Goal: Task Accomplishment & Management: Manage account settings

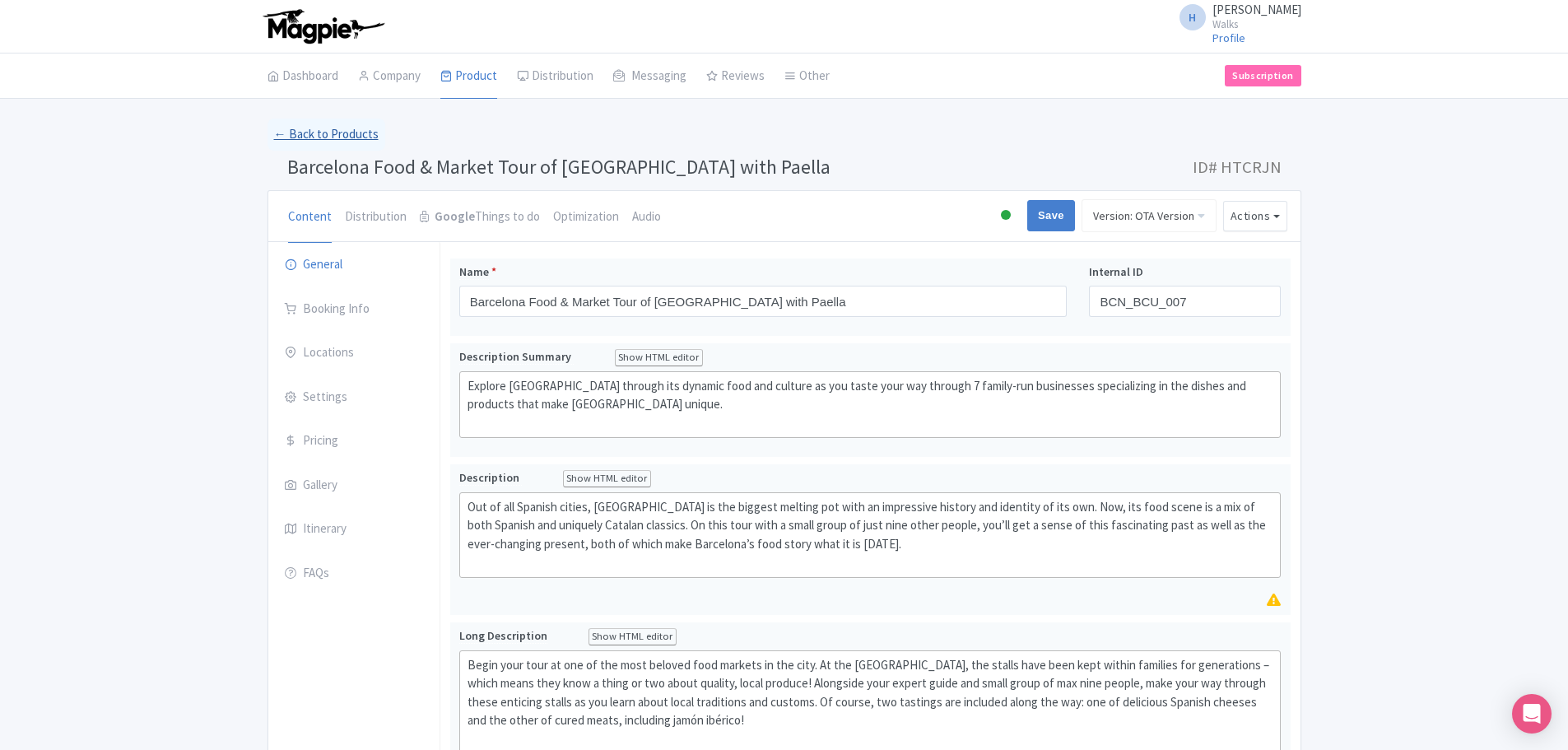
click at [326, 133] on link "← Back to Products" at bounding box center [327, 135] width 118 height 32
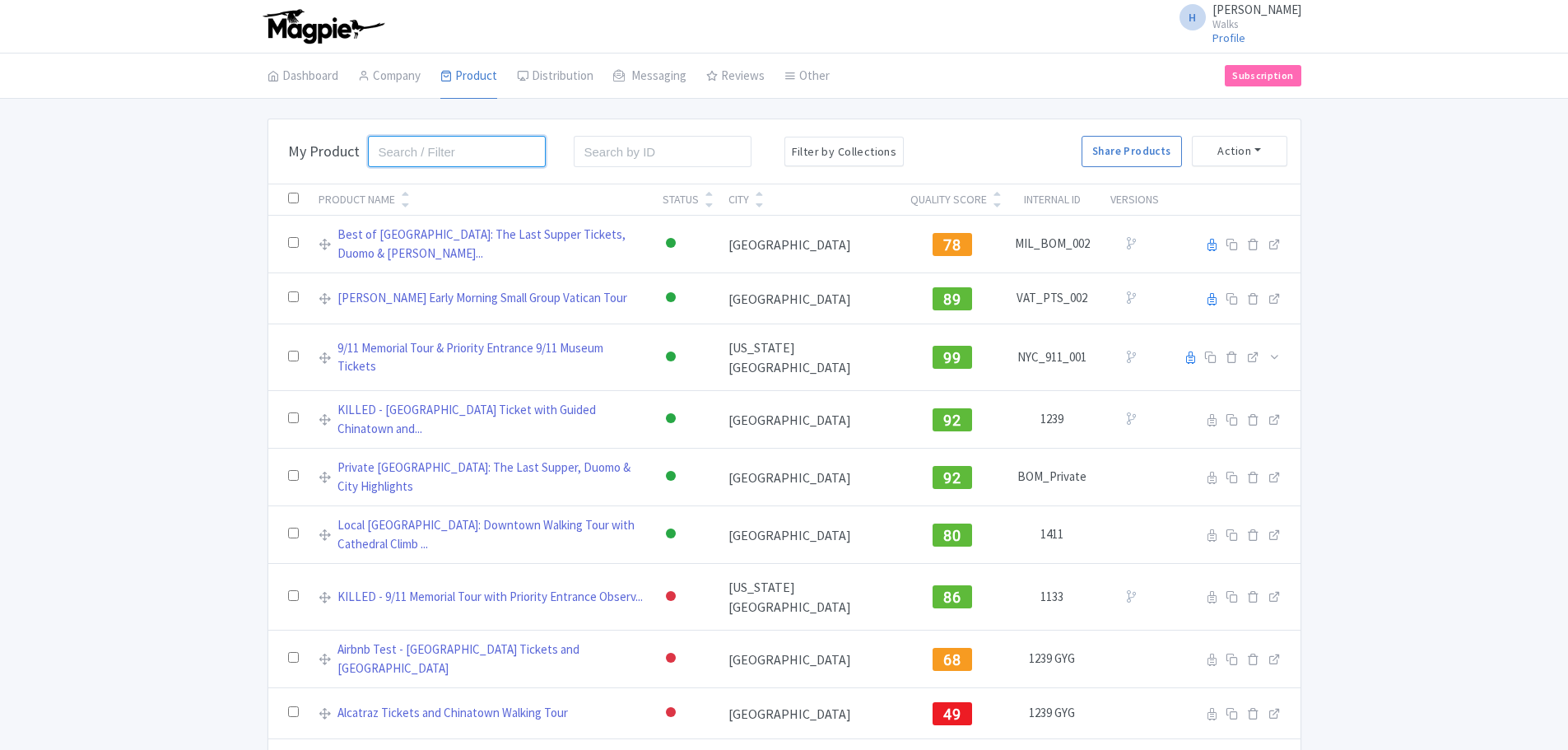
click at [399, 161] on input "search" at bounding box center [457, 151] width 179 height 32
type input "*"
type input "versailles"
click button "Search" at bounding box center [0, 0] width 0 height 0
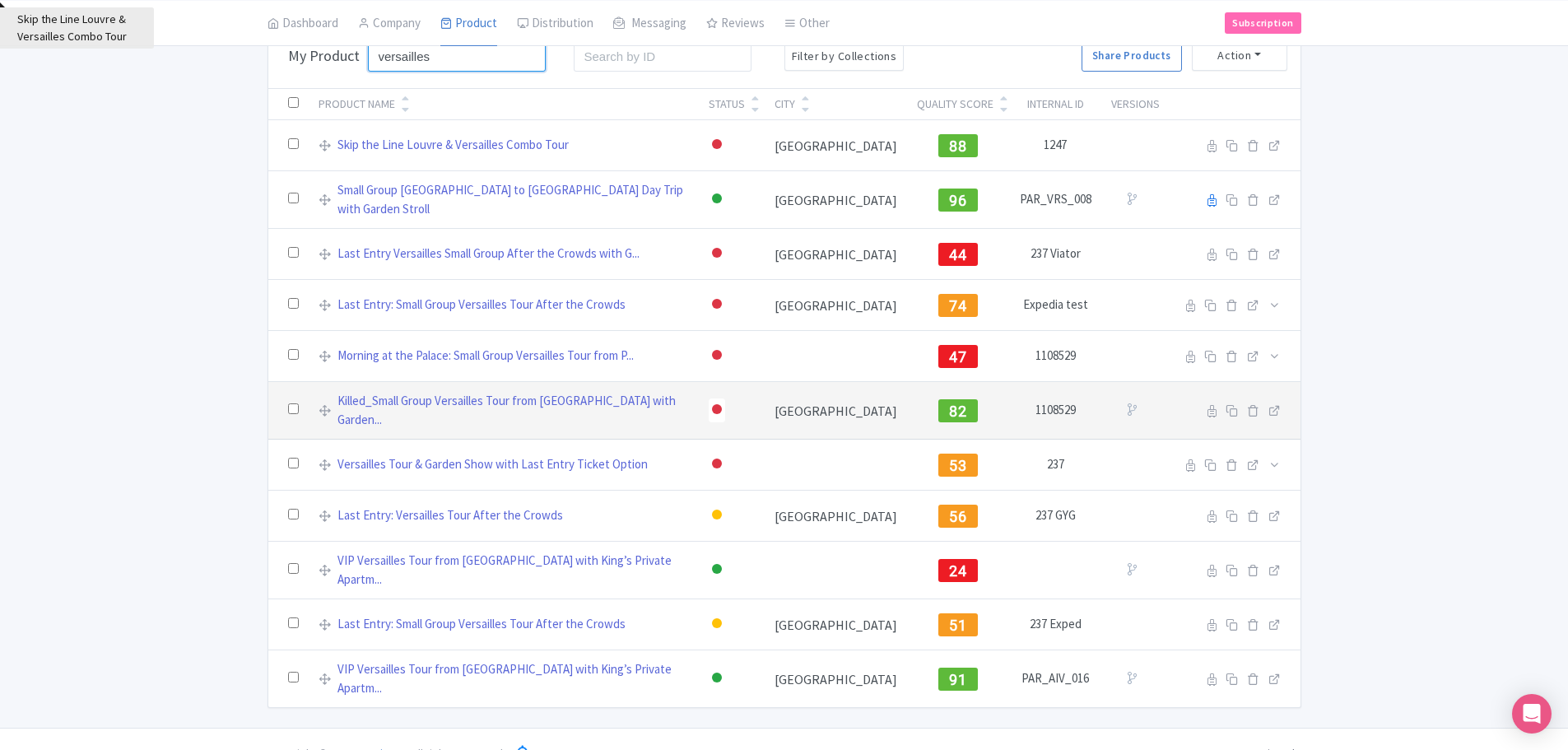
scroll to position [98, 0]
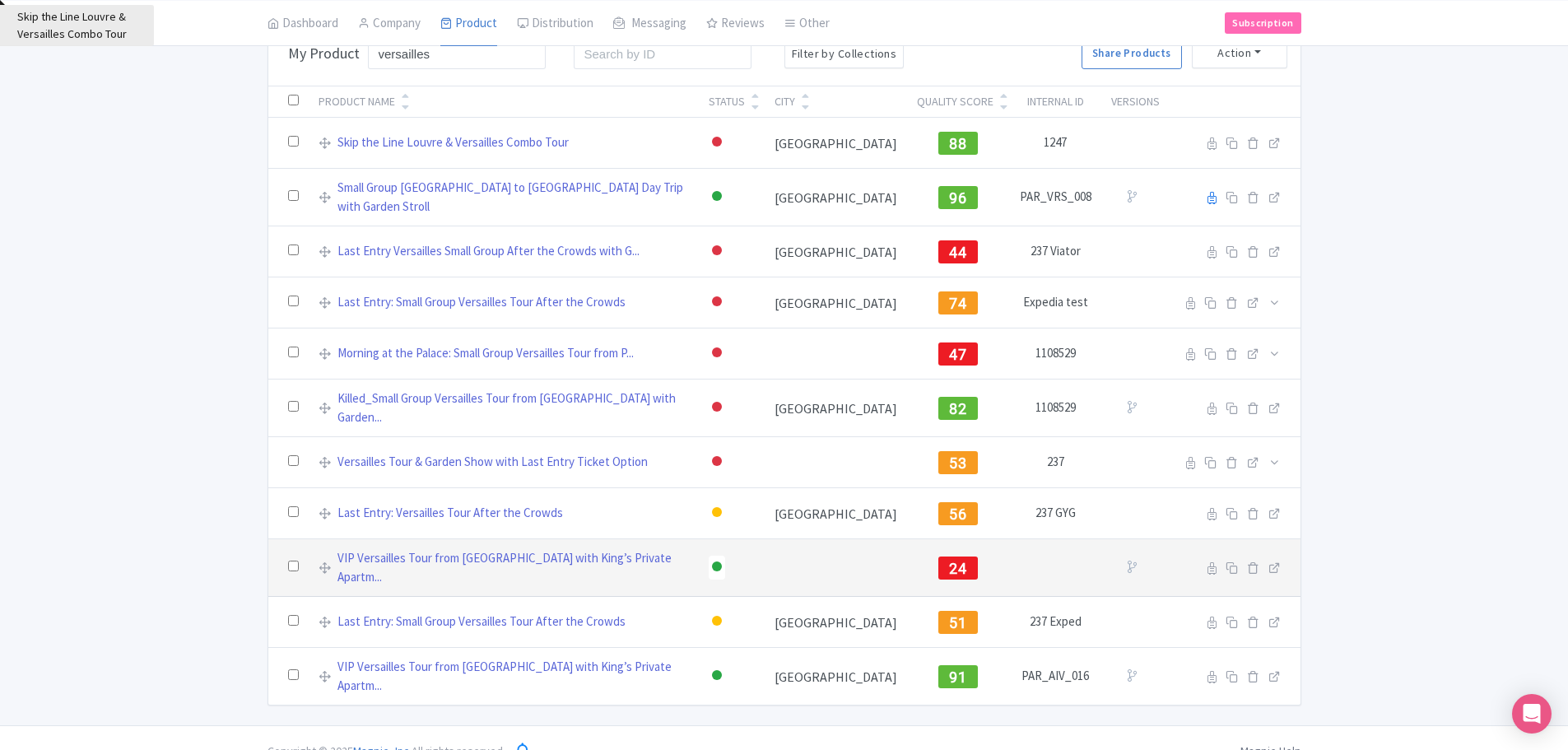
click at [292, 561] on input "checkbox" at bounding box center [293, 566] width 11 height 11
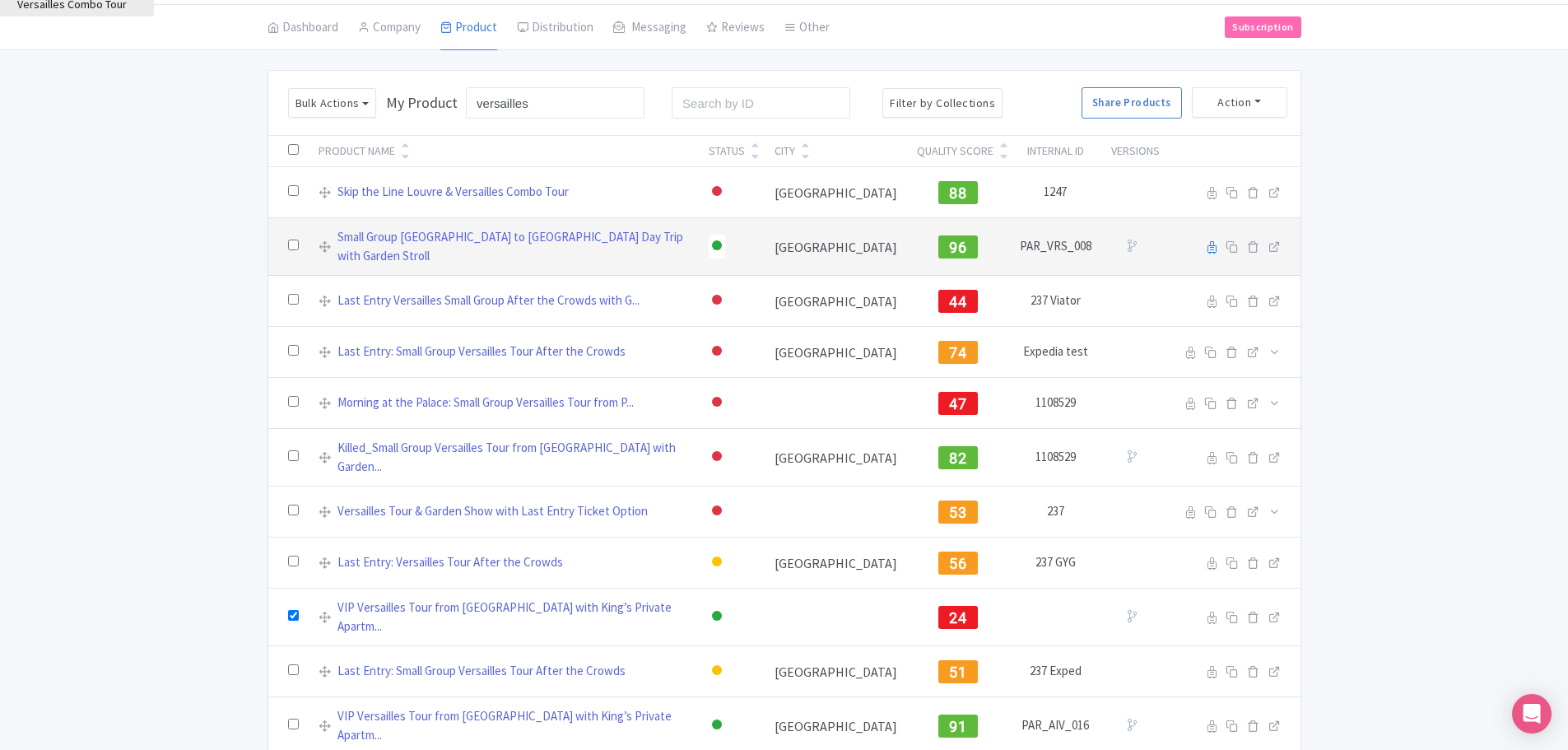
scroll to position [0, 0]
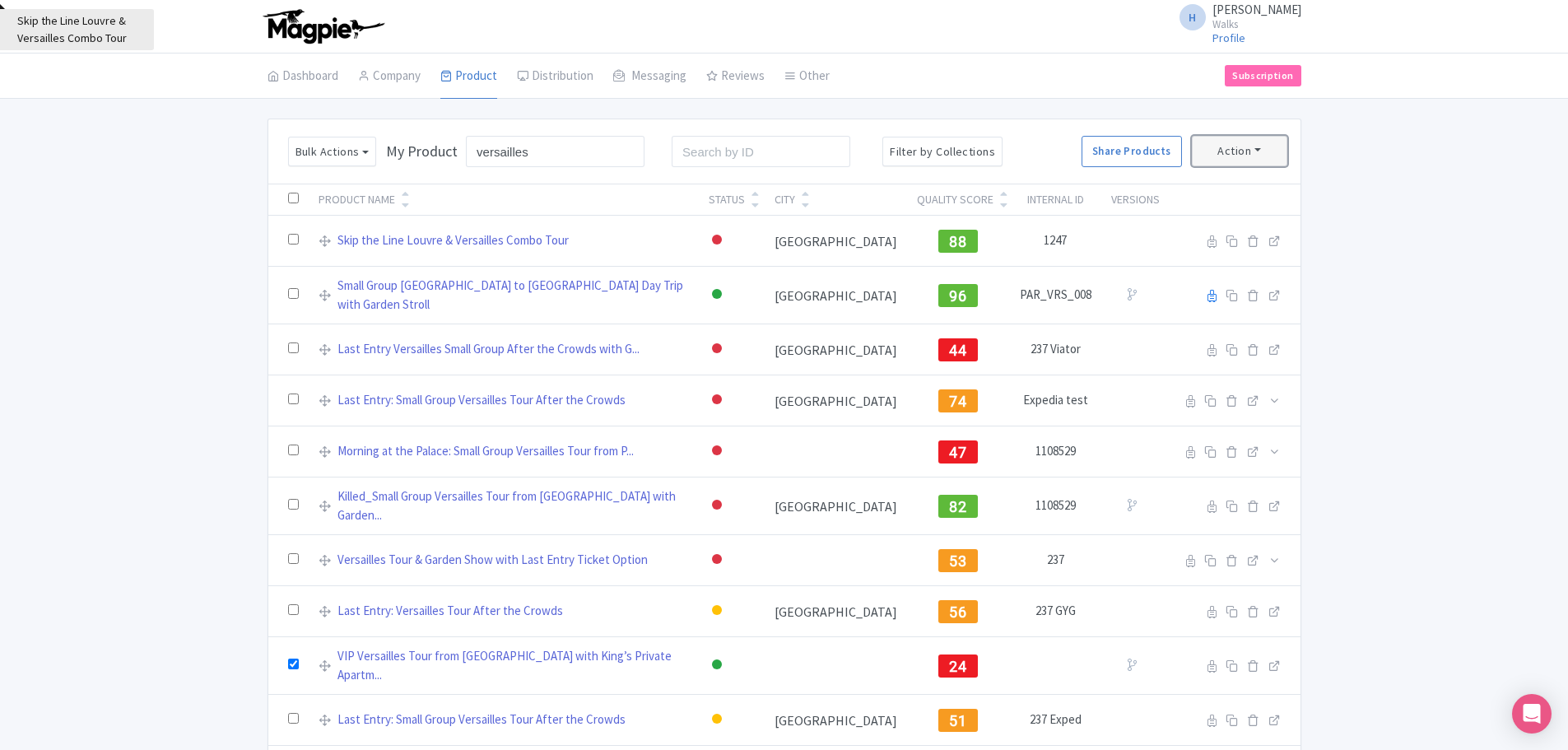
click at [1251, 141] on button "Action" at bounding box center [1240, 151] width 96 height 31
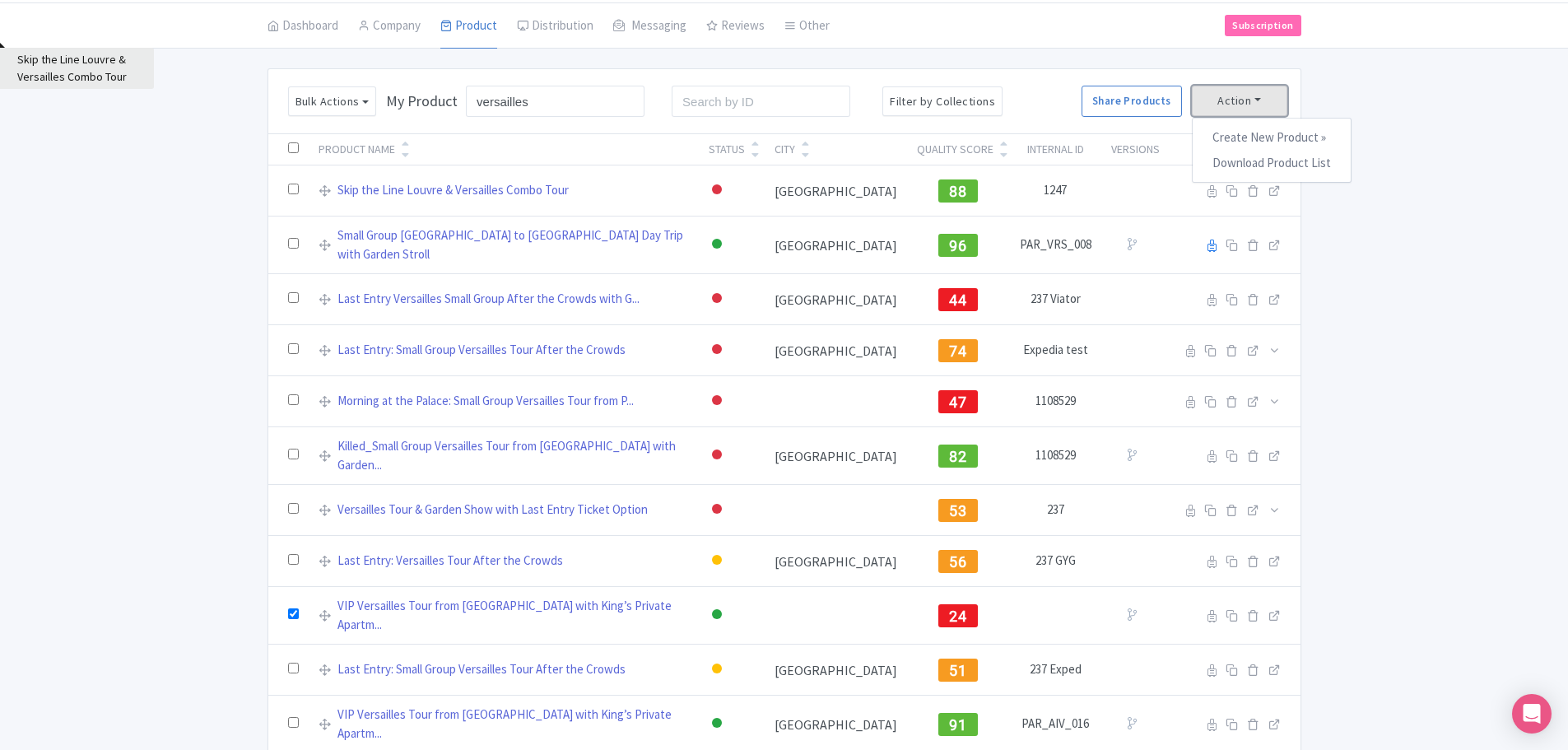
scroll to position [98, 0]
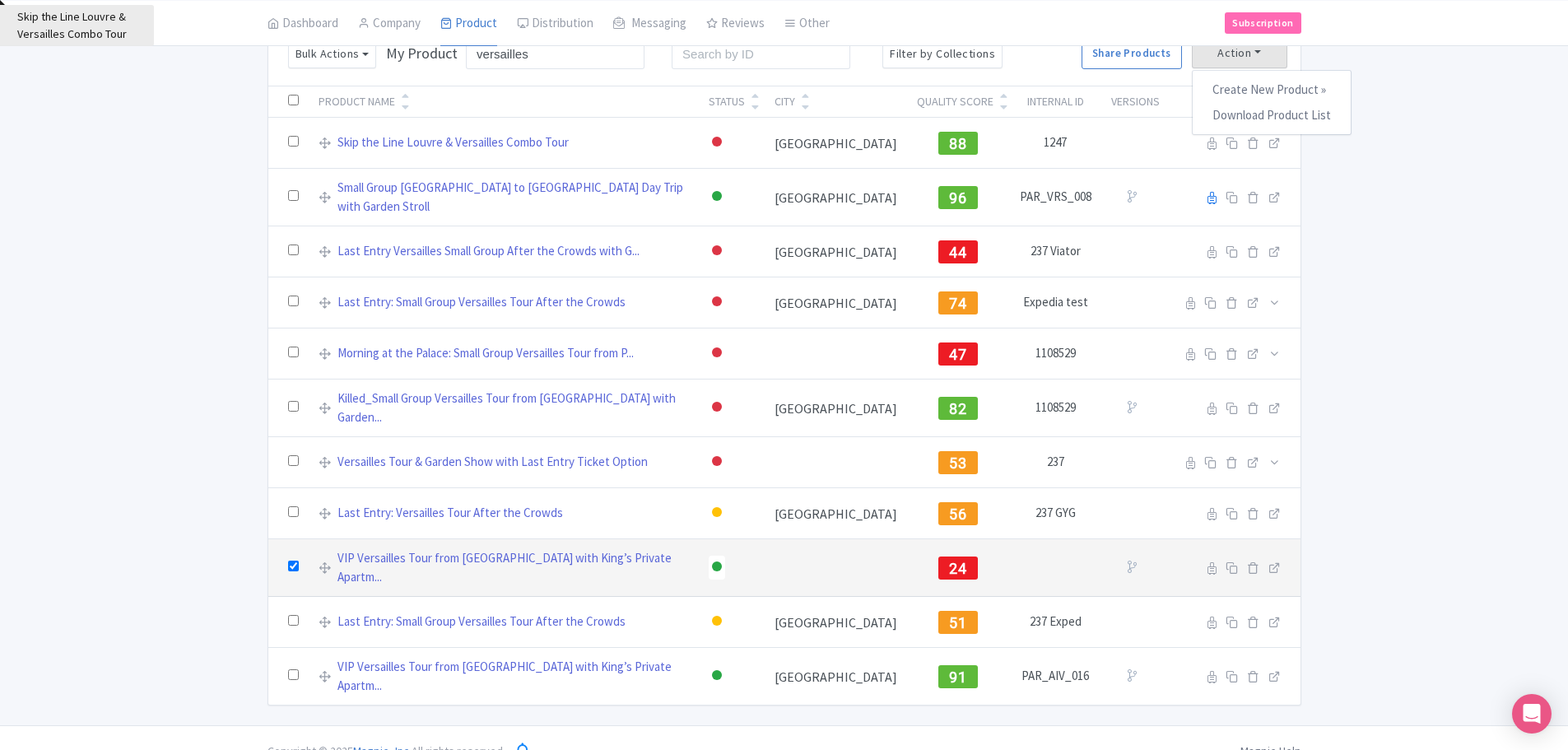
click at [295, 561] on input "checkbox" at bounding box center [293, 566] width 11 height 11
checkbox input "false"
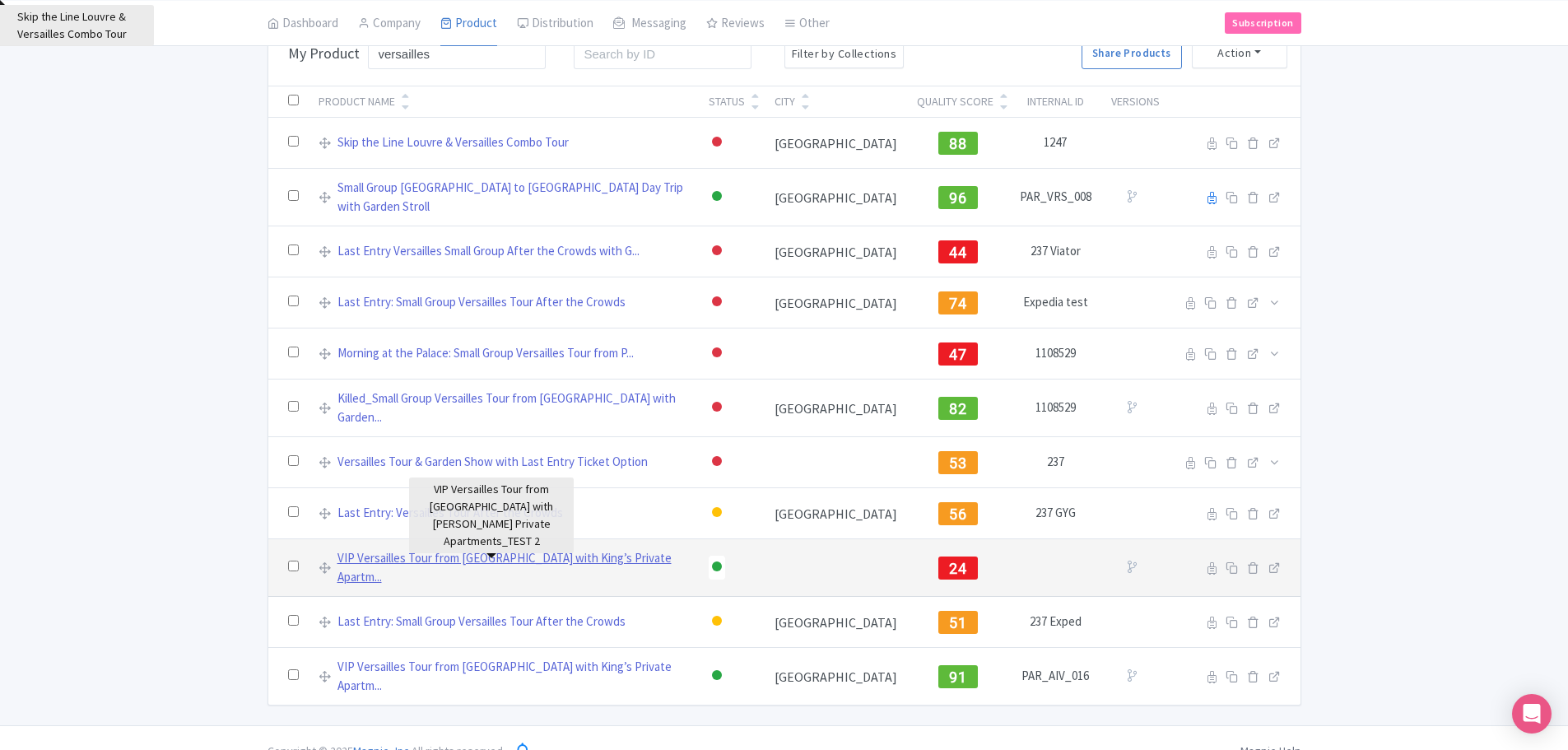
click at [509, 550] on link "VIP Versailles Tour from [GEOGRAPHIC_DATA] with King’s Private Apartm..." at bounding box center [513, 567] width 351 height 37
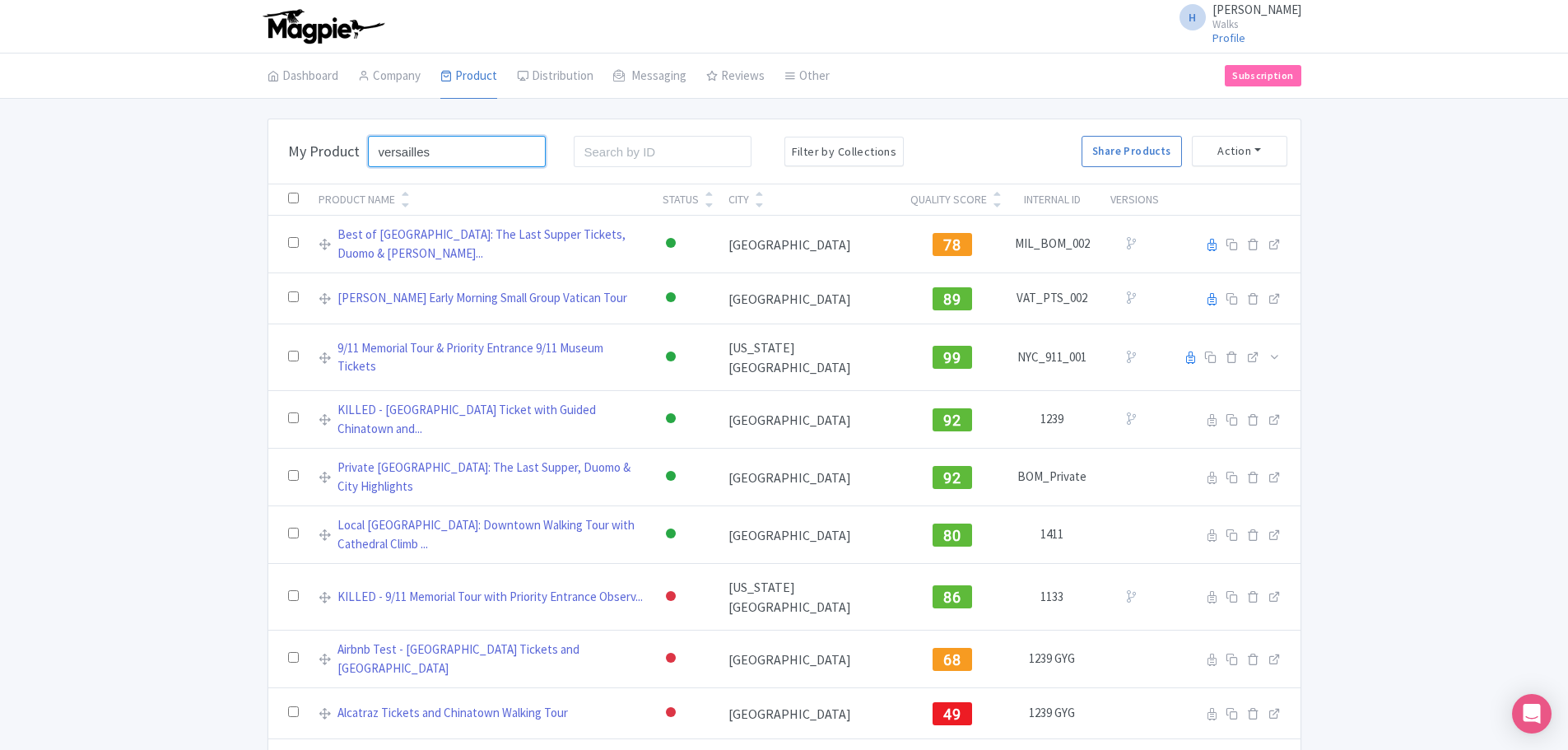
click at [429, 155] on input "versailles" at bounding box center [457, 151] width 179 height 32
click button "Search" at bounding box center [0, 0] width 0 height 0
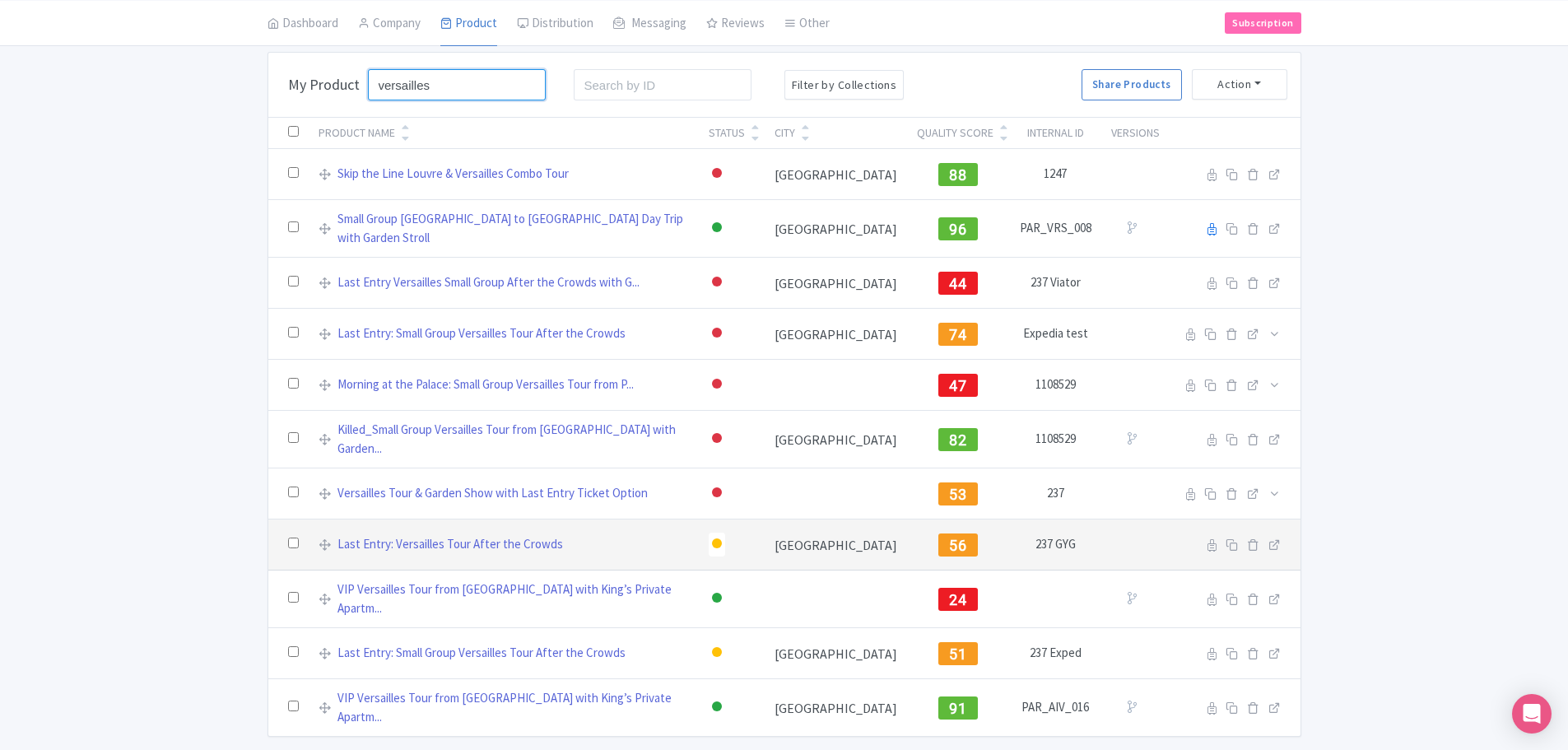
scroll to position [98, 0]
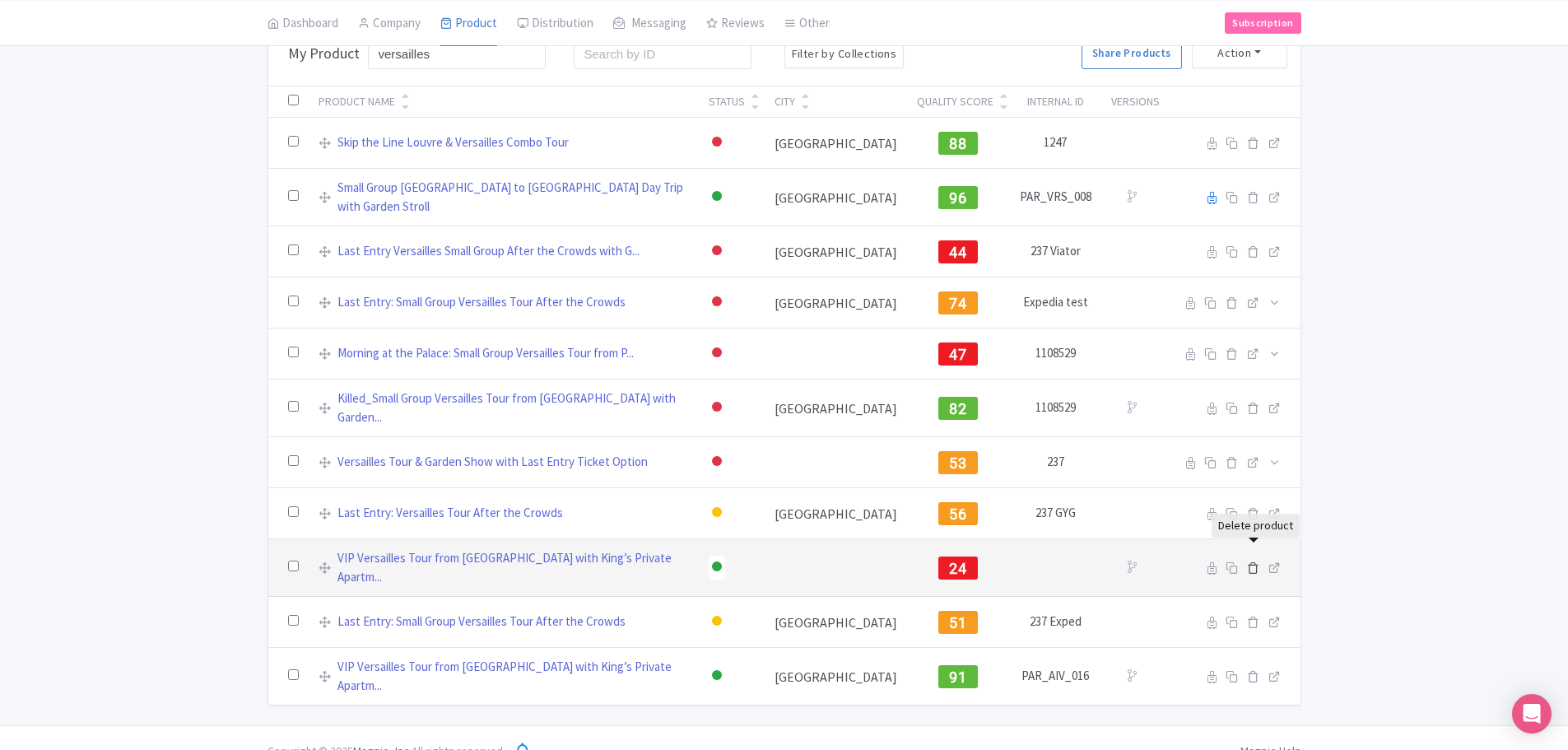
click at [1256, 562] on icon at bounding box center [1253, 568] width 12 height 12
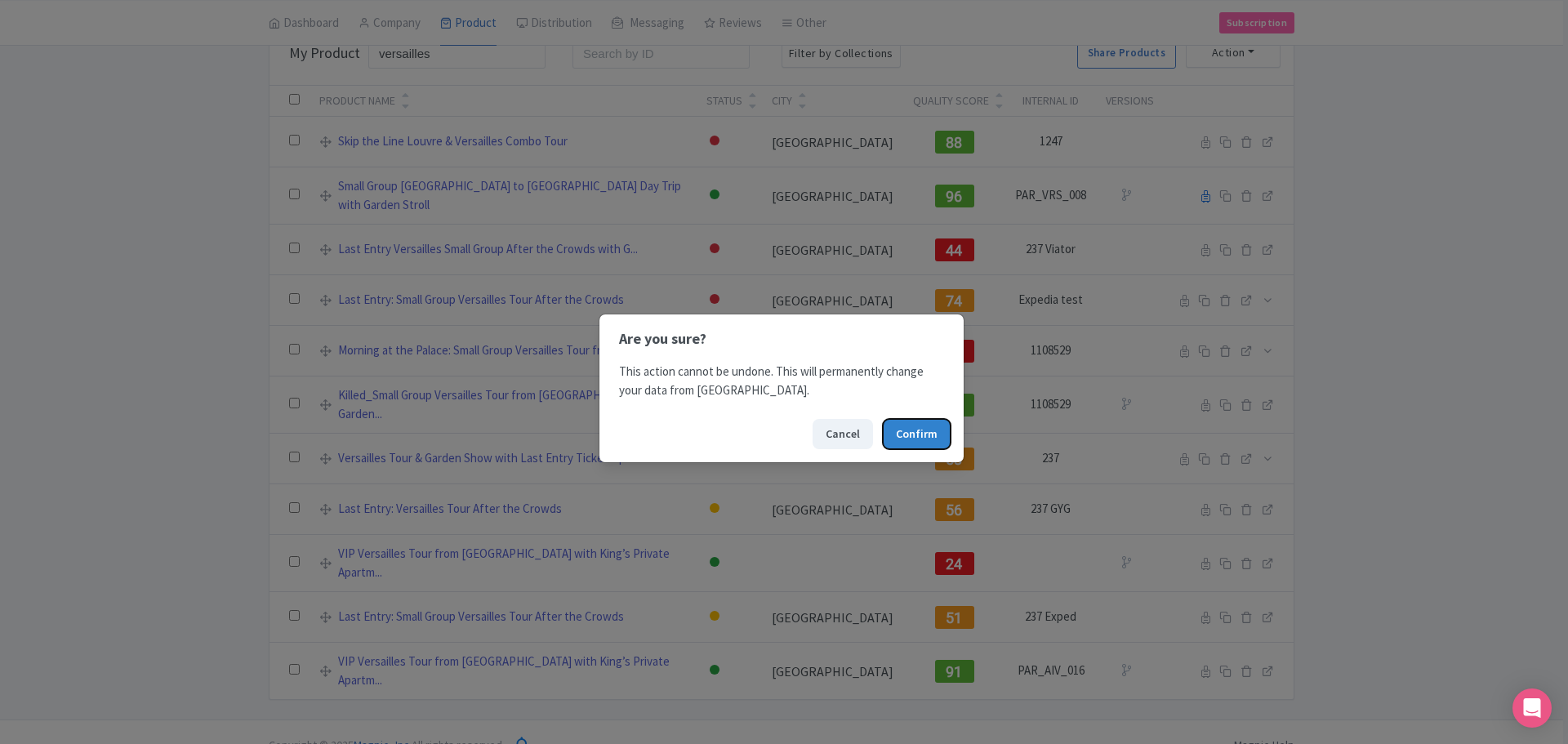
click at [930, 437] on button "Confirm" at bounding box center [917, 434] width 68 height 31
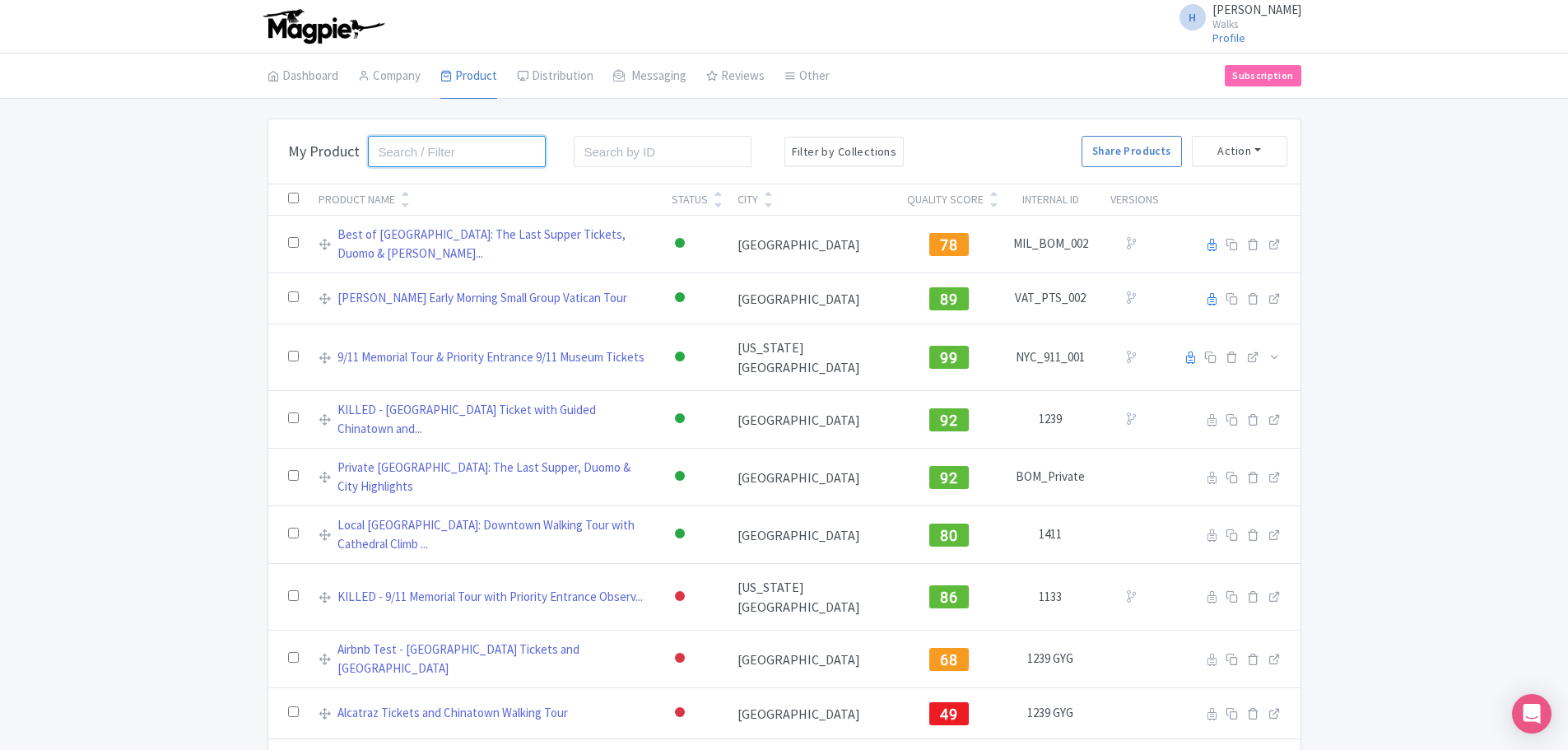
click at [463, 151] on input "search" at bounding box center [457, 151] width 179 height 32
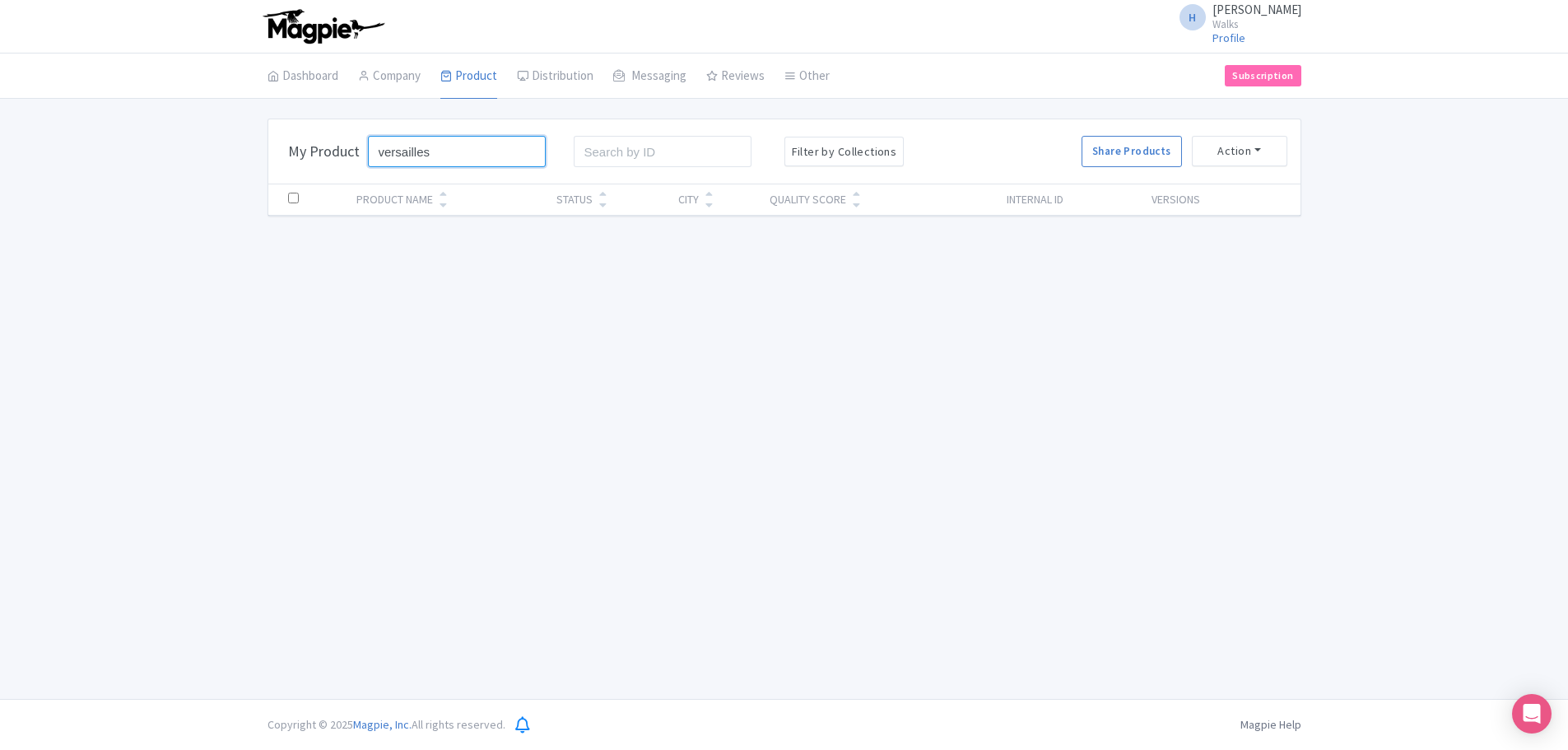
type input "versailles"
click button "Search" at bounding box center [0, 0] width 0 height 0
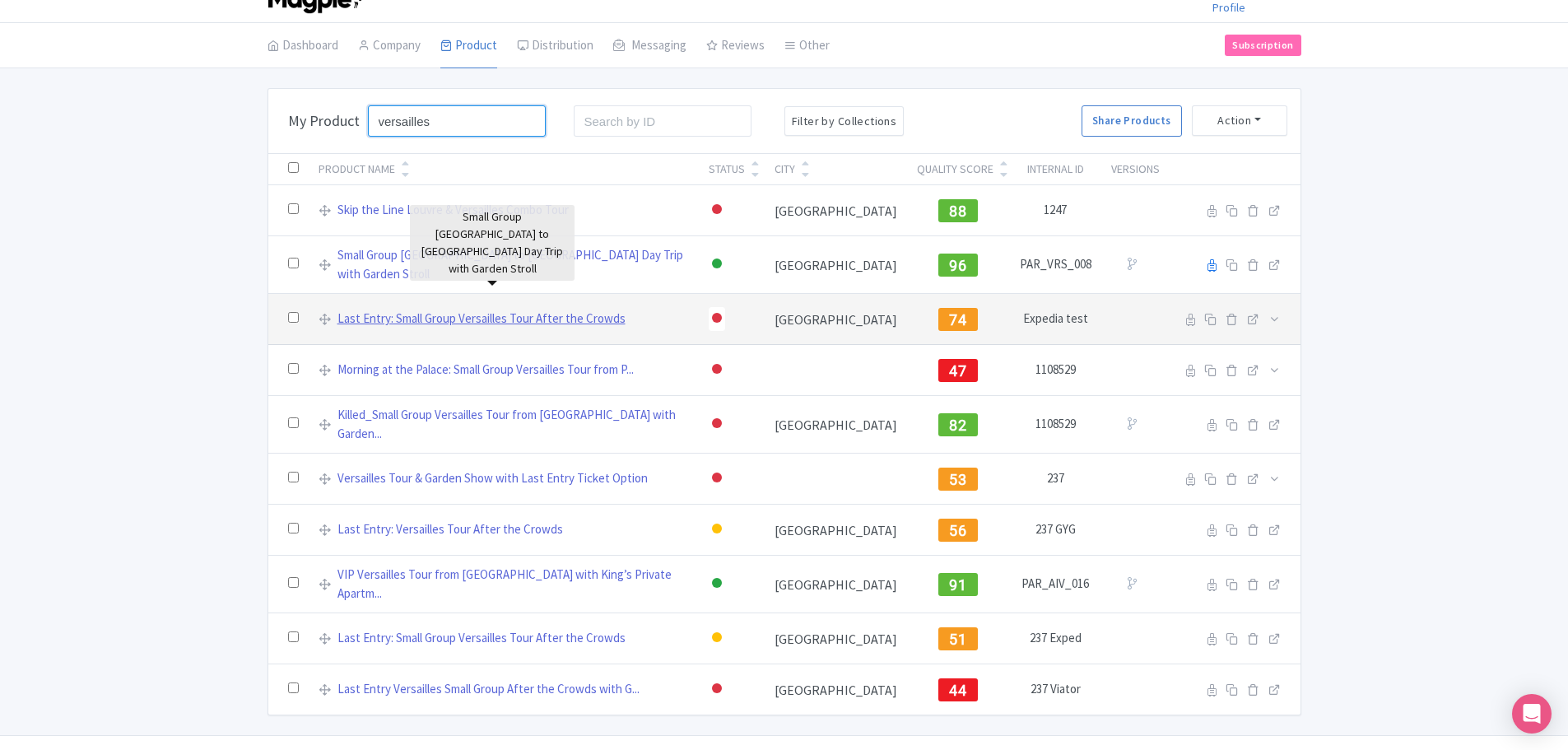
scroll to position [47, 0]
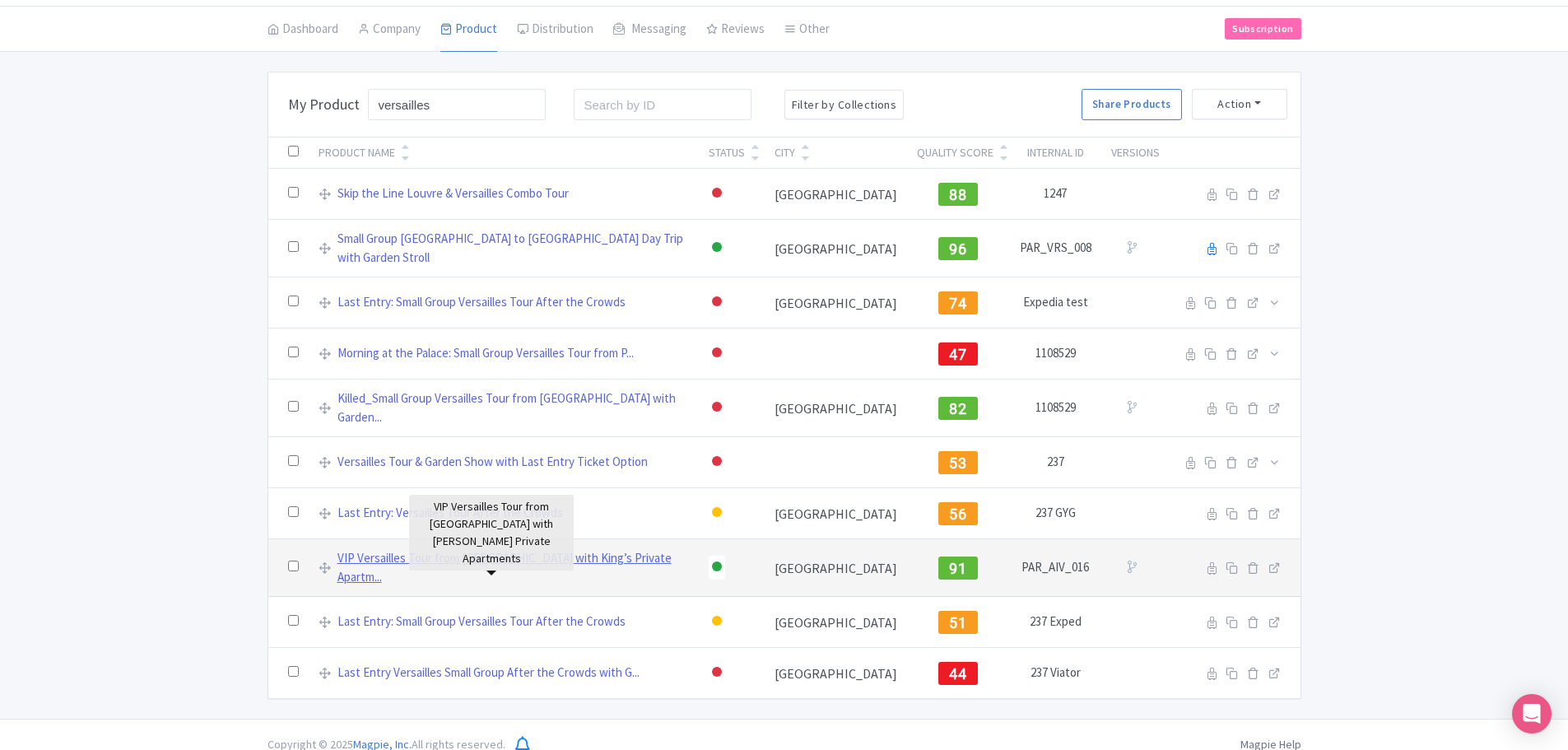
click at [543, 549] on link "VIP Versailles Tour from [GEOGRAPHIC_DATA] with King’s Private Apartm..." at bounding box center [513, 567] width 351 height 37
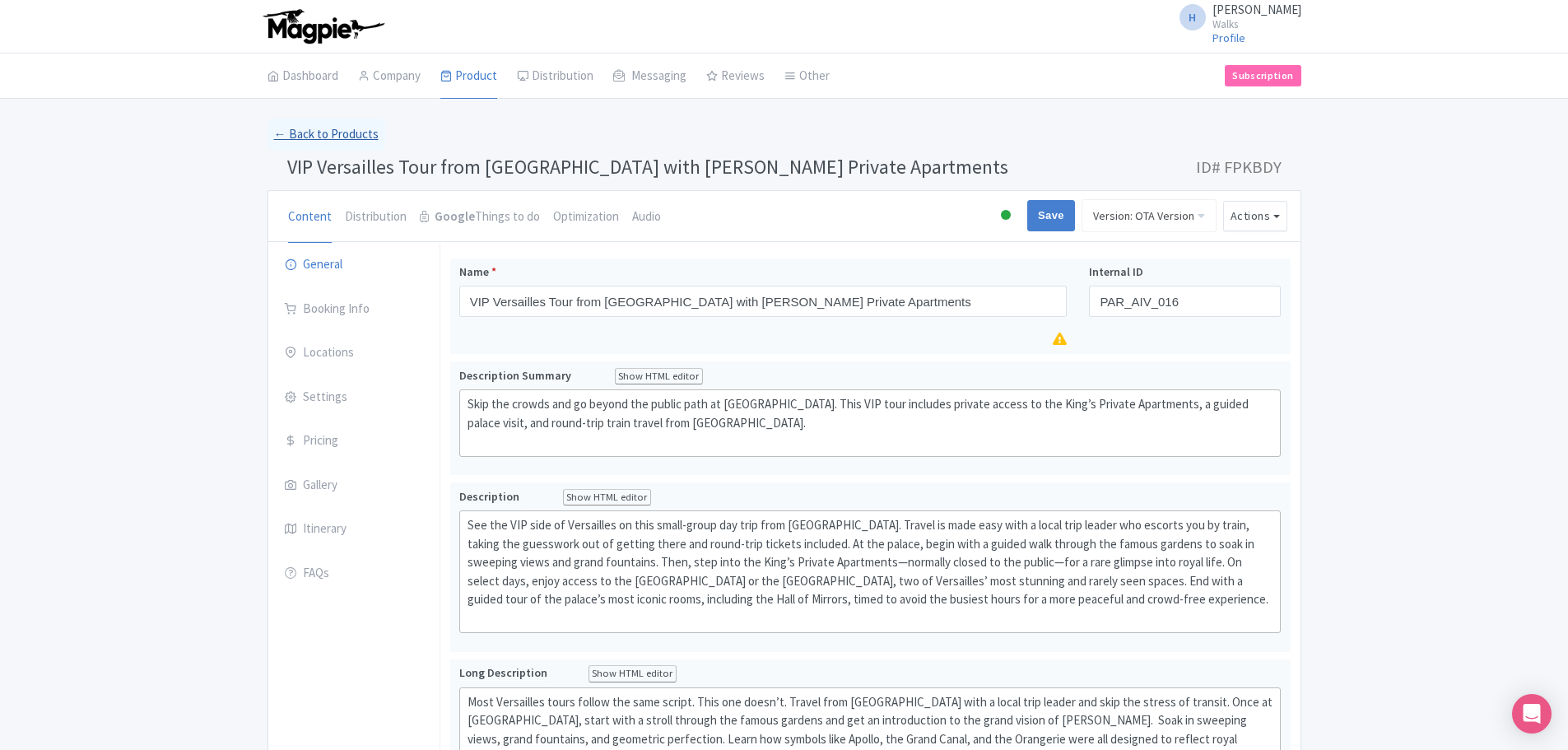
click at [309, 132] on link "← Back to Products" at bounding box center [327, 135] width 118 height 32
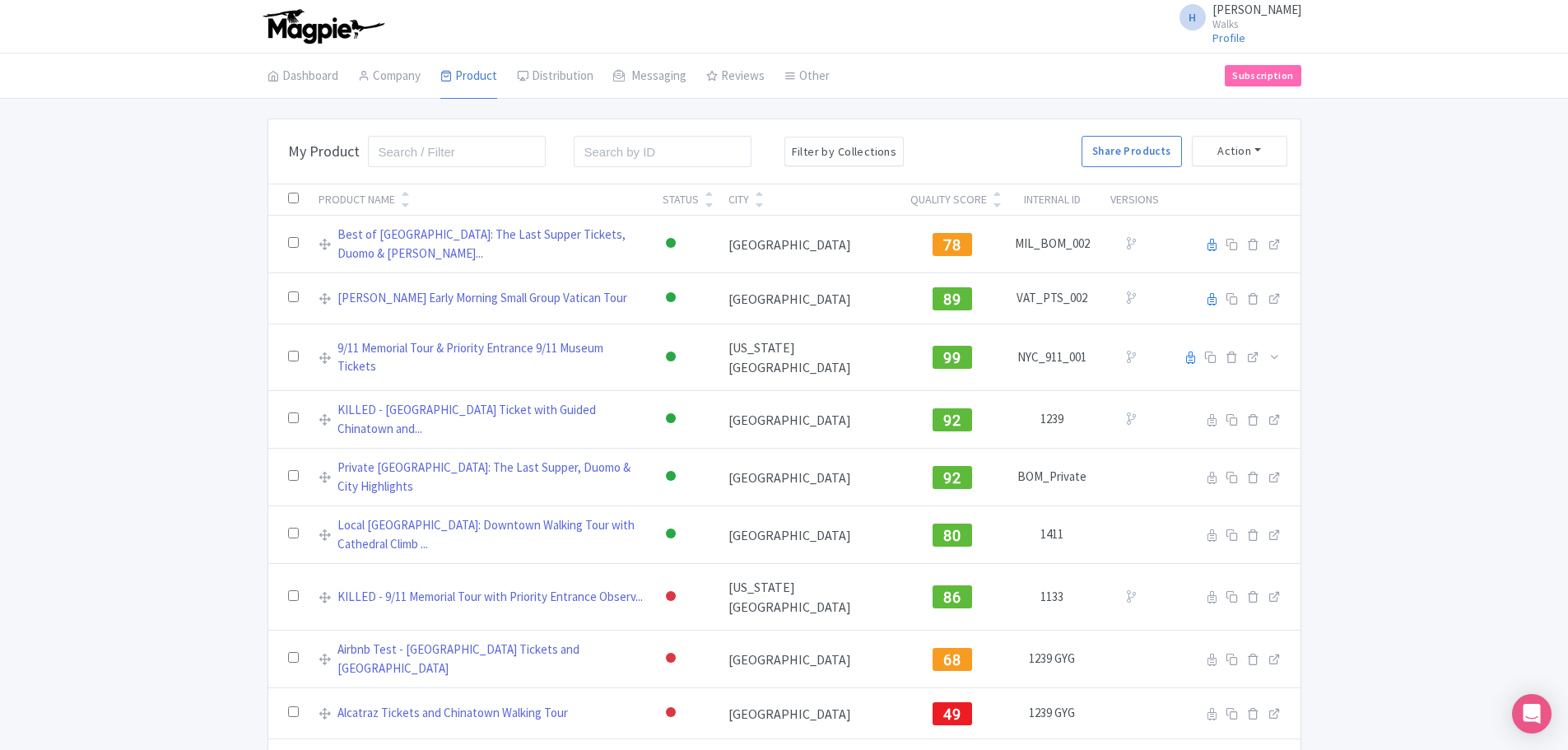
click at [473, 168] on form "Search" at bounding box center [463, 151] width 206 height 51
click at [469, 164] on input "search" at bounding box center [457, 151] width 179 height 32
type input "versailles"
click button "Search" at bounding box center [0, 0] width 0 height 0
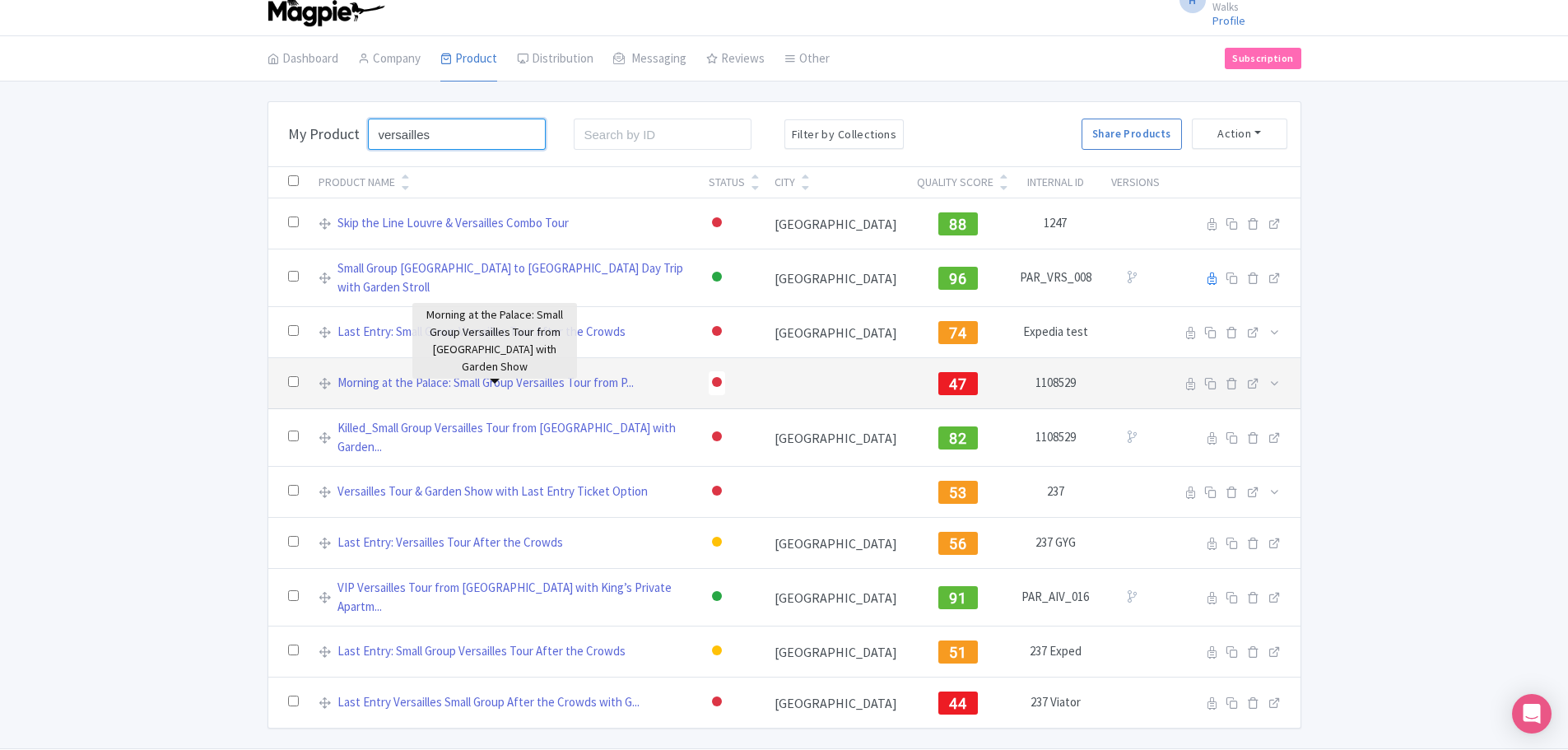
scroll to position [47, 0]
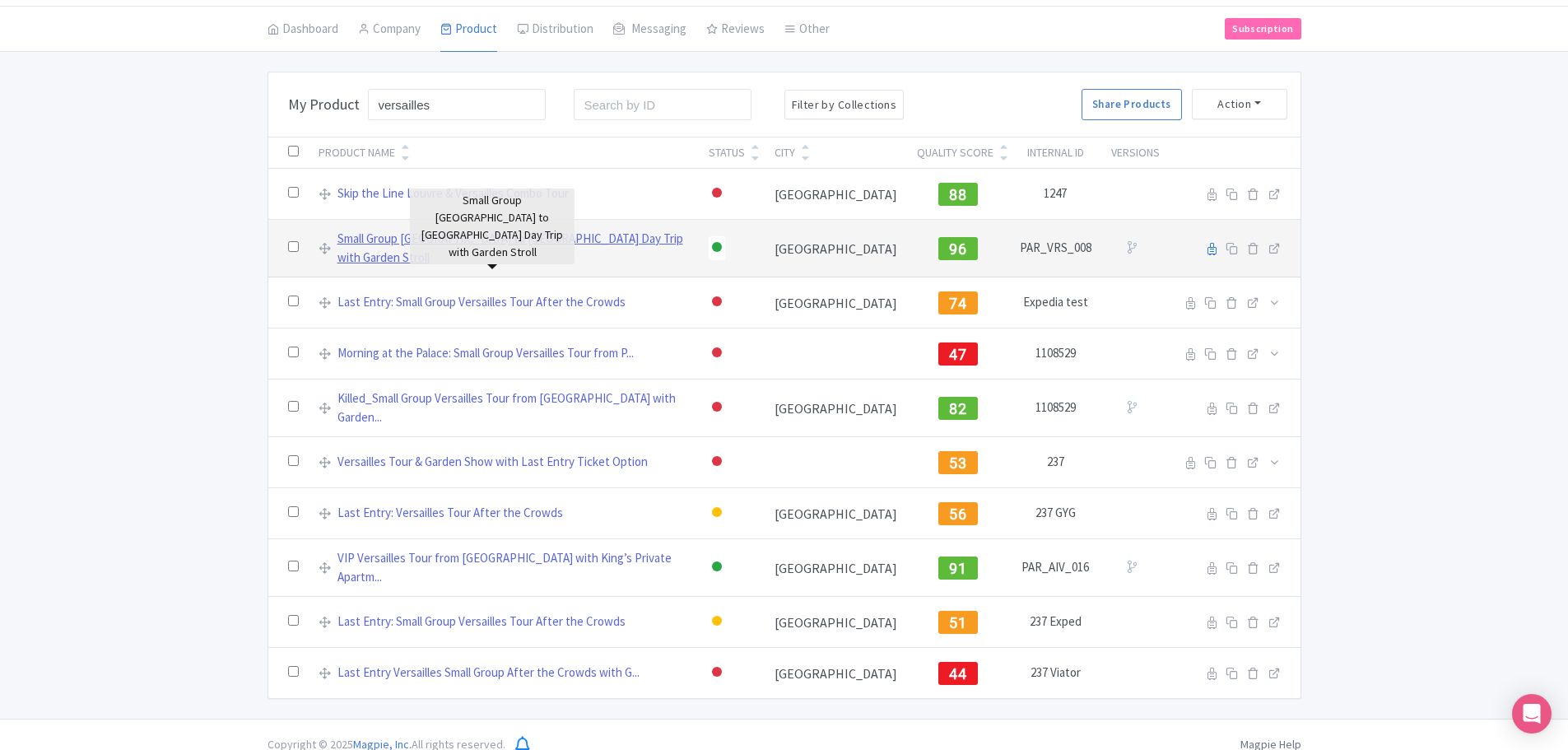
click at [469, 239] on link "Small Group Paris to Versailles Day Trip with Garden Stroll" at bounding box center [513, 248] width 351 height 37
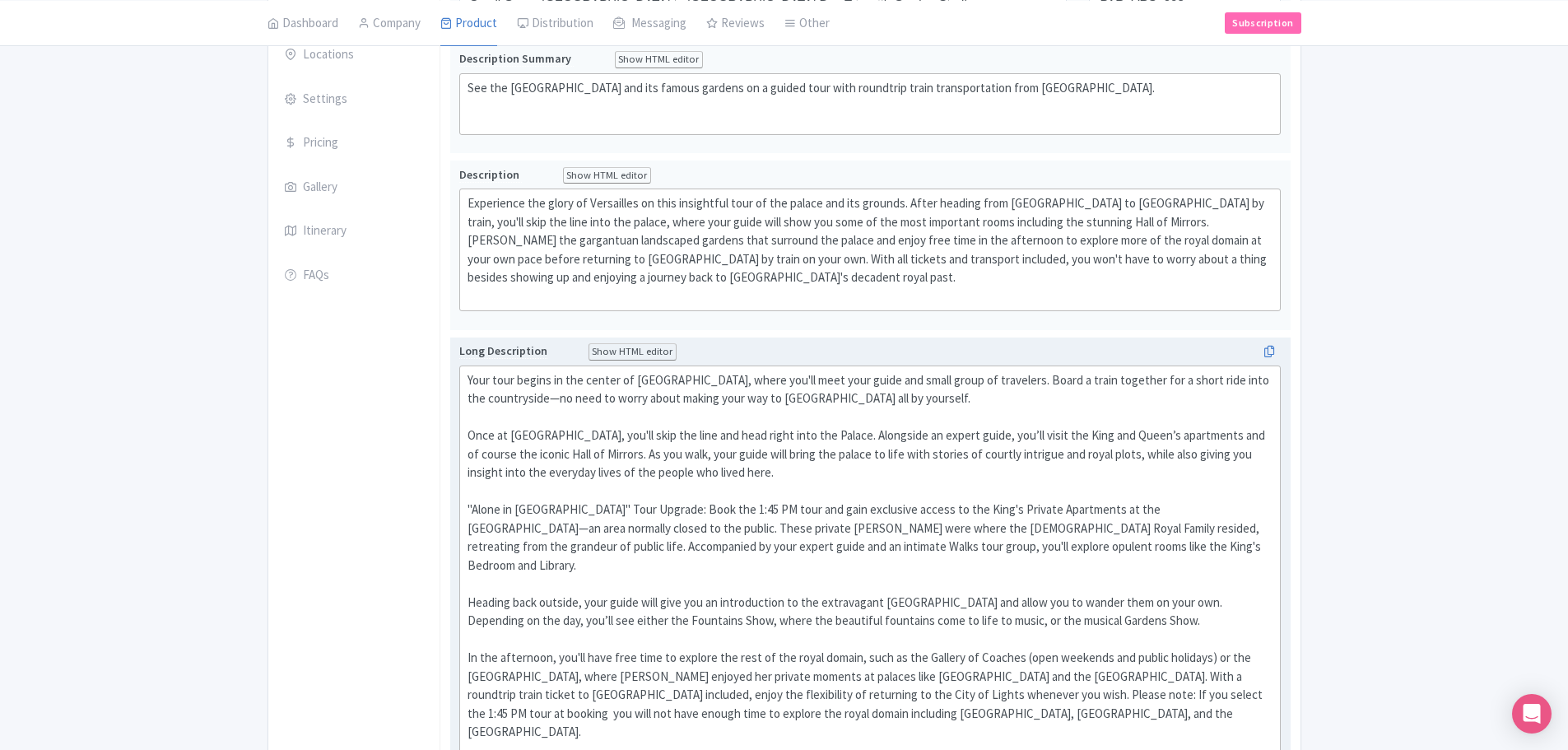
scroll to position [411, 0]
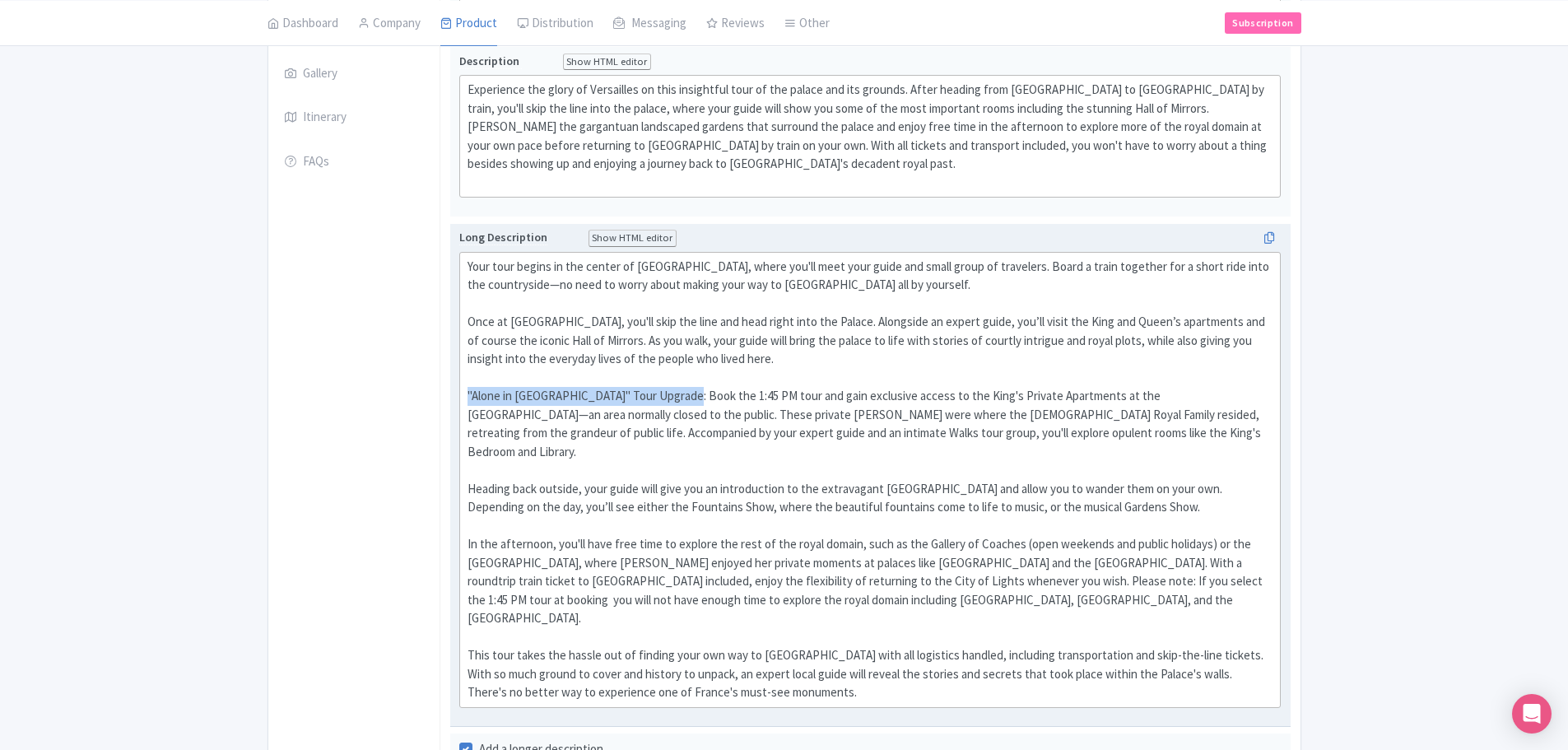
drag, startPoint x: 467, startPoint y: 395, endPoint x: 676, endPoint y: 402, distance: 209.1
click at [676, 402] on div "Your tour begins in the center of Paris, where you'll meet your guide and small…" at bounding box center [870, 480] width 806 height 445
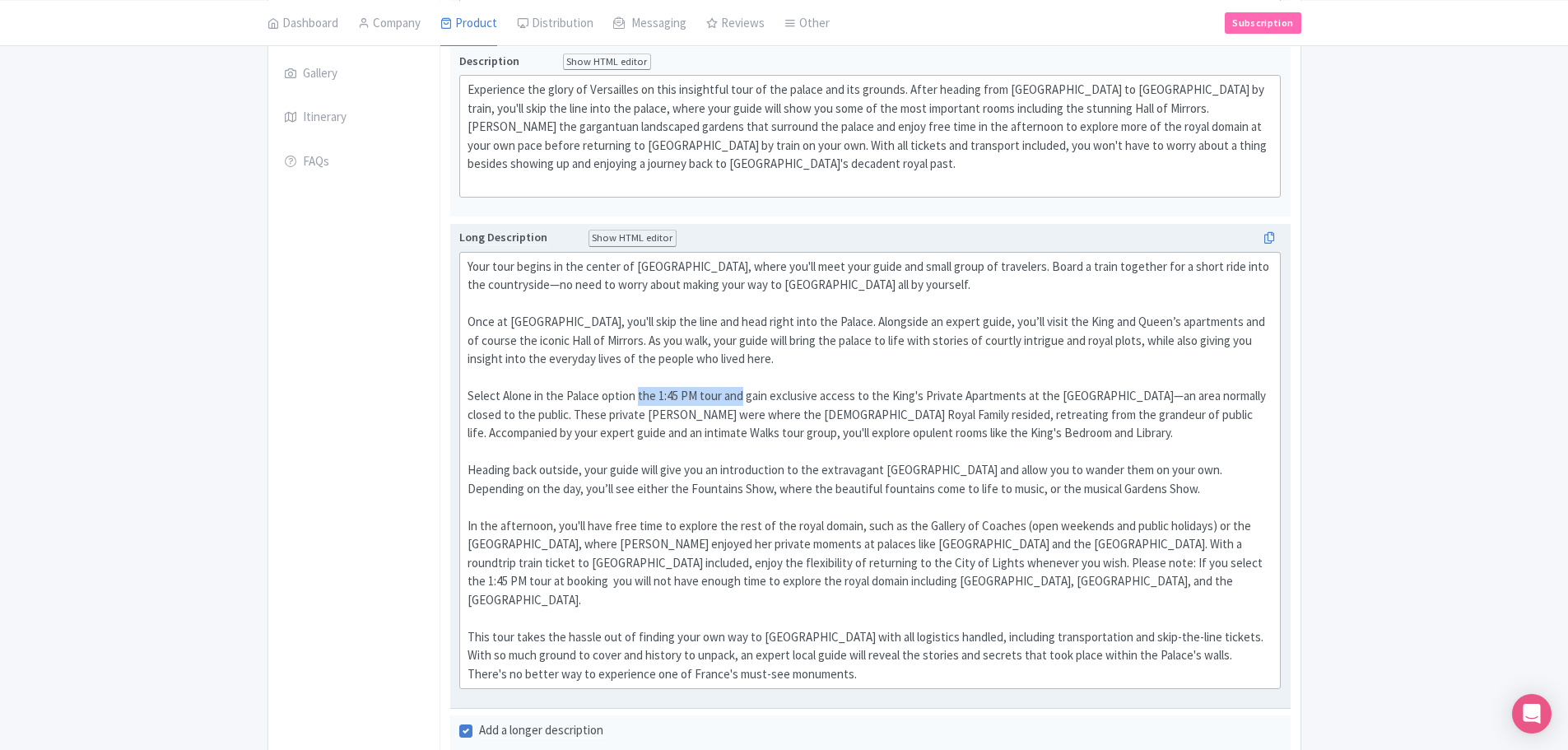
drag, startPoint x: 640, startPoint y: 396, endPoint x: 741, endPoint y: 388, distance: 101.3
click at [741, 388] on div "Your tour begins in the center of Paris, where you'll meet your guide and small…" at bounding box center [870, 470] width 806 height 427
click at [1007, 438] on div "Your tour begins in the center of Paris, where you'll meet your guide and small…" at bounding box center [870, 470] width 806 height 427
click at [1031, 433] on div "Your tour begins in the center of Paris, where you'll meet your guide and small…" at bounding box center [870, 470] width 806 height 427
click at [987, 431] on div "Your tour begins in the center of Paris, where you'll meet your guide and small…" at bounding box center [870, 470] width 806 height 427
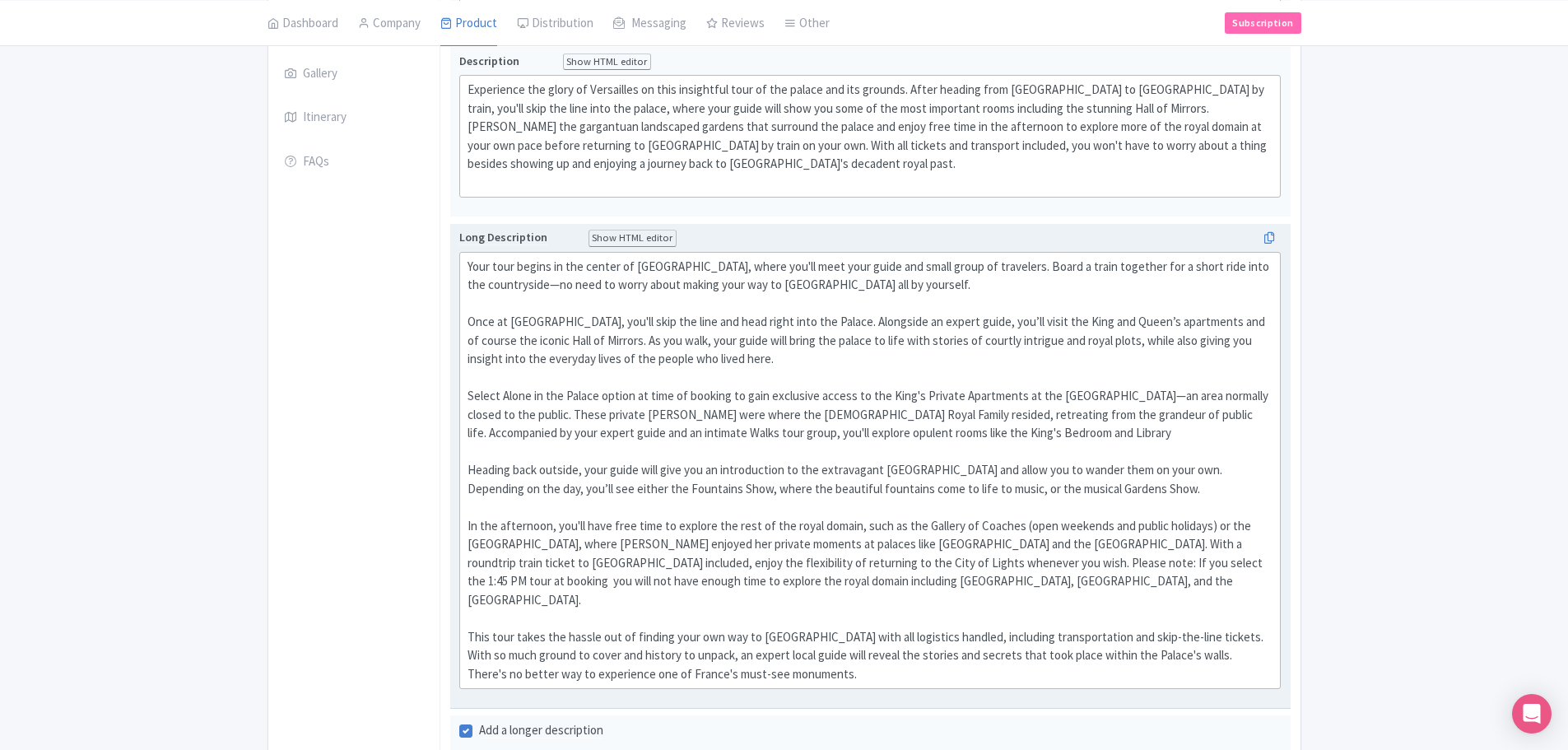
click at [1087, 432] on div "Your tour begins in the center of Paris, where you'll meet your guide and small…" at bounding box center [870, 470] width 806 height 427
type trix-editor "<div>Your tour begins in the center of Paris, where you'll meet your guide and …"
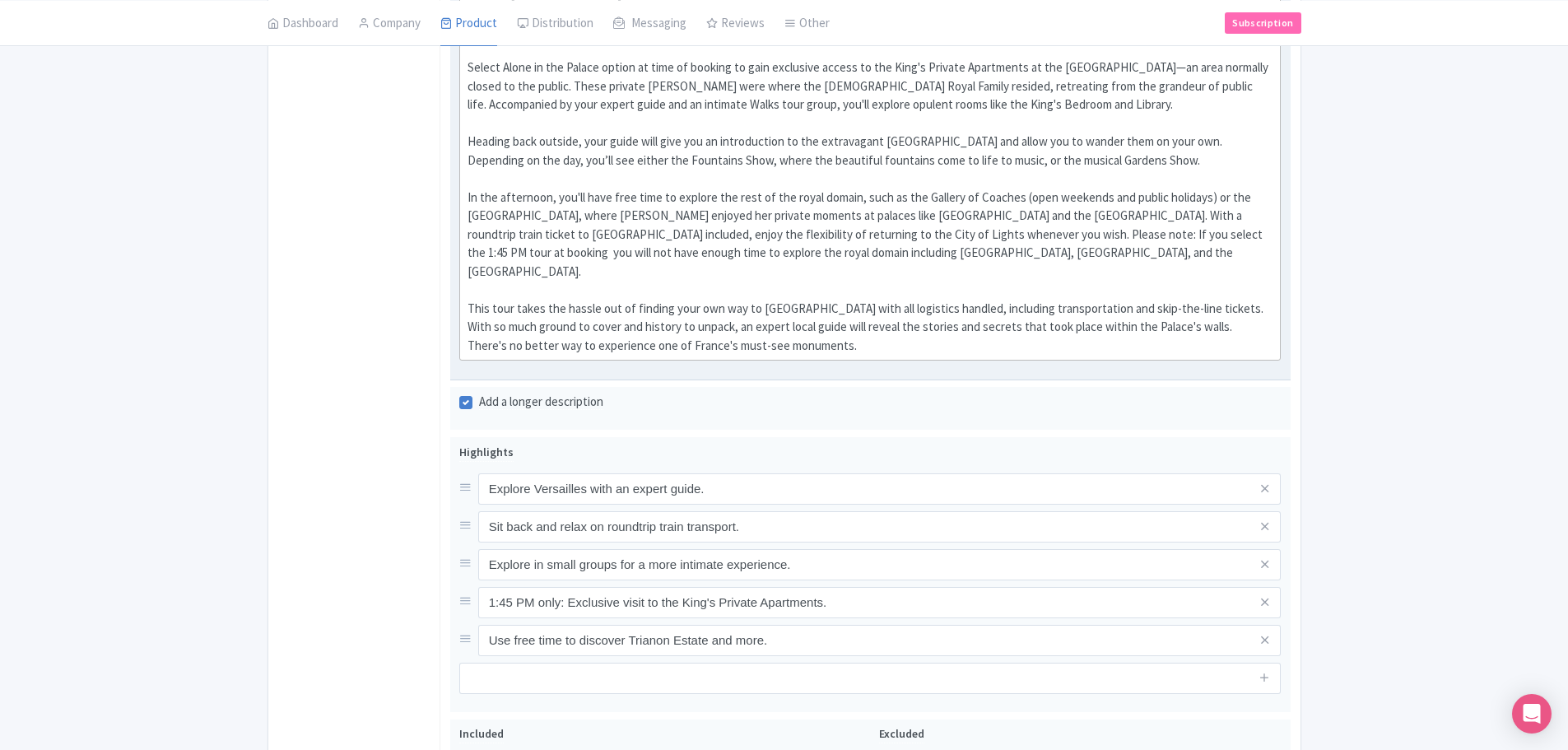
scroll to position [741, 0]
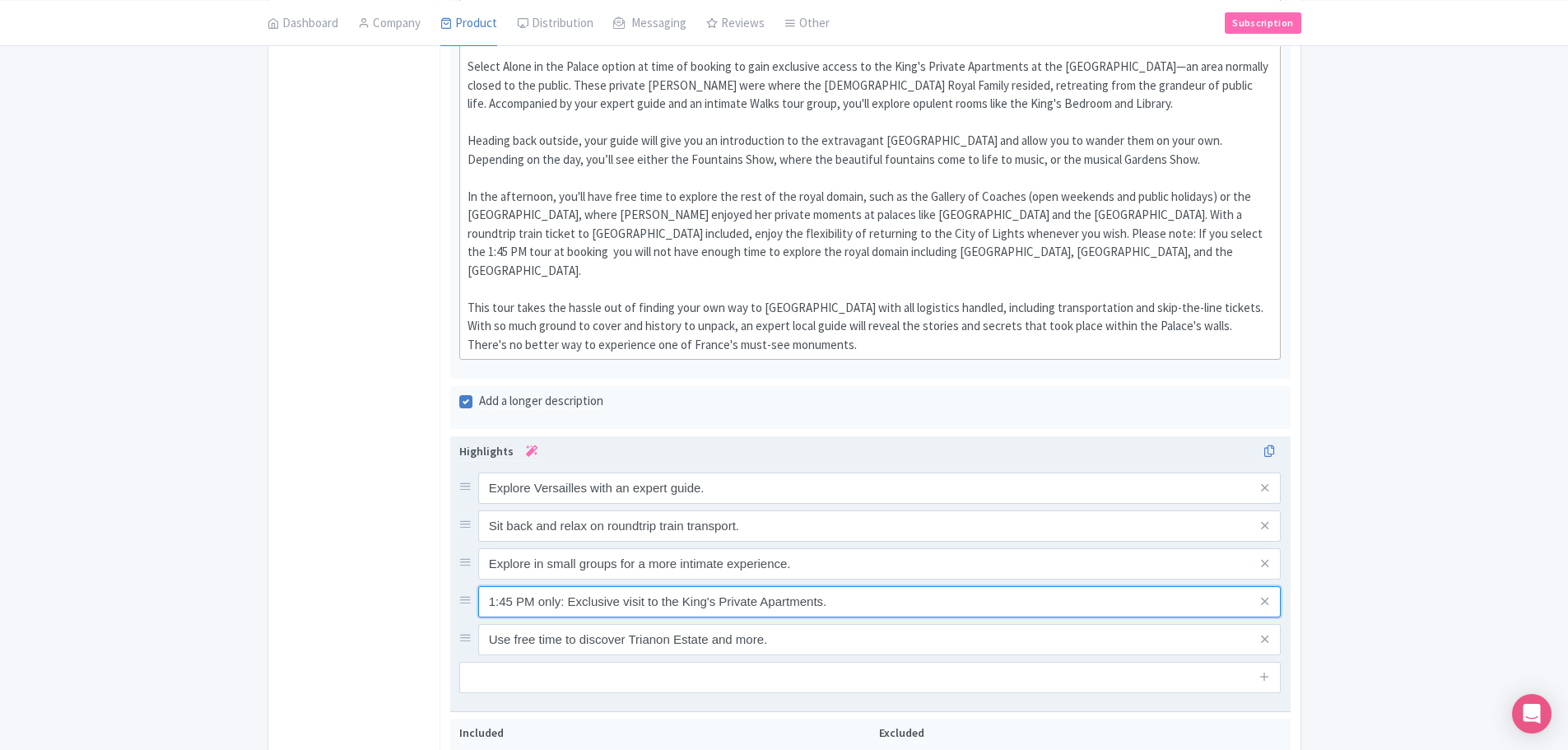
drag, startPoint x: 558, startPoint y: 588, endPoint x: 463, endPoint y: 587, distance: 95.0
click at [463, 587] on div "1:45 PM only: Exclusive visit to the King's Private Apartments." at bounding box center [870, 602] width 822 height 32
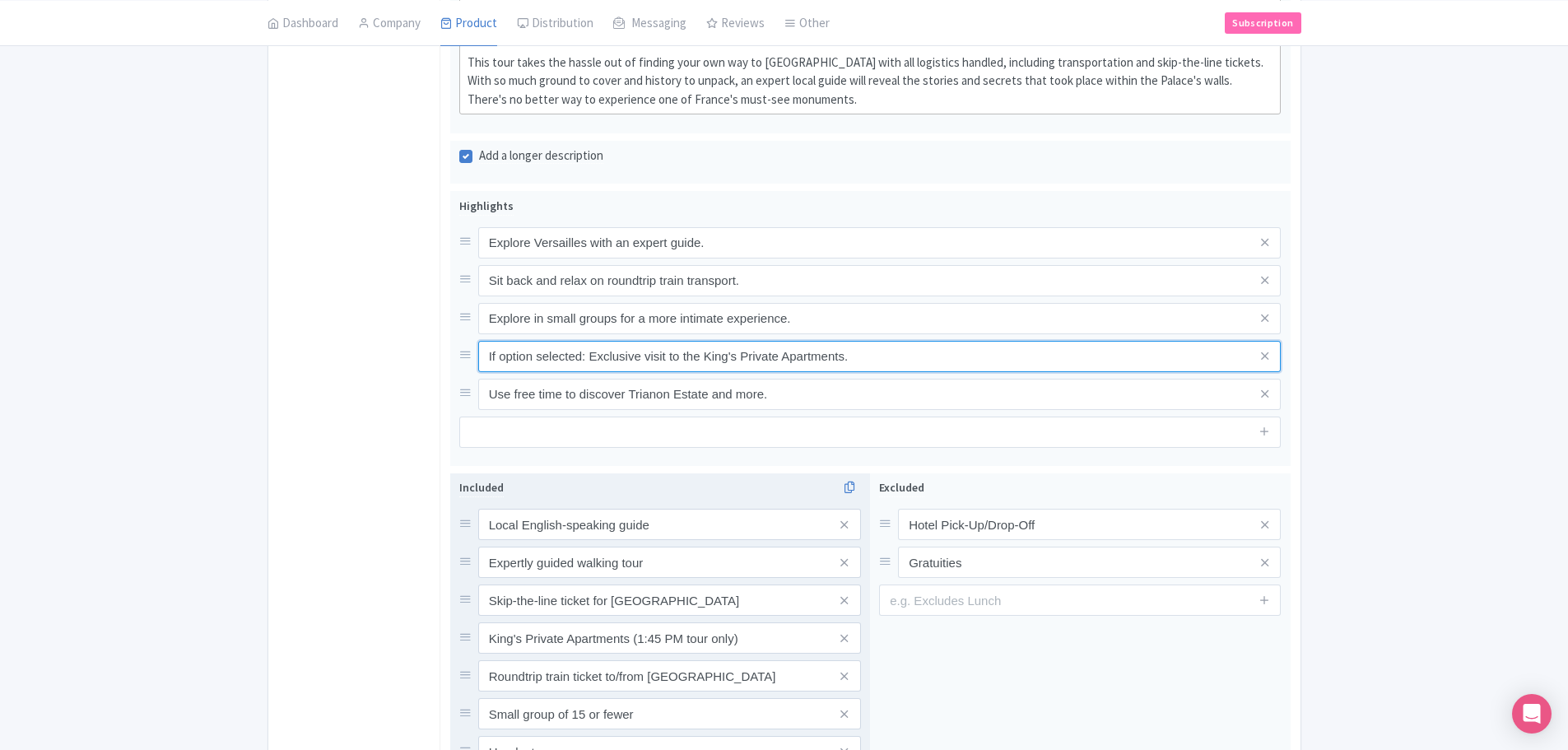
scroll to position [988, 0]
type input "If option selected: Exclusive visit to the King's Private Apartments."
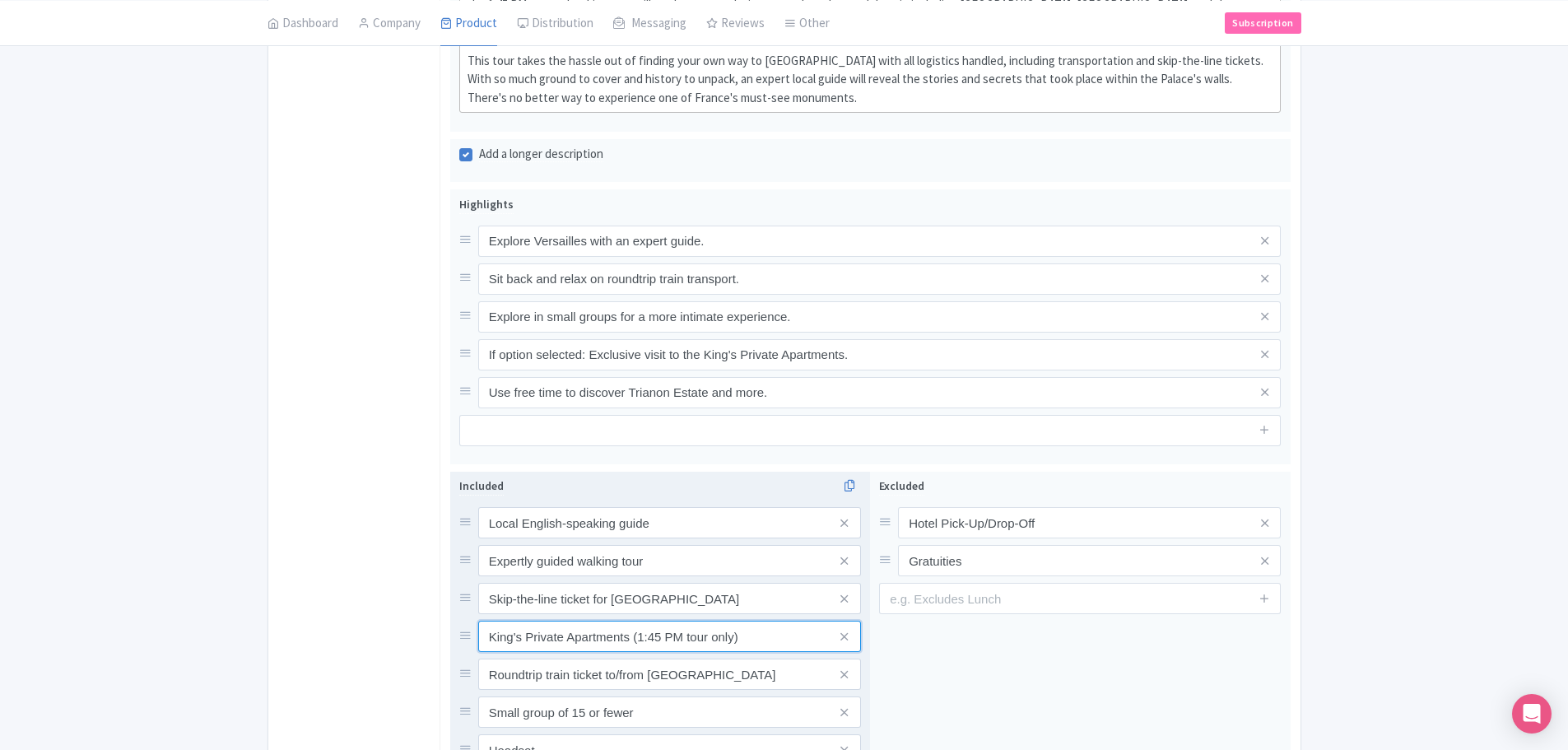
drag, startPoint x: 638, startPoint y: 619, endPoint x: 735, endPoint y: 622, distance: 97.0
click at [735, 539] on input "King's Private Apartments (1:45 PM tour only)" at bounding box center [669, 523] width 383 height 32
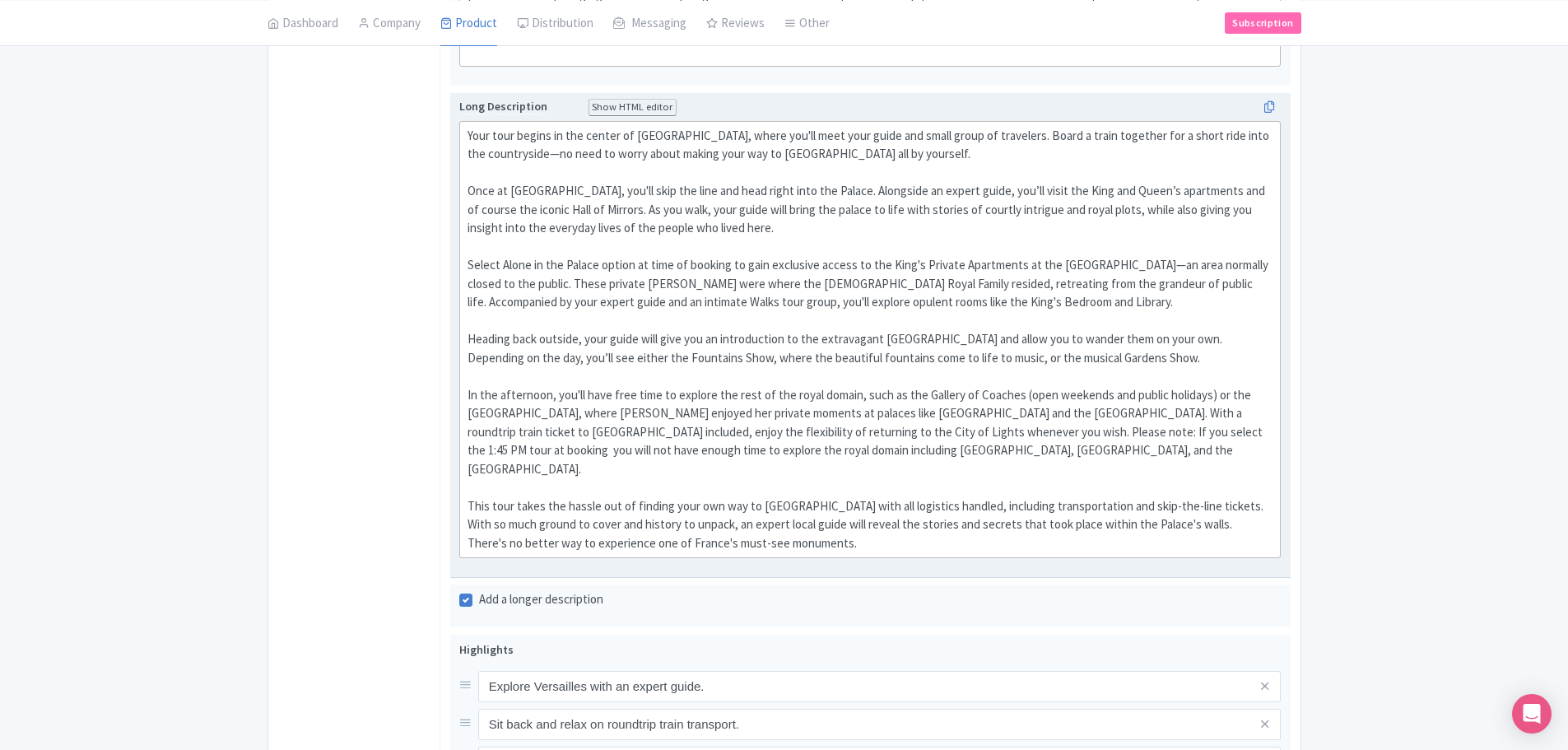
scroll to position [49, 0]
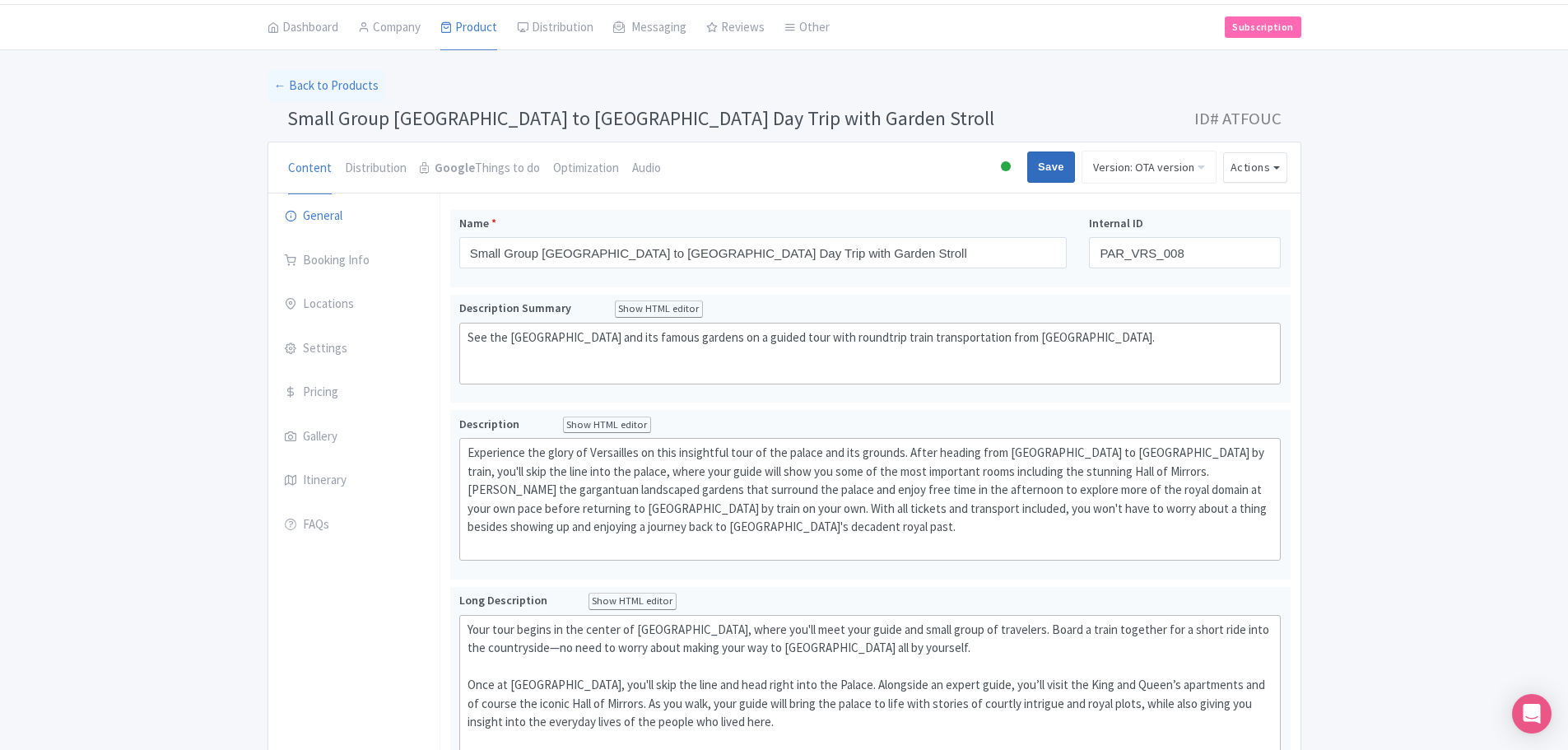
type input "King's Private Apartments (if option selected)"
click at [1065, 165] on input "Save" at bounding box center [1052, 167] width 48 height 32
type input "Saving..."
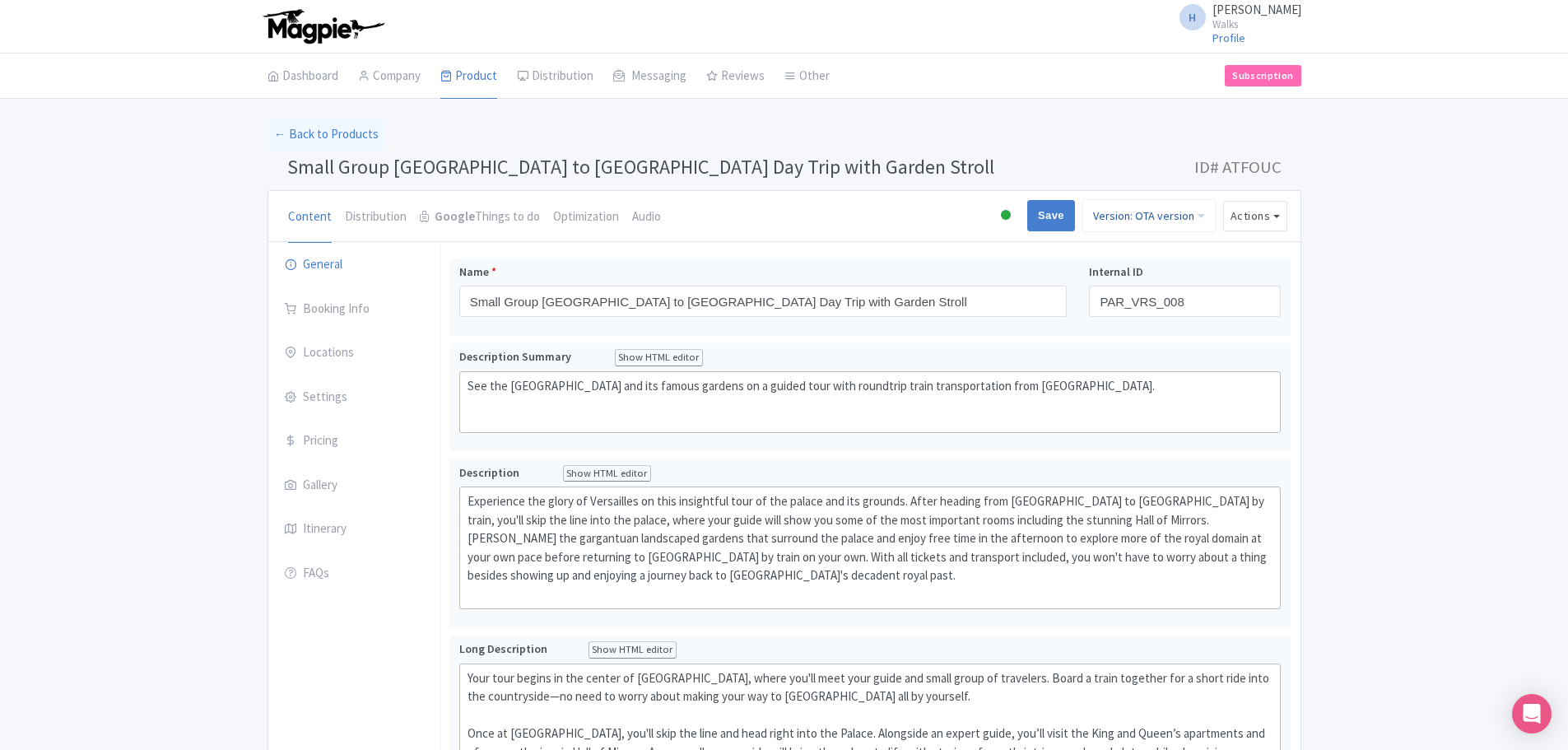
click at [1161, 204] on link "Version: OTA version" at bounding box center [1149, 216] width 135 height 33
click at [1136, 326] on link "Viator version" at bounding box center [1138, 332] width 156 height 26
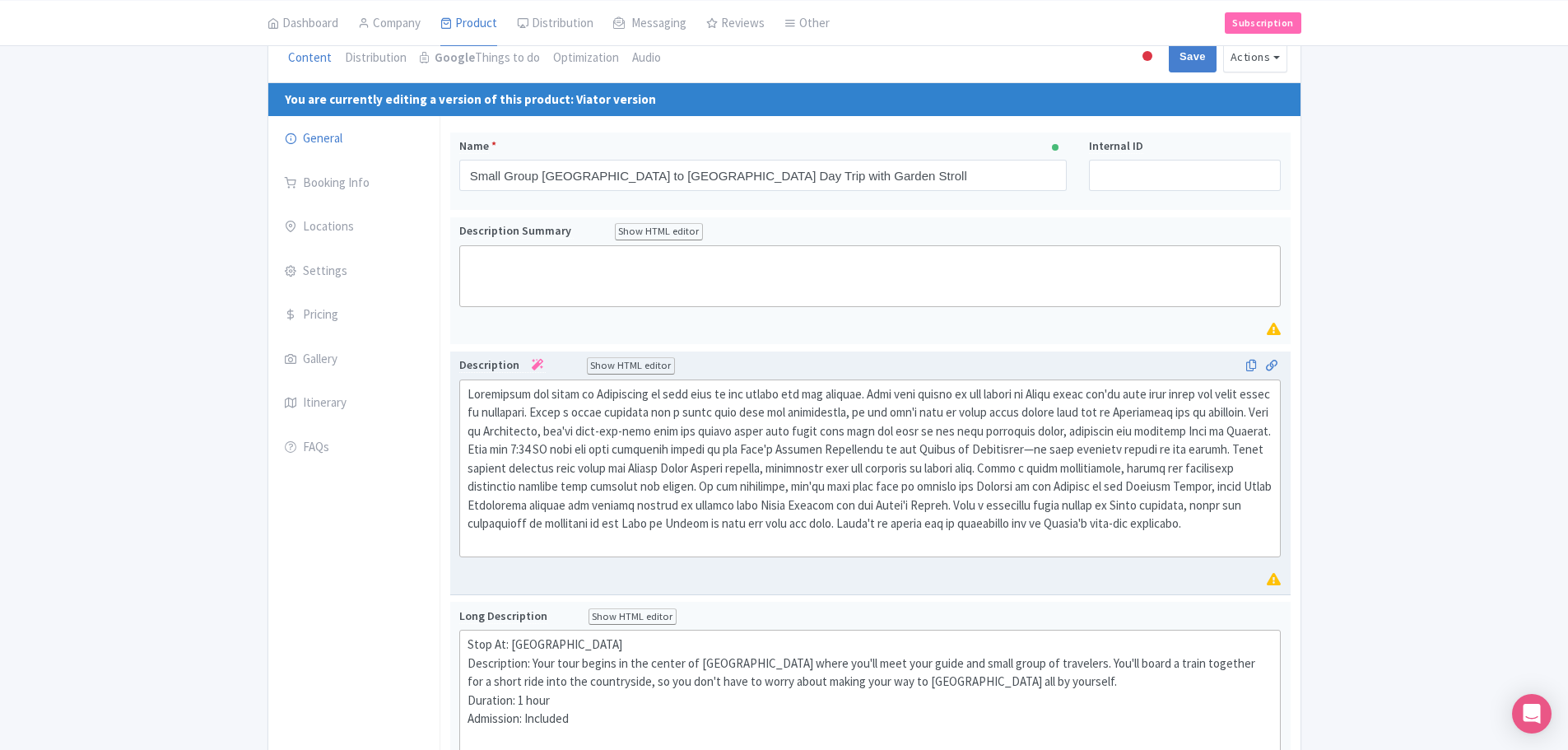
scroll to position [165, 0]
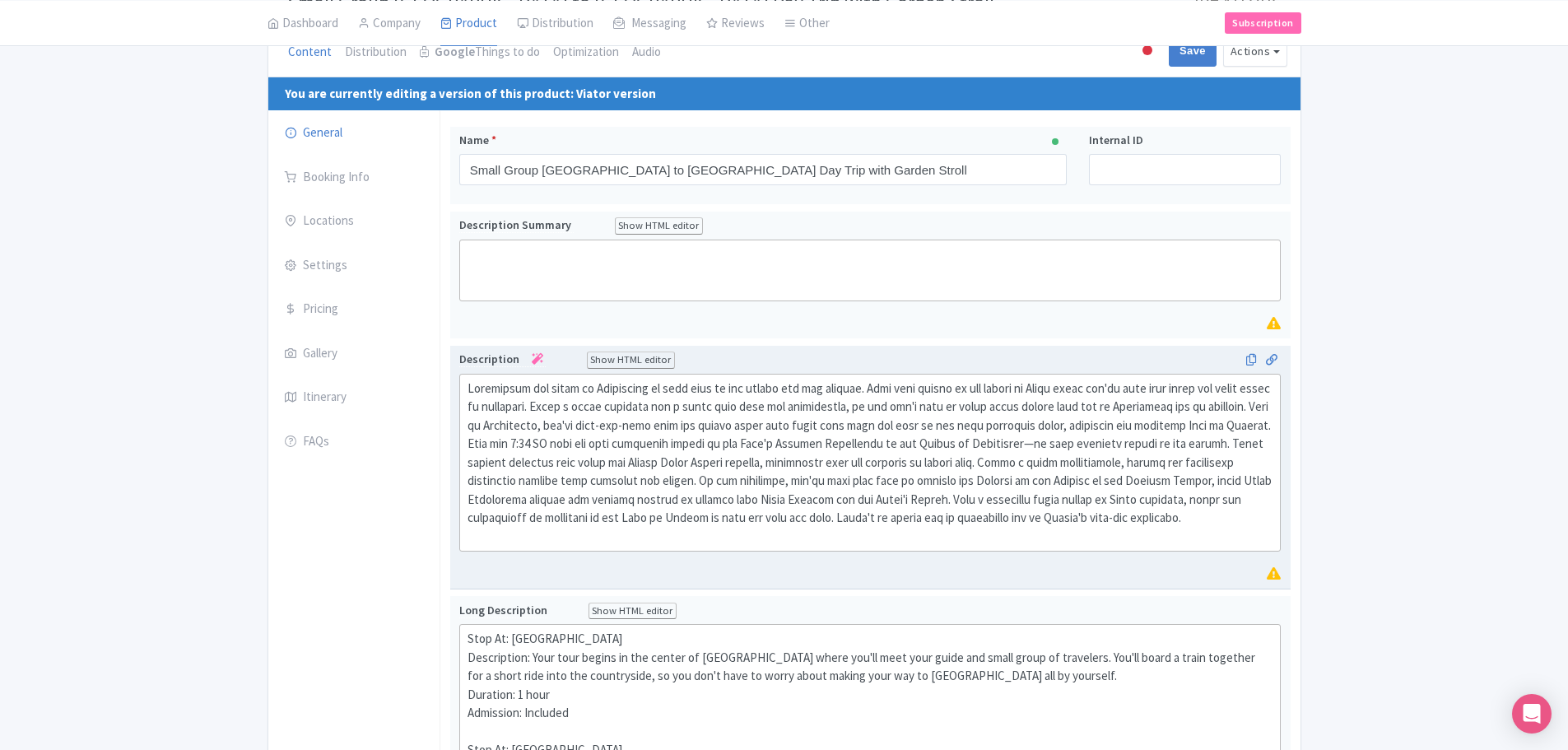
click at [512, 542] on div at bounding box center [870, 463] width 806 height 167
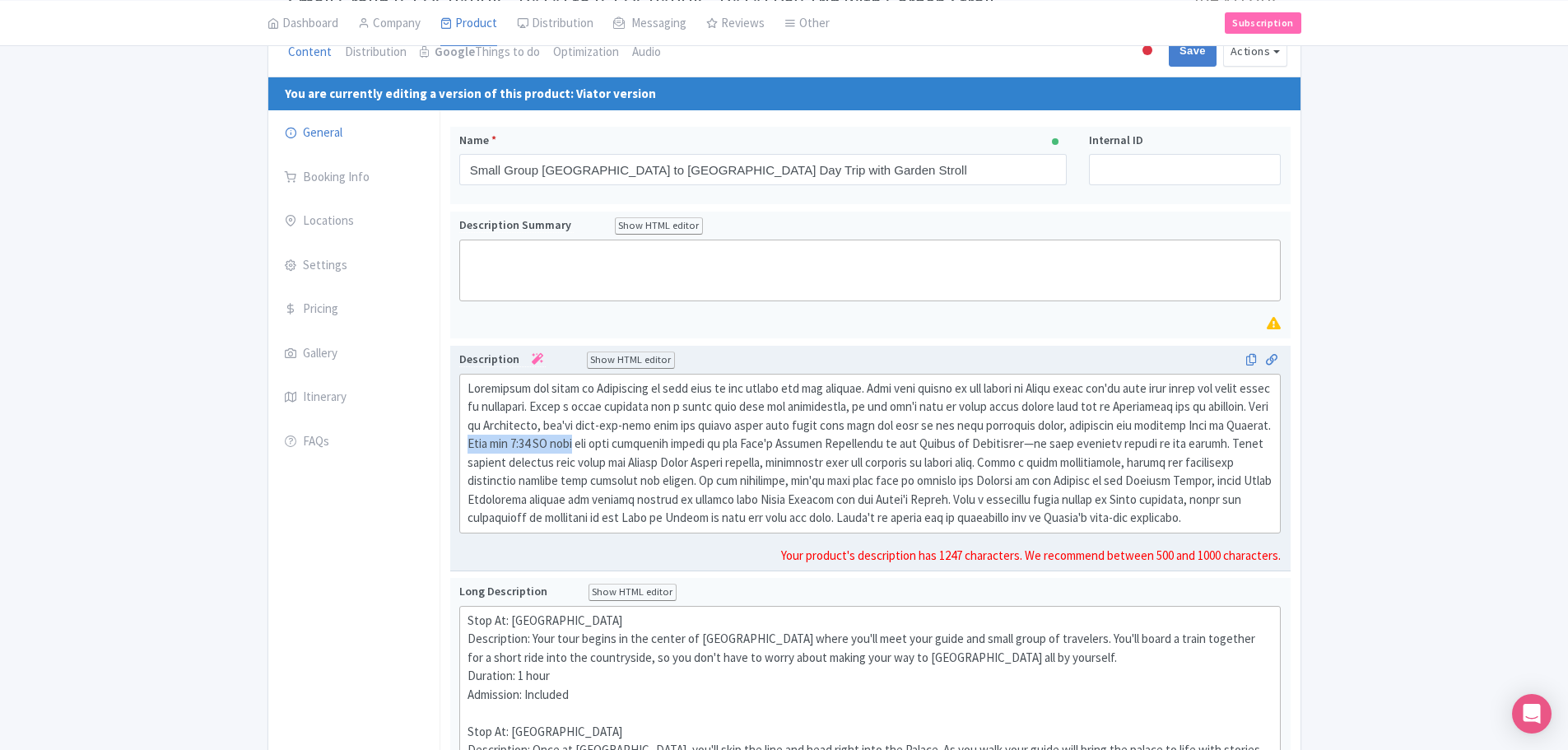
drag, startPoint x: 508, startPoint y: 443, endPoint x: 622, endPoint y: 447, distance: 114.1
click at [622, 447] on div at bounding box center [870, 453] width 806 height 148
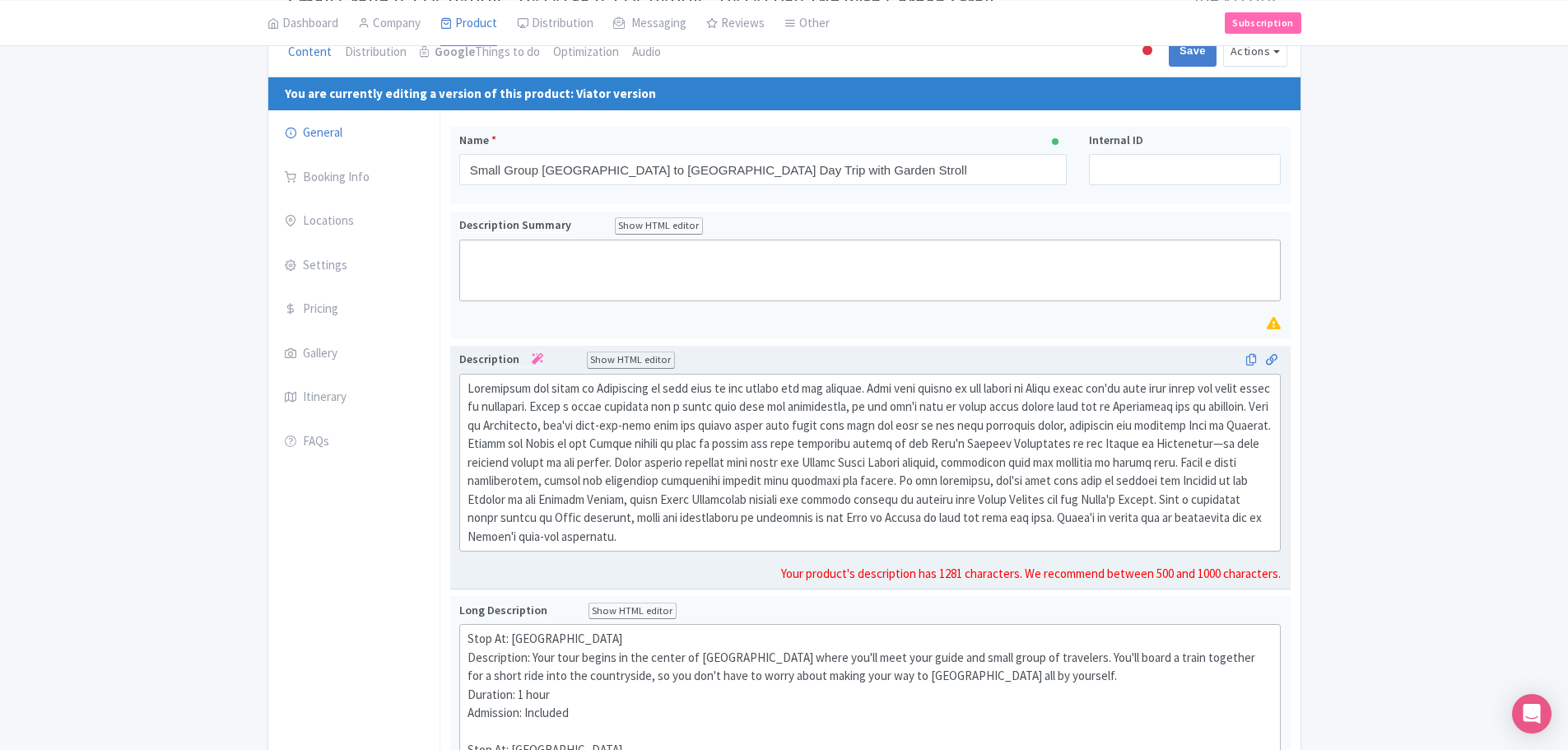
type trix-editor "<lor>Ipsumdolor sit ametc ad Elitseddoe te inci utla et dol magnaa eni adm veni…"
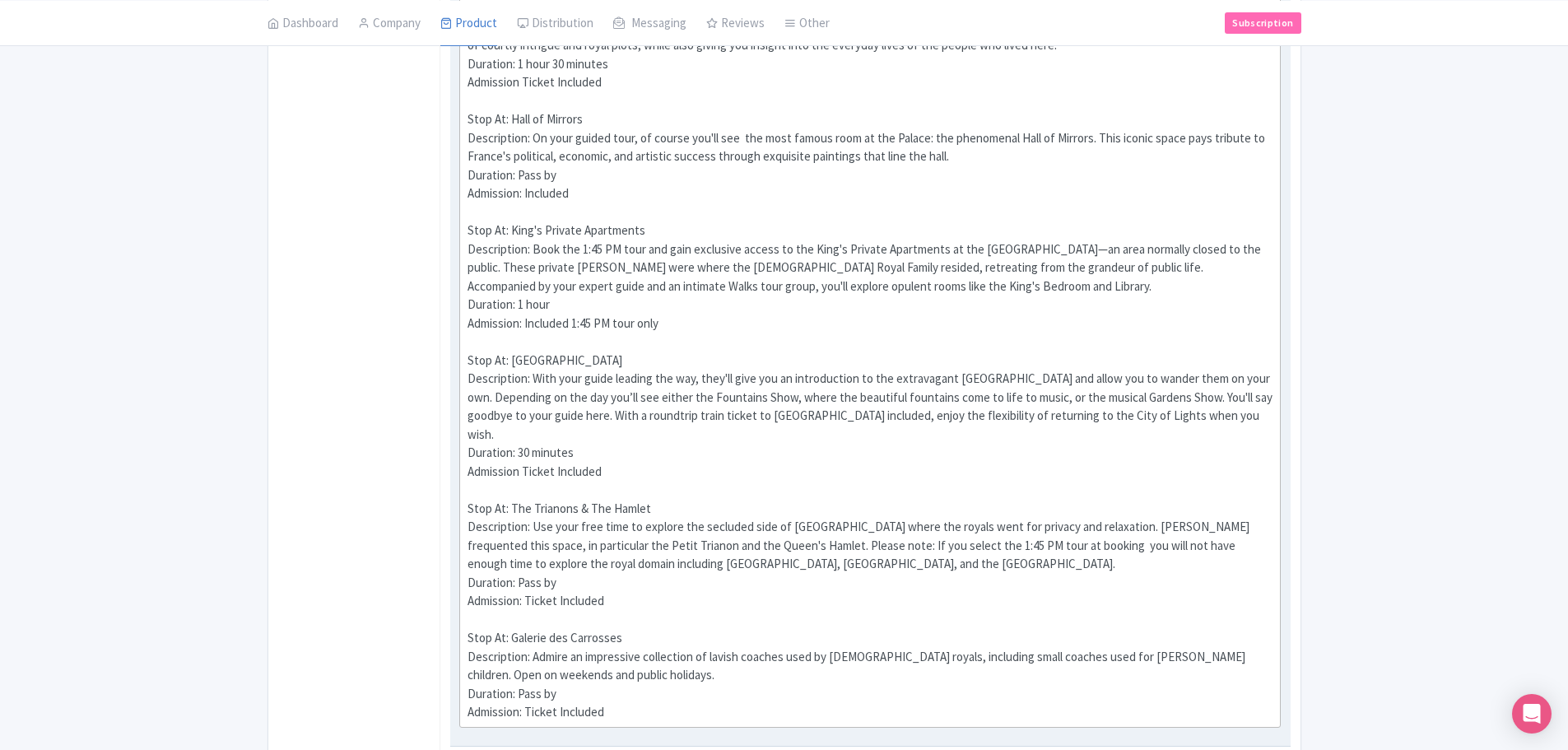
scroll to position [906, 0]
drag, startPoint x: 676, startPoint y: 325, endPoint x: 577, endPoint y: 334, distance: 99.4
click at [577, 333] on div "Stop At: [GEOGRAPHIC_DATA] Description: Your tour begins in the center of [GEOG…" at bounding box center [870, 305] width 806 height 834
drag, startPoint x: 533, startPoint y: 252, endPoint x: 643, endPoint y: 244, distance: 110.3
click at [643, 244] on div "Stop At: Paris Description: Your tour begins in the center of Paris where you'l…" at bounding box center [870, 305] width 806 height 834
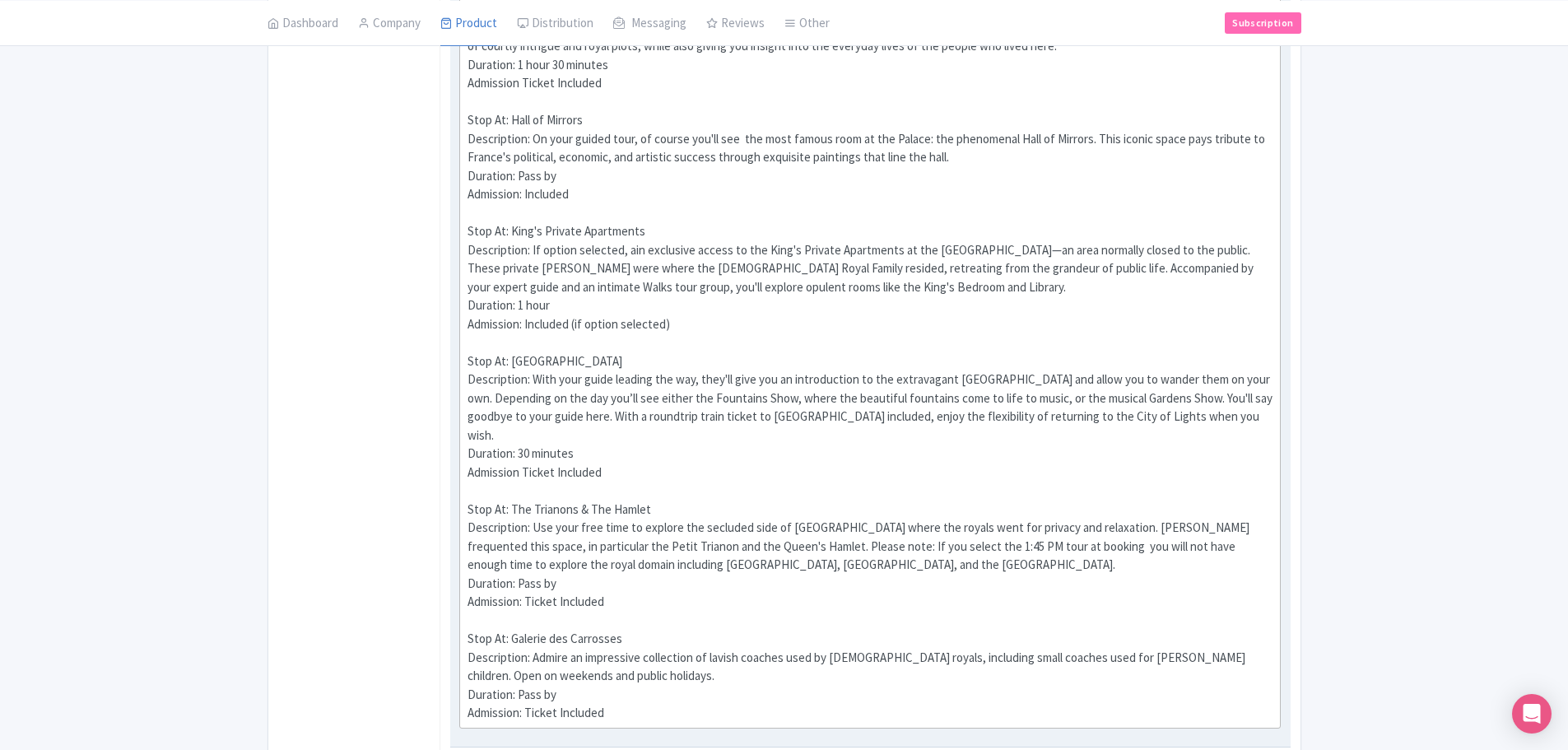
type trix-editor "<div>Stop At: Paris<br>Description: Your tour begins in the center of Paris whe…"
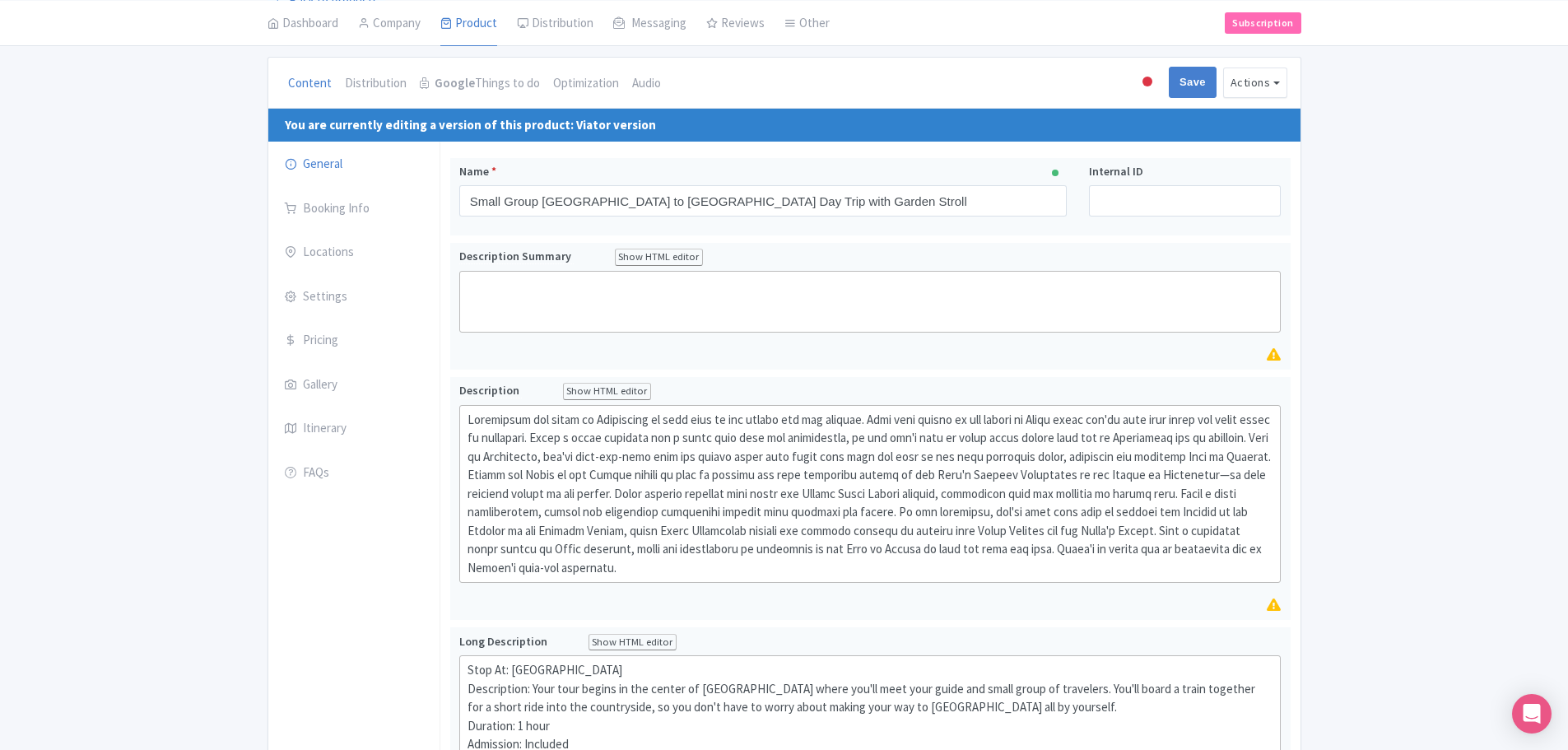
scroll to position [0, 0]
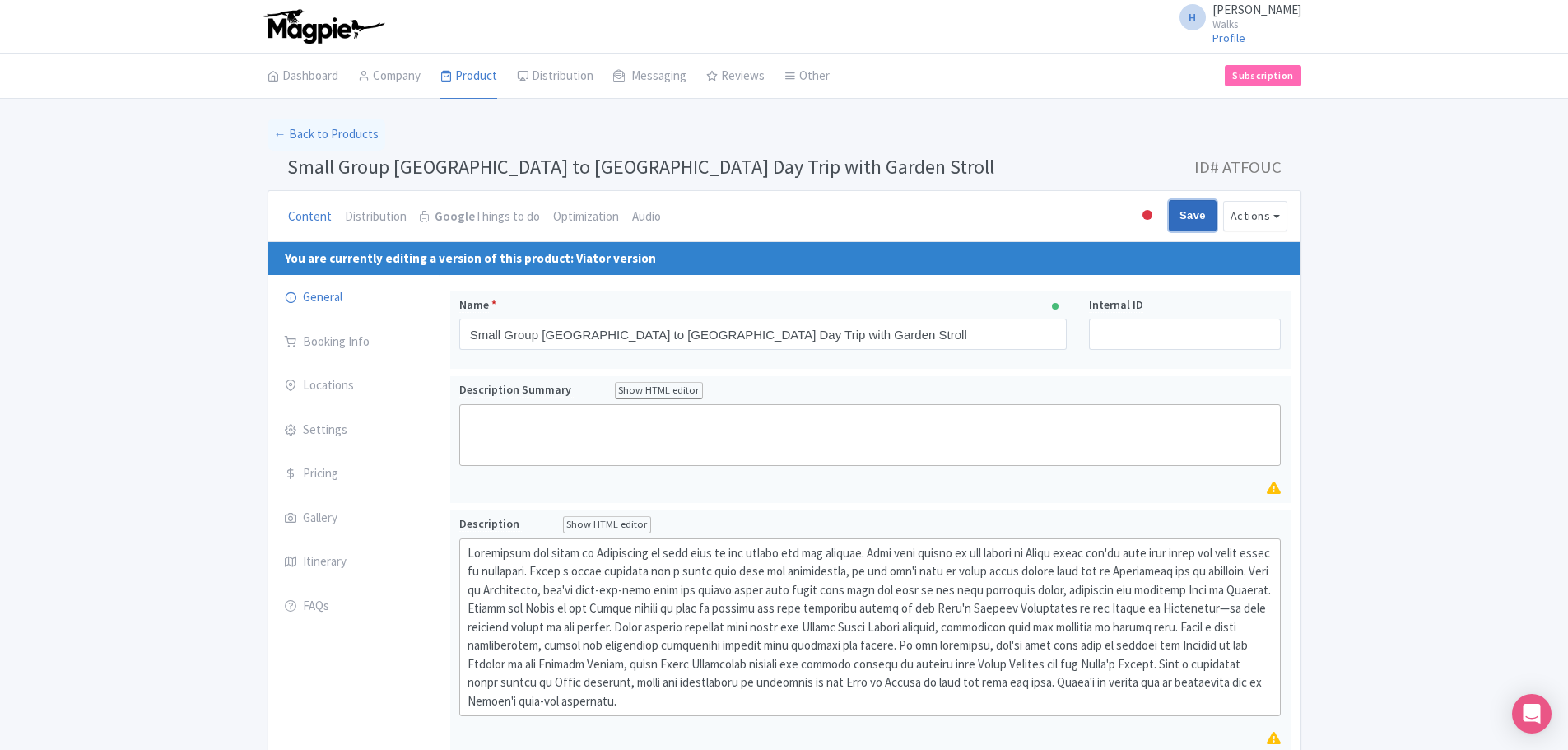
click at [1200, 210] on input "Save" at bounding box center [1193, 216] width 48 height 32
type input "Saving..."
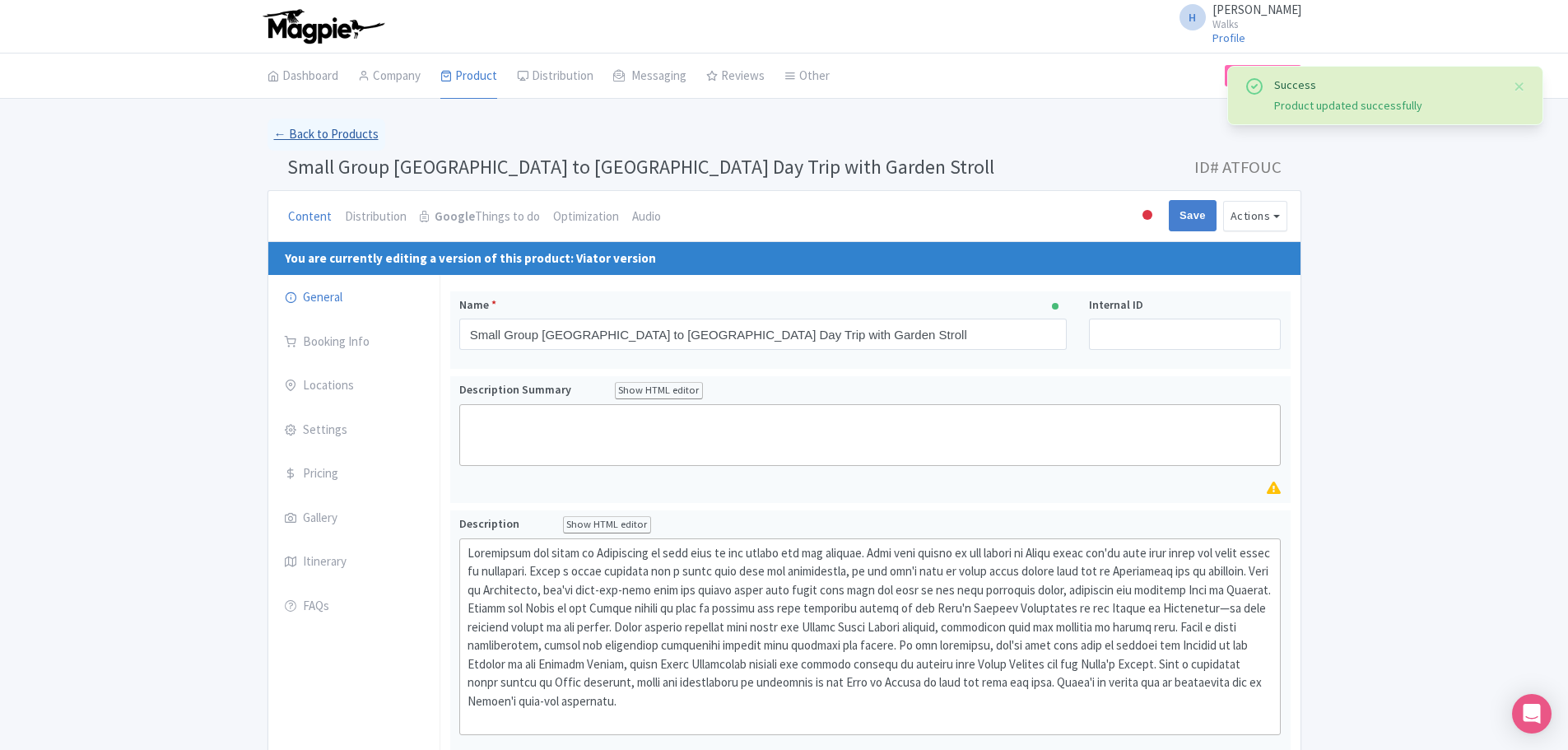
click at [335, 127] on link "← Back to Products" at bounding box center [327, 135] width 118 height 32
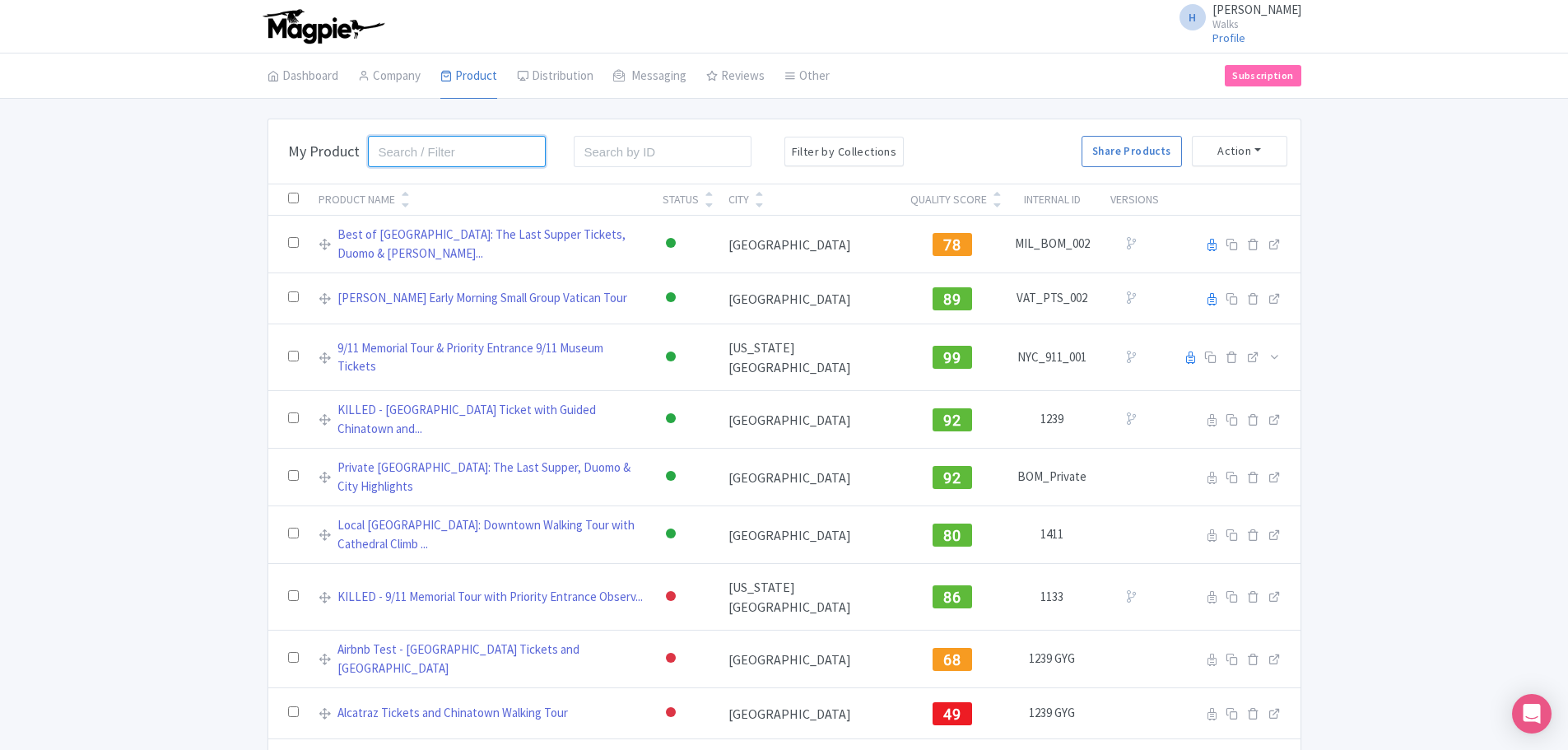
click at [414, 155] on input "search" at bounding box center [457, 151] width 179 height 32
type input "versailles"
click button "Search" at bounding box center [0, 0] width 0 height 0
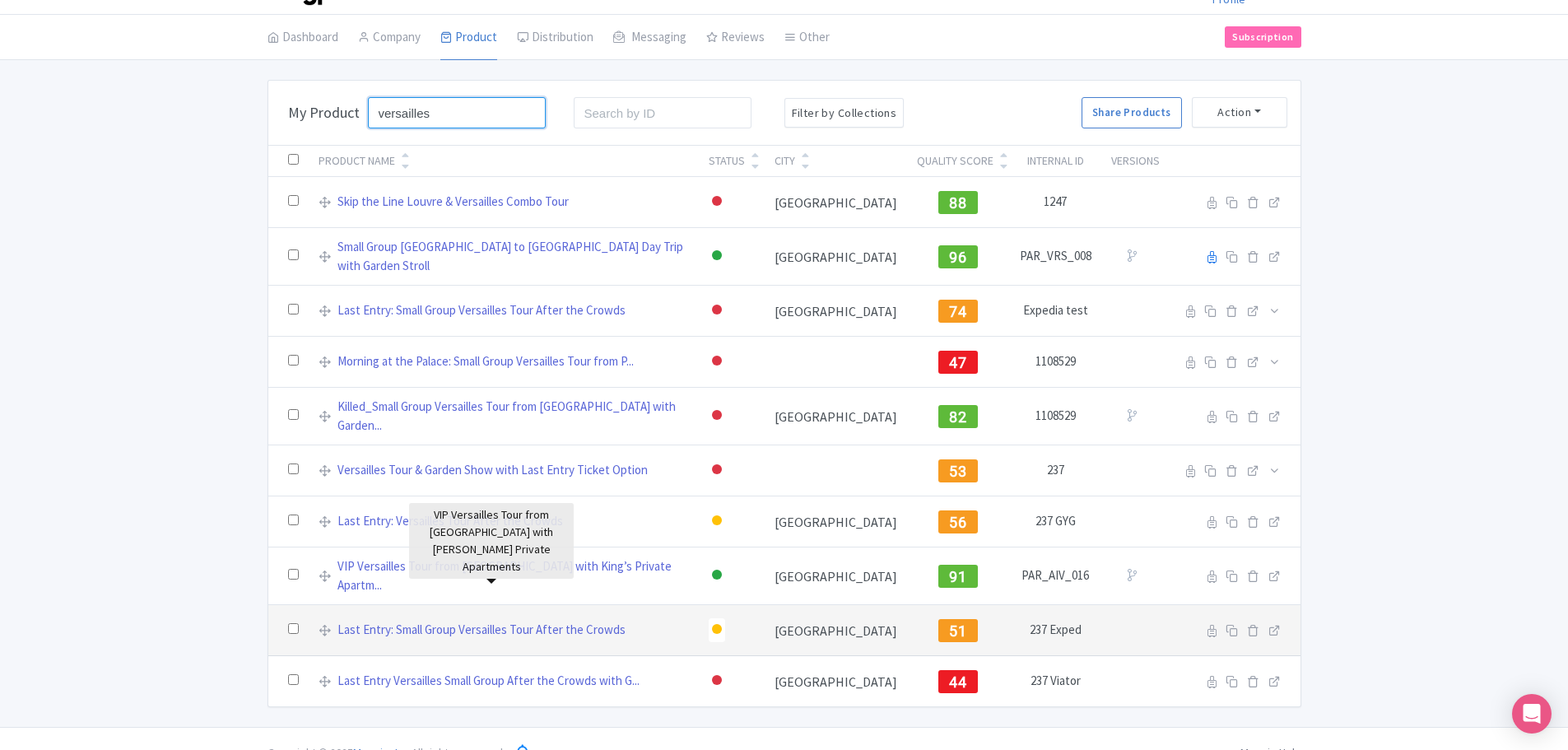
scroll to position [47, 0]
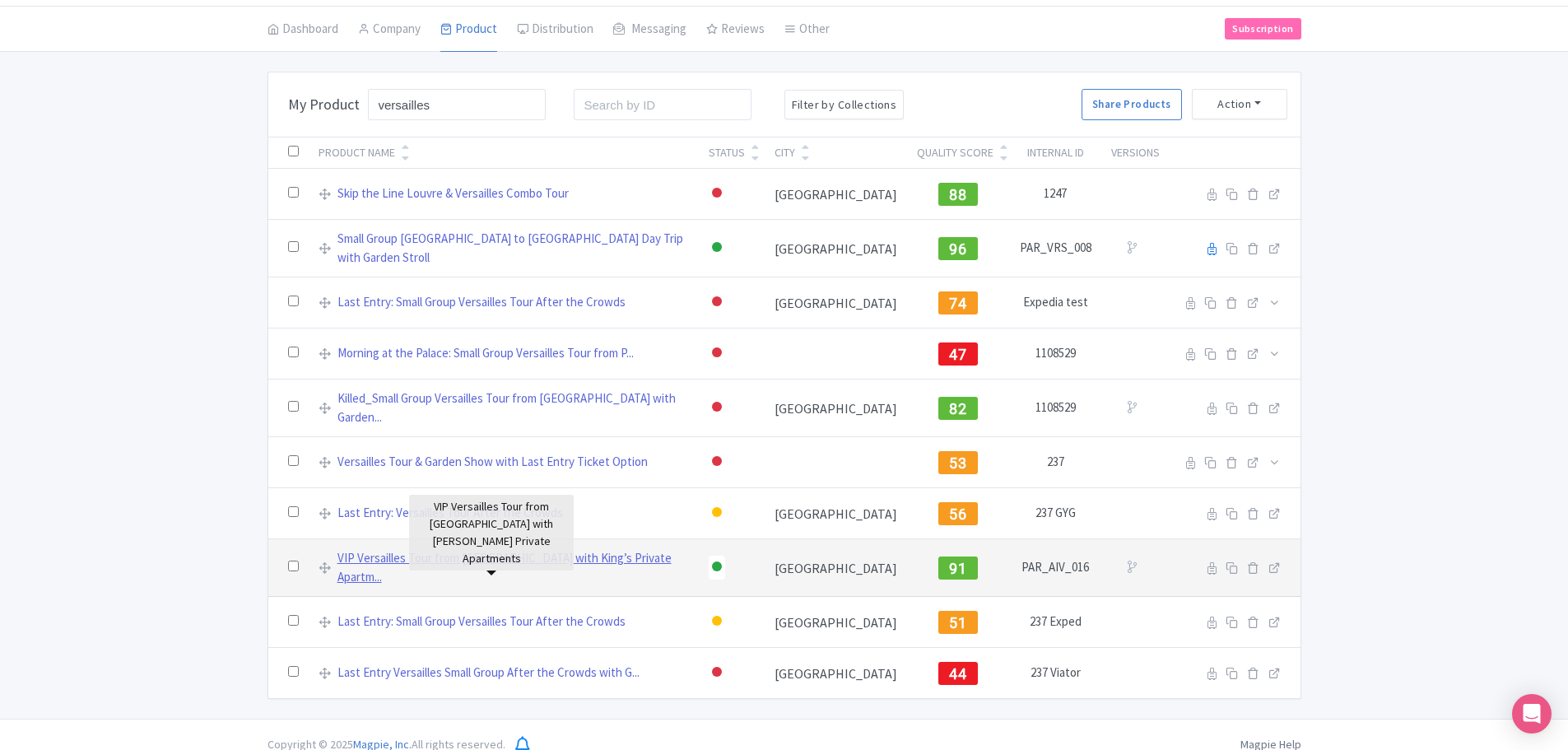
click at [550, 552] on link "VIP Versailles Tour from Paris with King’s Private Apartm..." at bounding box center [513, 567] width 351 height 37
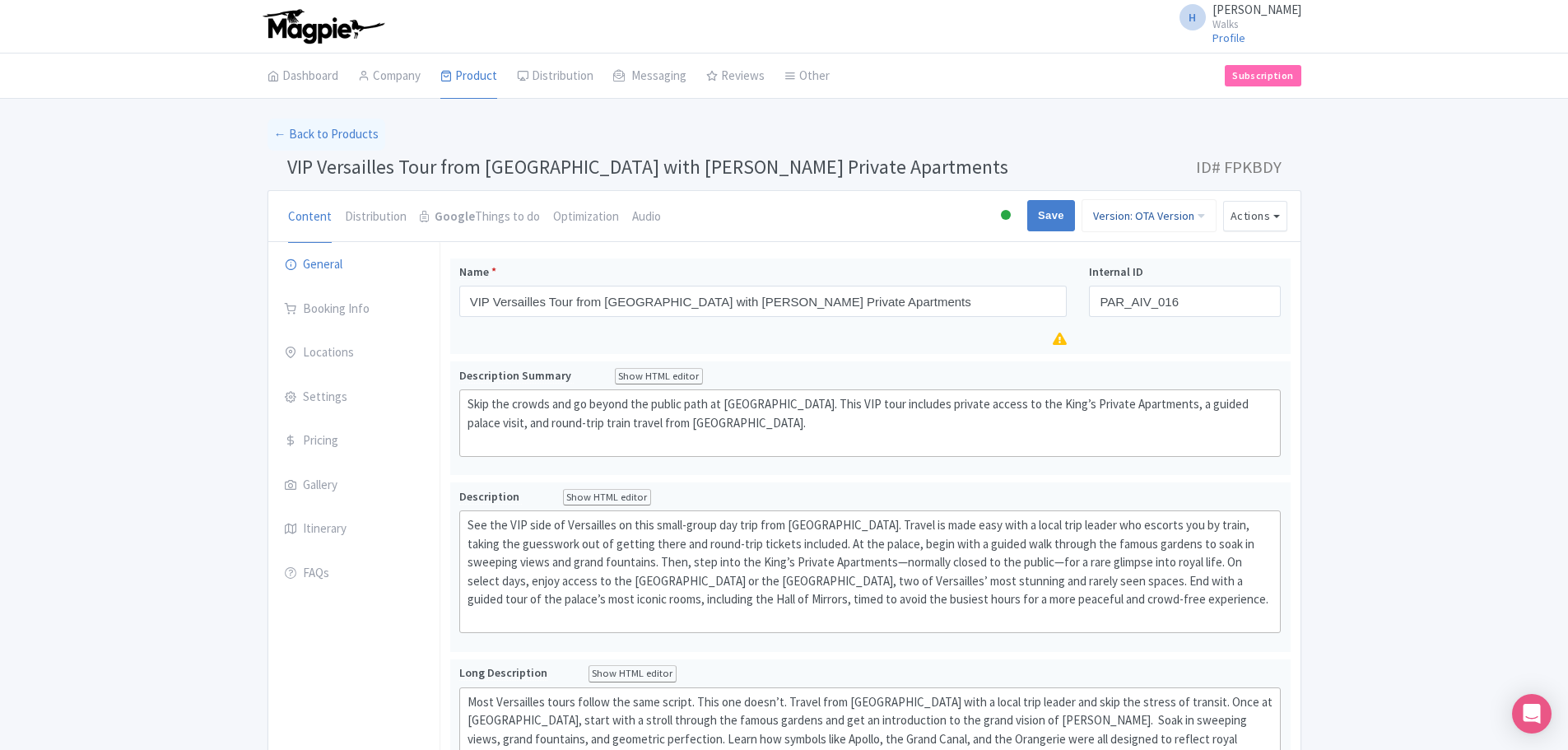
click at [1133, 215] on link "Version: OTA Version" at bounding box center [1149, 216] width 135 height 33
click at [1165, 434] on link "Unnamed Version" at bounding box center [1138, 432] width 156 height 26
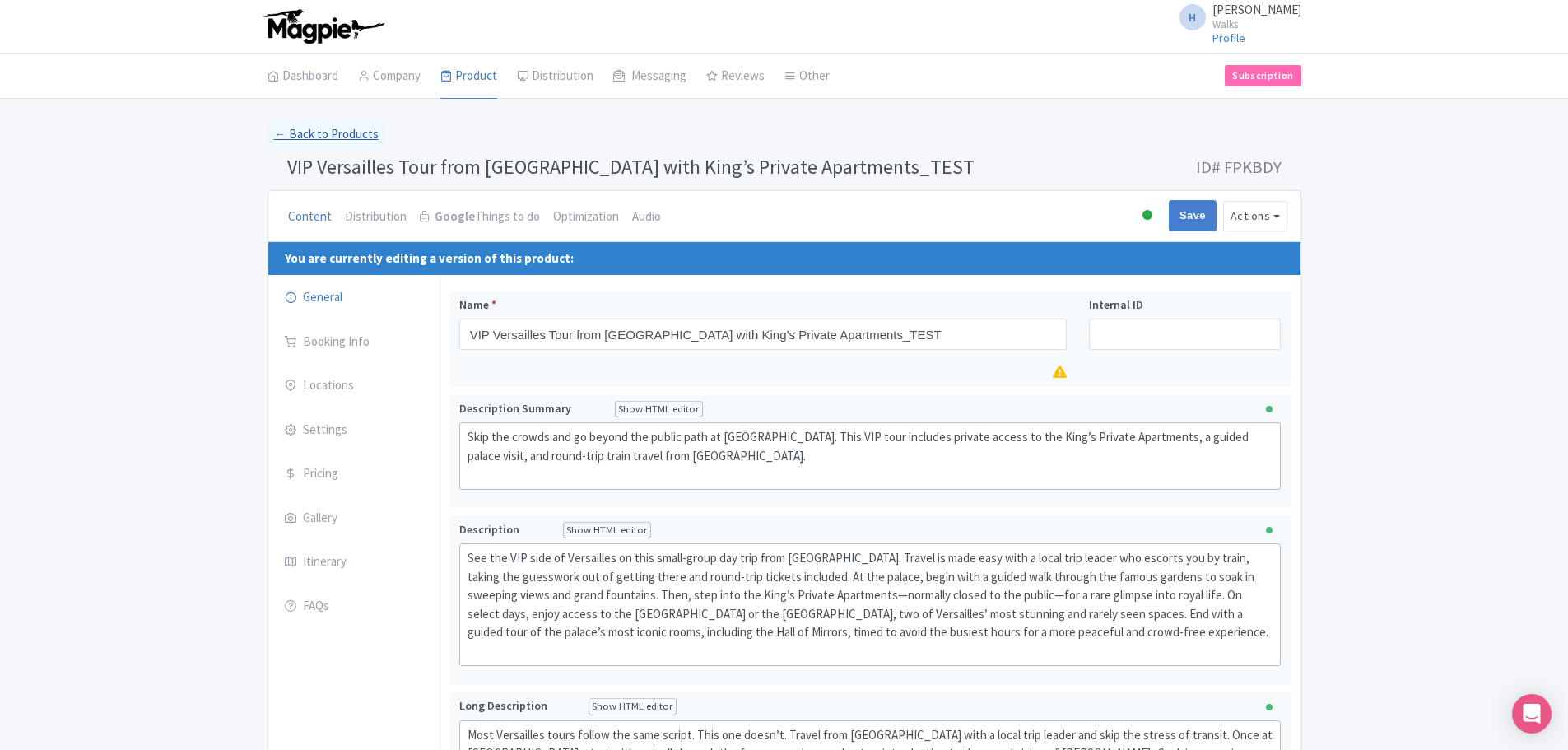
click at [299, 135] on link "← Back to Products" at bounding box center [327, 135] width 118 height 32
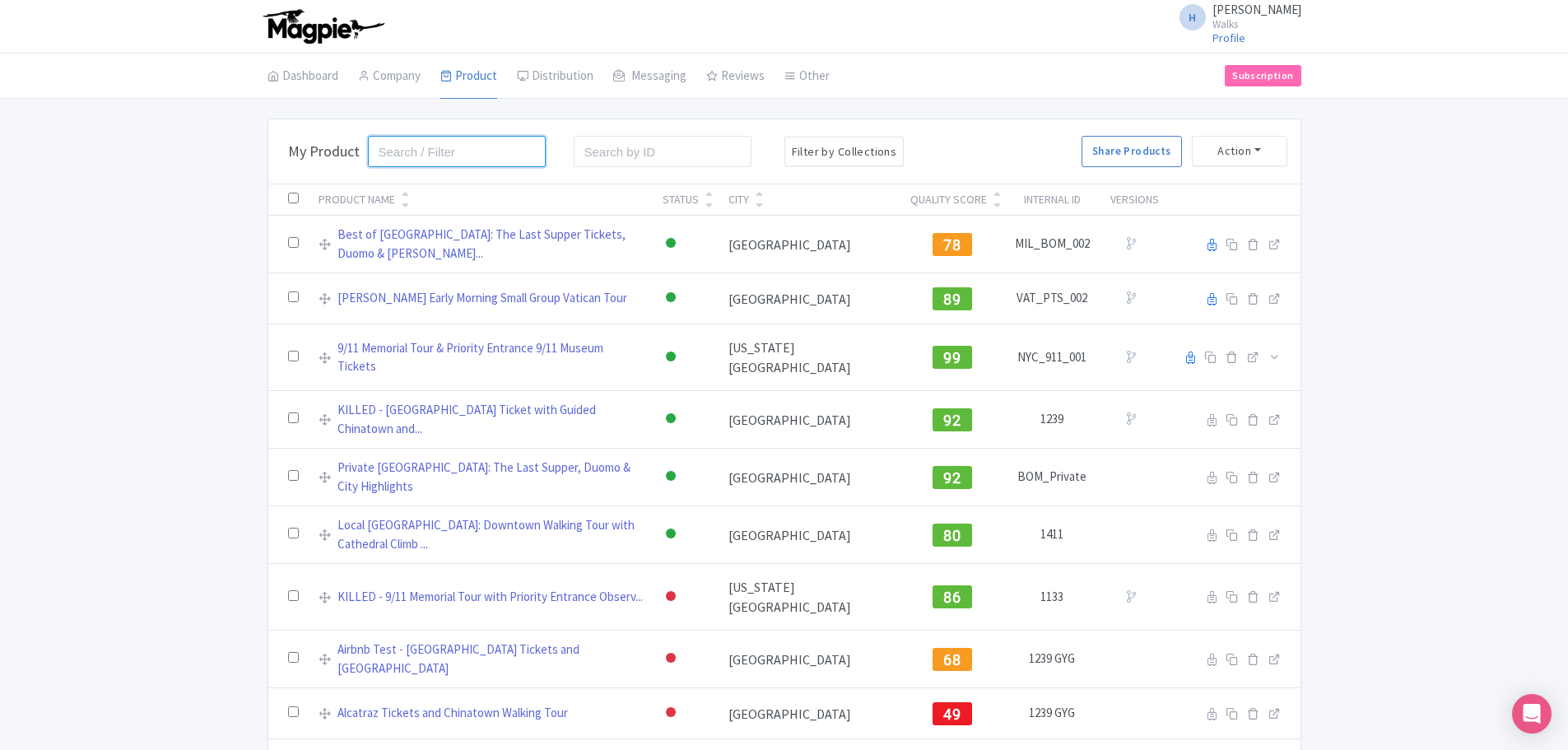
click at [434, 145] on input "search" at bounding box center [457, 151] width 179 height 32
type input "v"
type input "versailles"
click button "Search" at bounding box center [0, 0] width 0 height 0
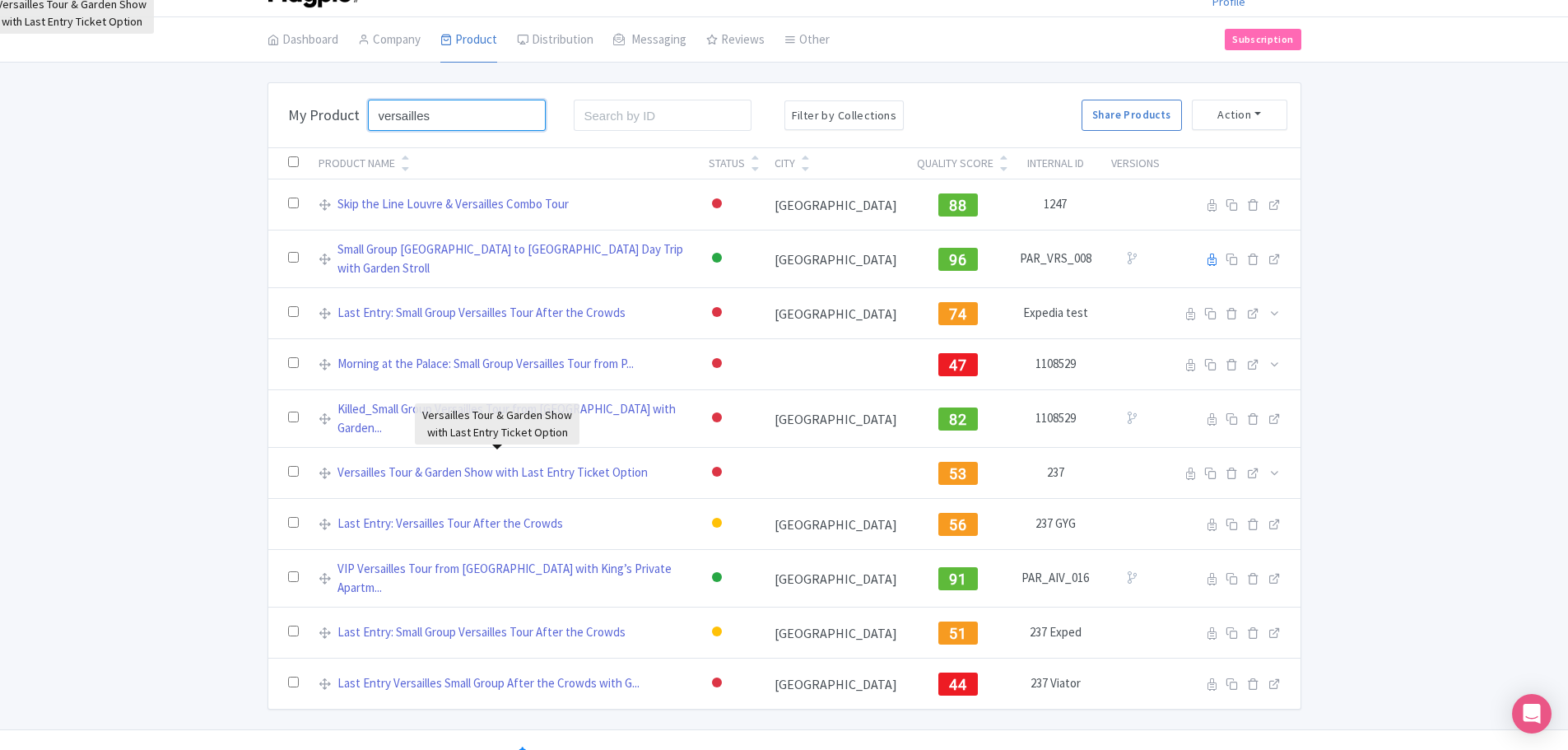
scroll to position [47, 0]
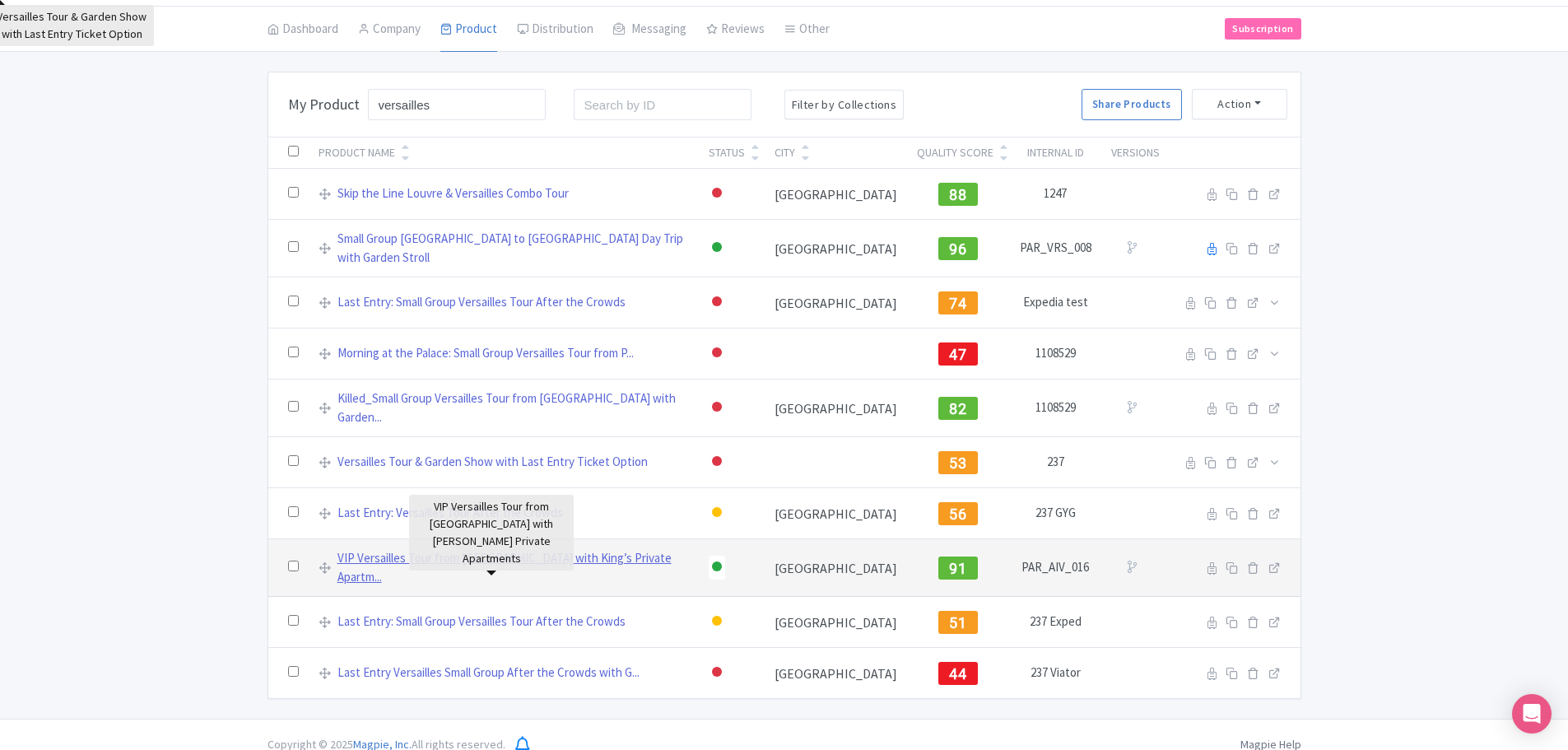
click at [512, 557] on link "VIP Versailles Tour from Paris with King’s Private Apartm..." at bounding box center [513, 567] width 351 height 37
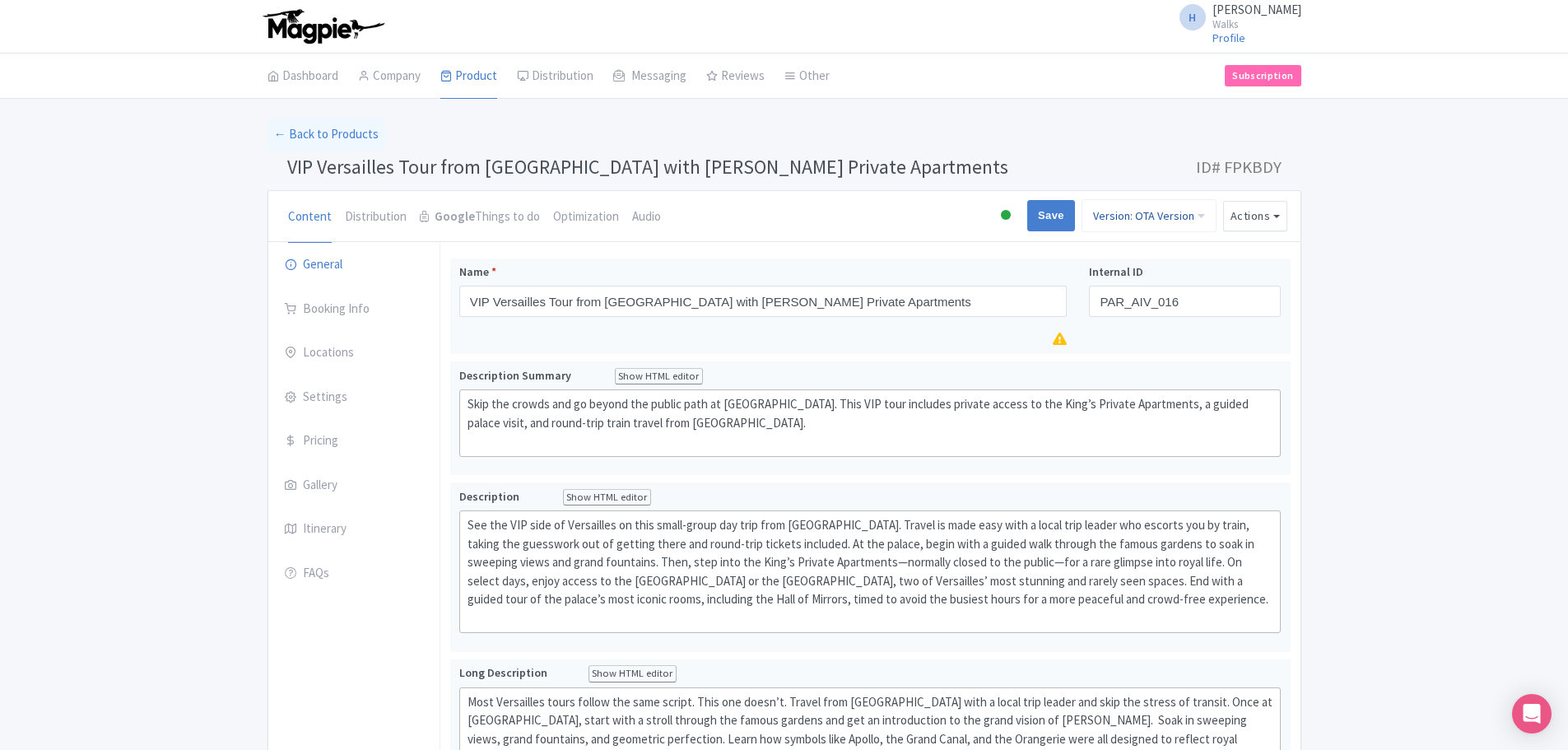
click at [1142, 218] on link "Version: OTA Version" at bounding box center [1149, 216] width 135 height 33
click at [1129, 402] on link "Unnamed Version" at bounding box center [1138, 406] width 156 height 26
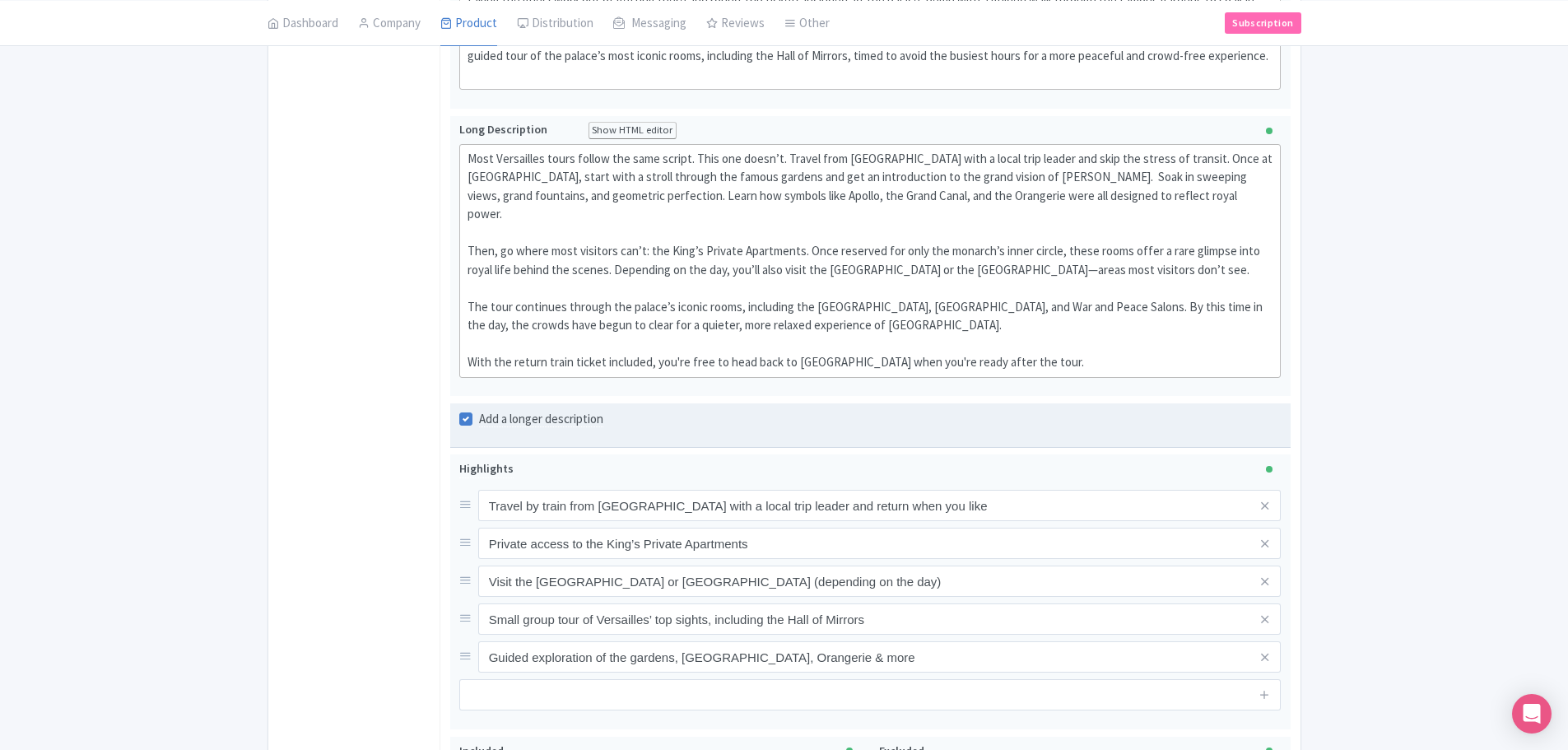
scroll to position [82, 0]
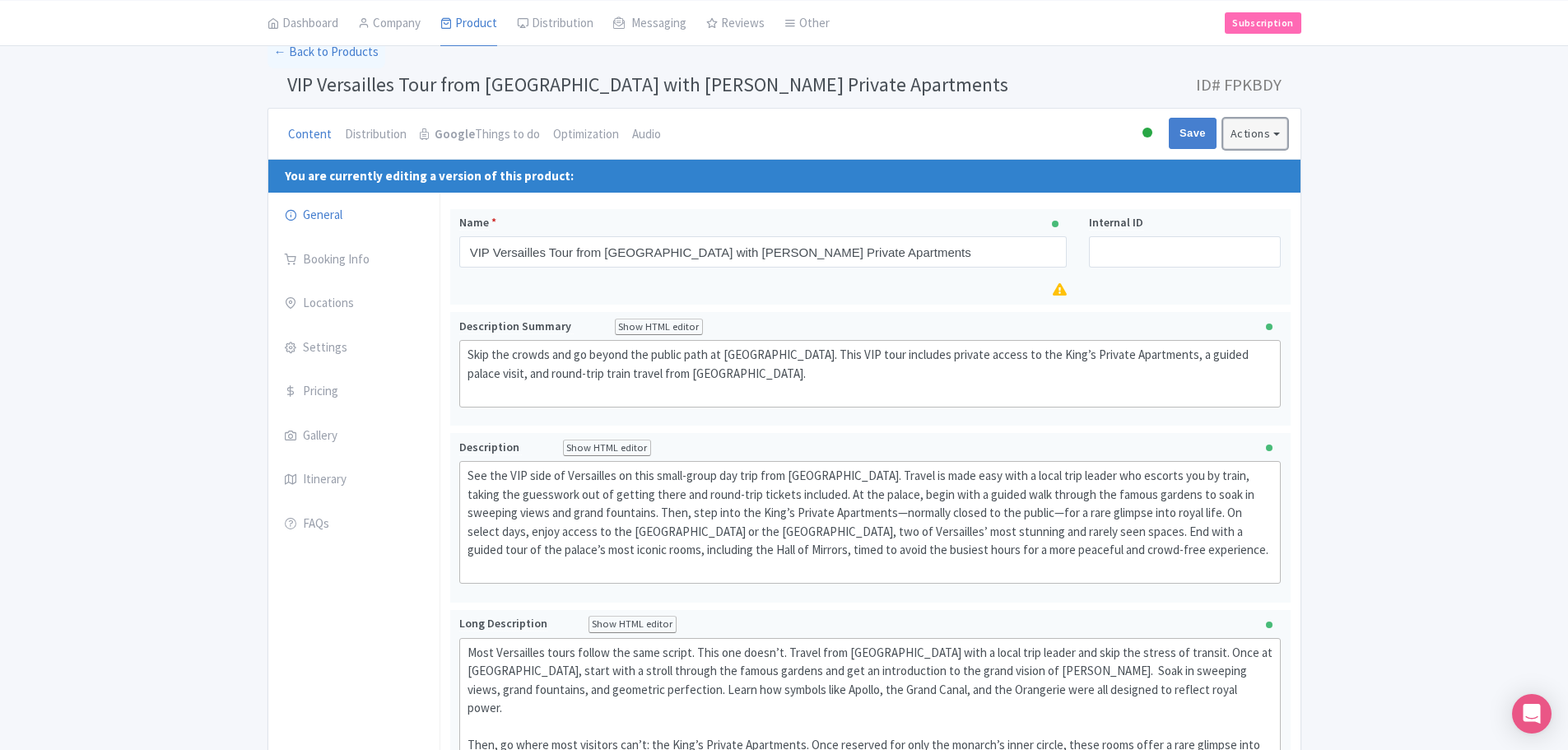
click at [1254, 133] on button "Actions" at bounding box center [1255, 134] width 64 height 31
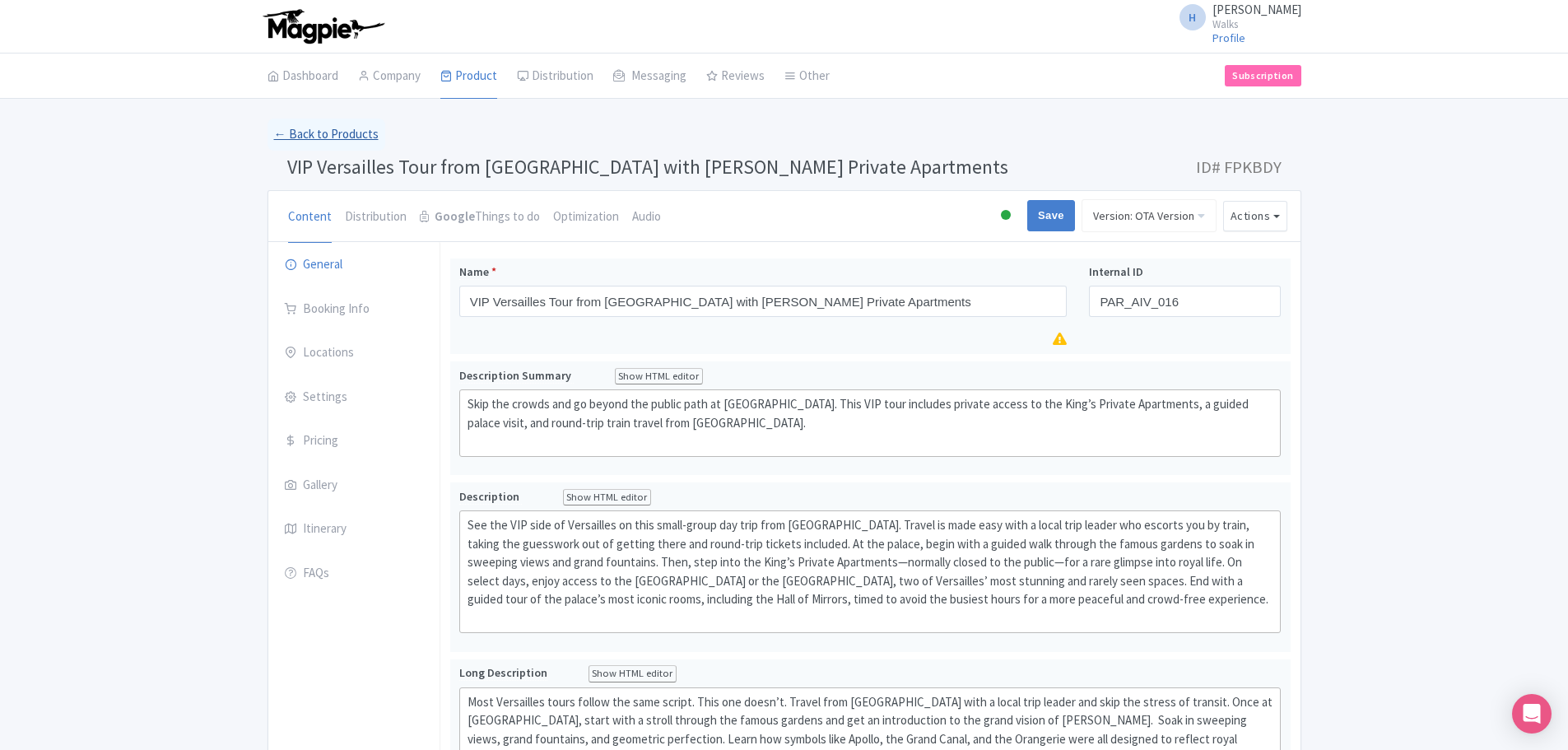
click at [350, 135] on link "← Back to Products" at bounding box center [327, 135] width 118 height 32
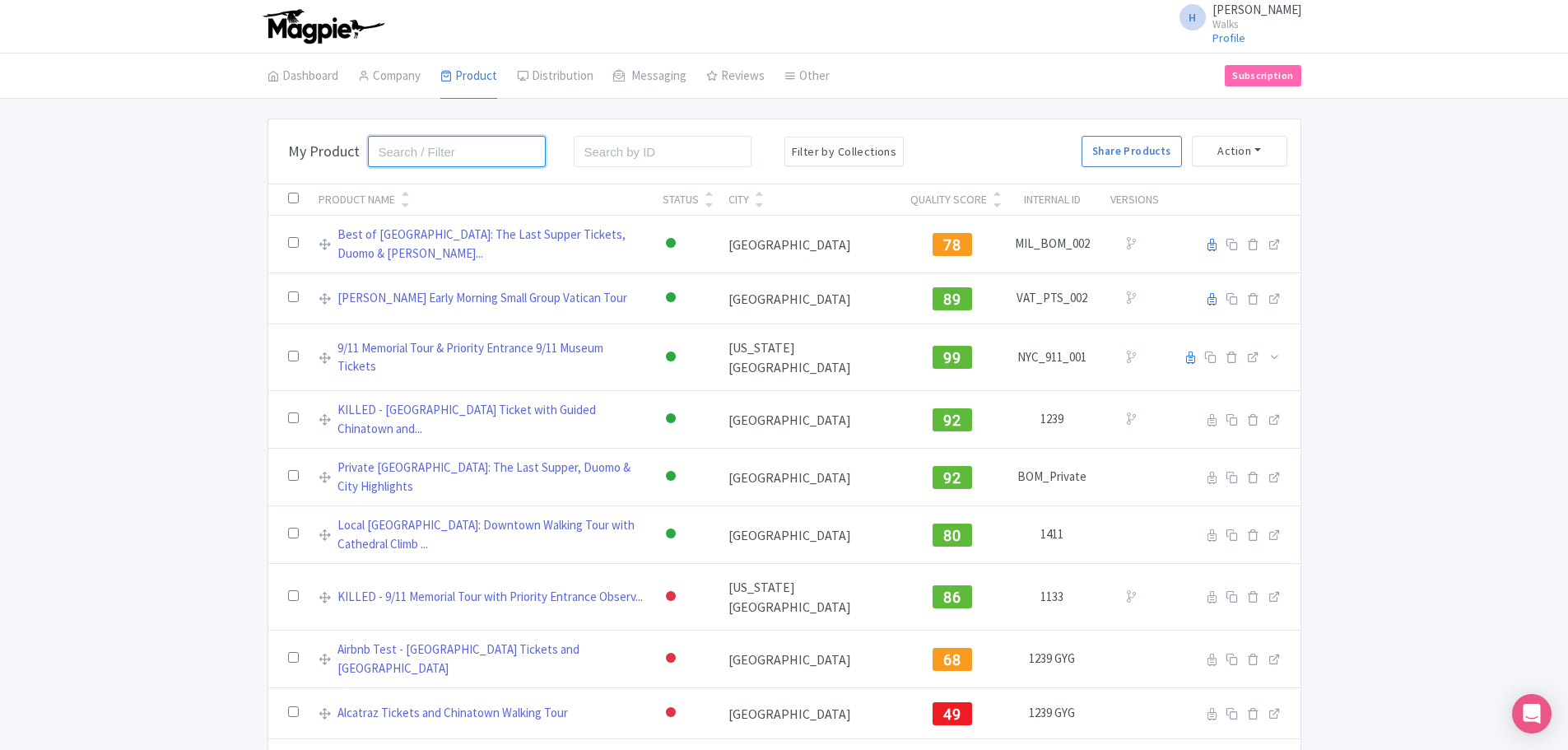
click at [421, 156] on input "search" at bounding box center [457, 151] width 179 height 32
type input "versailles"
click button "Search" at bounding box center [0, 0] width 0 height 0
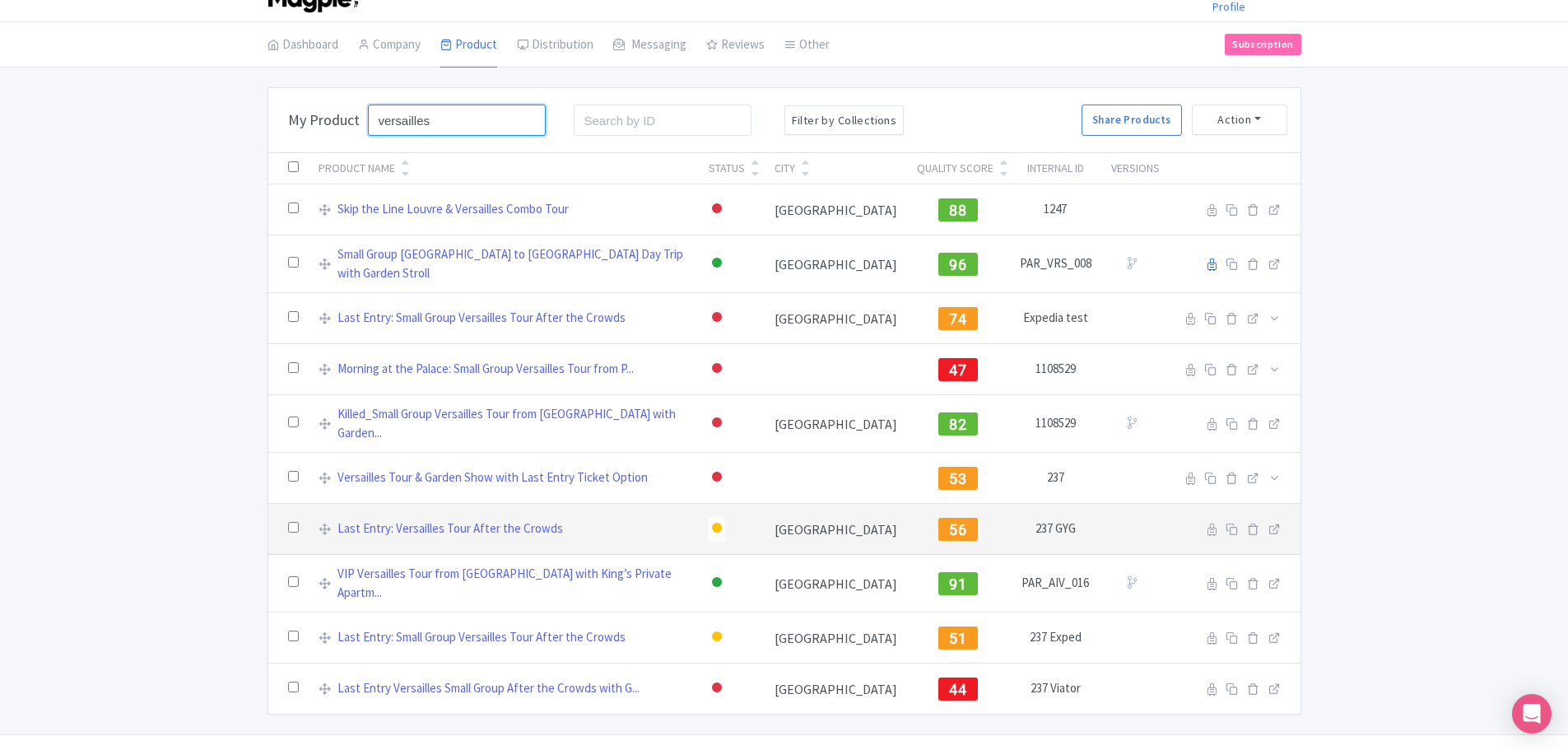
scroll to position [47, 0]
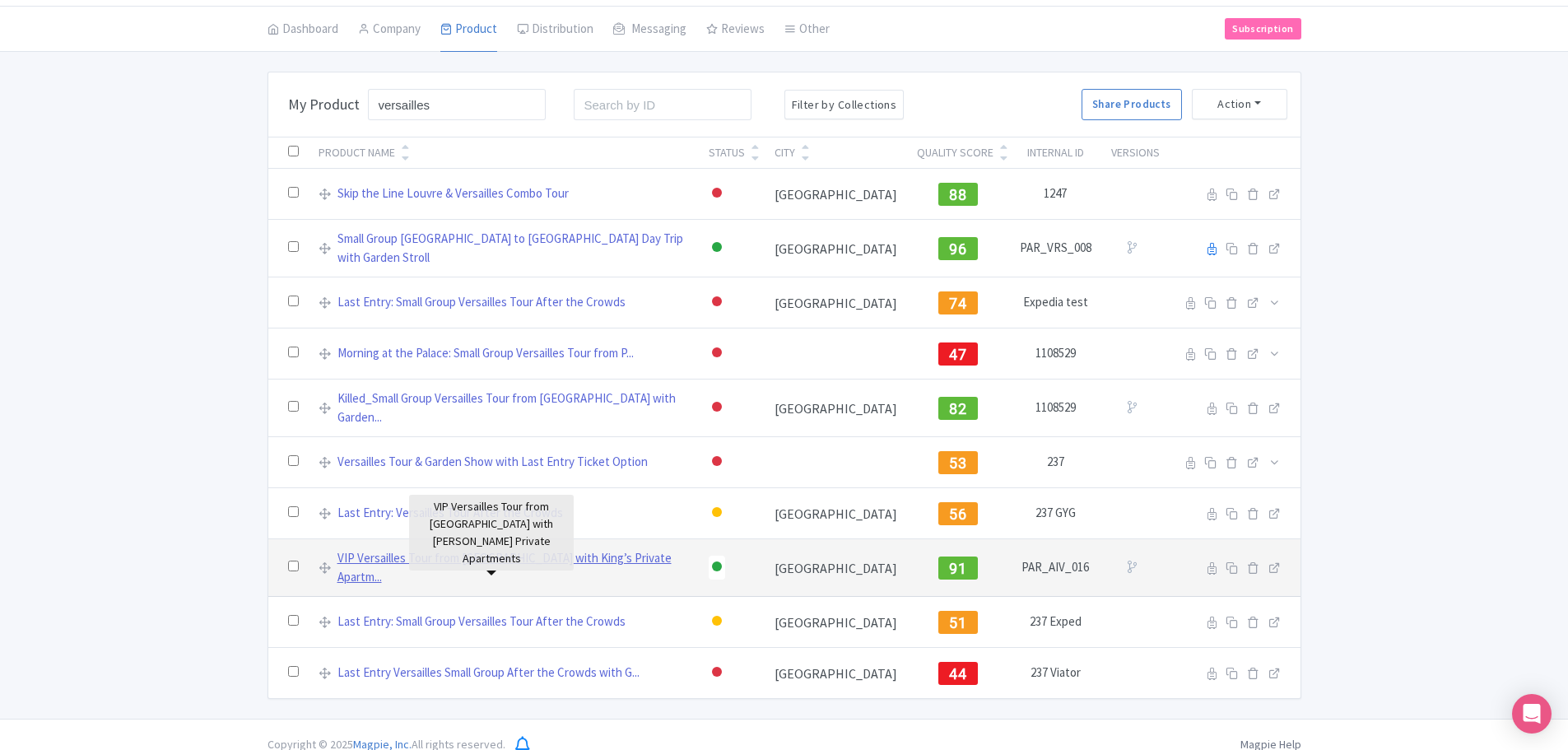
click at [491, 549] on link "VIP Versailles Tour from Paris with King’s Private Apartm..." at bounding box center [513, 567] width 351 height 37
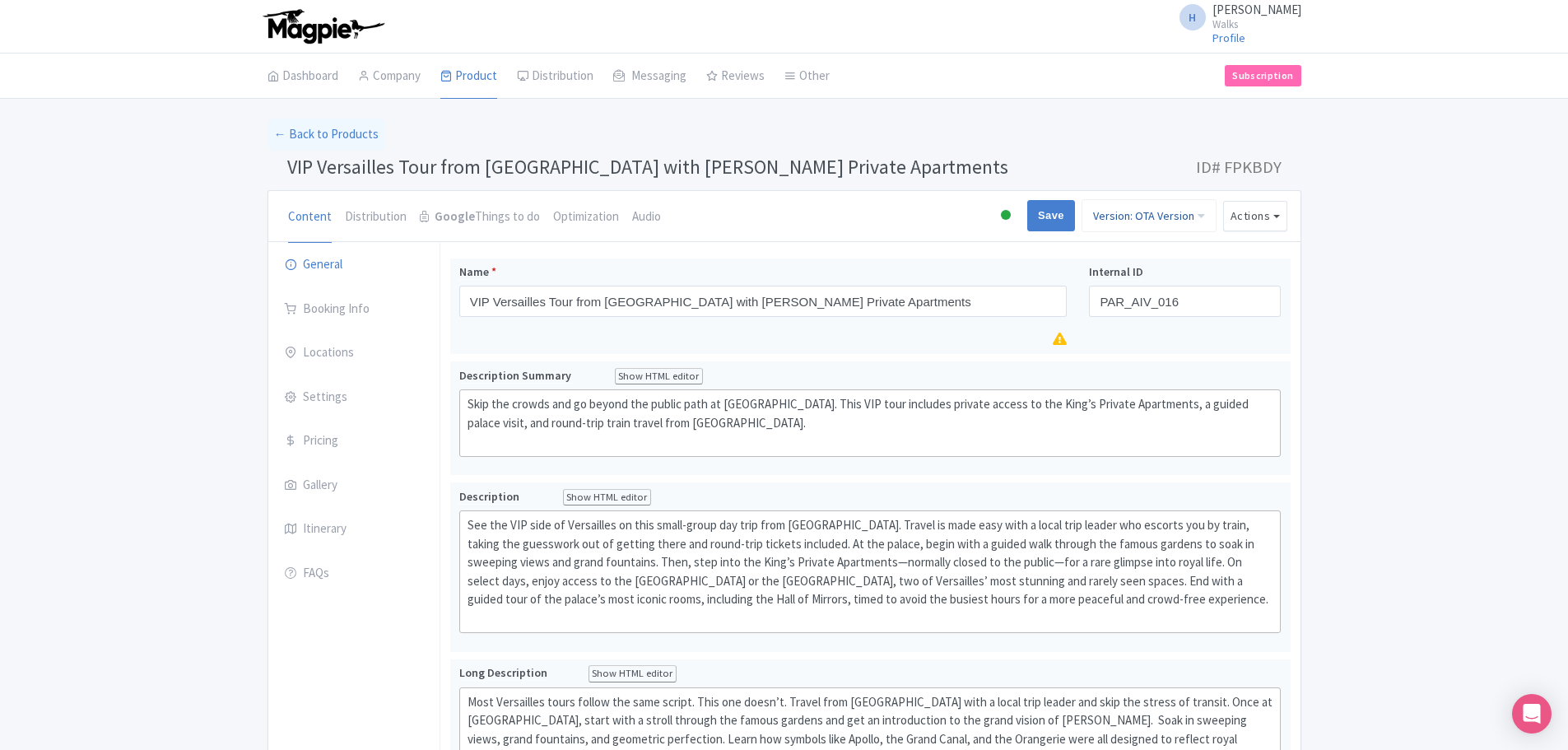
click at [1185, 216] on link "Version: OTA Version" at bounding box center [1149, 216] width 135 height 33
click at [1135, 381] on link "Unnamed Version" at bounding box center [1138, 381] width 156 height 26
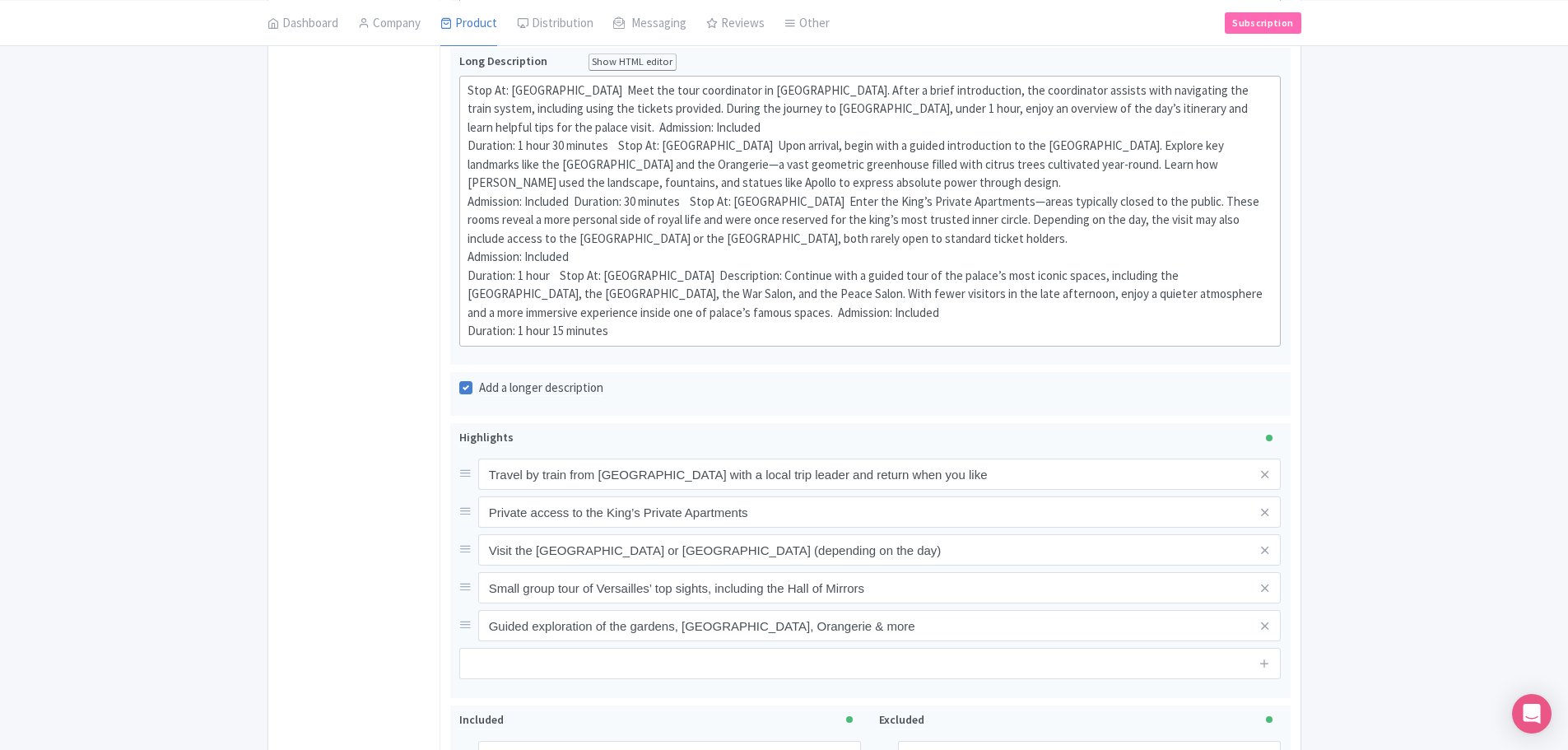
scroll to position [658, 0]
click at [545, 89] on div "Stop At: Paris Meet the tour coordinator in central Paris. After a brief introd…" at bounding box center [870, 210] width 806 height 259
click at [540, 88] on div "Stop At: Paris Meet the tour coordinator in central Paris. After a brief introd…" at bounding box center [870, 210] width 806 height 259
click at [544, 92] on div "Stop At: Paris Meet the tour coordinator in central Paris. After a brief introd…" at bounding box center [870, 210] width 806 height 259
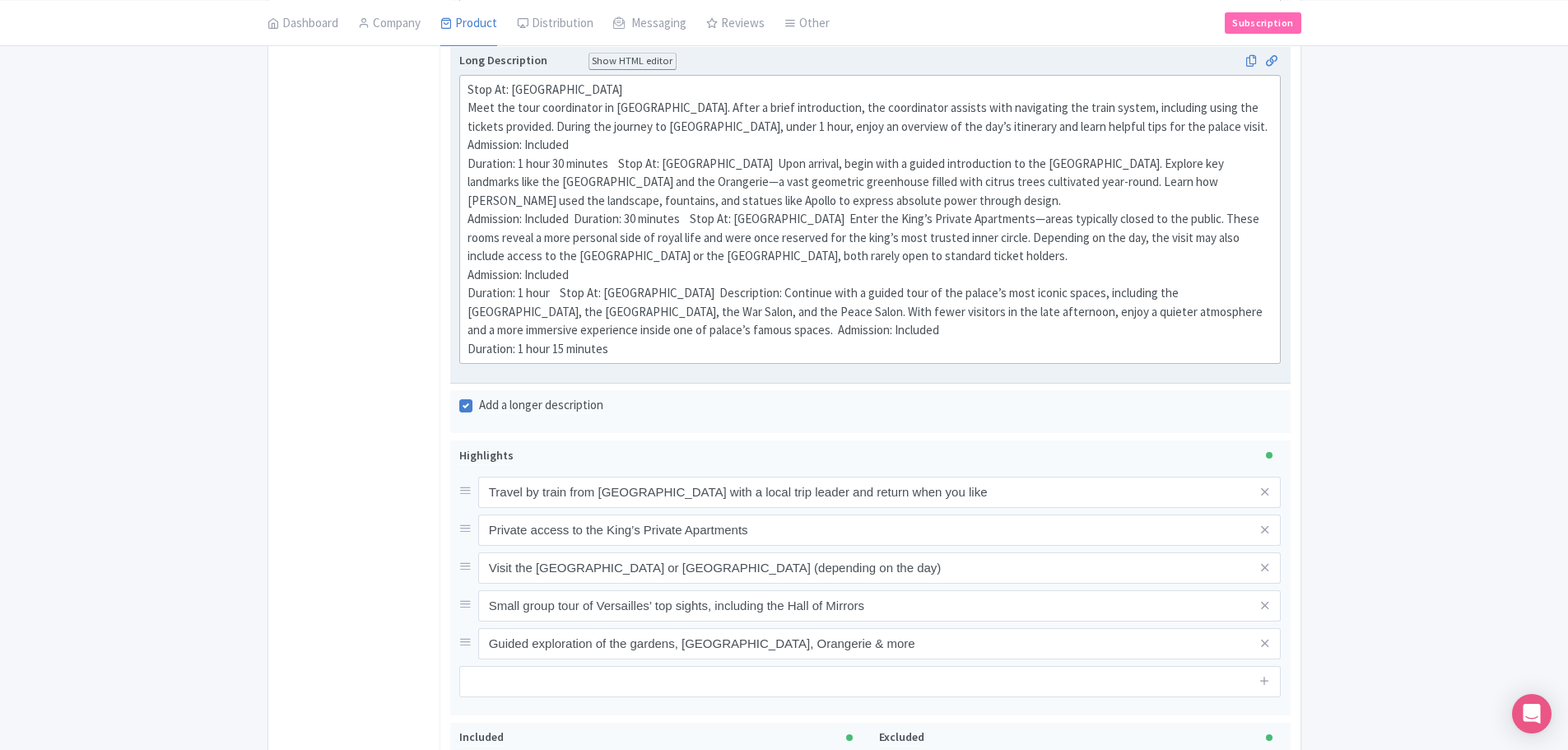
click at [622, 164] on div "Stop At: Paris Meet the tour coordinator in central Paris. After a brief introd…" at bounding box center [870, 219] width 806 height 278
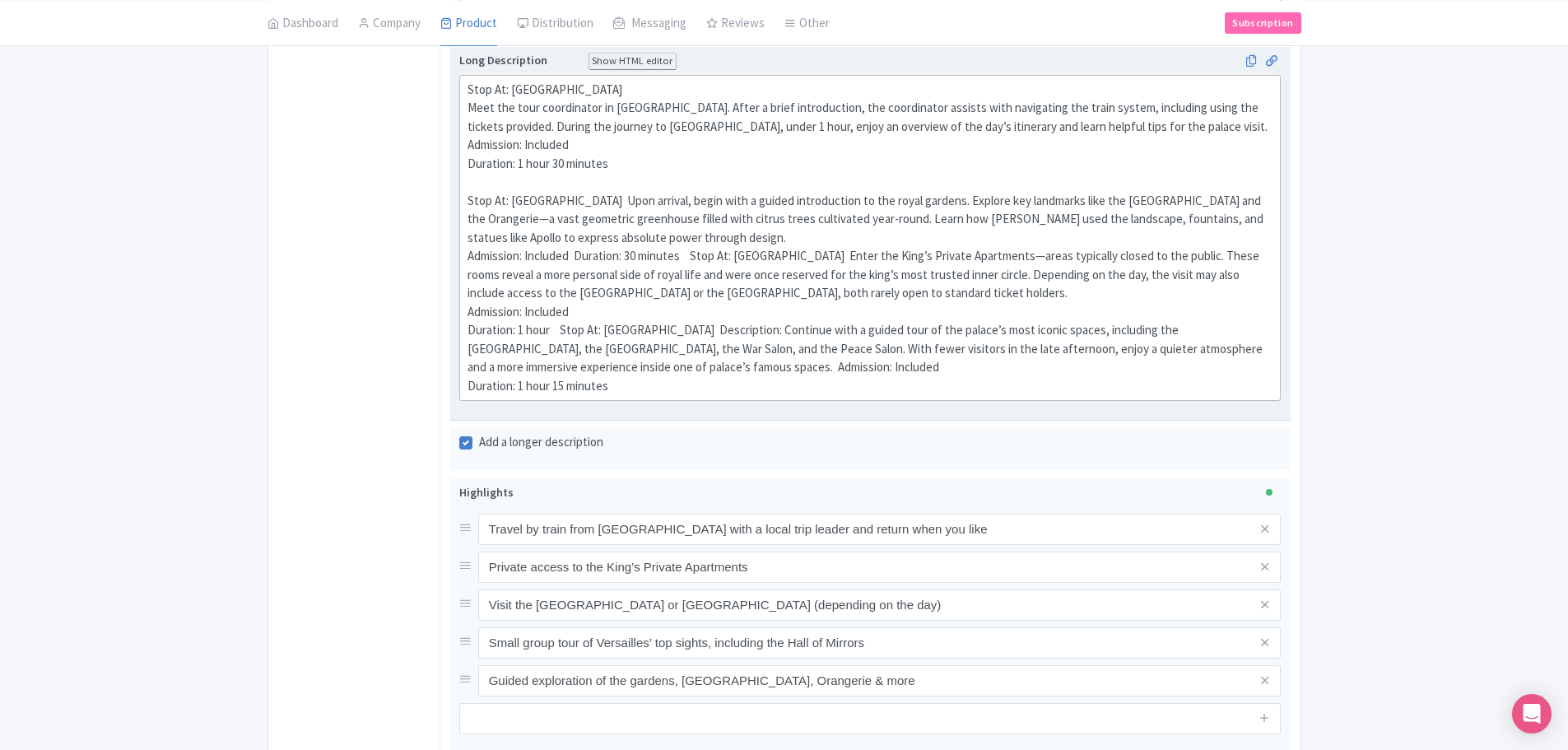
click at [682, 203] on div "Stop At: Paris Meet the tour coordinator in central Paris. After a brief introd…" at bounding box center [870, 238] width 806 height 316
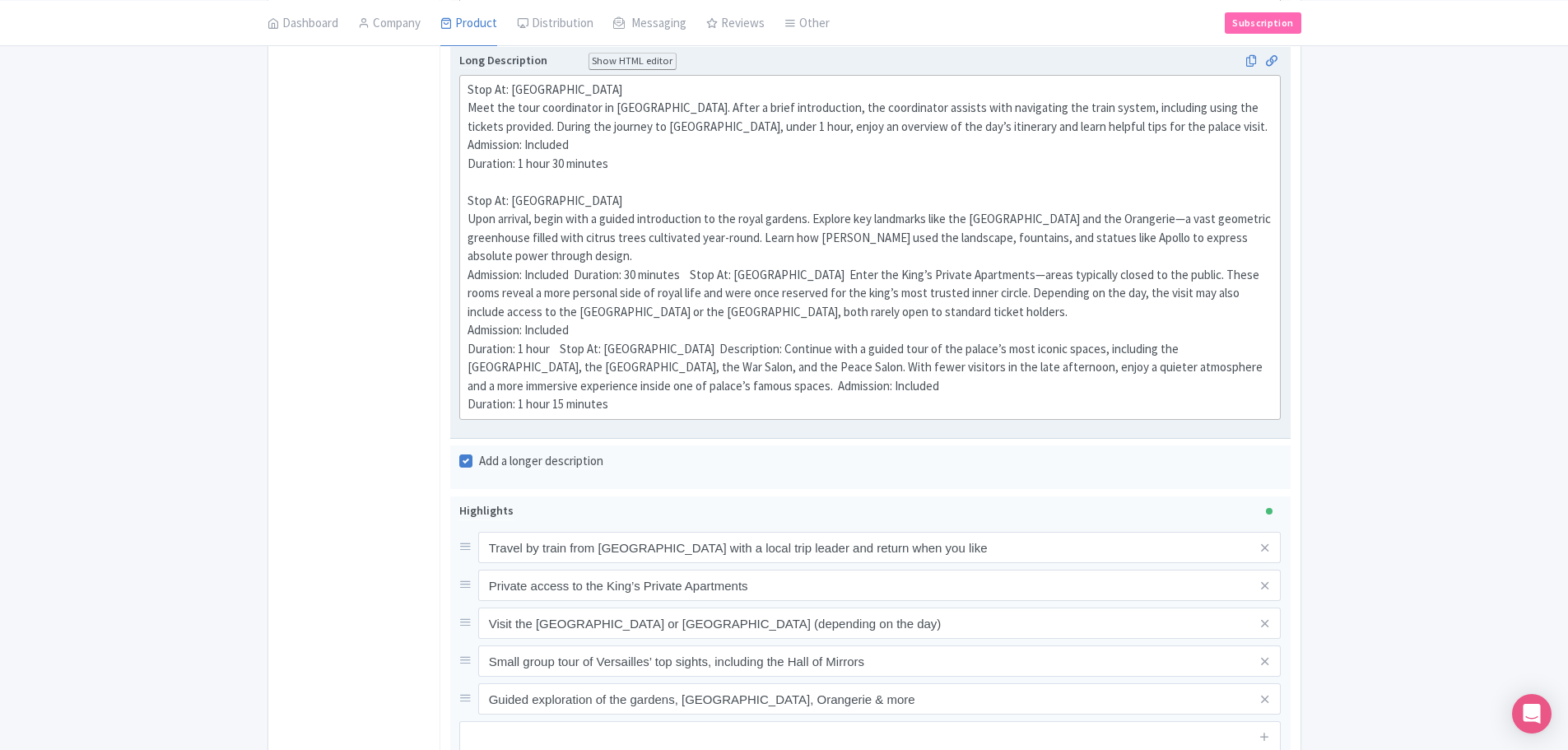
click at [609, 258] on div "Stop At: Paris Meet the tour coordinator in central Paris. After a brief introd…" at bounding box center [870, 247] width 806 height 334
click at [581, 278] on div "Stop At: Paris Meet the tour coordinator in central Paris. After a brief introd…" at bounding box center [870, 247] width 806 height 334
click at [579, 279] on div "Stop At: Paris Meet the tour coordinator in central Paris. After a brief introd…" at bounding box center [870, 247] width 806 height 334
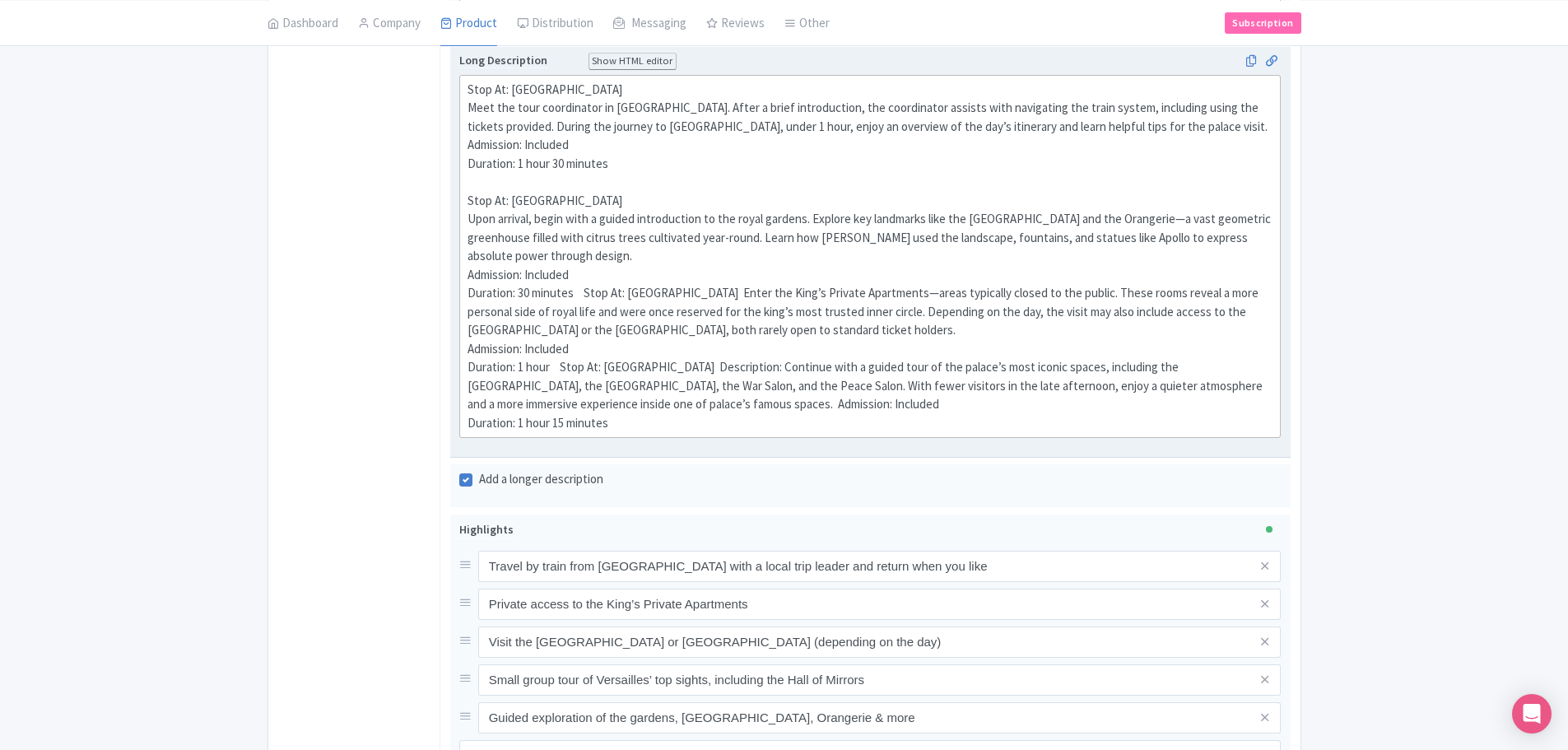
click at [587, 297] on div "Stop At: Paris Meet the tour coordinator in central Paris. After a brief introd…" at bounding box center [870, 257] width 806 height 352
click at [583, 296] on div "Stop At: Paris Meet the tour coordinator in central Paris. After a brief introd…" at bounding box center [870, 257] width 806 height 352
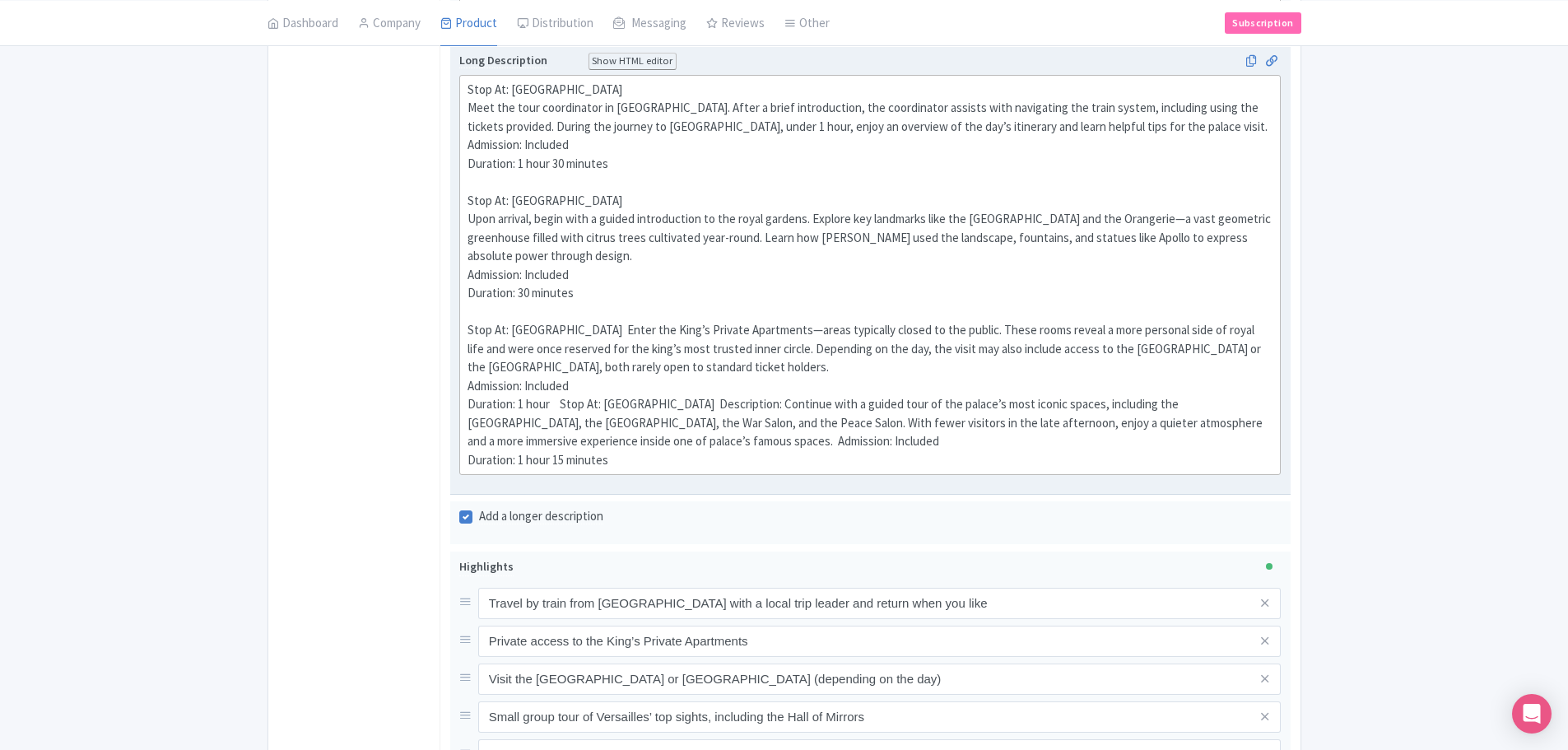
click at [616, 336] on div "Stop At: Paris Meet the tour coordinator in central Paris. After a brief introd…" at bounding box center [870, 275] width 806 height 389
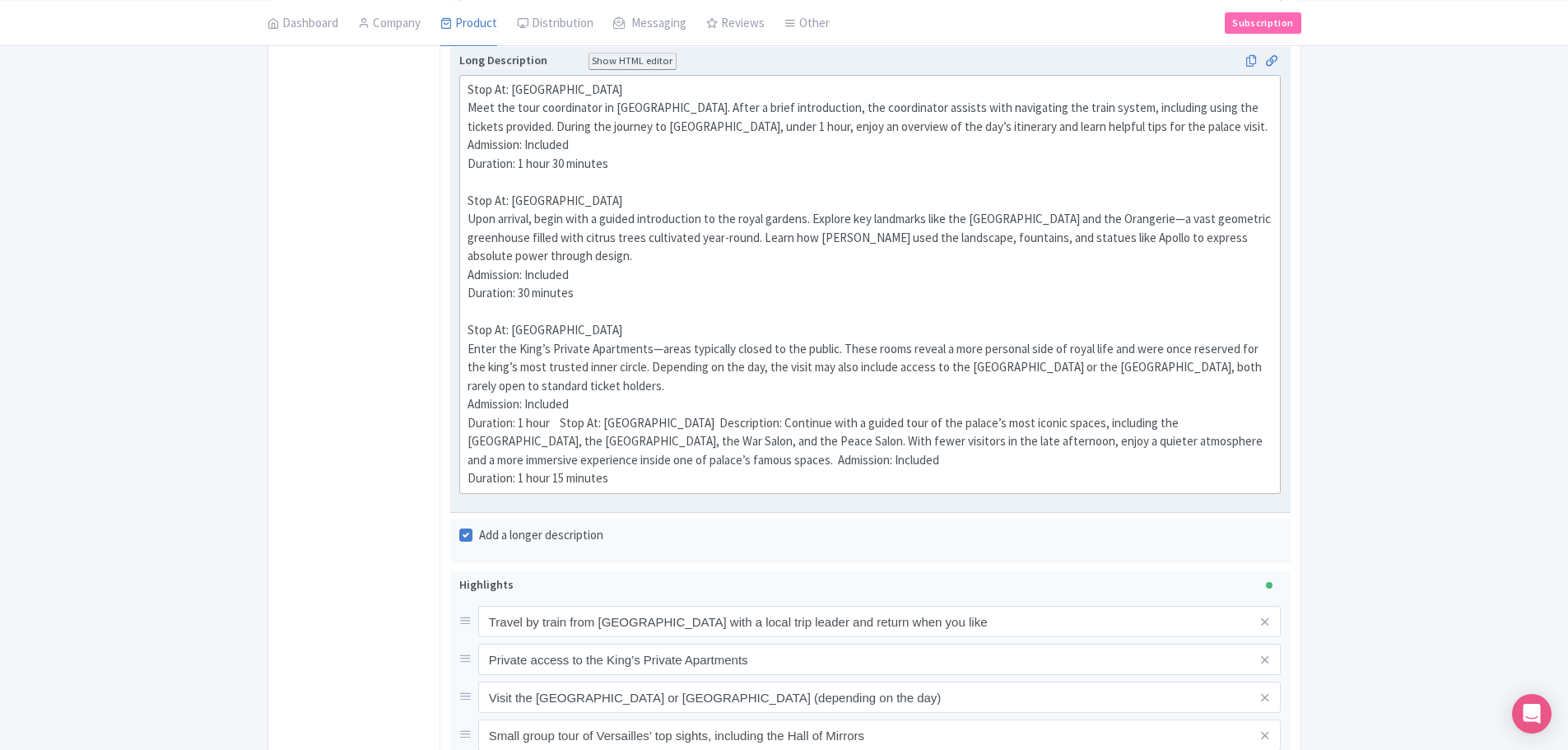
click at [563, 426] on div "Stop At: Paris Meet the tour coordinator in central Paris. After a brief introd…" at bounding box center [870, 284] width 806 height 408
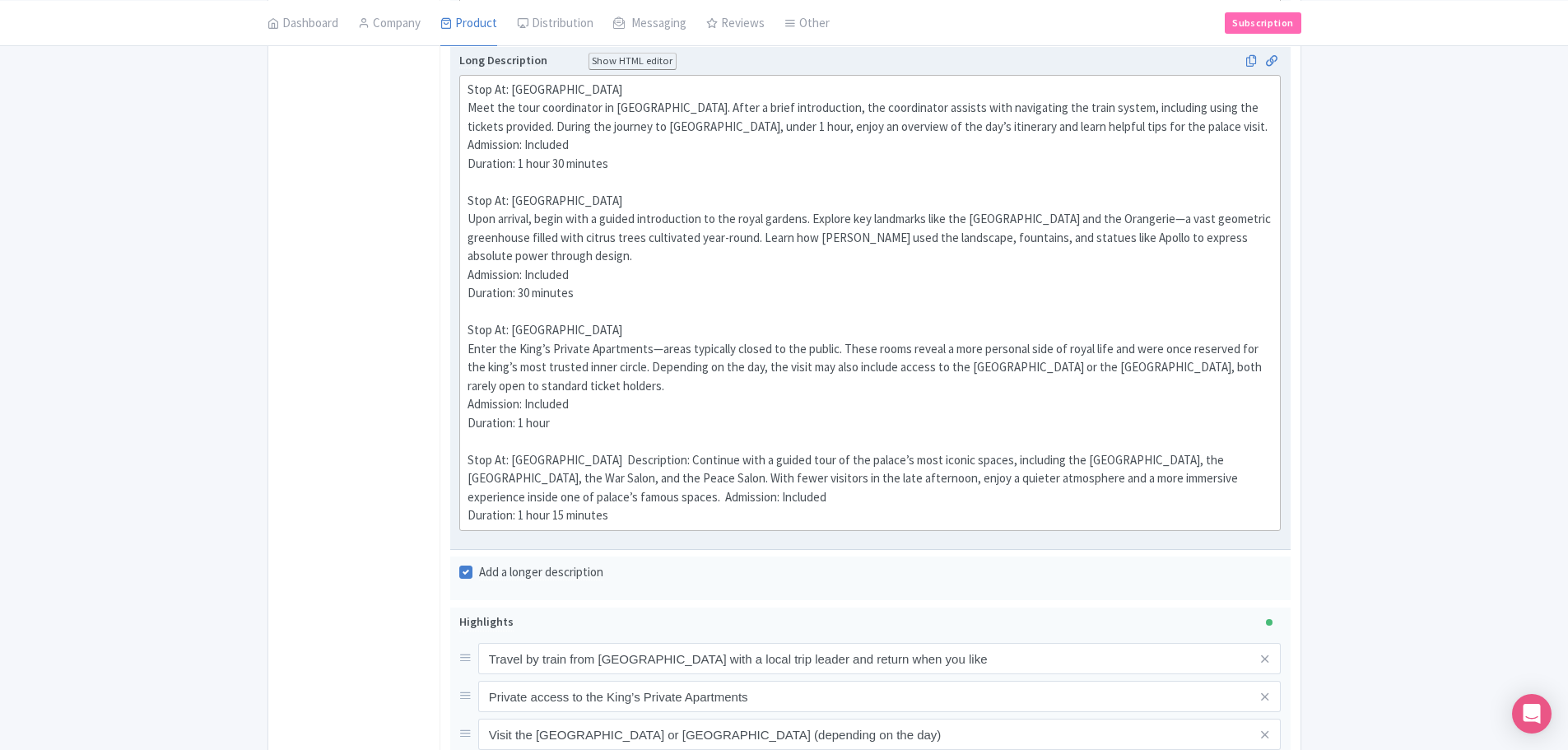
click at [625, 459] on div "Stop At: Paris Meet the tour coordinator in central Paris. After a brief introd…" at bounding box center [870, 303] width 806 height 445
type trix-editor "<div>Stop At: Paris &nbsp;<br>Meet the tour coordinator in central Paris. After…"
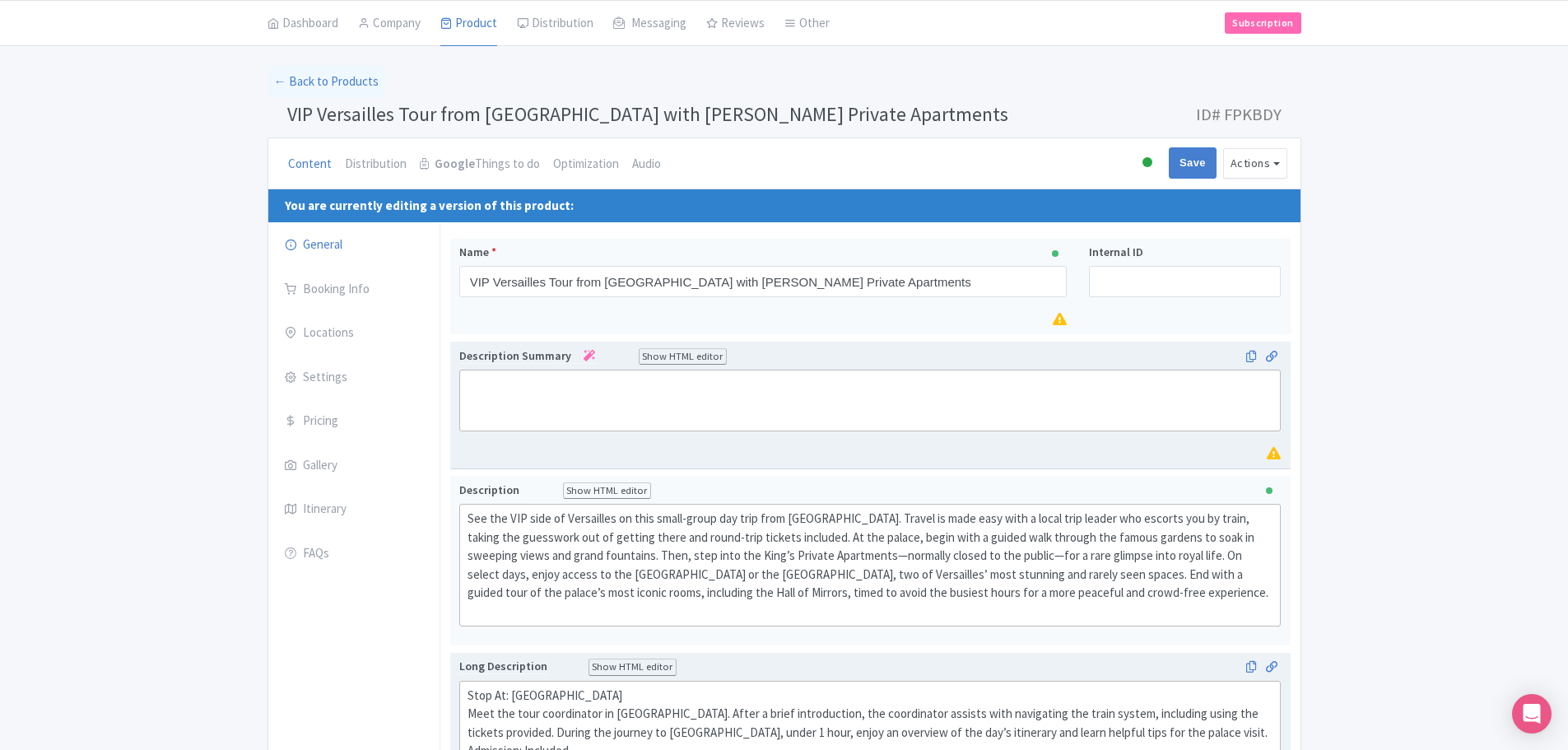
scroll to position [0, 0]
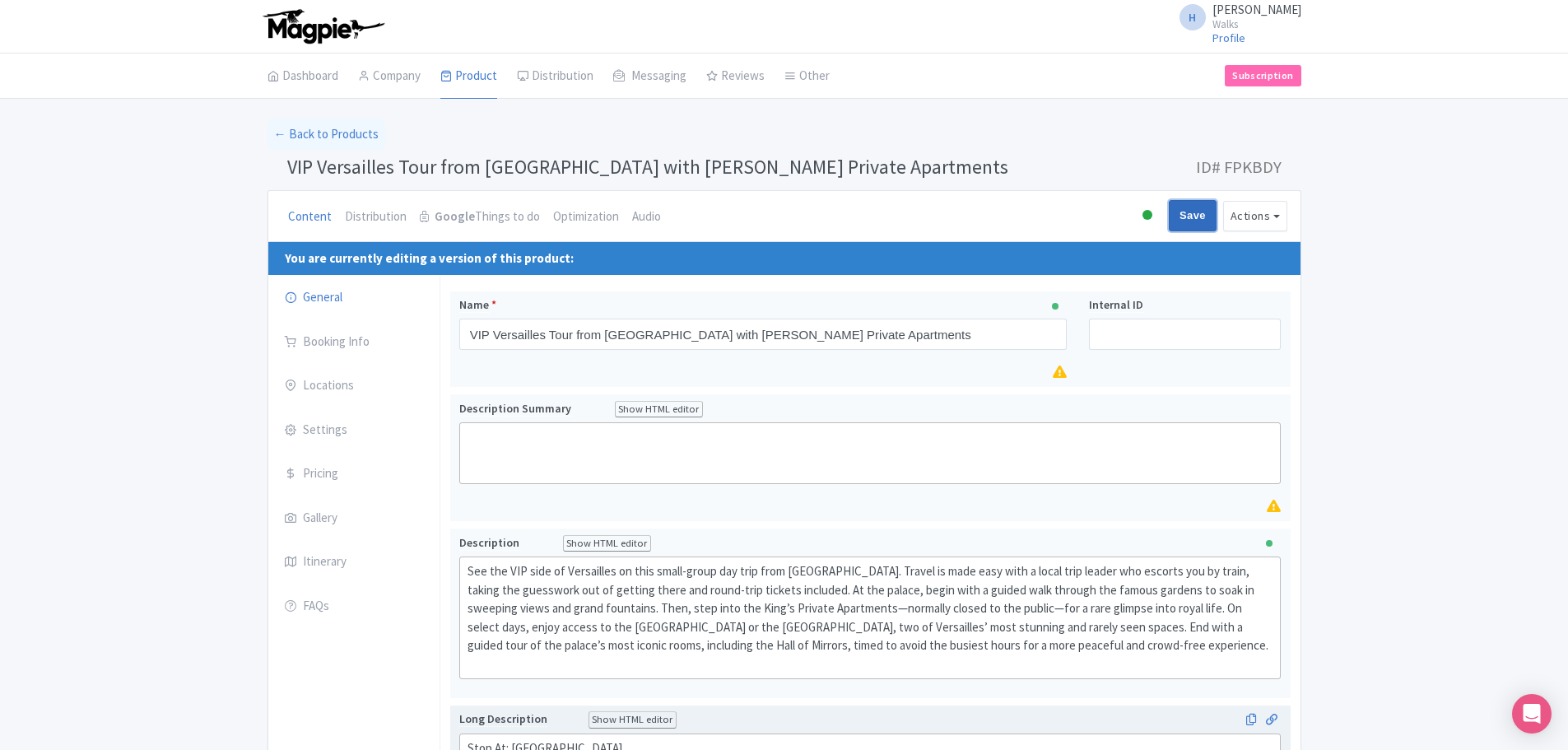
click at [1193, 219] on input "Save" at bounding box center [1193, 216] width 48 height 32
type input "Saving..."
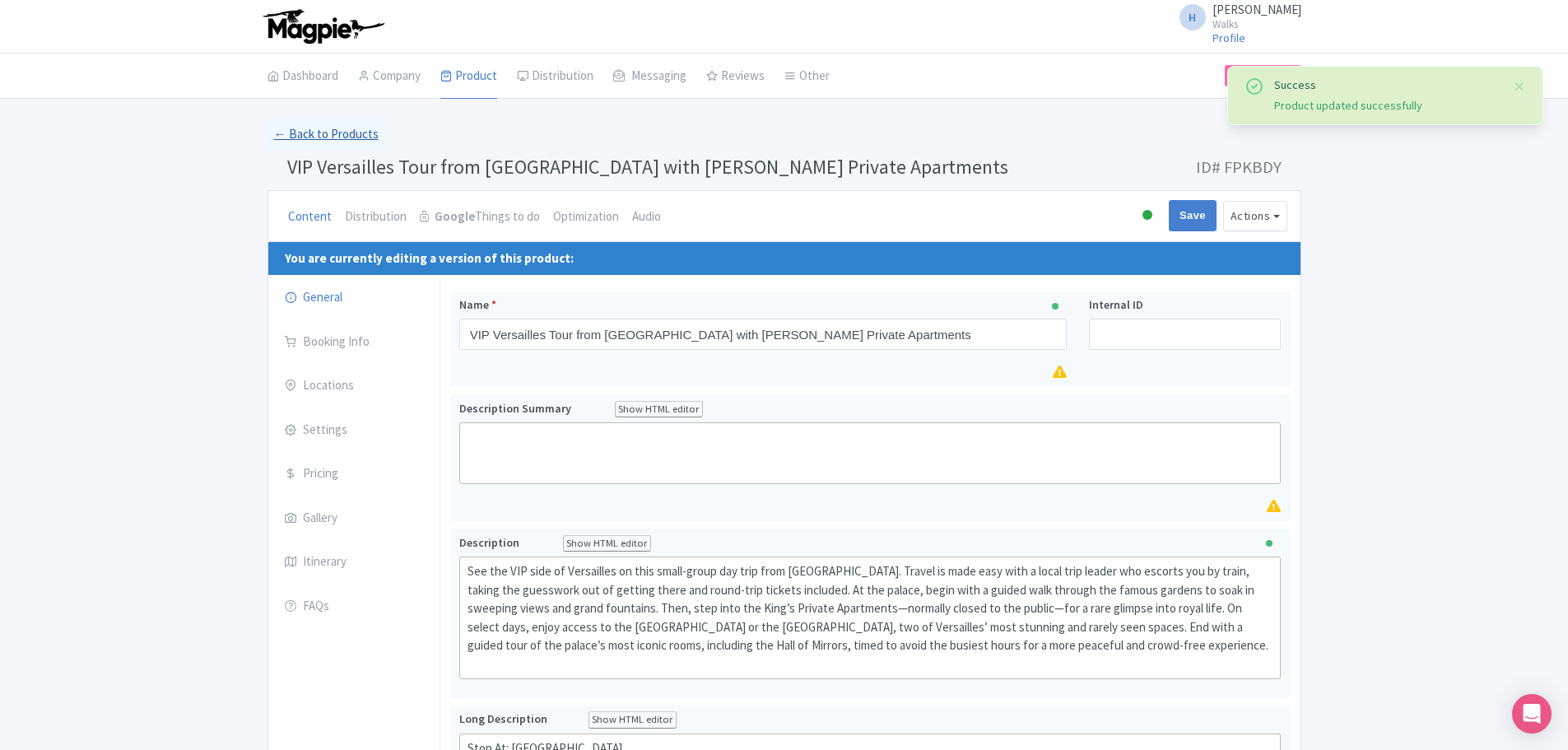
click at [329, 141] on link "← Back to Products" at bounding box center [327, 135] width 118 height 32
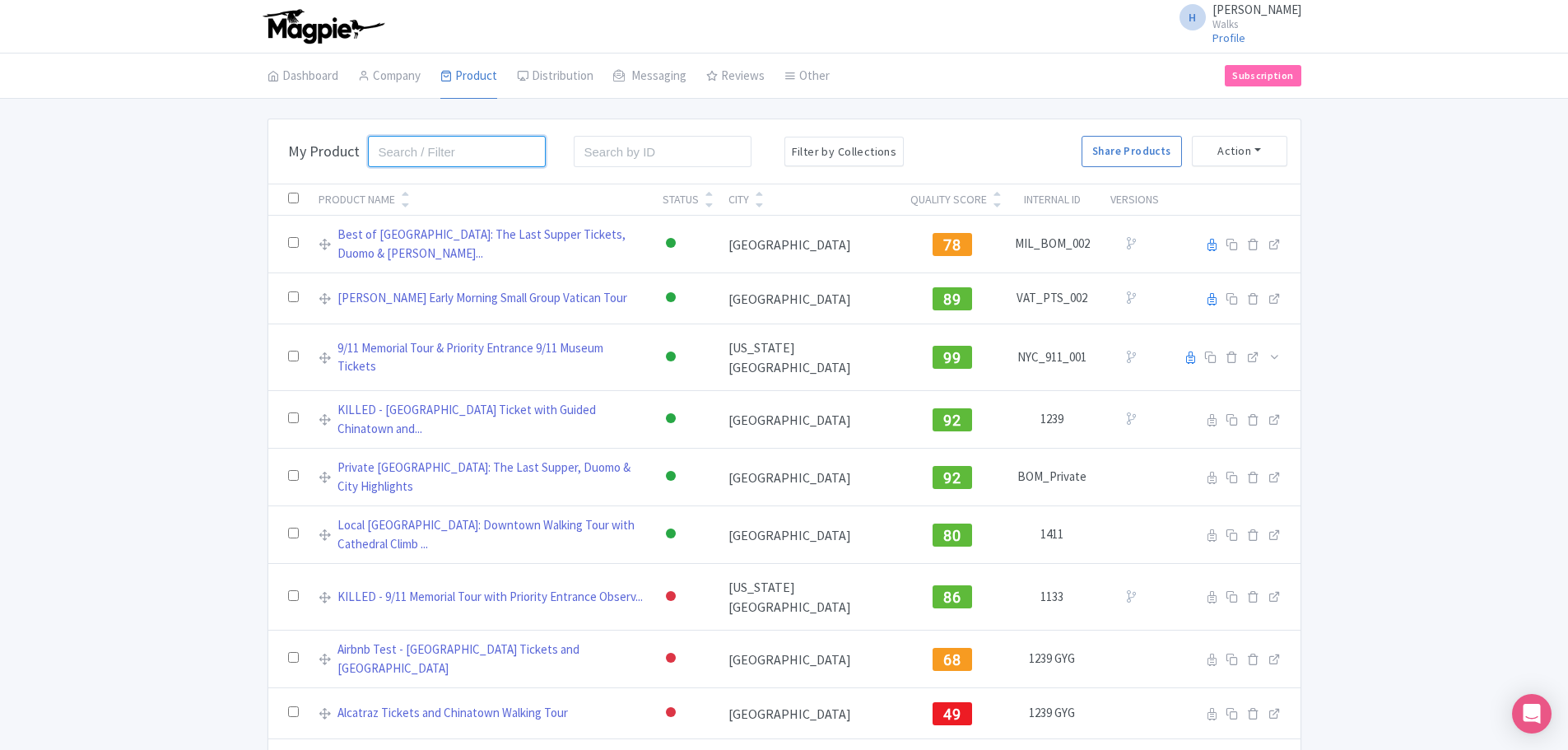
click at [392, 159] on input "search" at bounding box center [457, 151] width 179 height 32
type input "versailles"
click button "Search" at bounding box center [0, 0] width 0 height 0
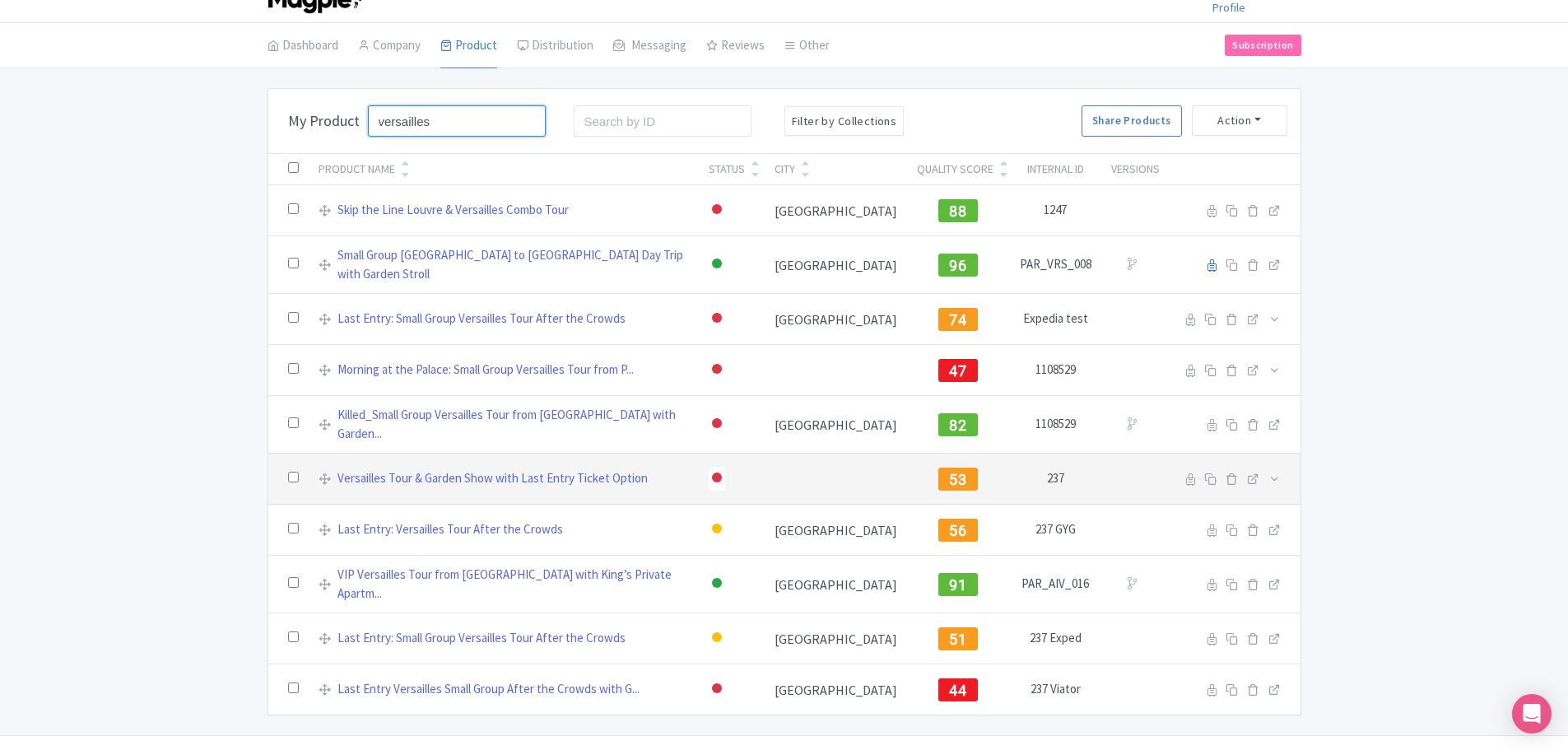
scroll to position [47, 0]
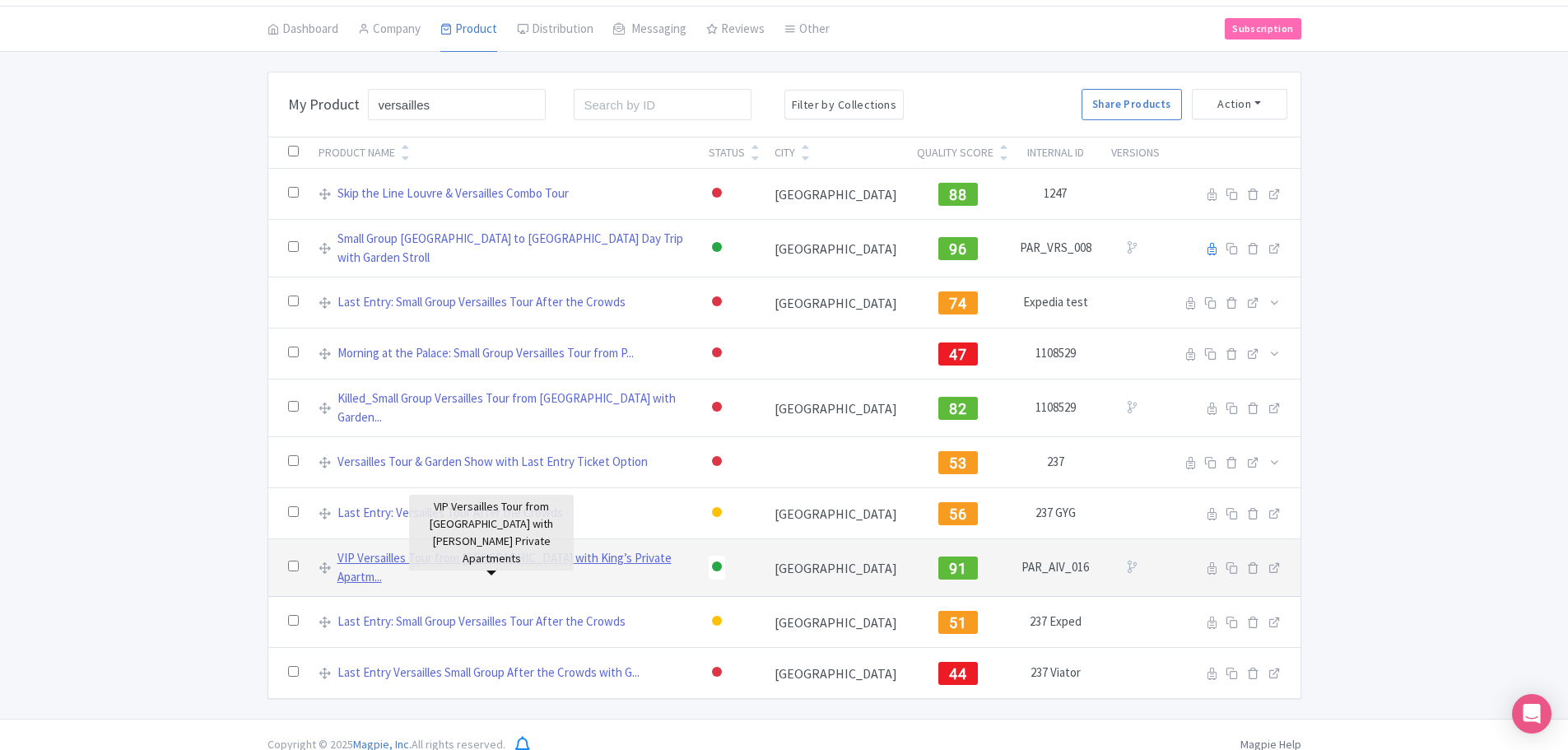
click at [489, 558] on link "VIP Versailles Tour from Paris with King’s Private Apartm..." at bounding box center [513, 567] width 351 height 37
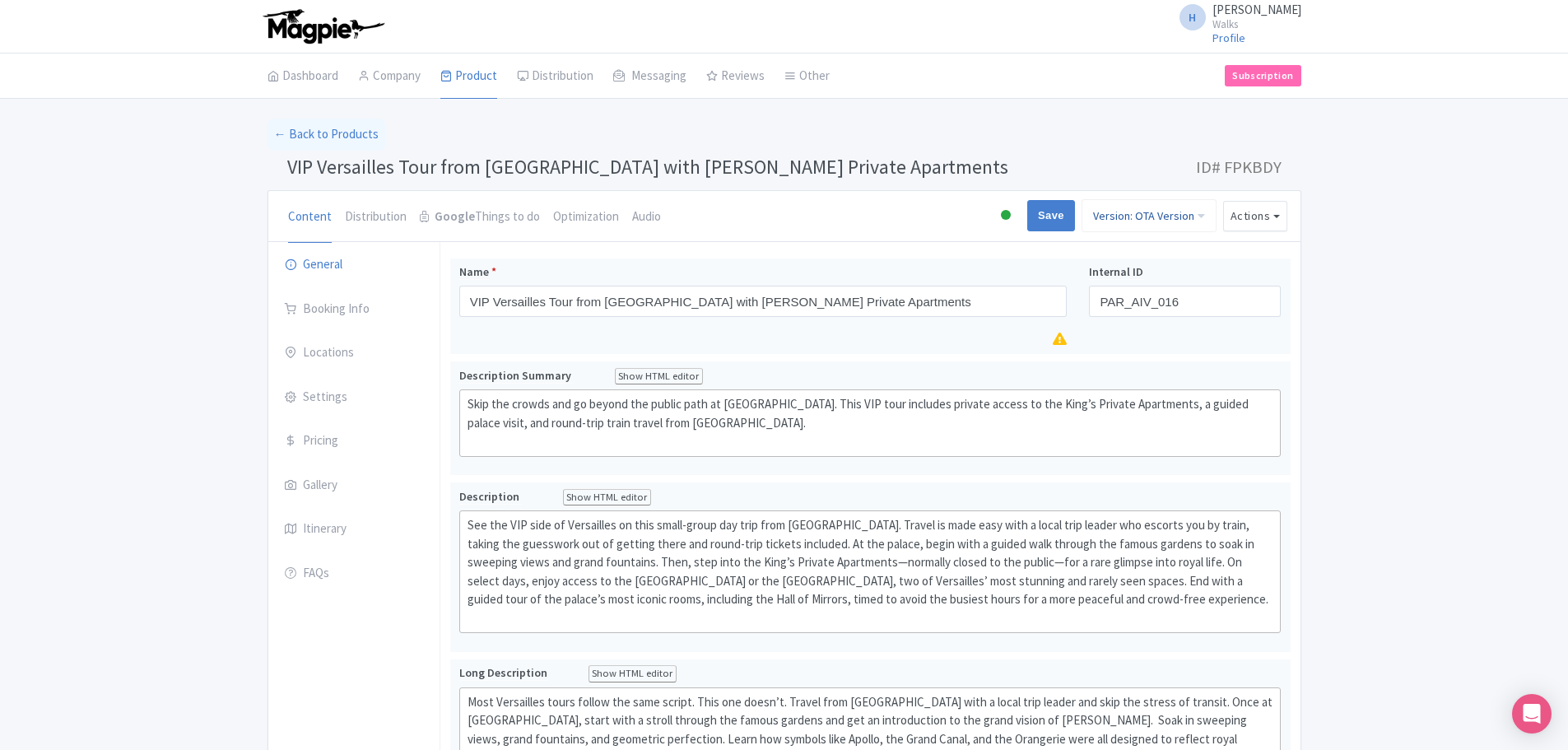
click at [1182, 220] on link "Version: OTA Version" at bounding box center [1149, 216] width 135 height 33
click at [1157, 381] on link "Unnamed Version" at bounding box center [1138, 381] width 156 height 26
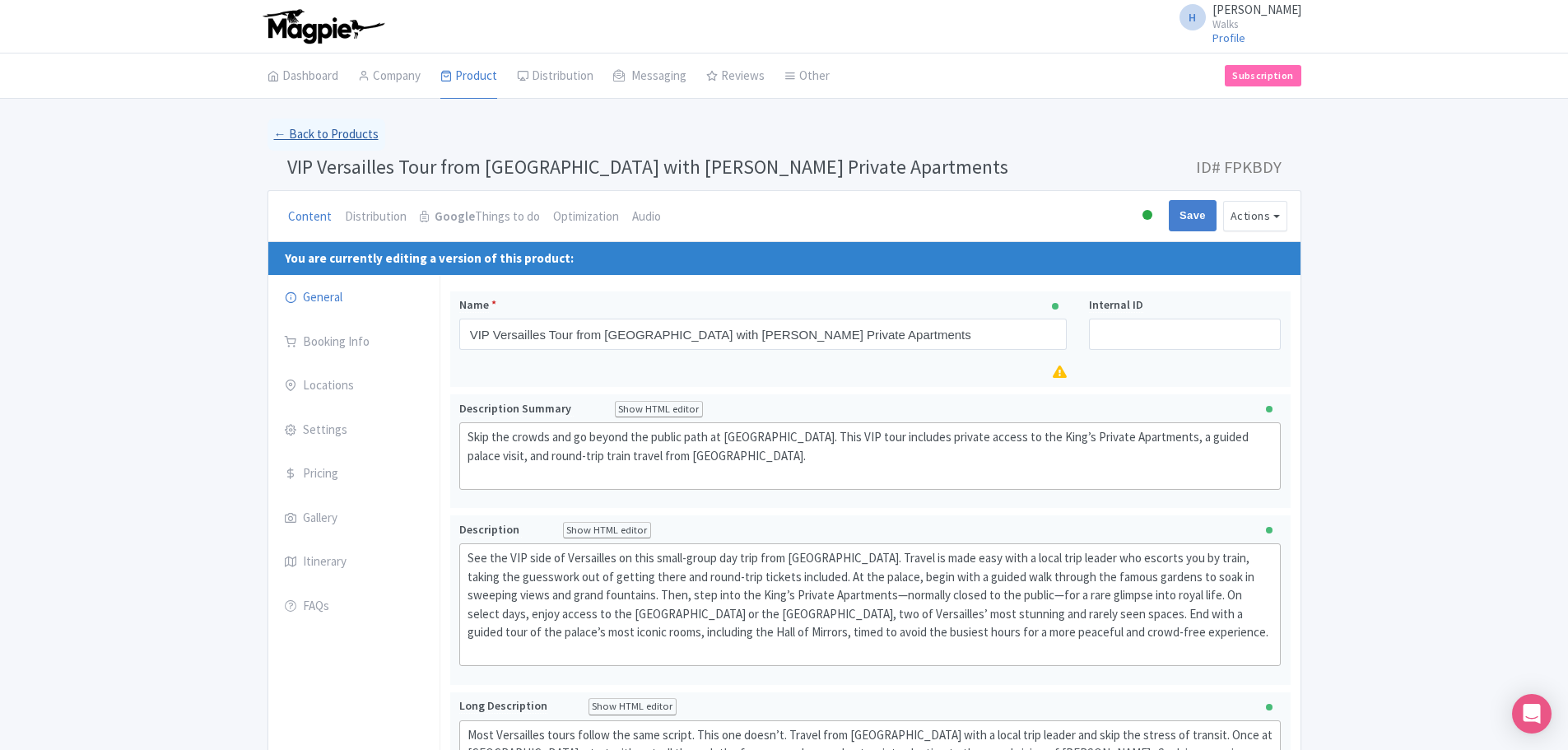
click at [289, 139] on link "← Back to Products" at bounding box center [327, 135] width 118 height 32
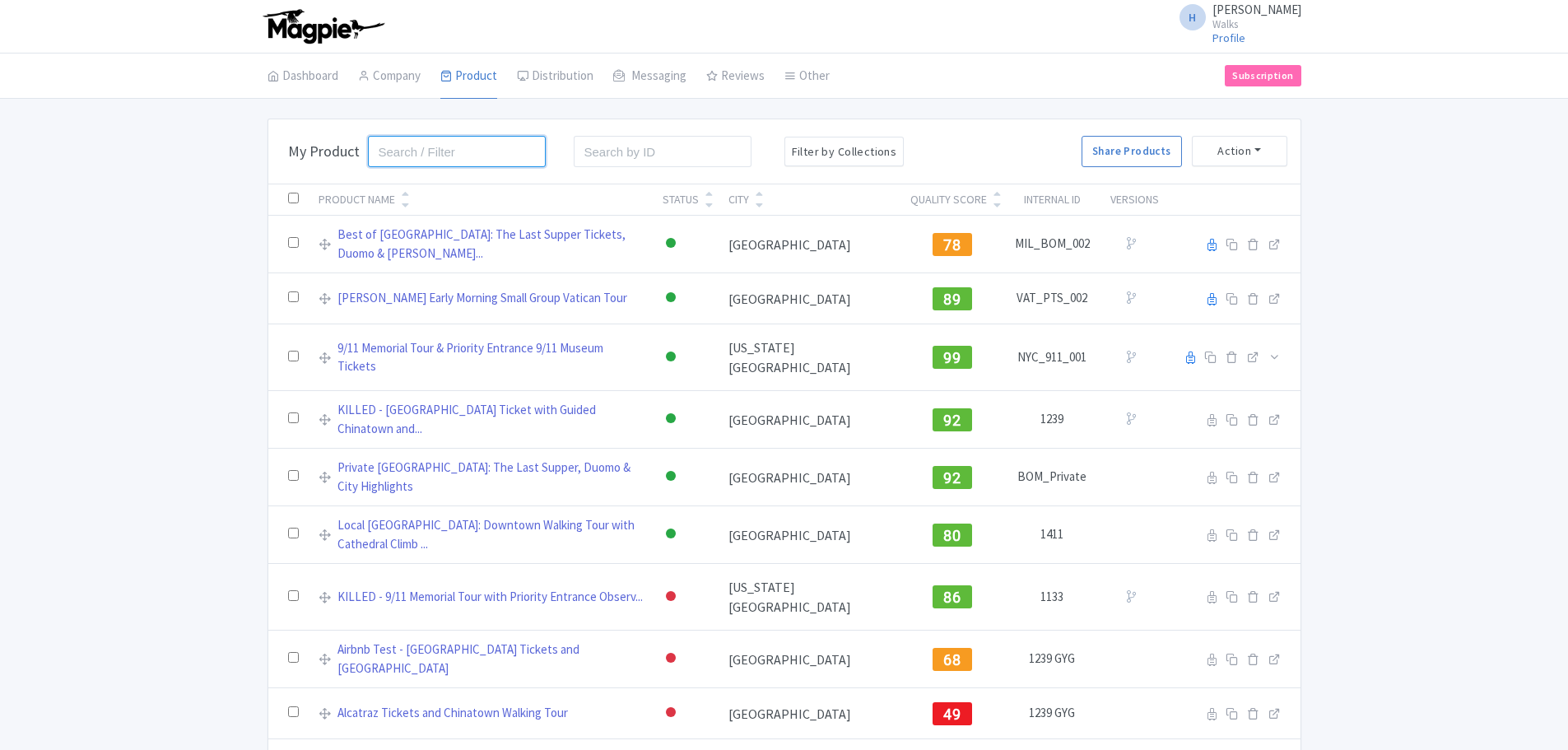
click at [404, 144] on input "search" at bounding box center [457, 151] width 179 height 32
type input "versailles"
click button "Search" at bounding box center [0, 0] width 0 height 0
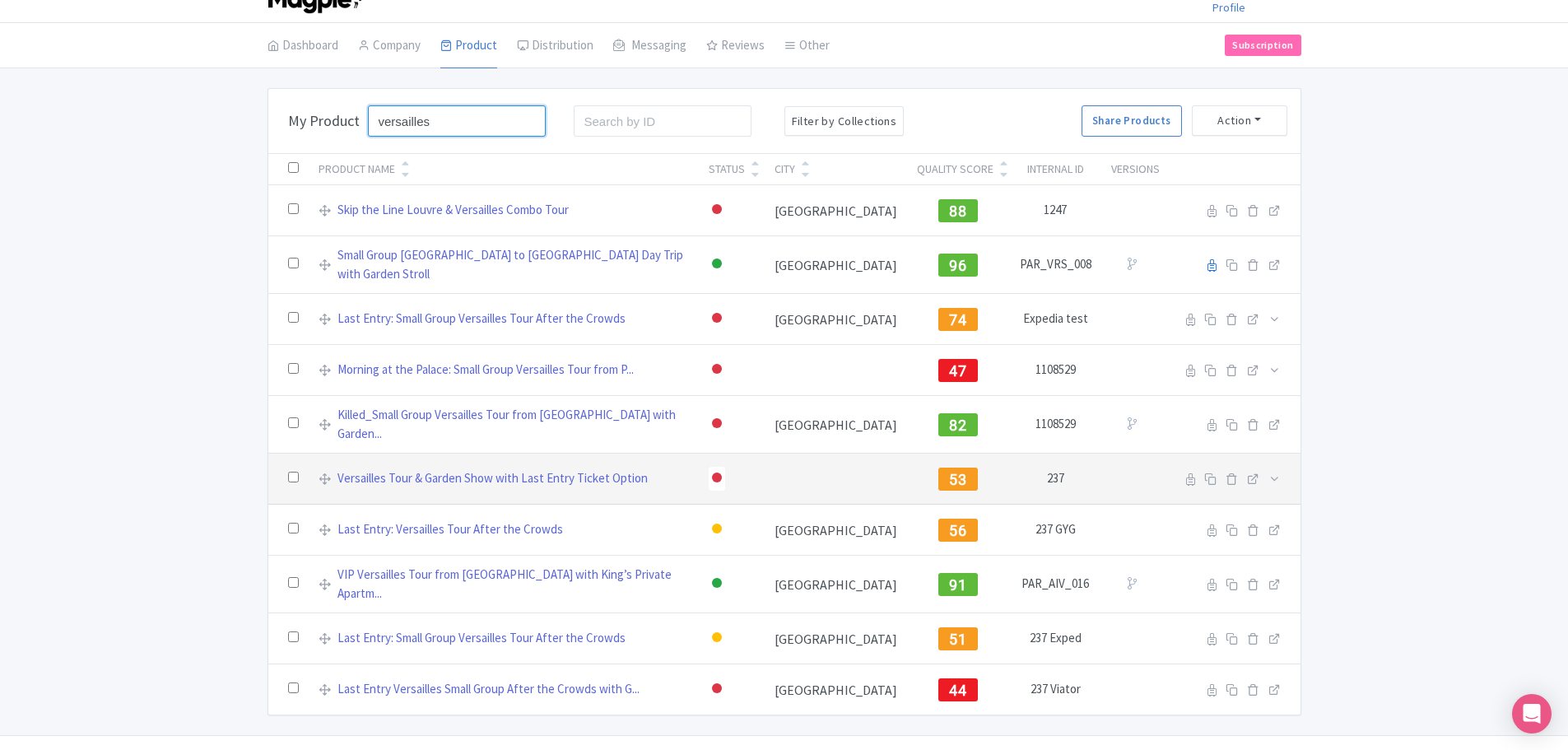
scroll to position [47, 0]
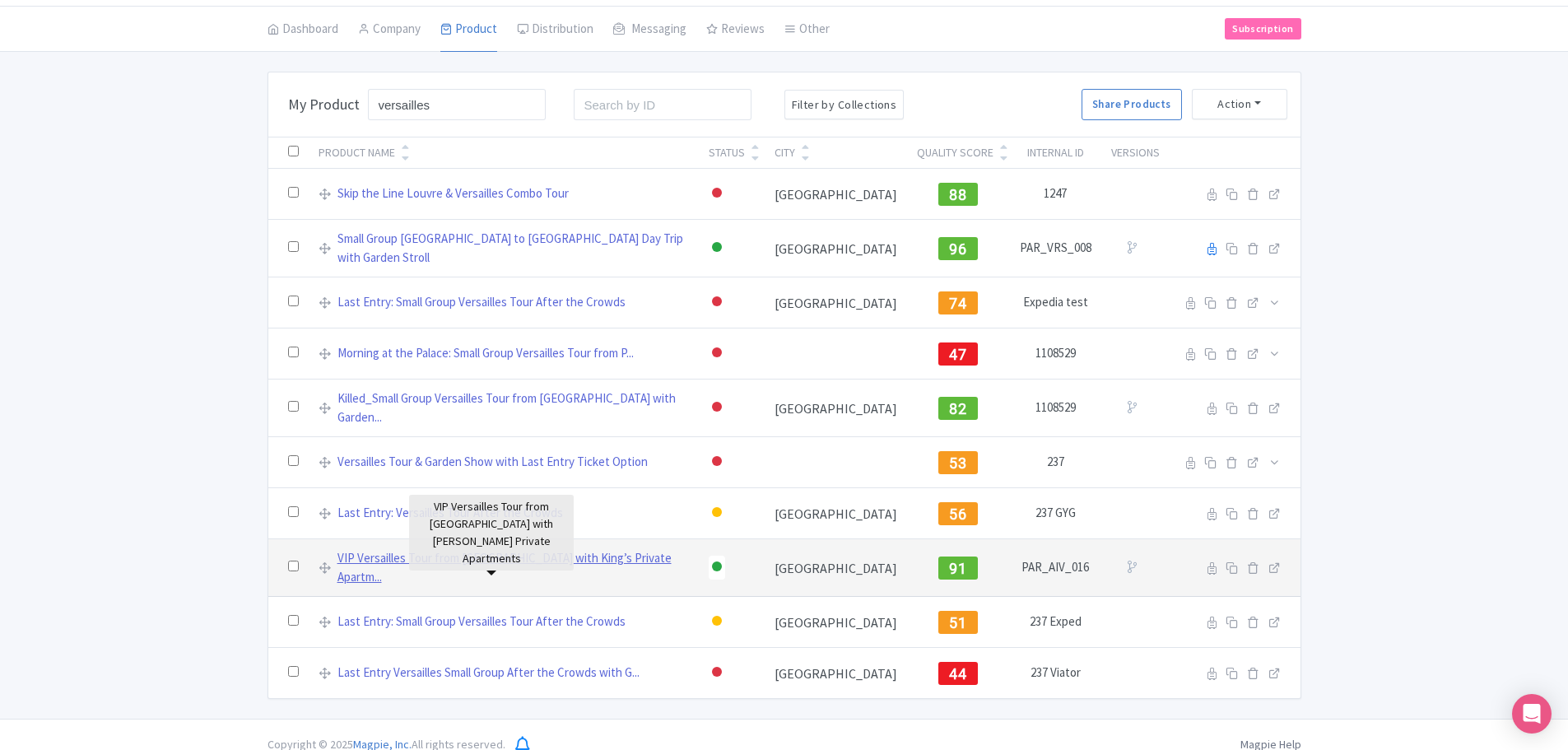
click at [466, 549] on link "VIP Versailles Tour from Paris with King’s Private Apartm..." at bounding box center [513, 567] width 351 height 37
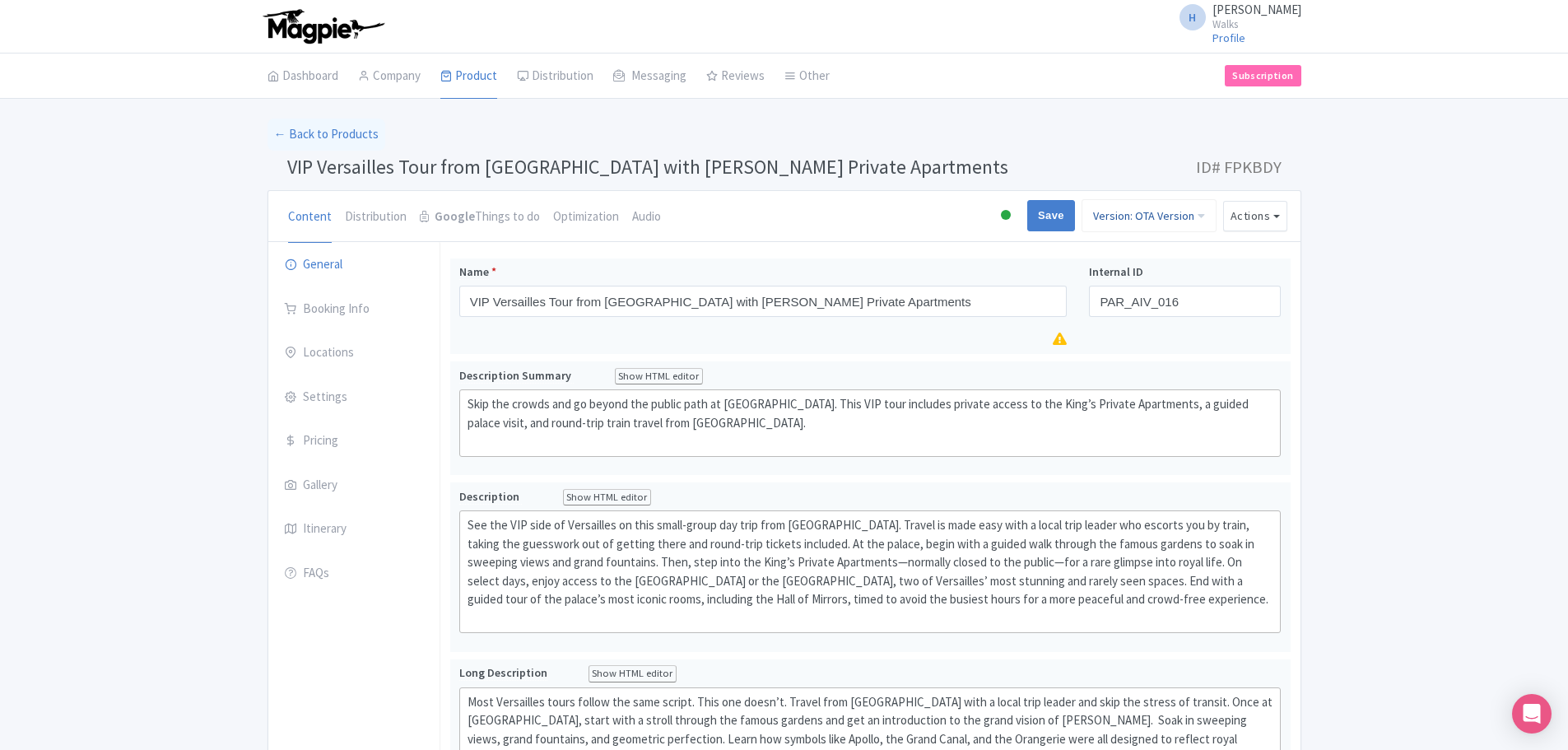
click at [1162, 227] on link "Version: OTA Version" at bounding box center [1149, 216] width 135 height 33
click at [1134, 358] on link "Unnamed Version" at bounding box center [1138, 357] width 156 height 26
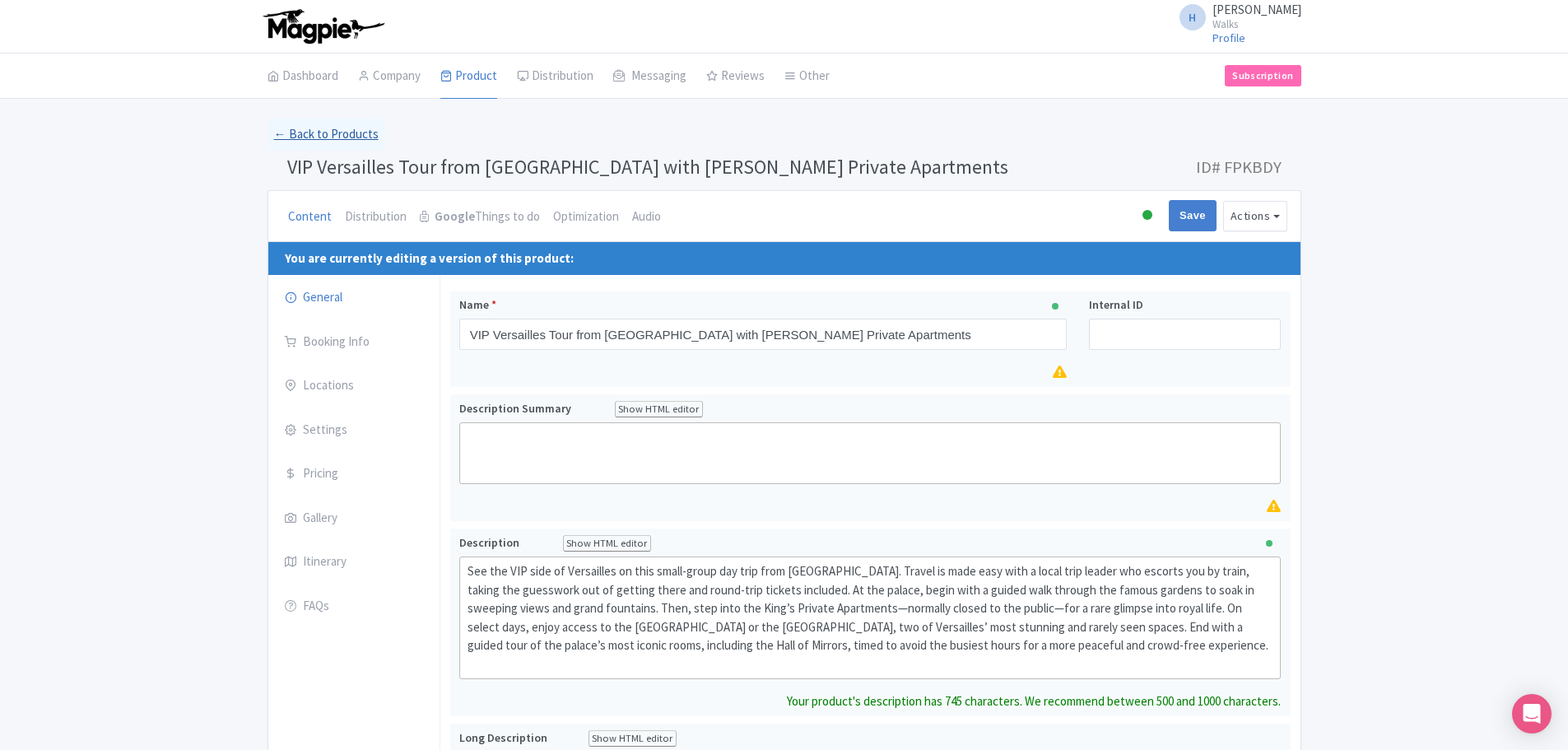
click at [299, 135] on link "← Back to Products" at bounding box center [327, 135] width 118 height 32
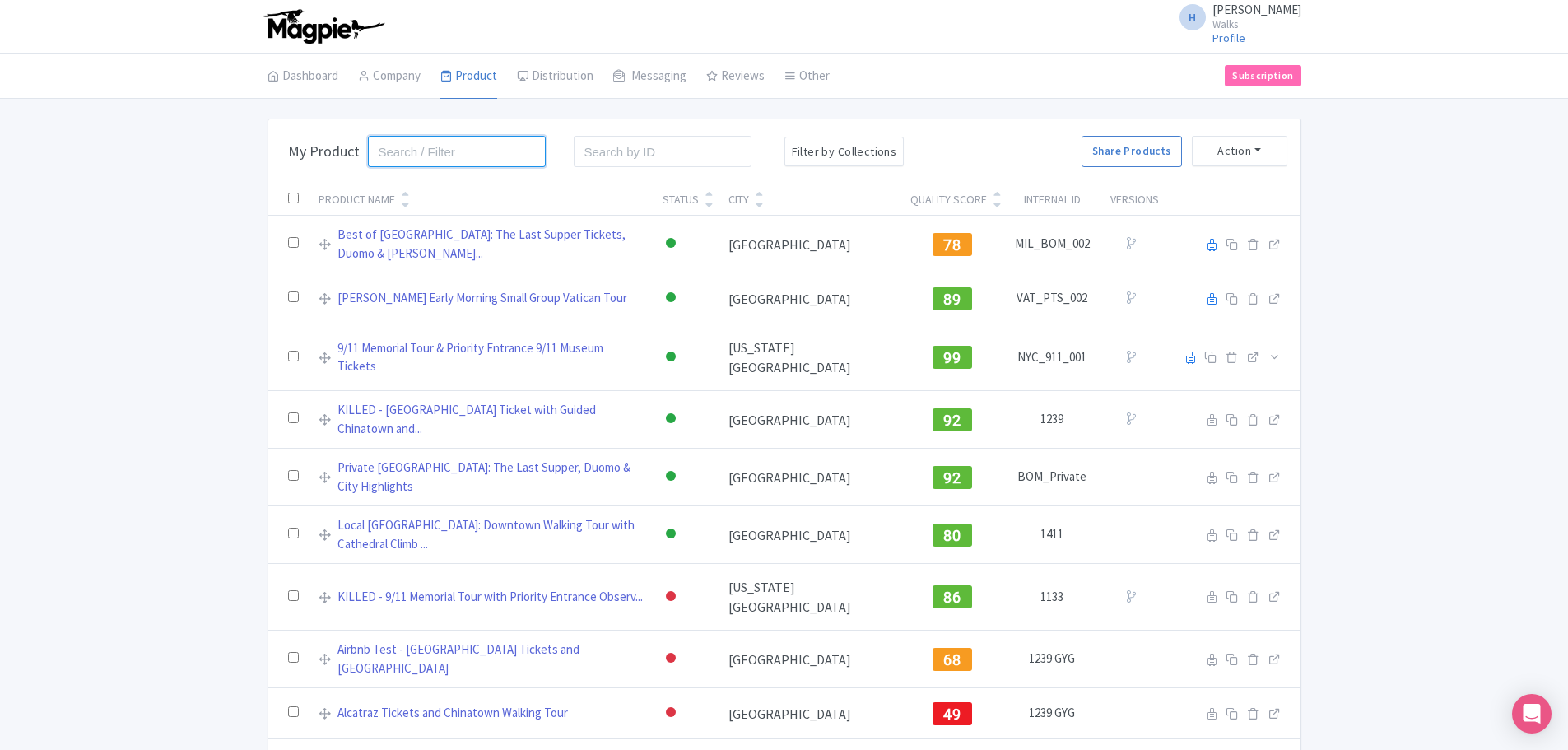
click at [420, 144] on input "search" at bounding box center [457, 151] width 179 height 32
type input "v"
type input "versailles"
click button "Search" at bounding box center [0, 0] width 0 height 0
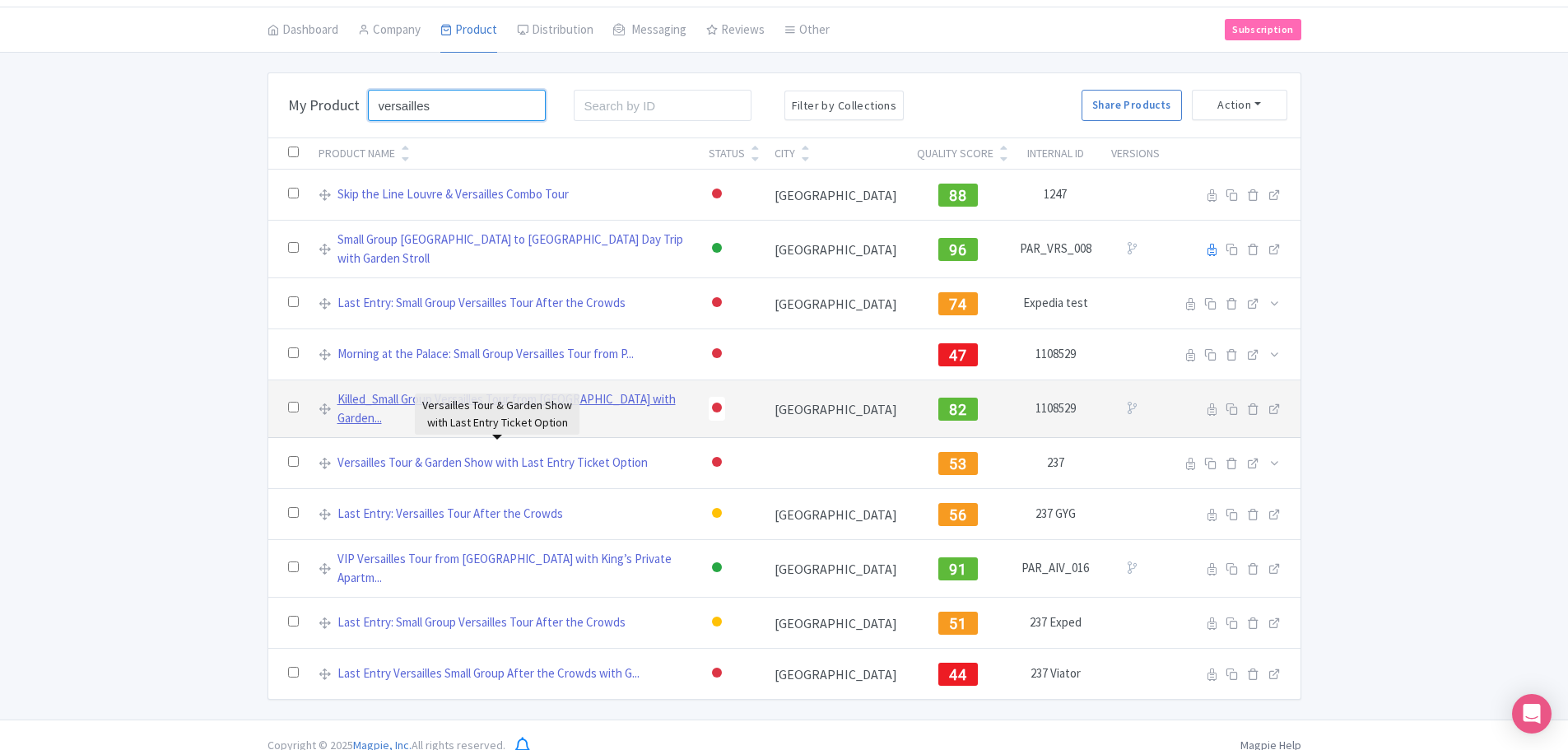
scroll to position [47, 0]
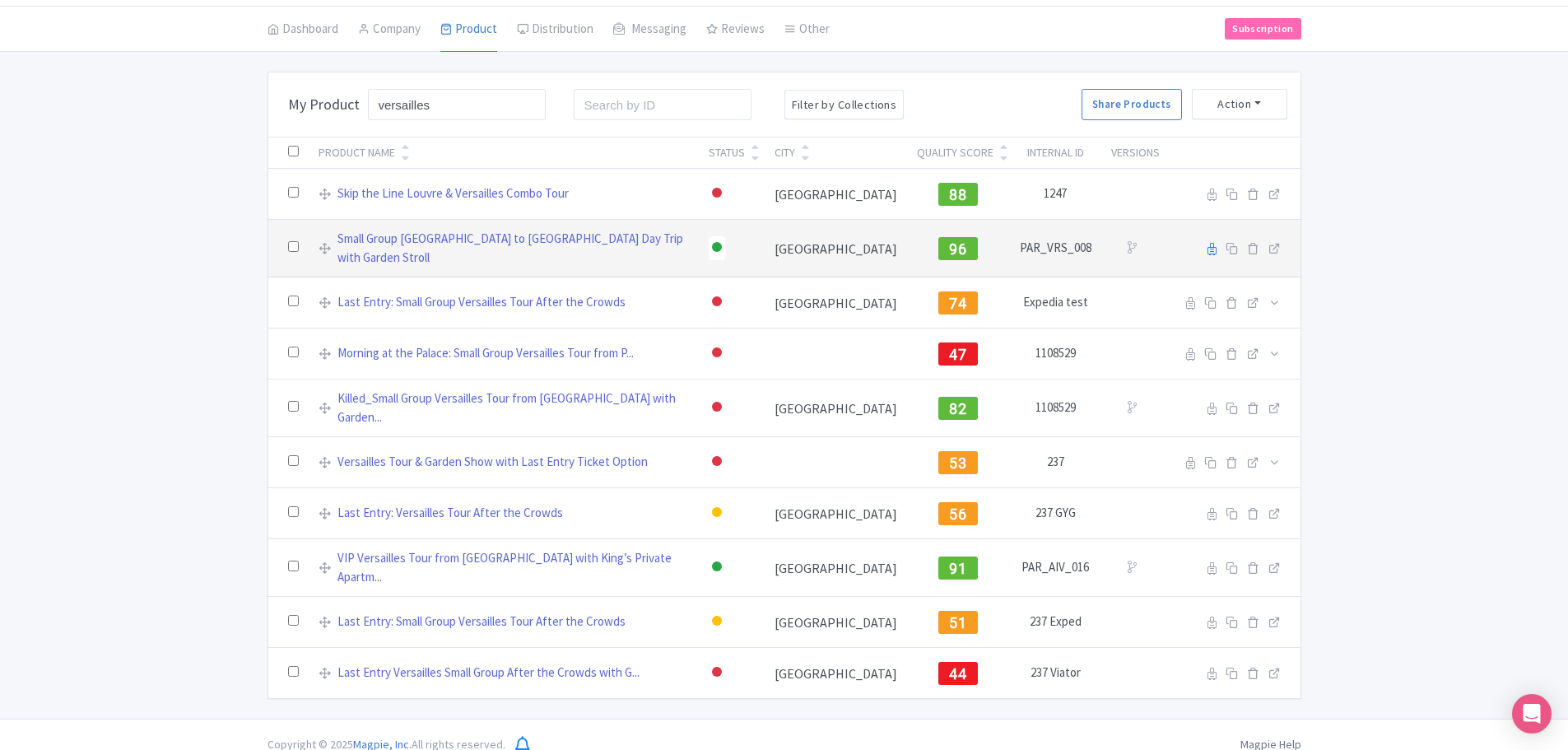
click at [481, 255] on td "Small Group [GEOGRAPHIC_DATA] to [GEOGRAPHIC_DATA] Day Trip with Garden Stroll" at bounding box center [504, 248] width 390 height 57
click at [478, 243] on link "Small Group [GEOGRAPHIC_DATA] to [GEOGRAPHIC_DATA] Day Trip with Garden Stroll" at bounding box center [513, 248] width 351 height 37
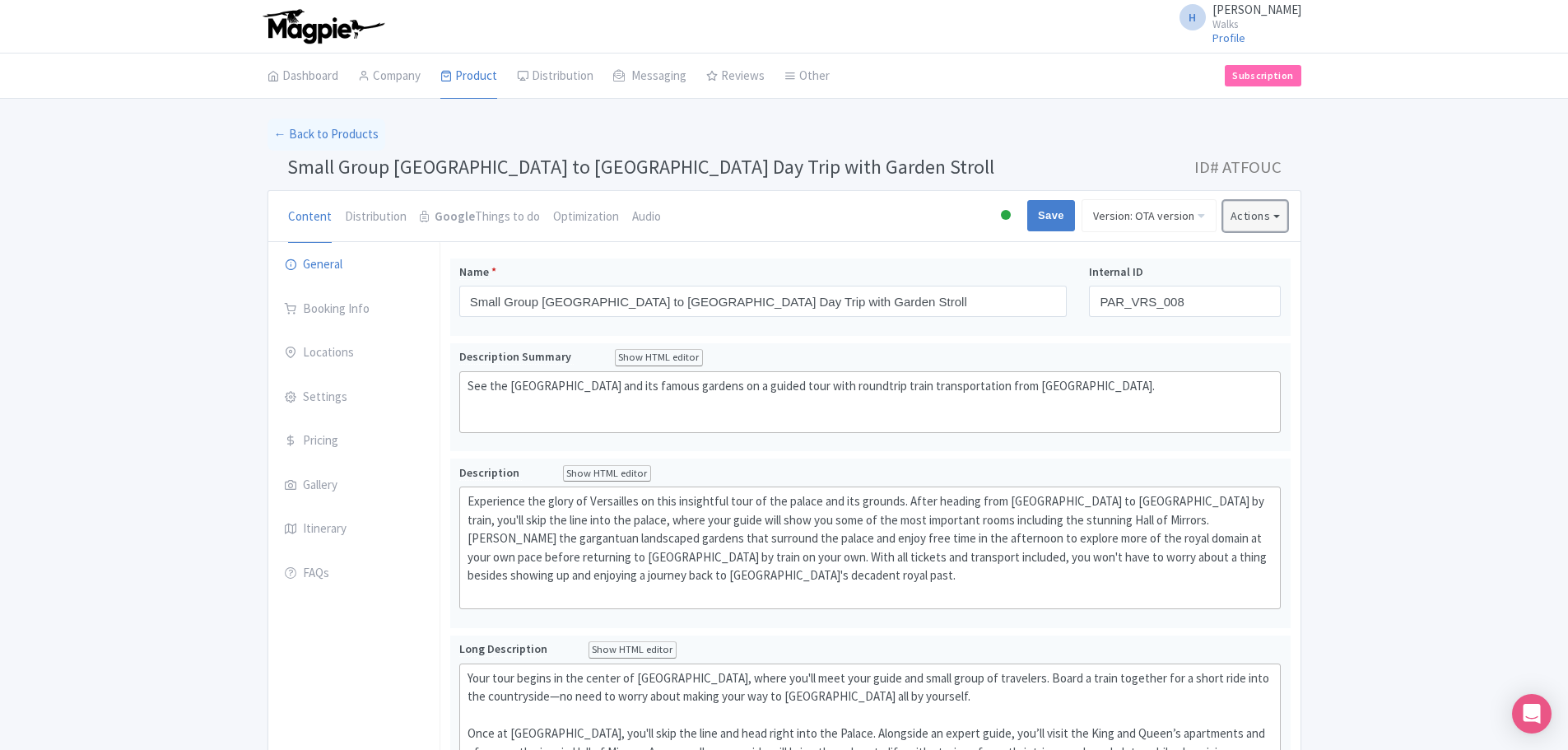
click at [1275, 222] on button "Actions" at bounding box center [1255, 216] width 64 height 31
click at [1234, 351] on link "Create new version" at bounding box center [1209, 354] width 156 height 26
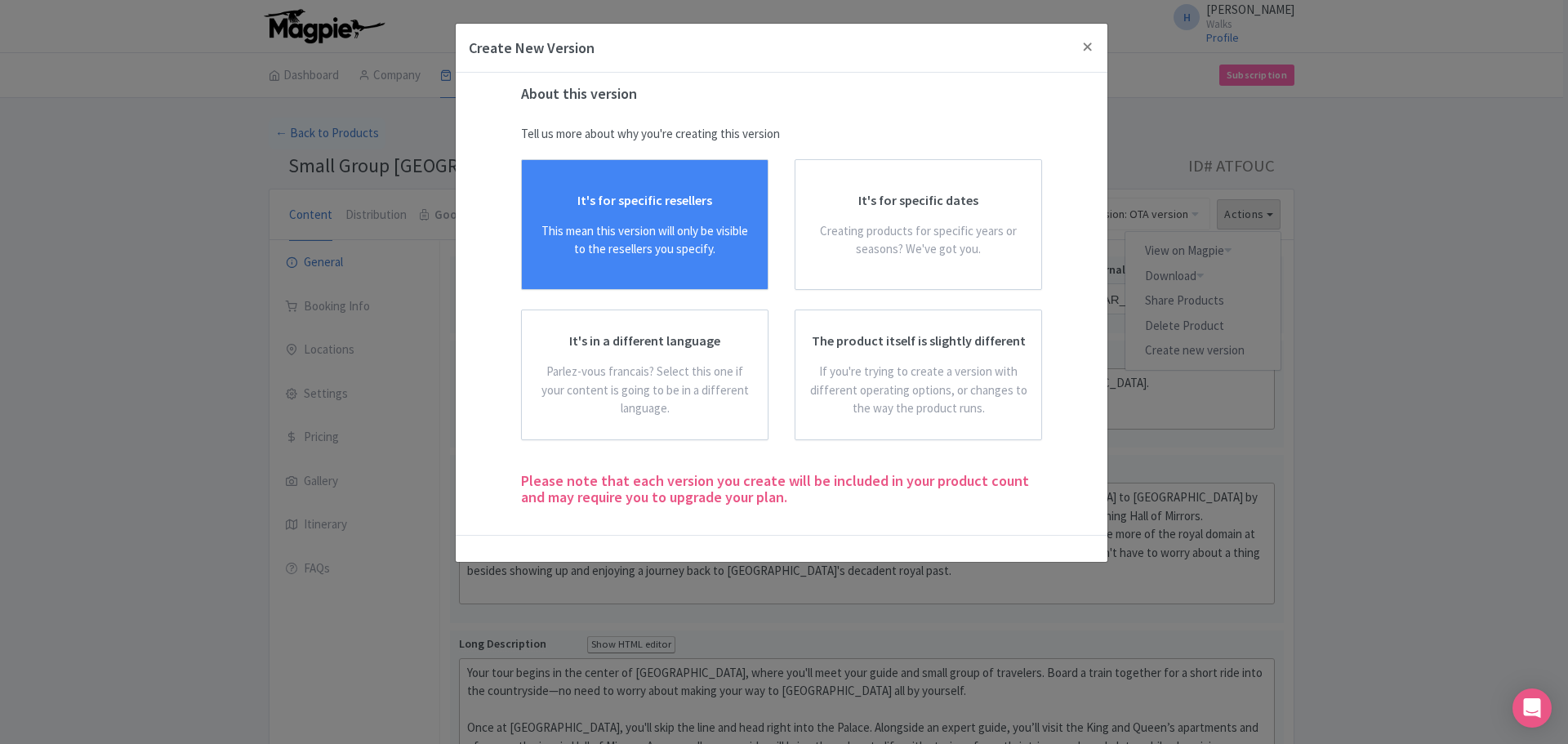
click at [725, 208] on div "It's for specific resellers This mean this version will only be visible to the …" at bounding box center [644, 225] width 220 height 68
click at [0, 0] on input "It's for specific resellers This mean this version will only be visible to the …" at bounding box center [0, 0] width 0 height 0
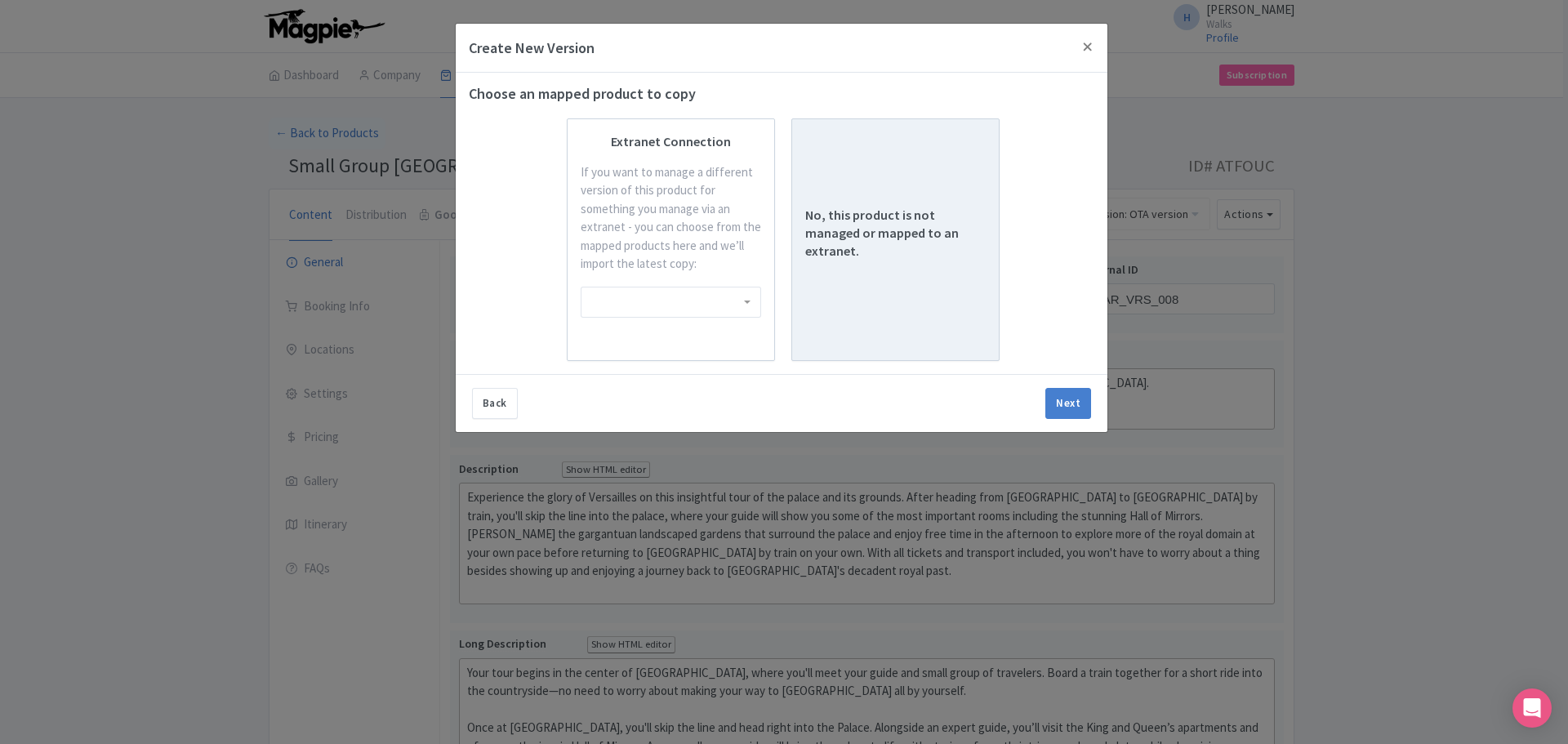
click at [862, 249] on div "No, this product is not managed or mapped to an extranet." at bounding box center [895, 233] width 181 height 54
click at [0, 0] on input "No, this product is not managed or mapped to an extranet." at bounding box center [0, 0] width 0 height 0
click at [1066, 406] on button "Next" at bounding box center [1068, 403] width 46 height 31
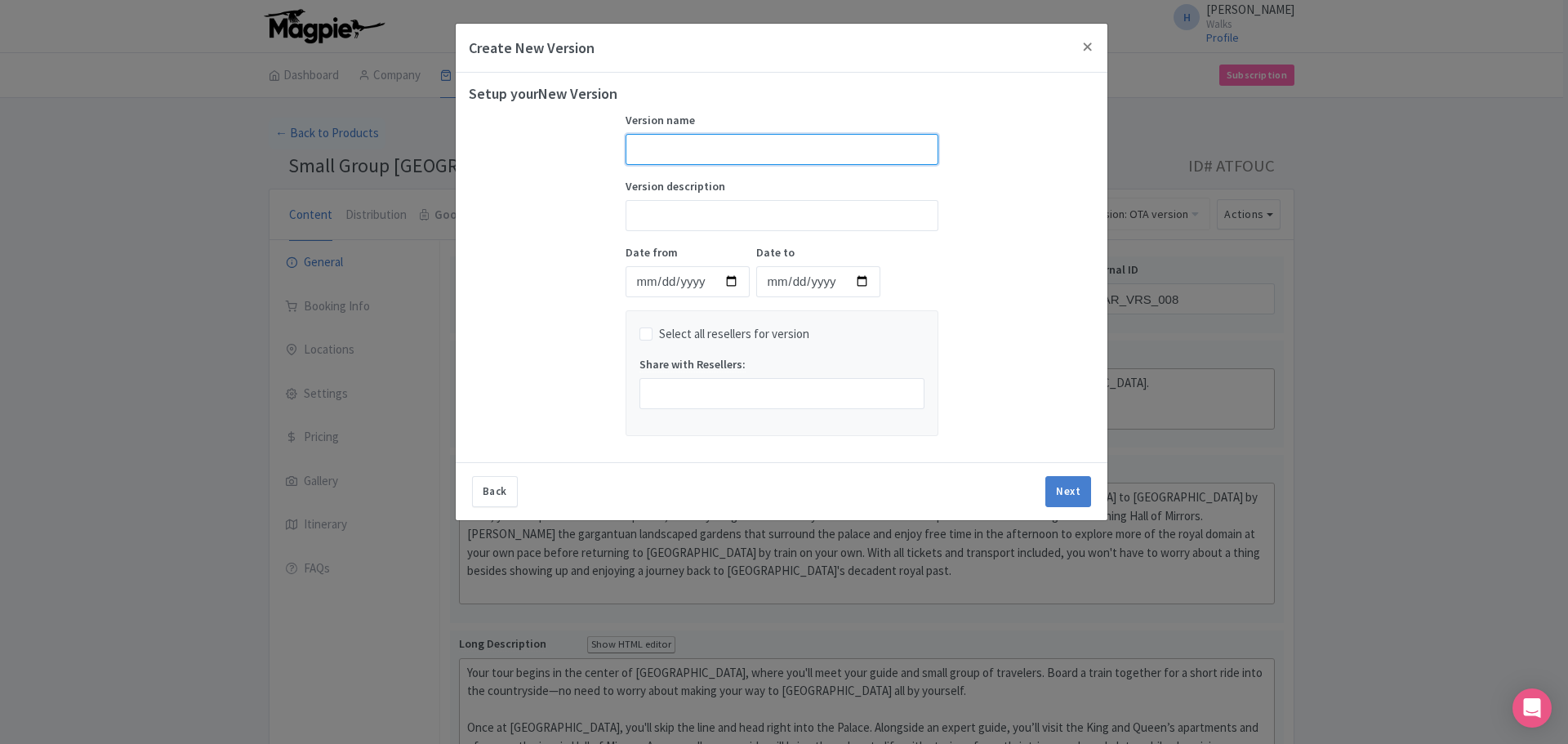
click at [689, 144] on input "text" at bounding box center [782, 149] width 313 height 31
type input "OTA Version with Options"
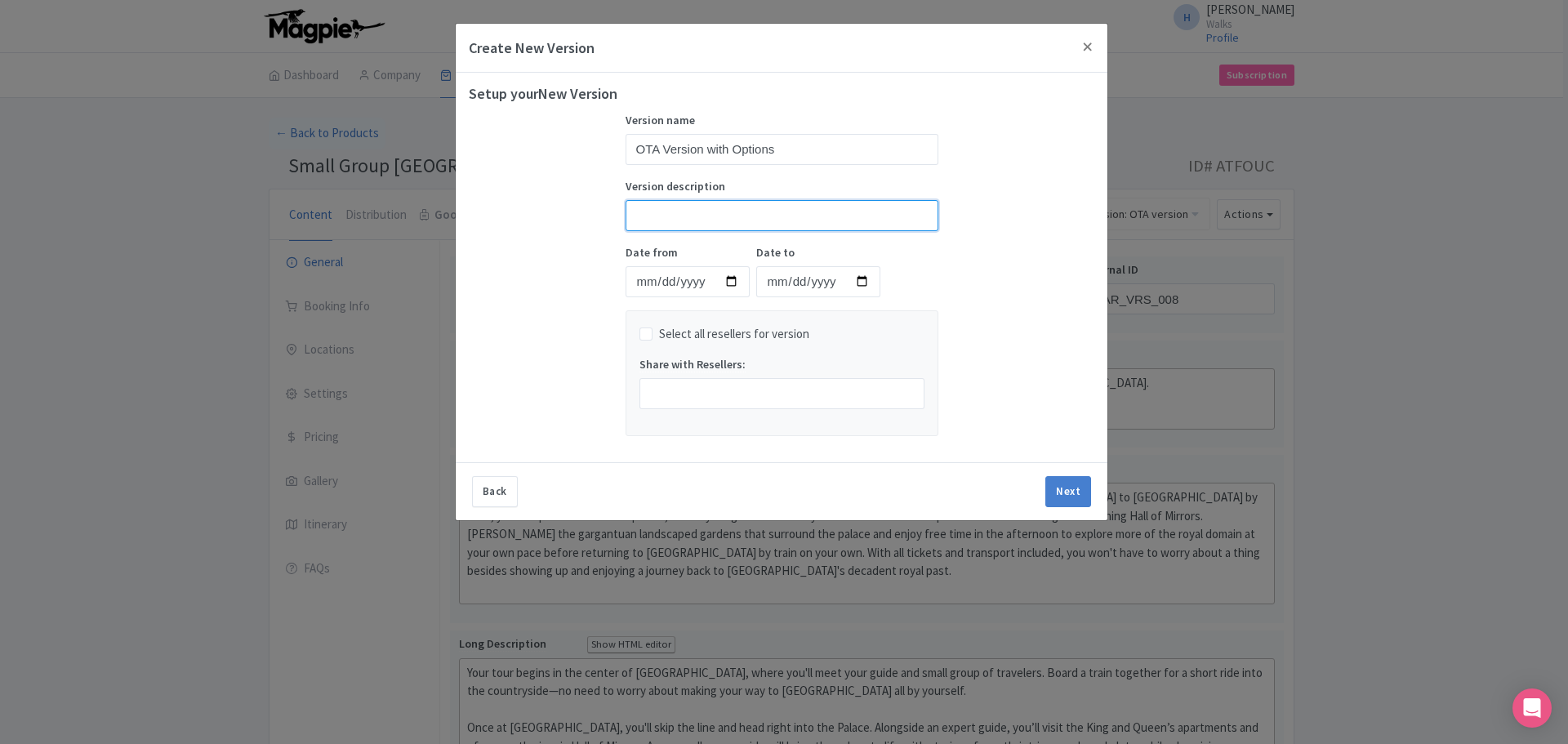
click at [709, 210] on input "Version description" at bounding box center [782, 215] width 313 height 31
type input "OTA Version with Options"
click at [1074, 495] on button "Next" at bounding box center [1068, 491] width 46 height 31
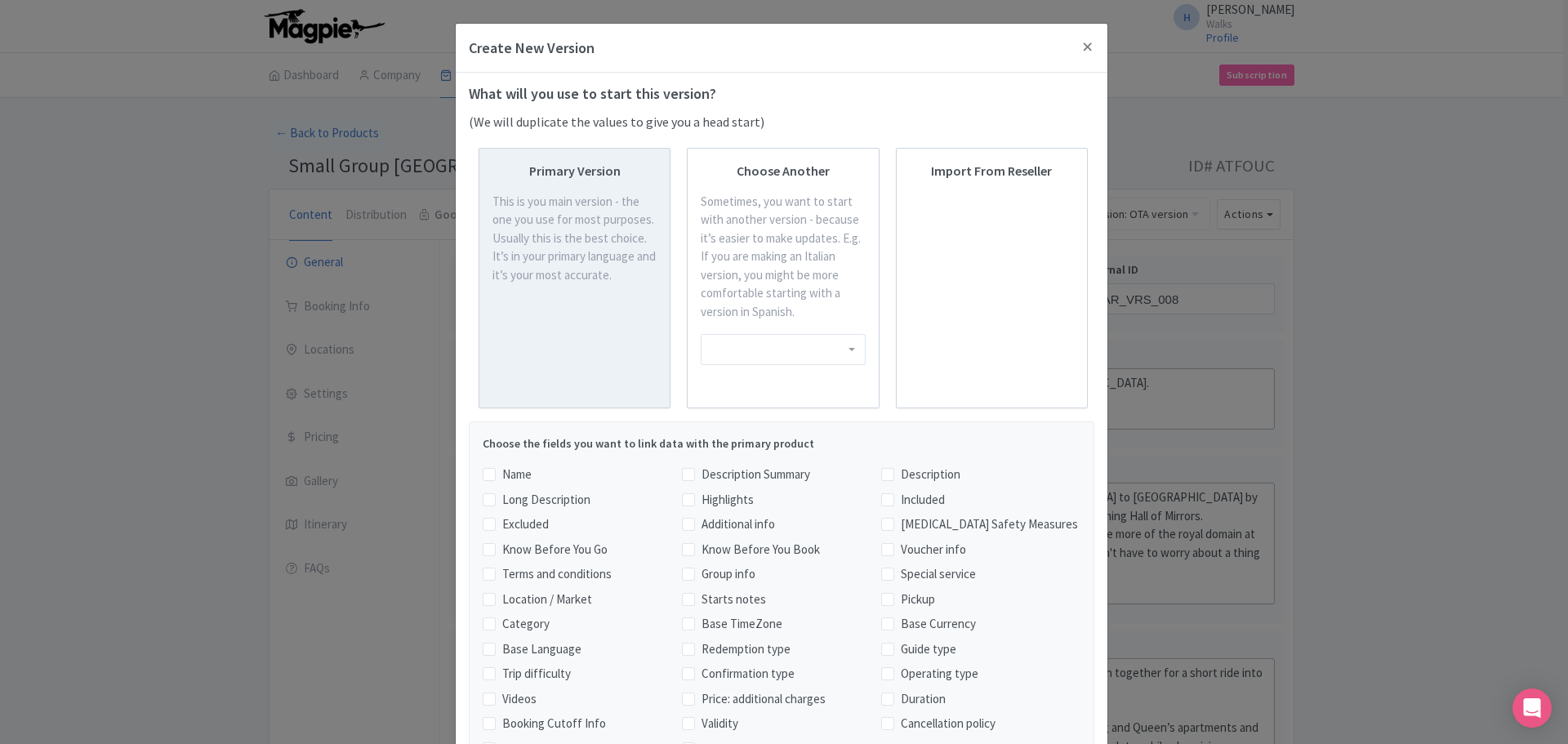
click at [600, 300] on div "Primary Version This is you main version - the one you use for most purposes. U…" at bounding box center [575, 278] width 165 height 233
click at [0, 0] on input "Primary Version This is you main version - the one you use for most purposes. U…" at bounding box center [0, 0] width 0 height 0
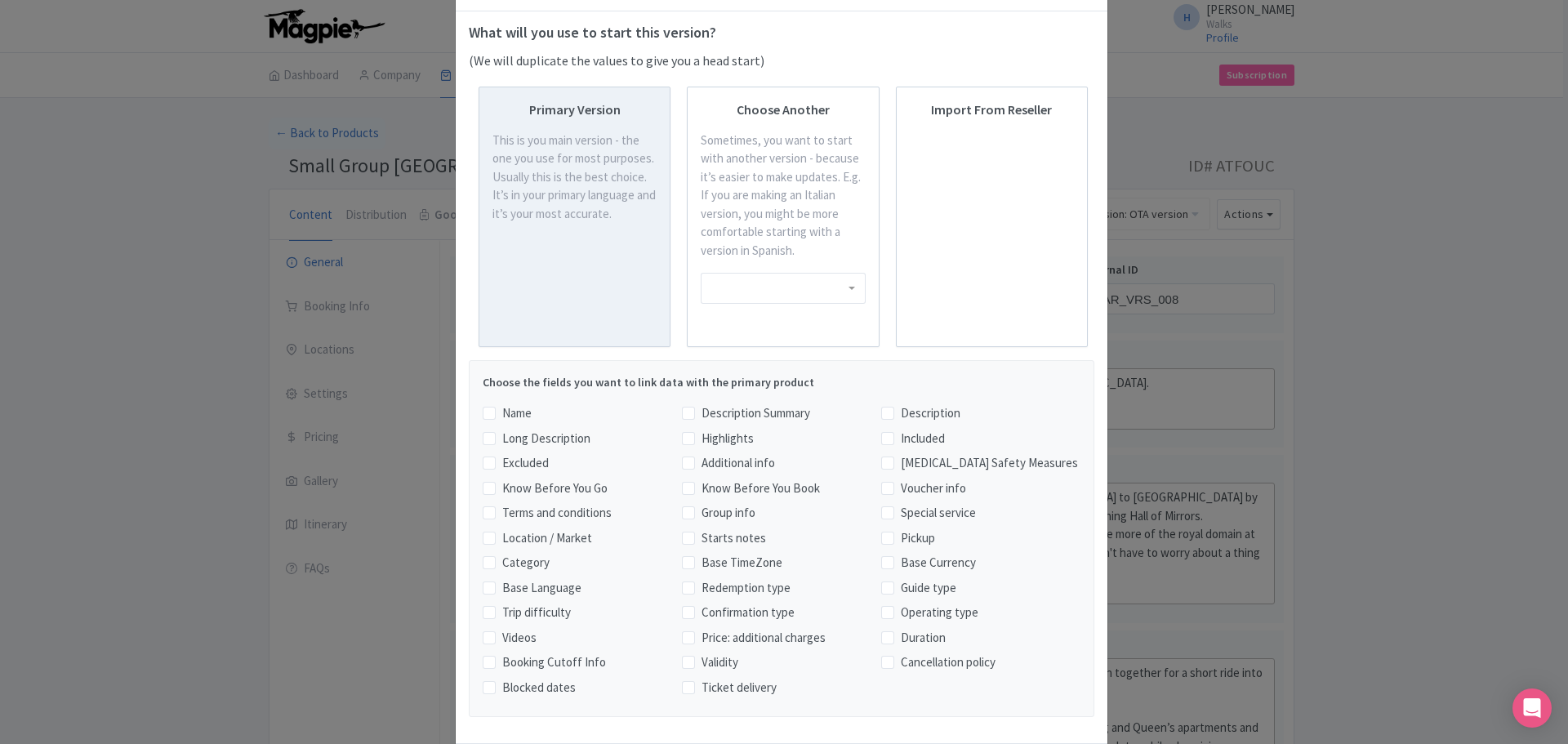
scroll to position [143, 0]
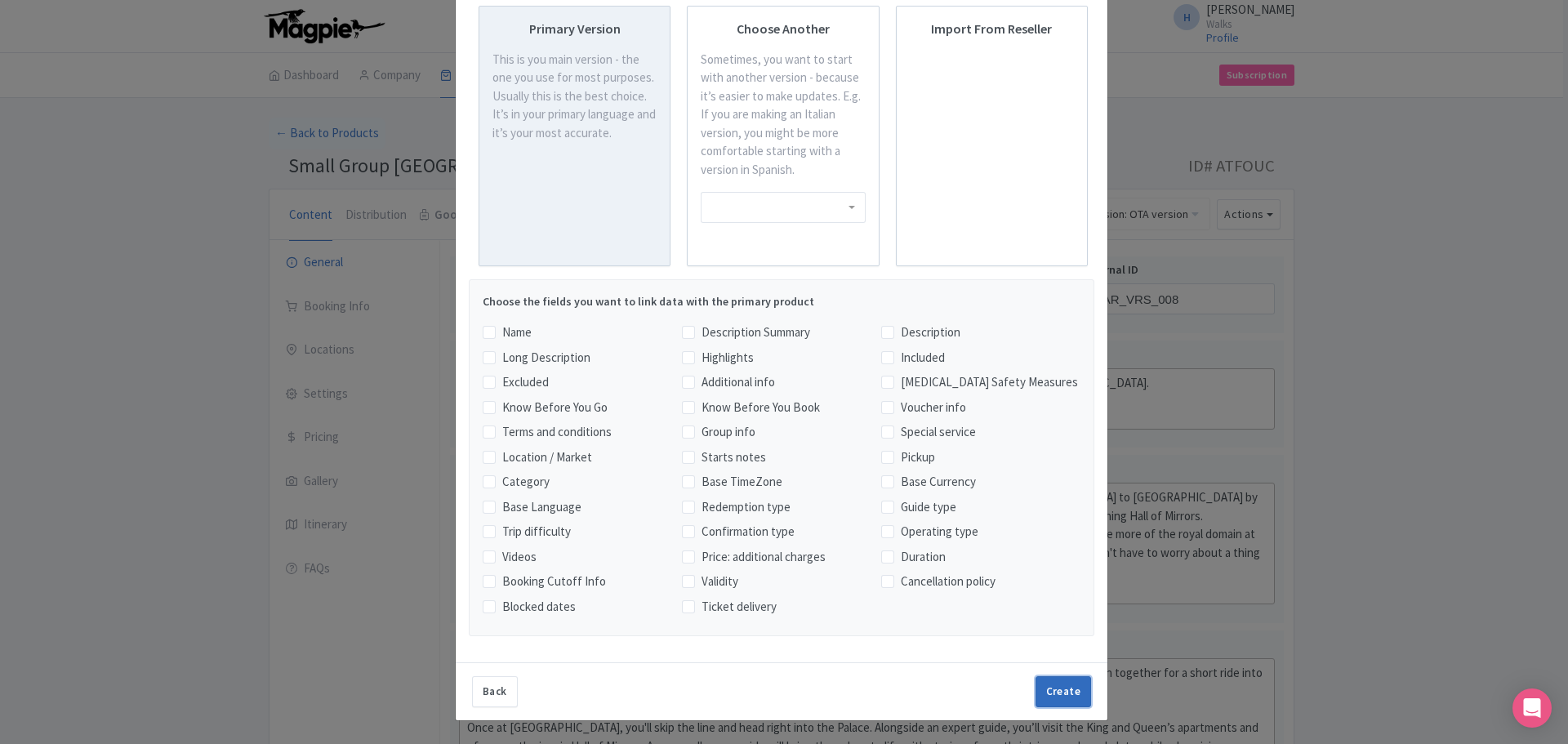
click at [1049, 680] on button "Create" at bounding box center [1063, 691] width 55 height 31
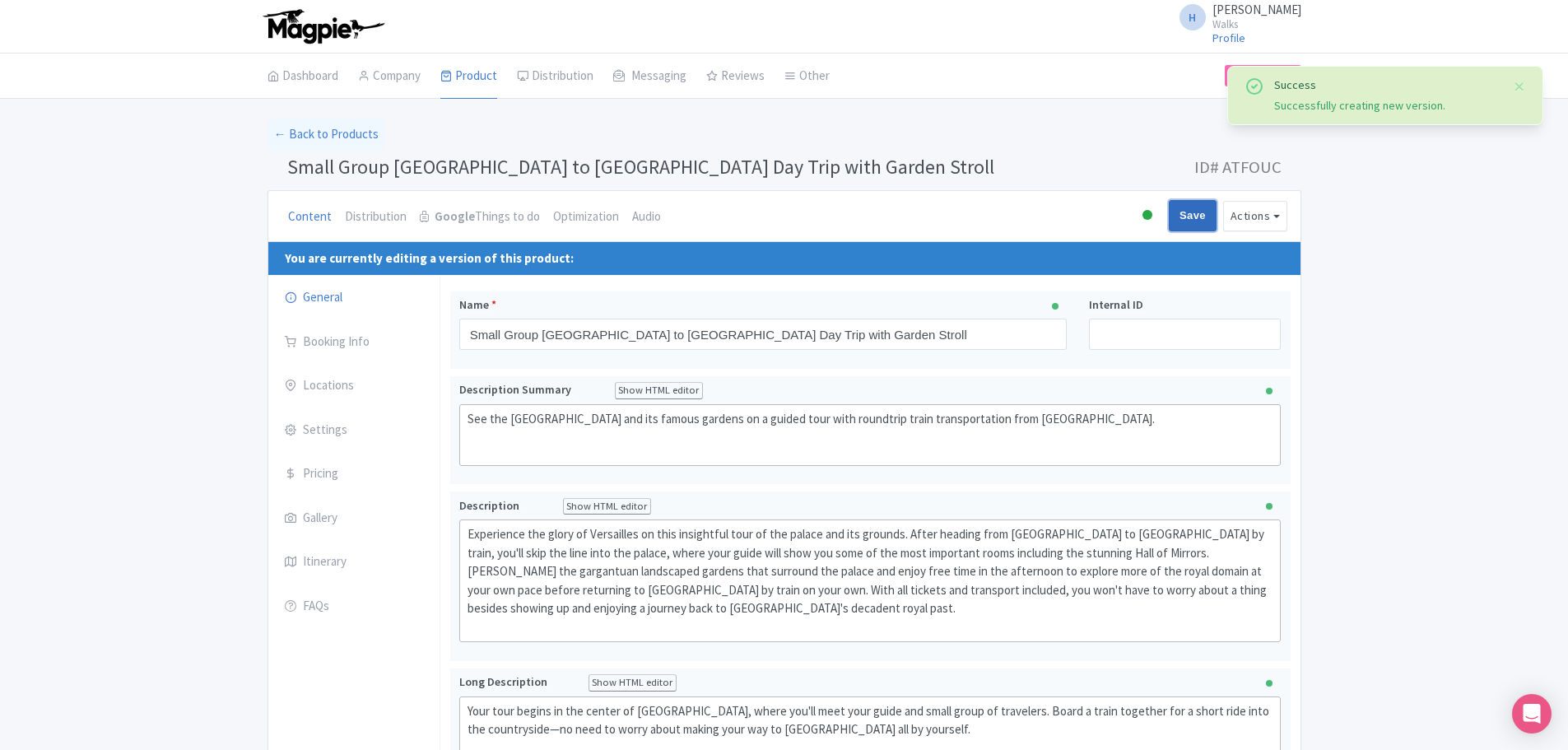
click at [1179, 209] on input "Save" at bounding box center [1193, 216] width 48 height 32
type input "Saving..."
click at [318, 126] on link "← Back to Products" at bounding box center [327, 135] width 118 height 32
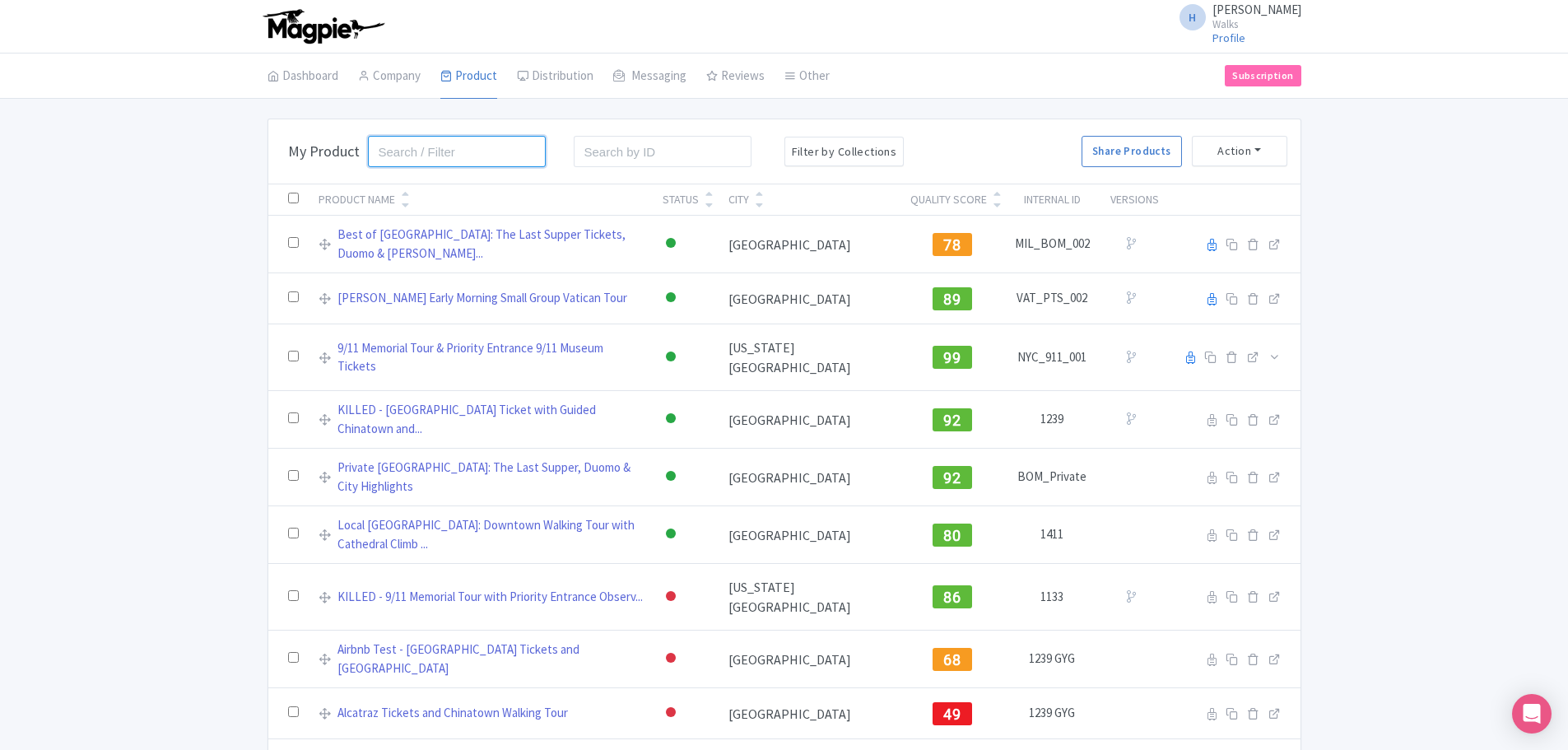
click at [423, 164] on input "search" at bounding box center [457, 151] width 179 height 32
type input "m"
type input "versailles"
click button "Search" at bounding box center [0, 0] width 0 height 0
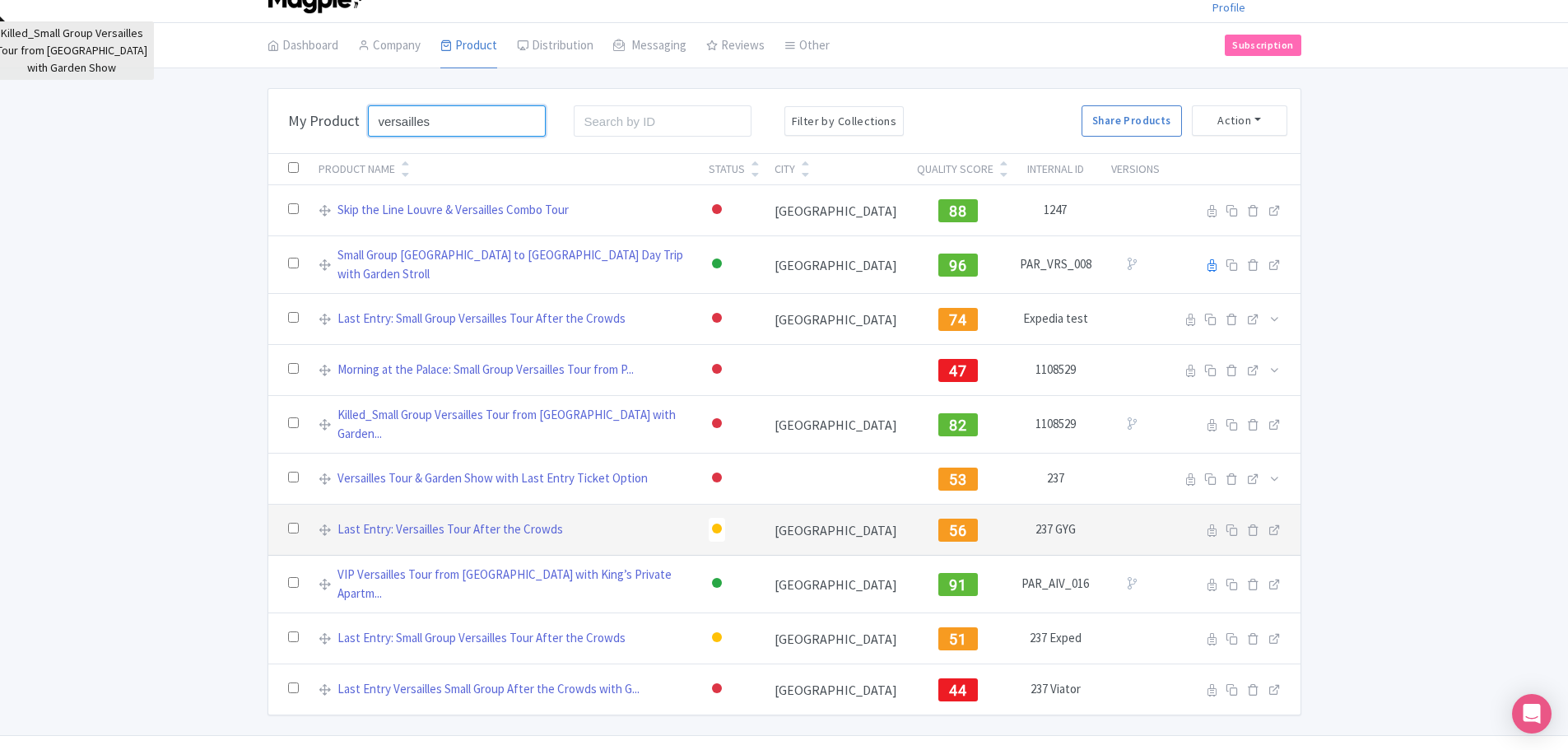
scroll to position [47, 0]
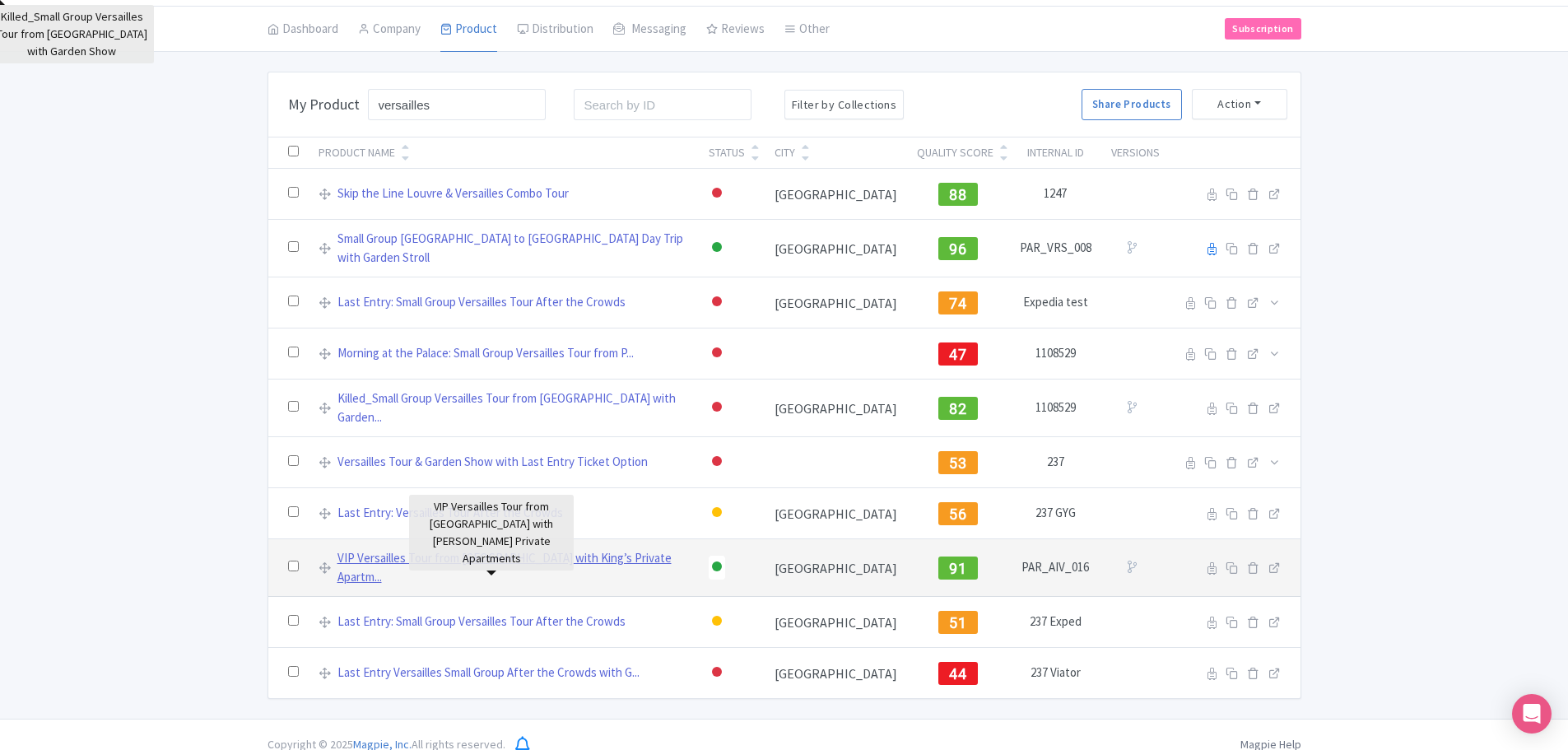
click at [520, 549] on link "VIP Versailles Tour from Paris with King’s Private Apartm..." at bounding box center [513, 567] width 351 height 37
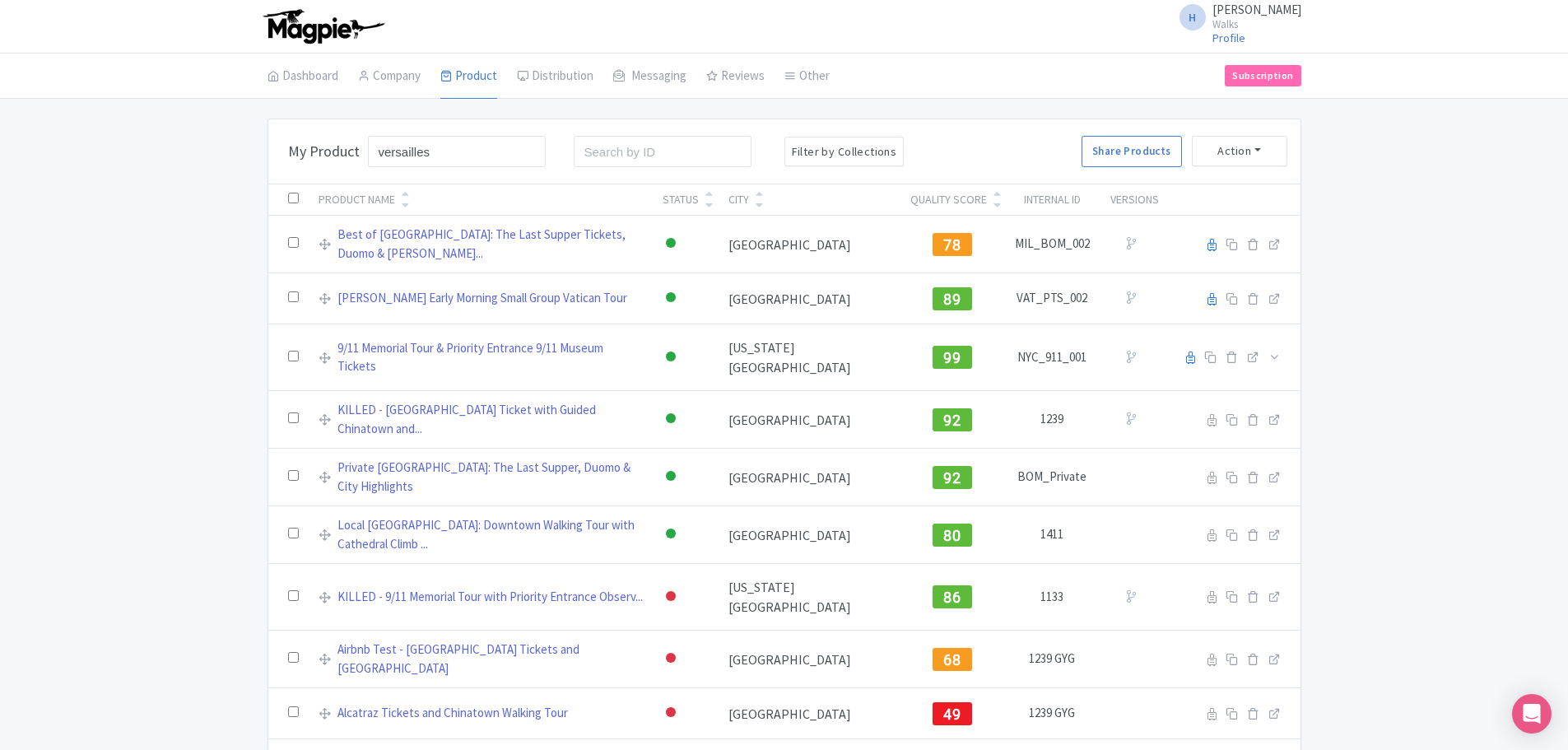
scroll to position [47, 0]
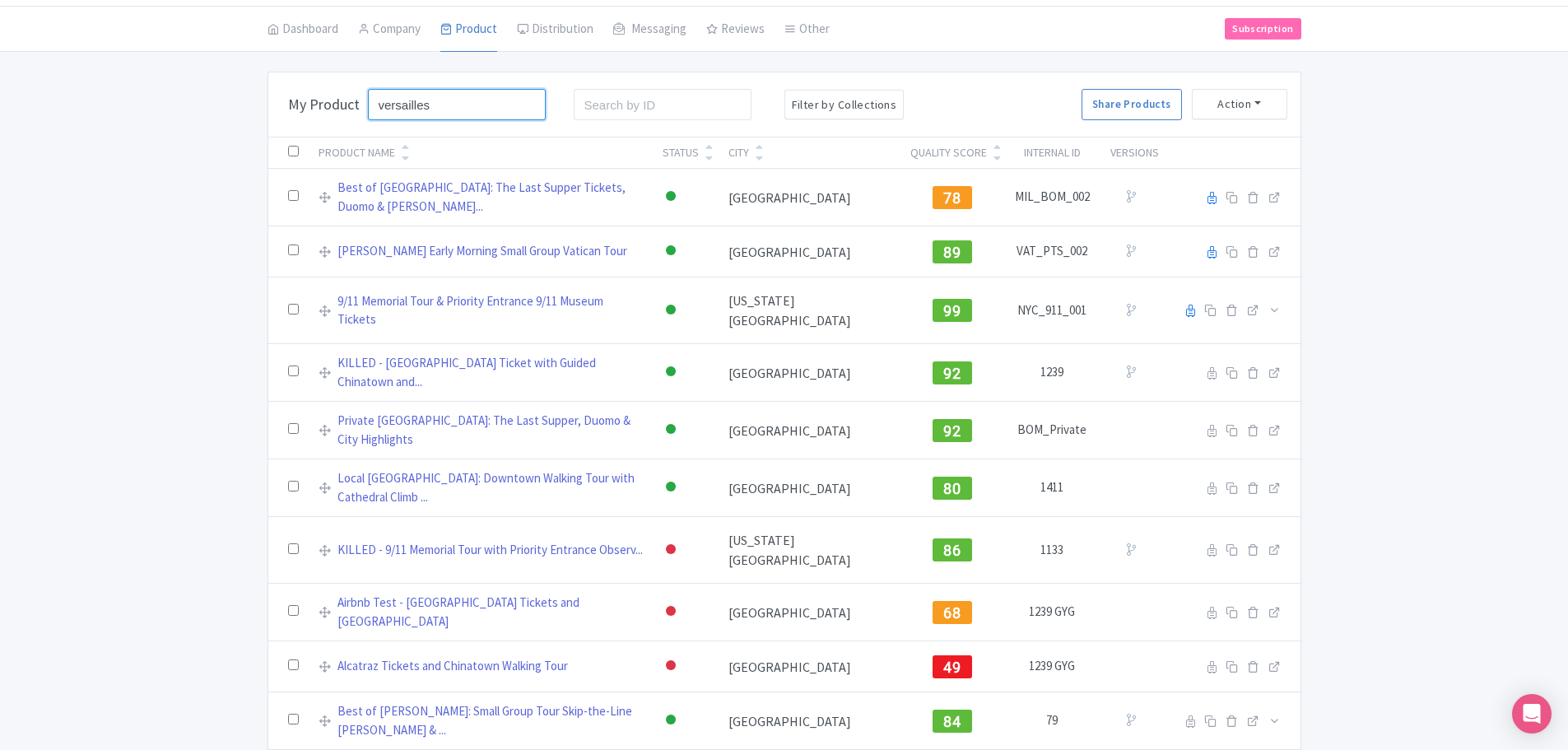
click at [473, 107] on input "versailles" at bounding box center [457, 104] width 179 height 32
click button "Search" at bounding box center [0, 0] width 0 height 0
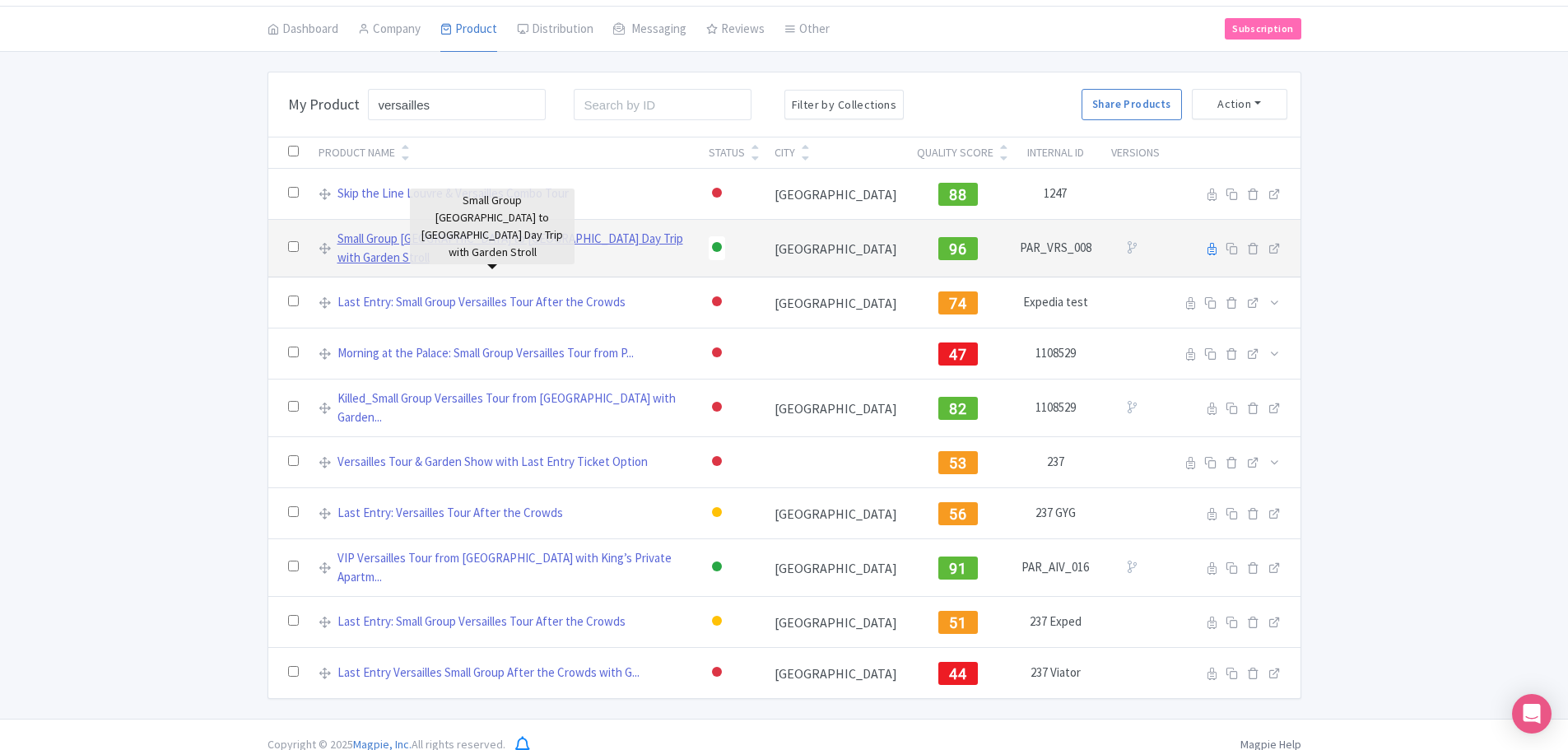
click at [480, 251] on link "Small Group [GEOGRAPHIC_DATA] to [GEOGRAPHIC_DATA] Day Trip with Garden Stroll" at bounding box center [513, 248] width 351 height 37
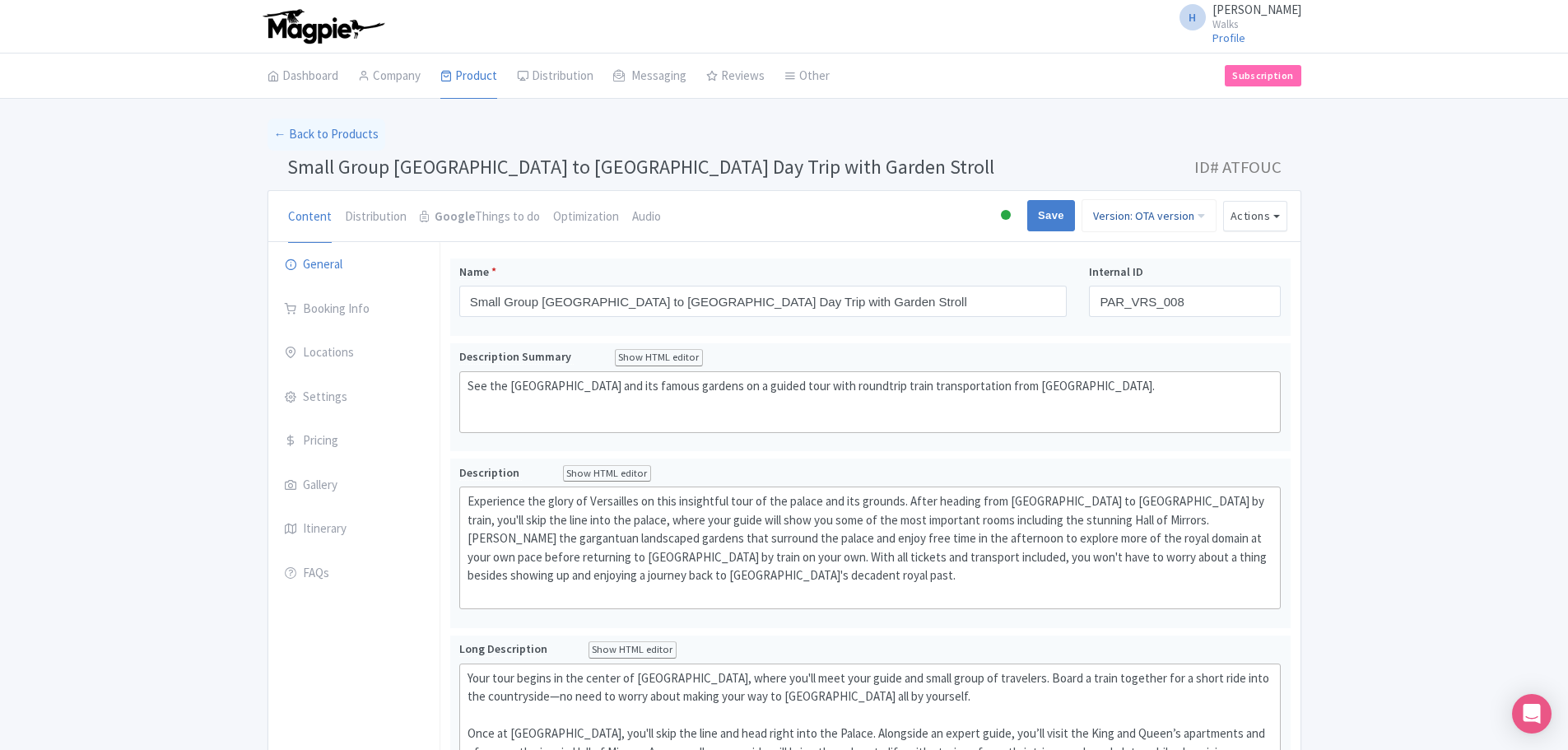
click at [1175, 221] on link "Version: OTA version" at bounding box center [1149, 216] width 135 height 33
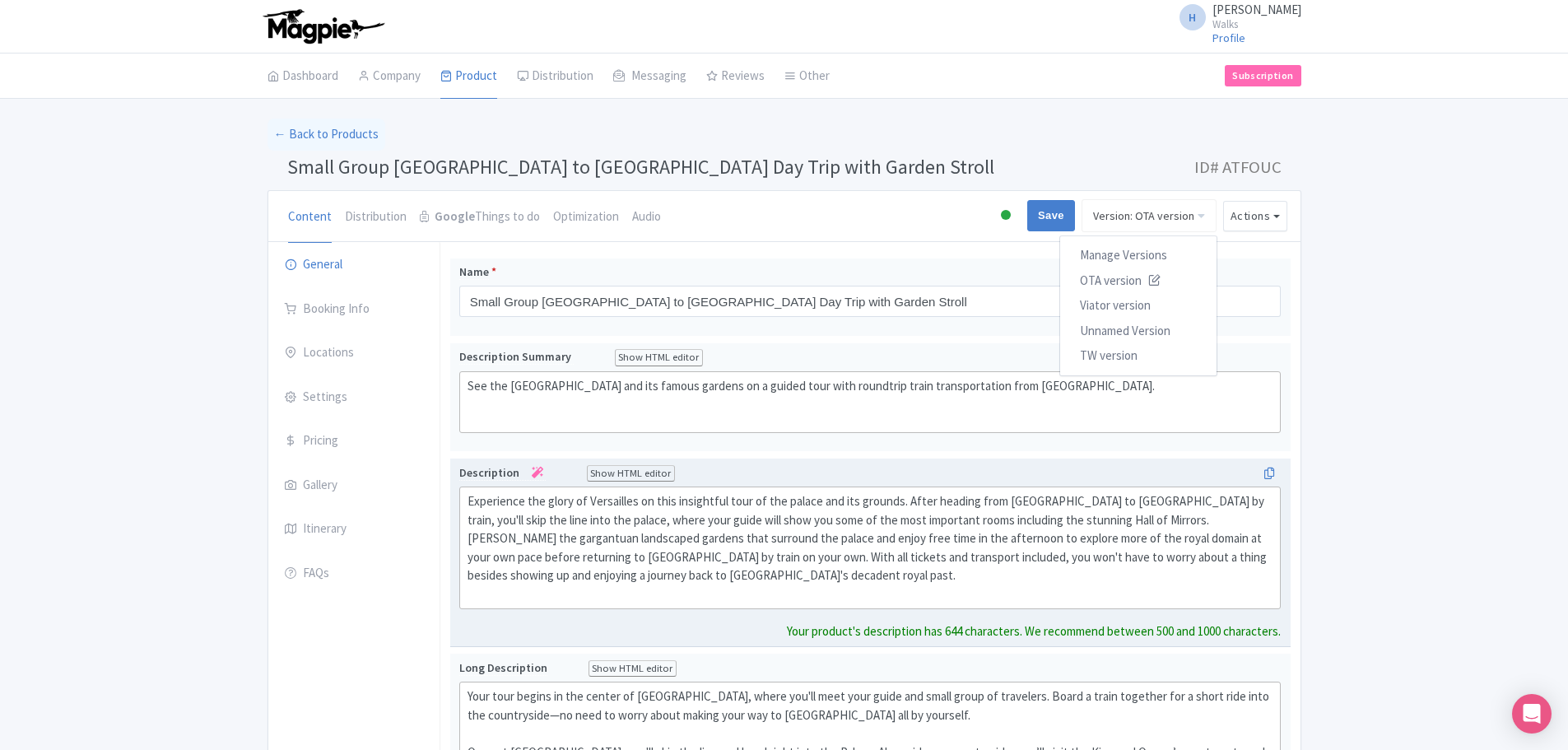
click at [897, 572] on div "Experience the glory of Versailles on this insightful tour of the palace and it…" at bounding box center [870, 548] width 806 height 111
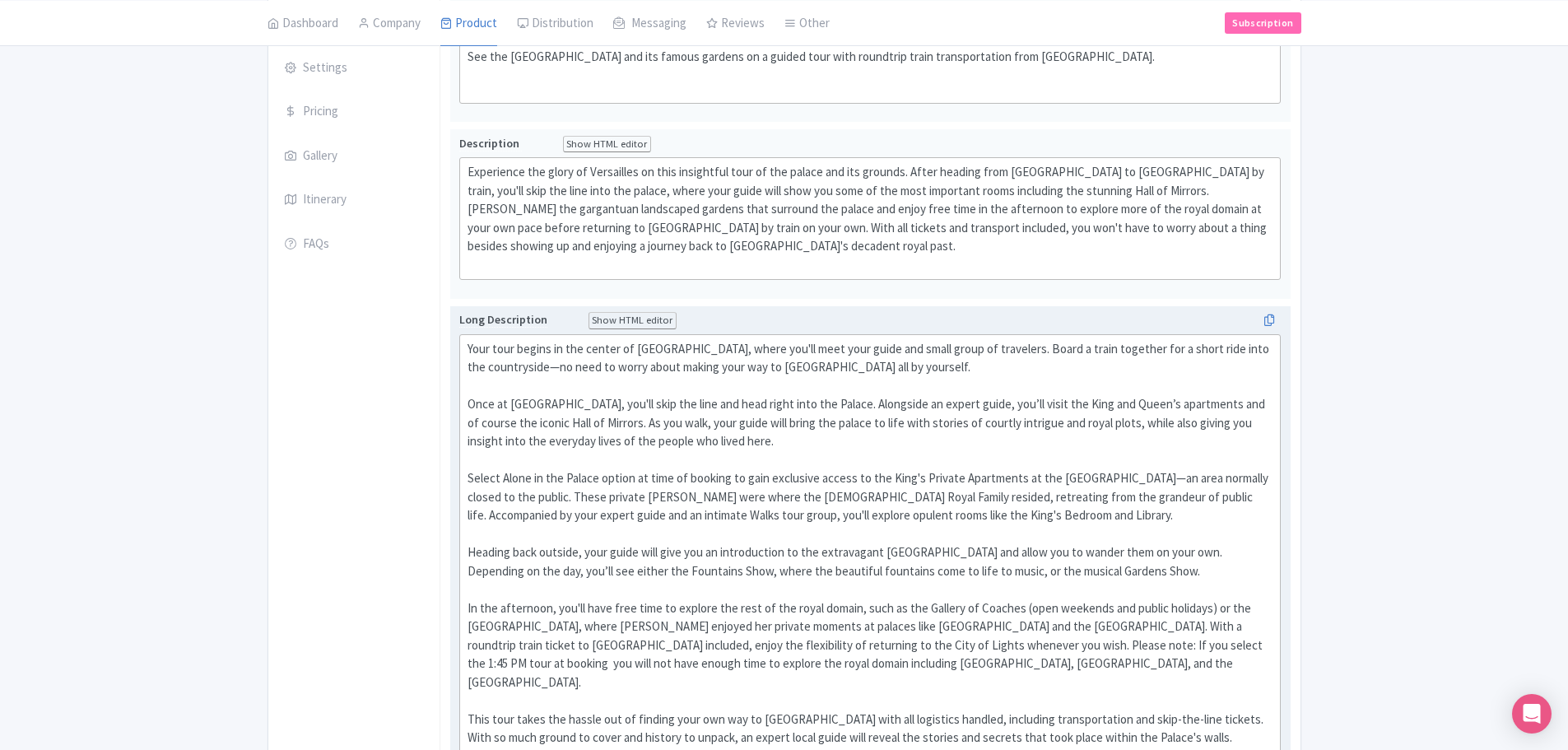
scroll to position [311, 0]
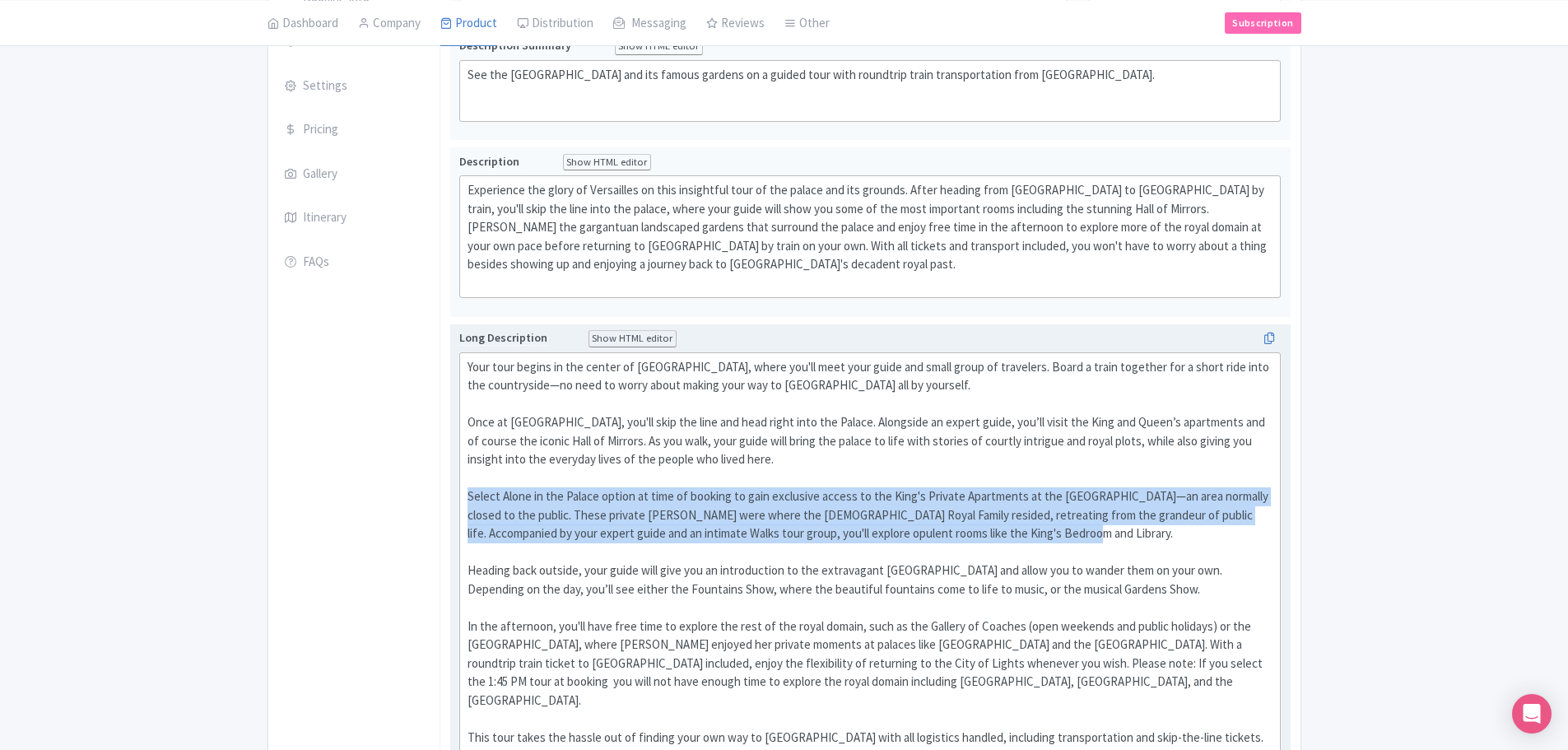
drag, startPoint x: 1048, startPoint y: 534, endPoint x: 466, endPoint y: 501, distance: 582.9
click at [466, 501] on trix-editor "Your tour begins in the center of Paris, where you'll meet your guide and small…" at bounding box center [870, 571] width 822 height 438
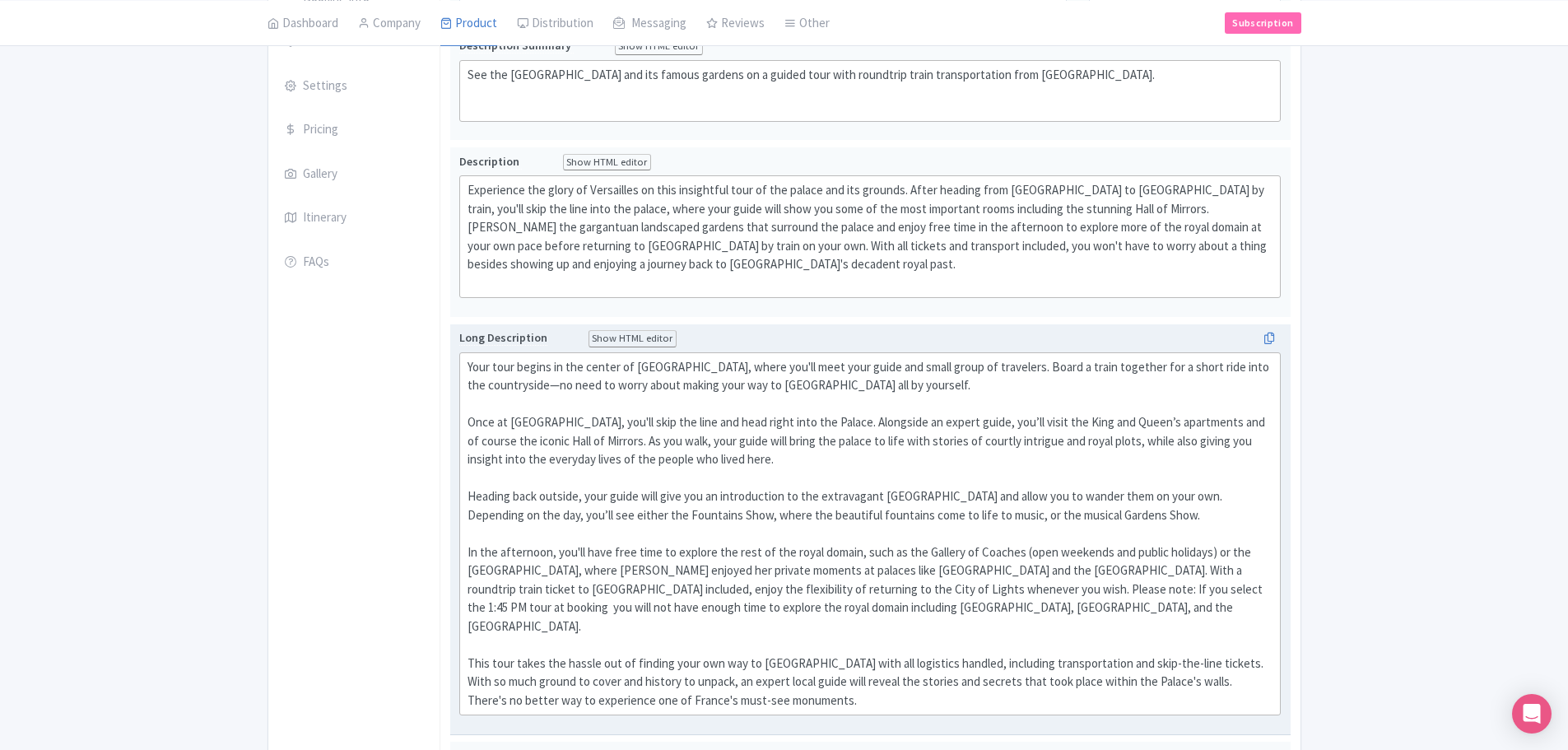
type trix-editor "<div>Your tour begins in the center of Paris, where you'll meet your guide and …"
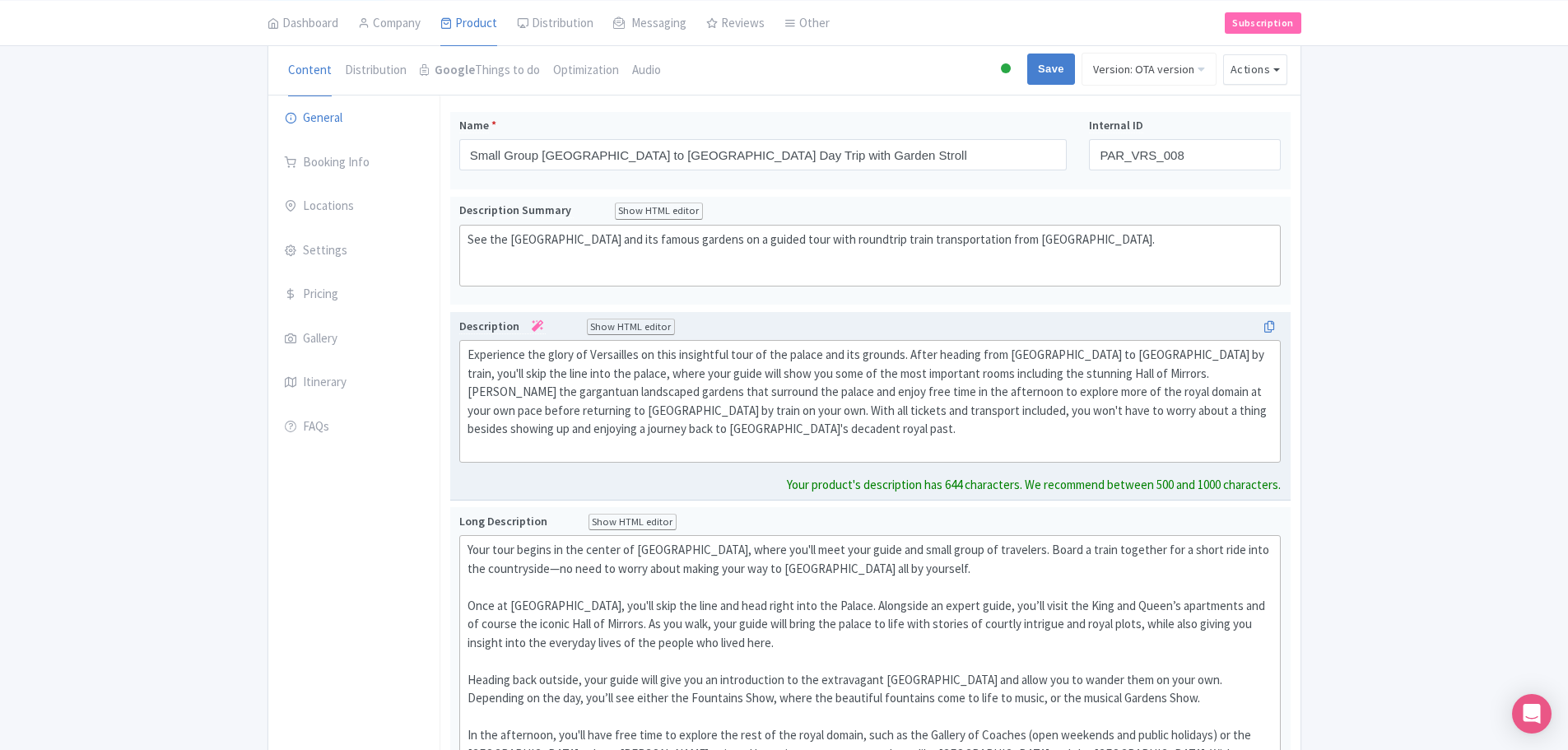
scroll to position [165, 0]
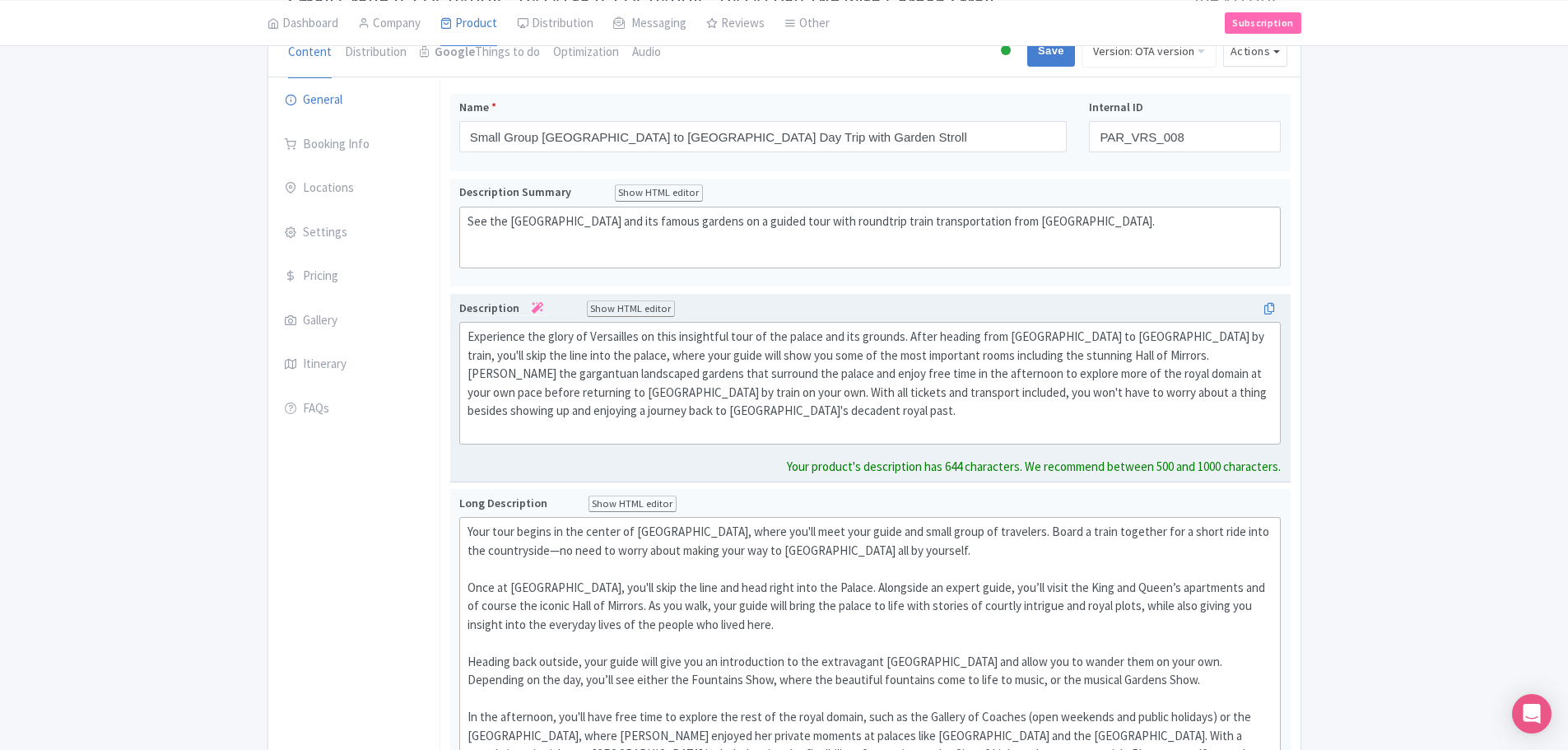
click at [631, 438] on div "Experience the glory of Versailles on this insightful tour of the palace and it…" at bounding box center [870, 383] width 806 height 111
click at [566, 428] on div "Experience the glory of Versailles on this insightful tour of the palace and it…" at bounding box center [870, 383] width 806 height 111
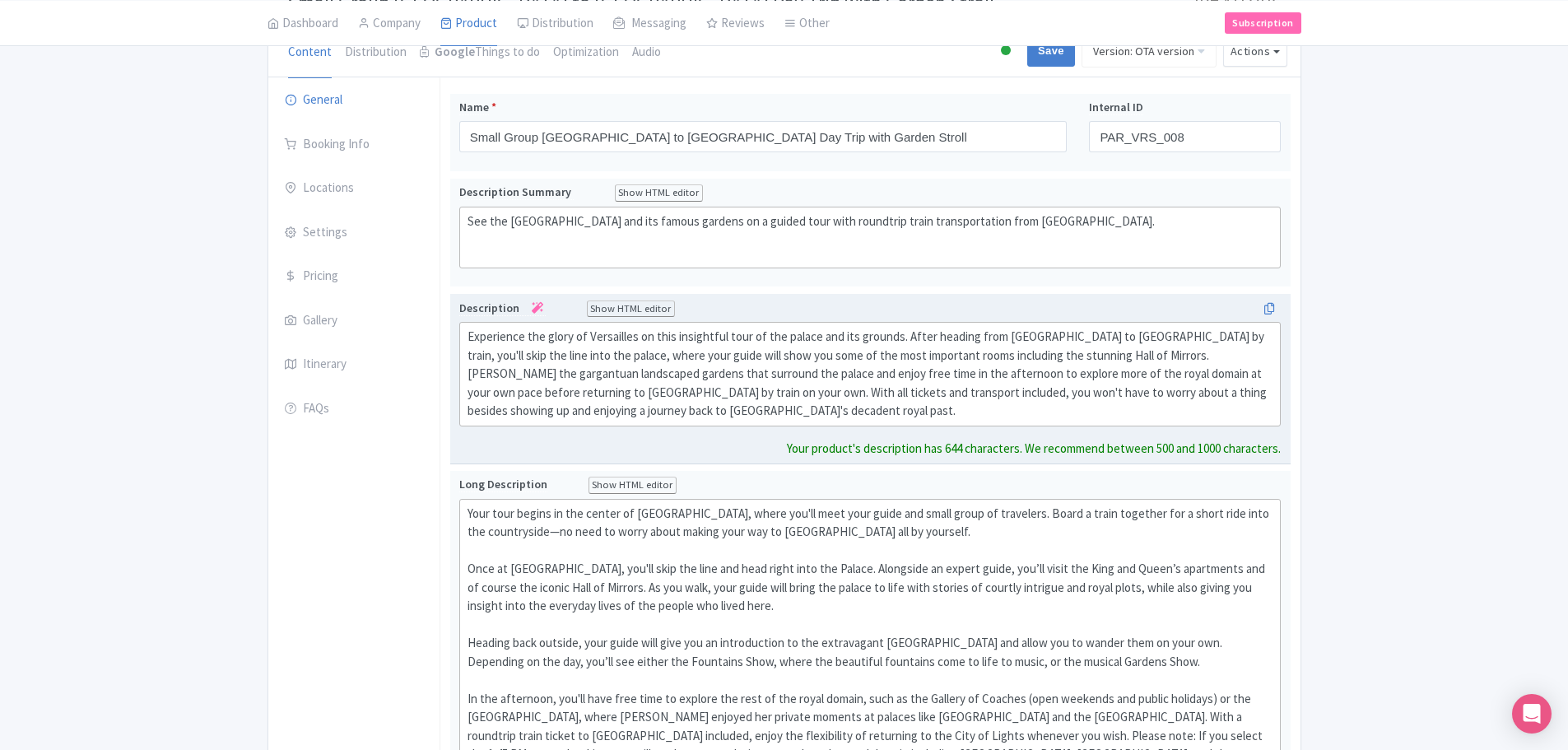
type trix-editor "<div>Experience the glory of Versailles on this insightful tour of the palace a…"
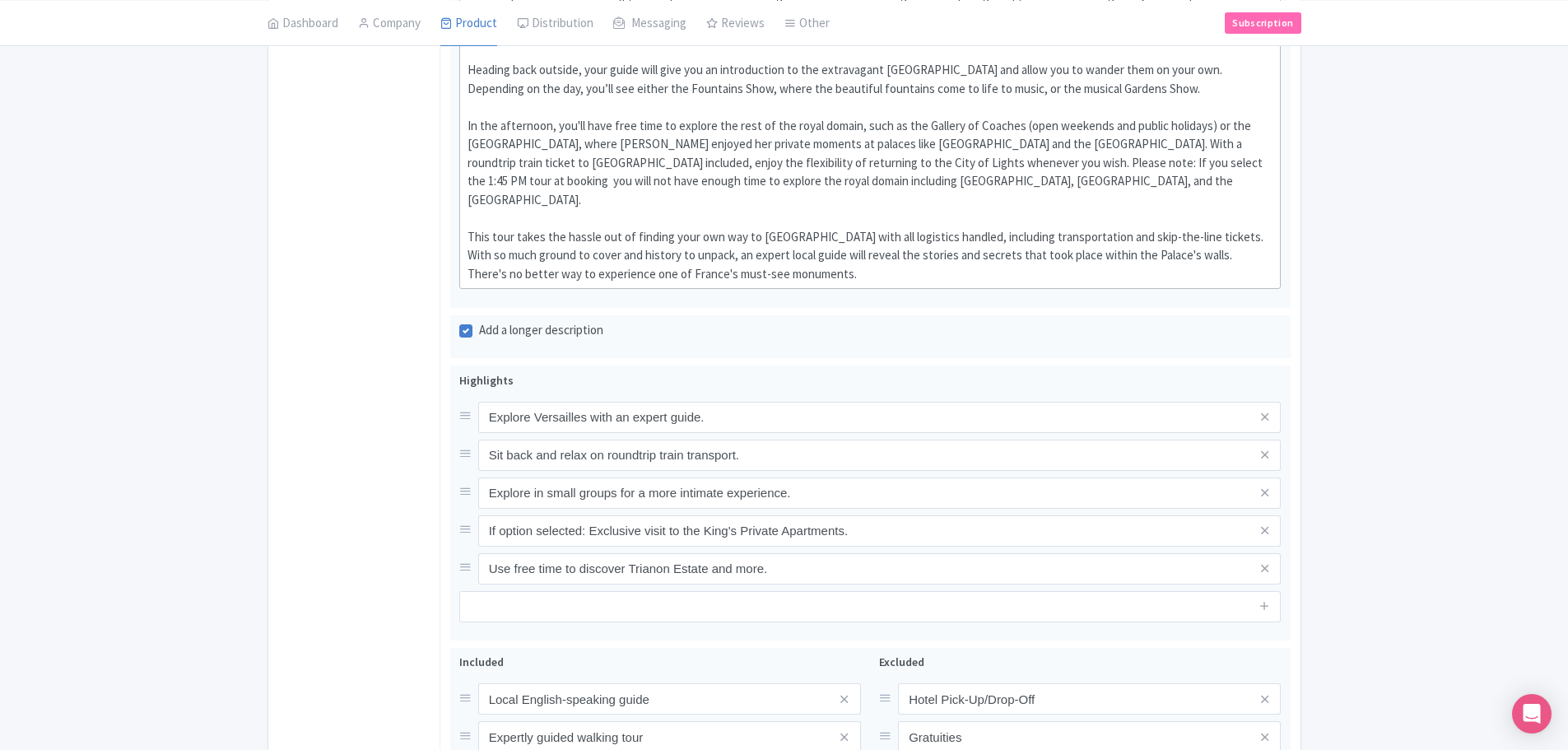
scroll to position [741, 0]
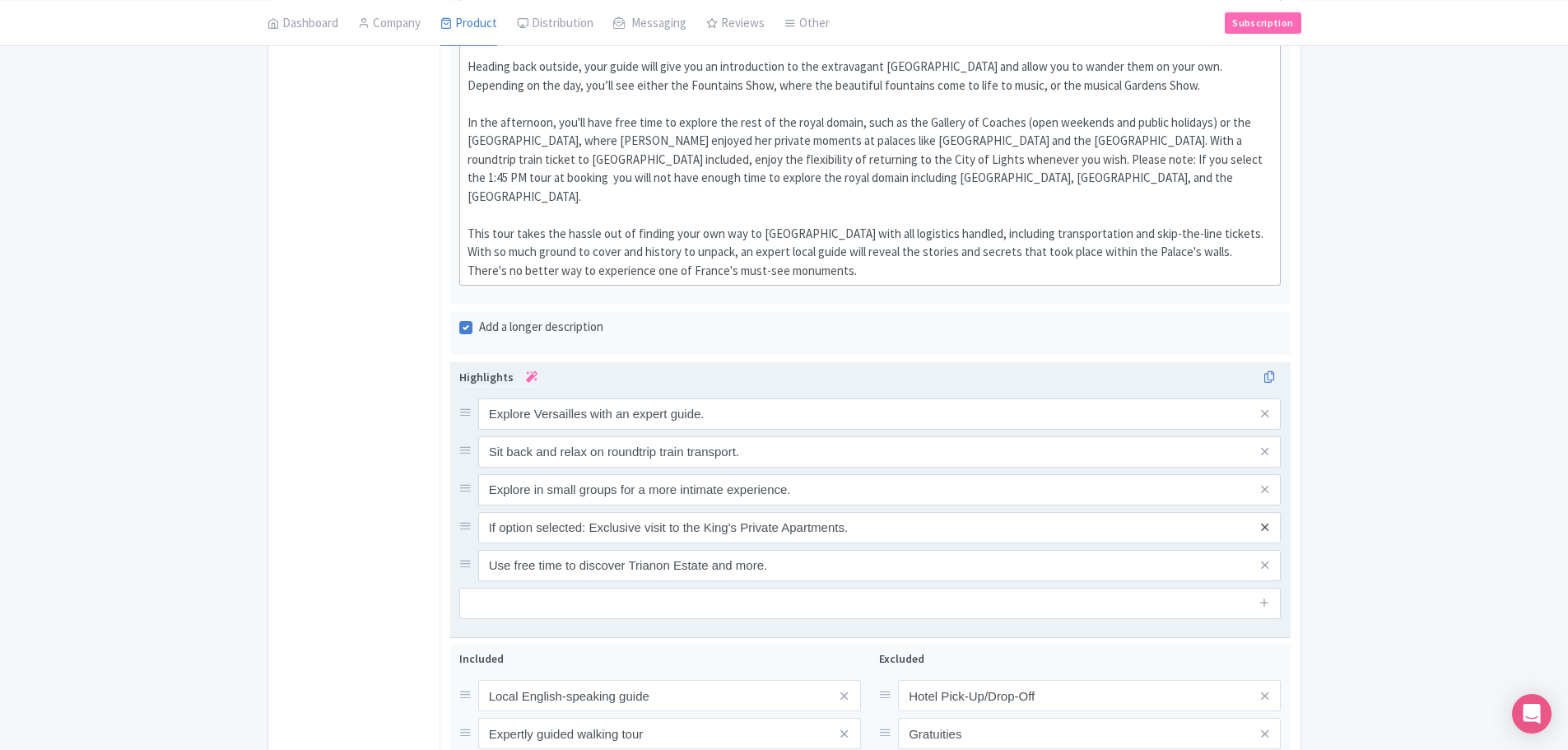
click at [1265, 506] on div "Explore Versailles with an expert guide. Sit back and relax on roundtrip train …" at bounding box center [870, 490] width 822 height 183
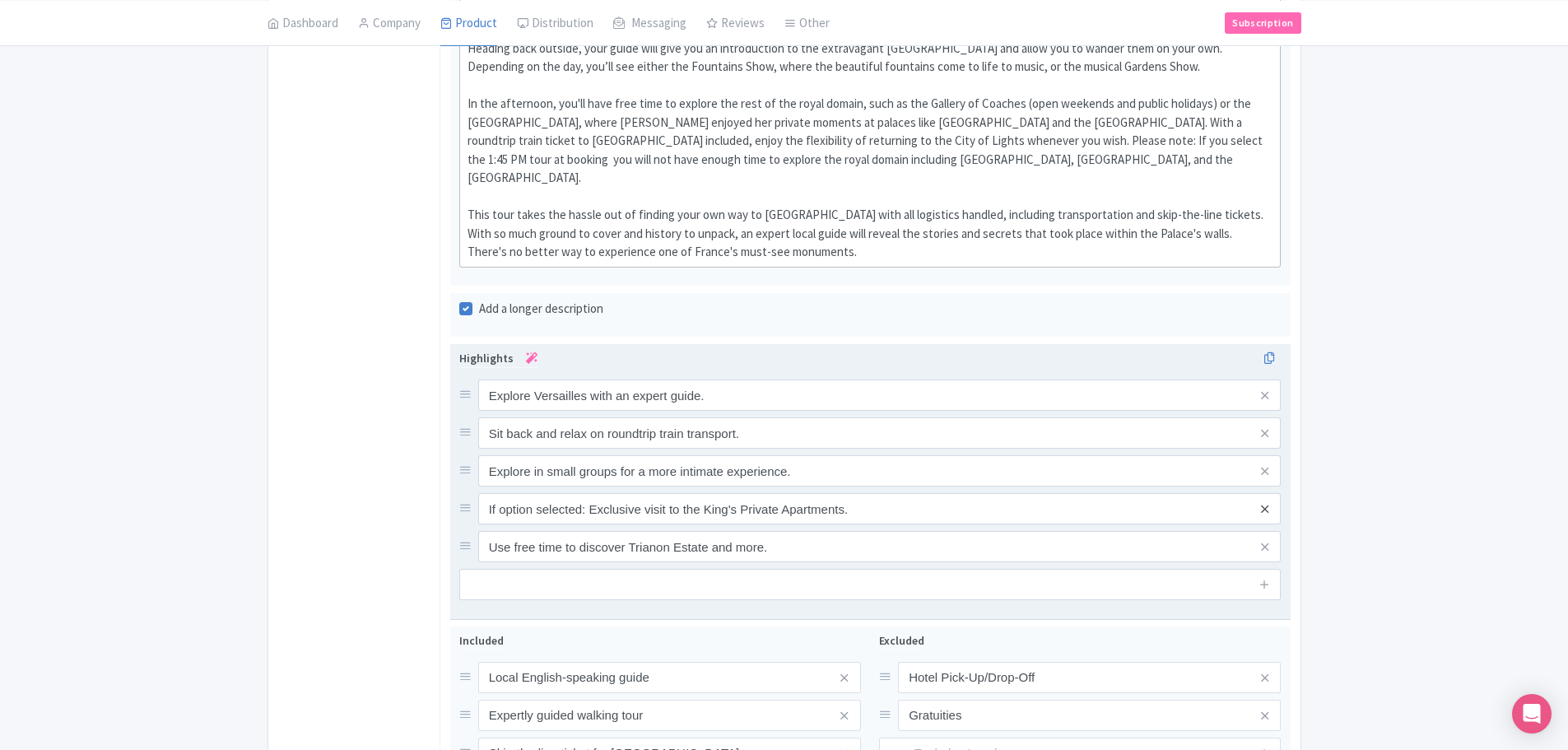
click at [1265, 503] on icon at bounding box center [1264, 509] width 8 height 12
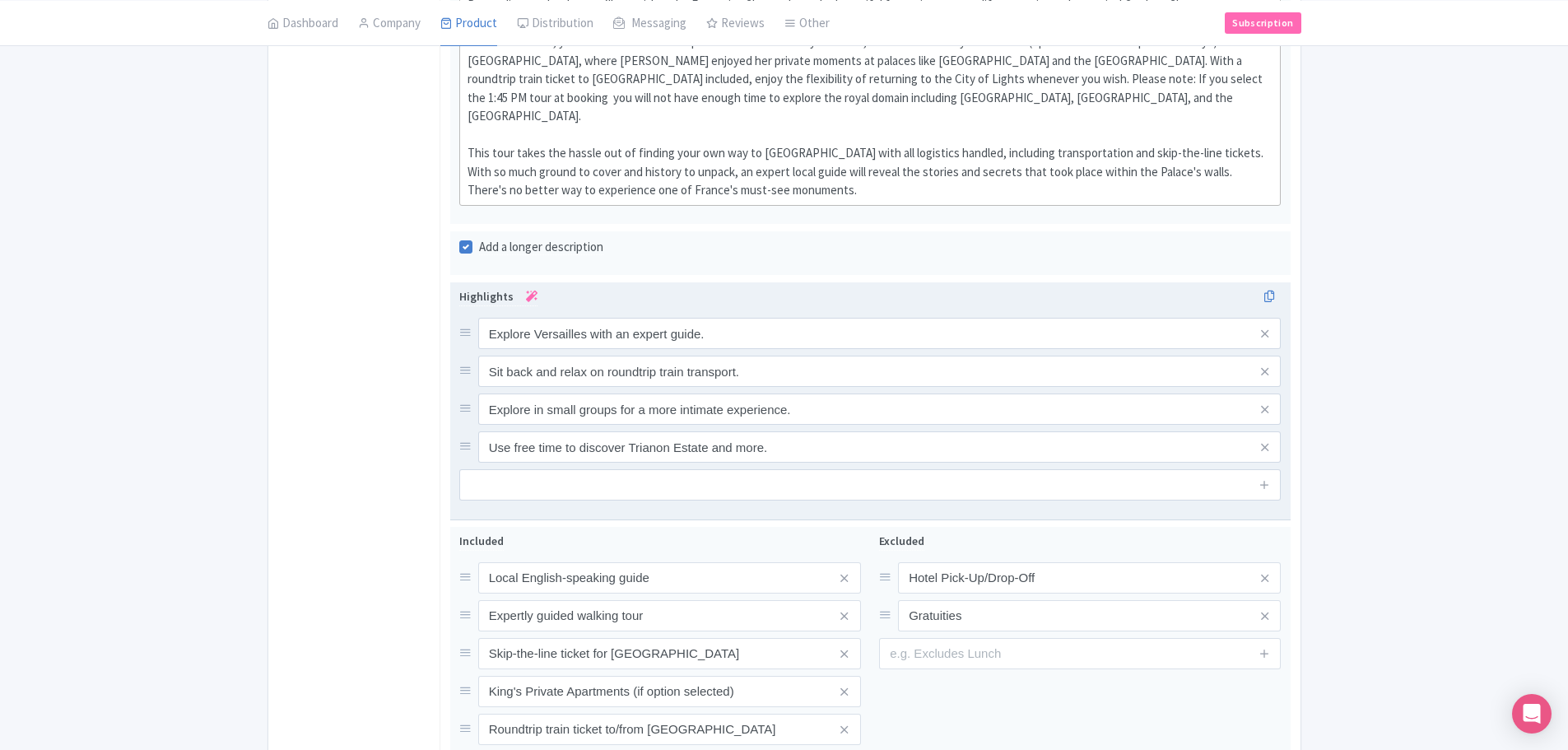
scroll to position [906, 0]
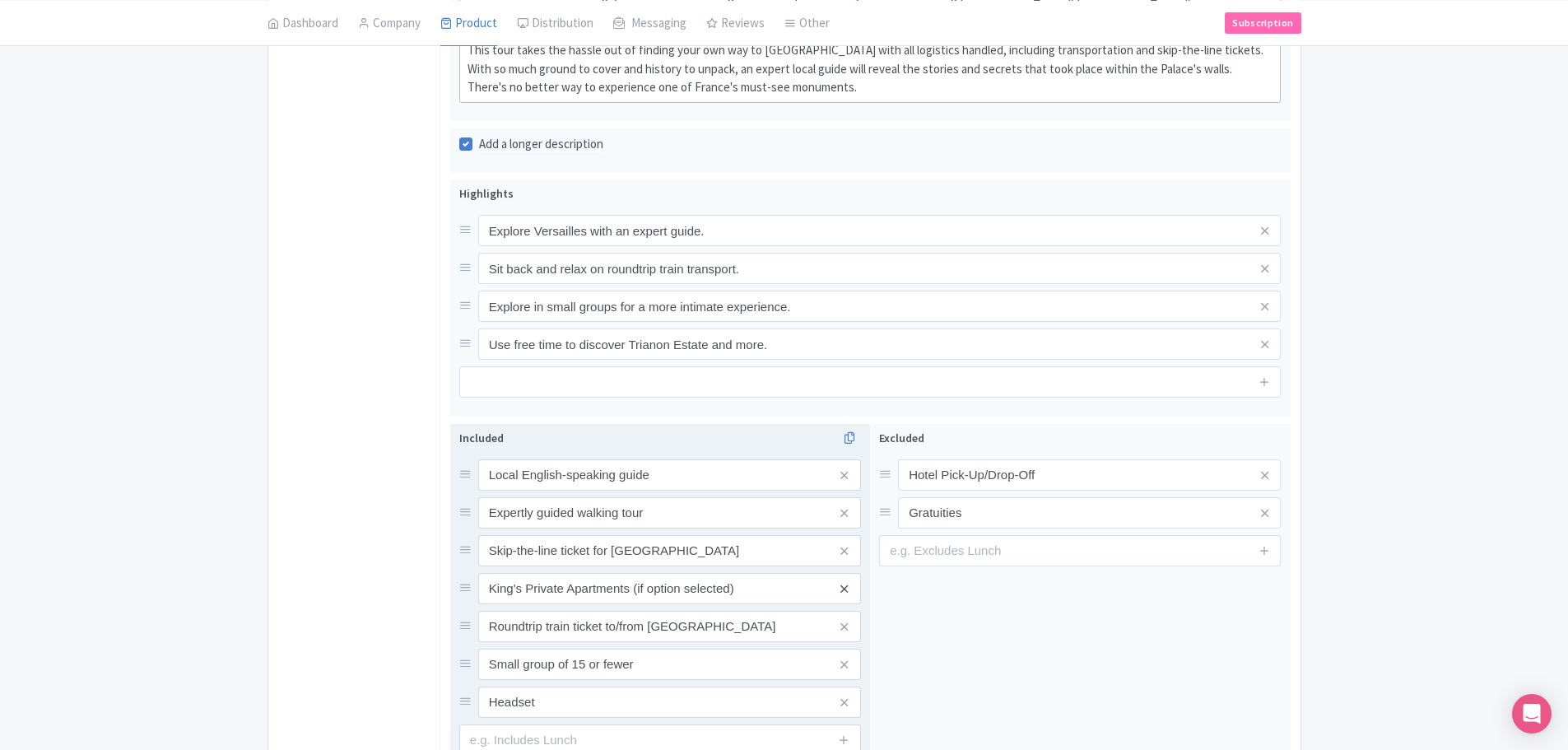
click at [840, 583] on icon at bounding box center [844, 589] width 8 height 12
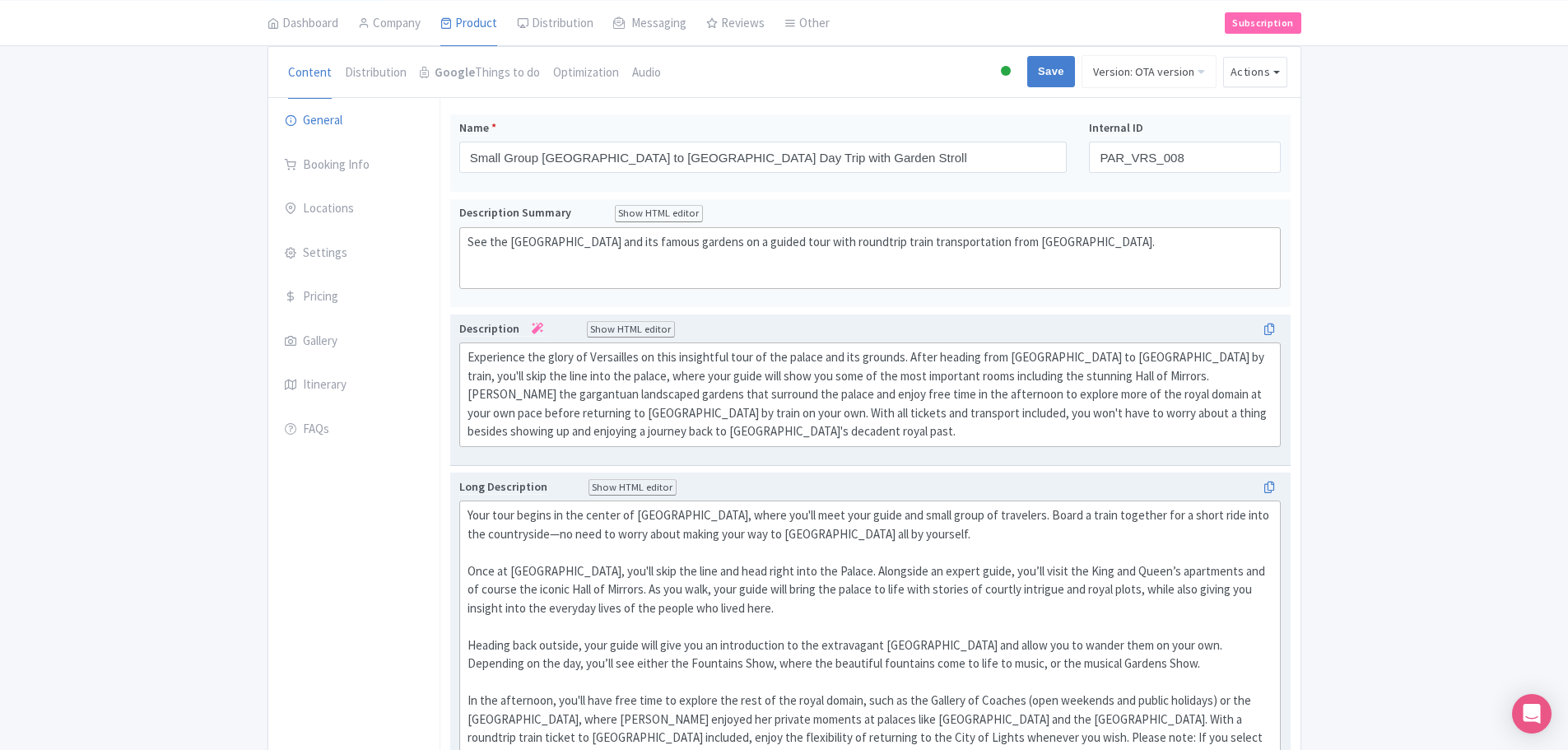
scroll to position [0, 0]
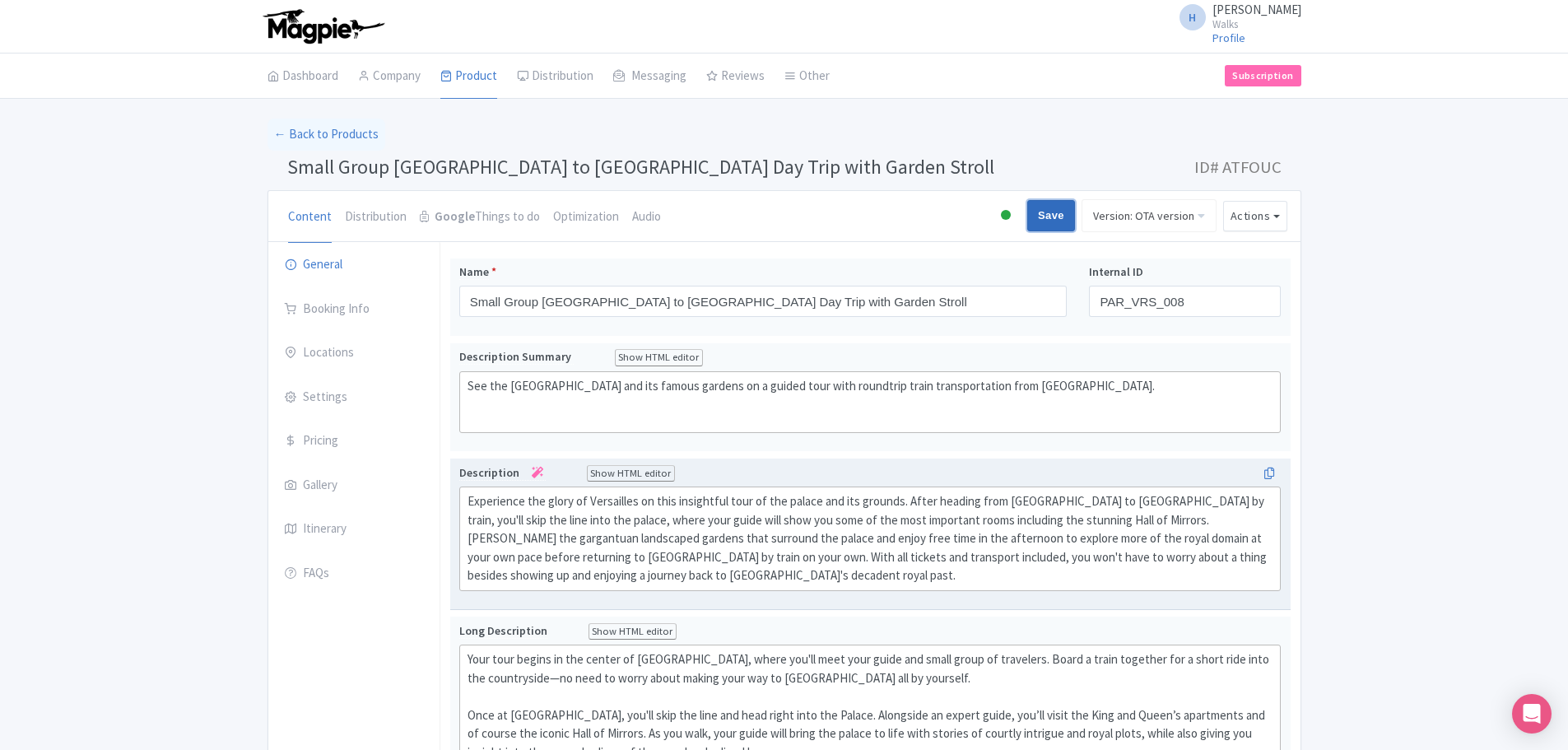
click at [1046, 215] on input "Save" at bounding box center [1052, 216] width 48 height 32
type input "Saving..."
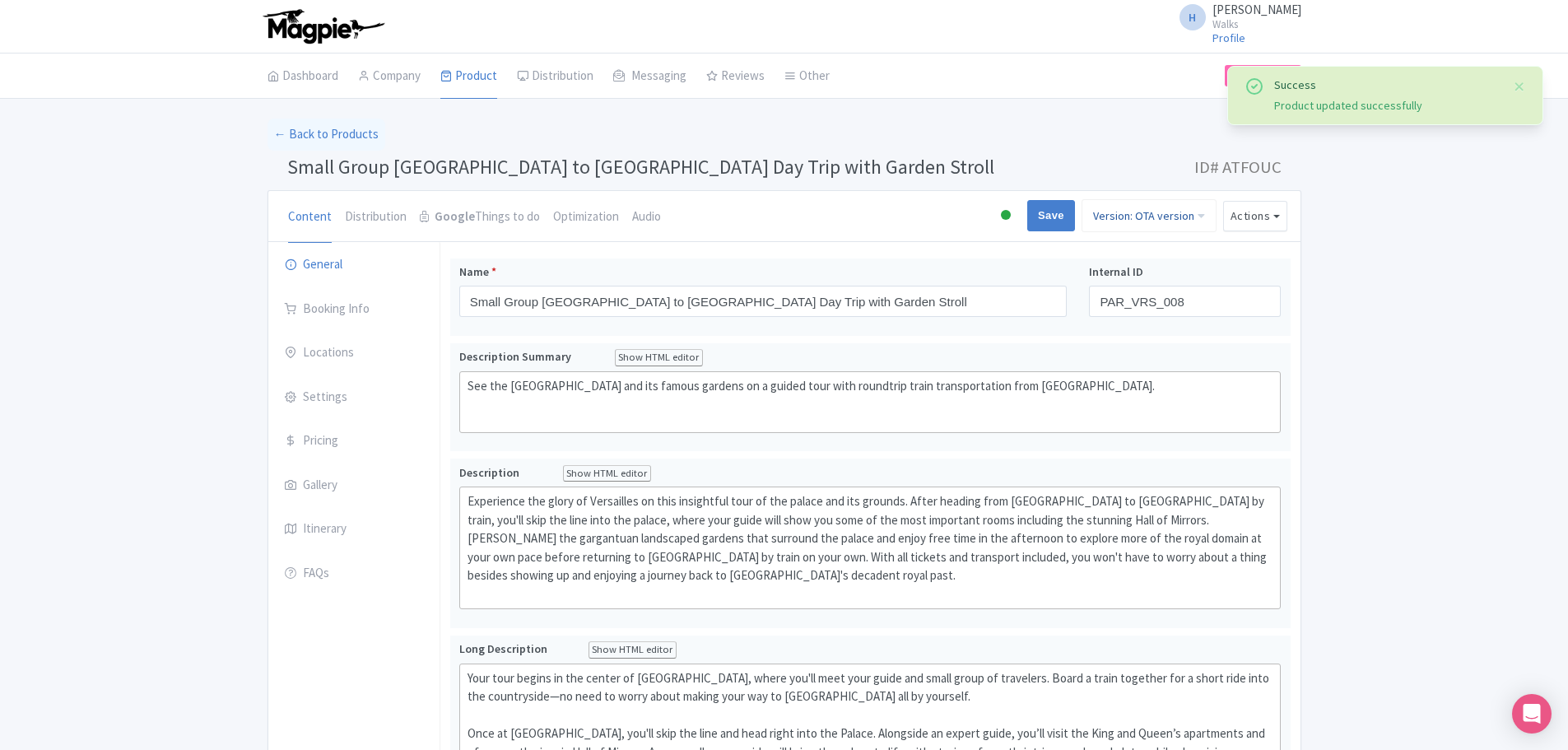
click at [1177, 217] on link "Version: OTA version" at bounding box center [1149, 216] width 135 height 33
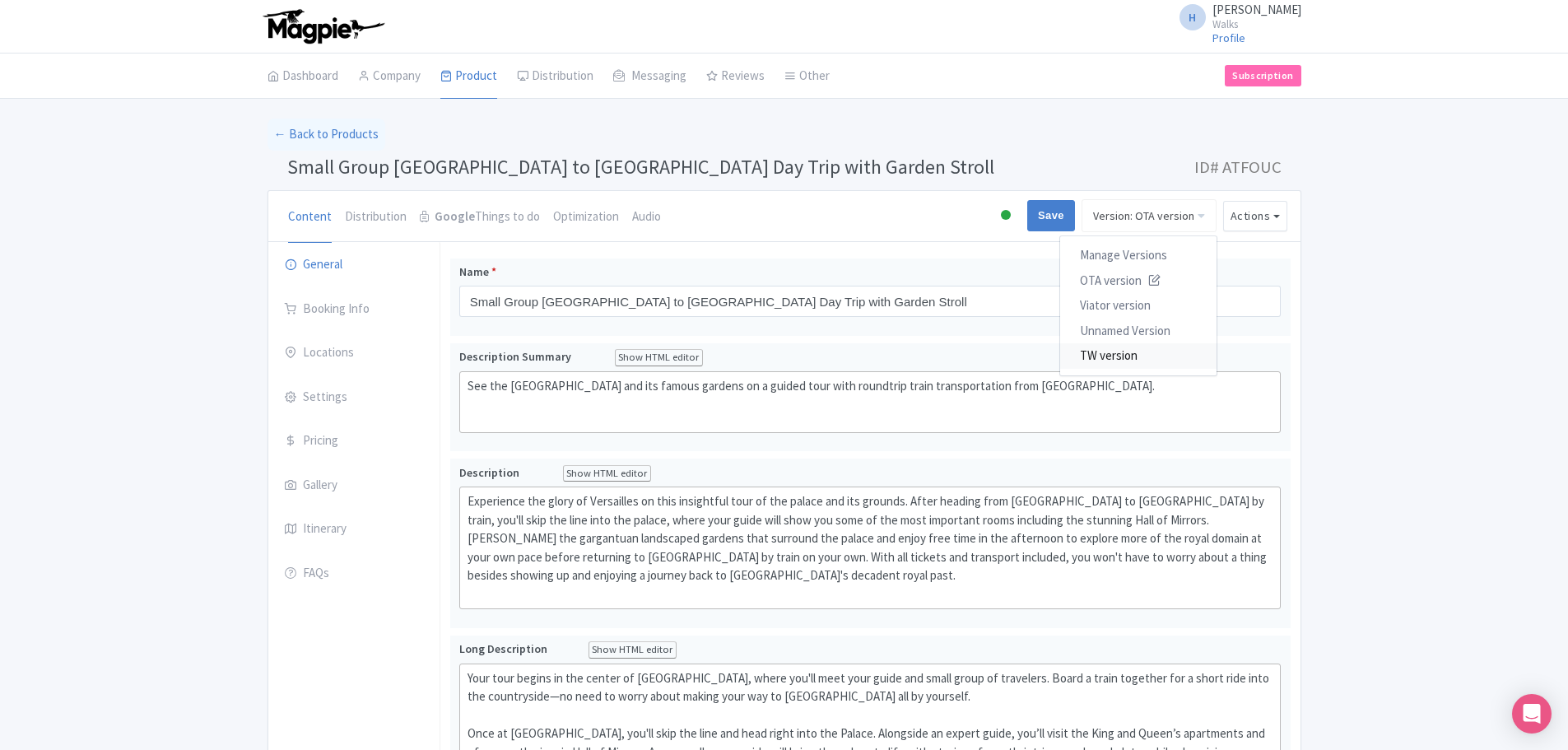
click at [1133, 351] on link "TW version" at bounding box center [1138, 357] width 156 height 26
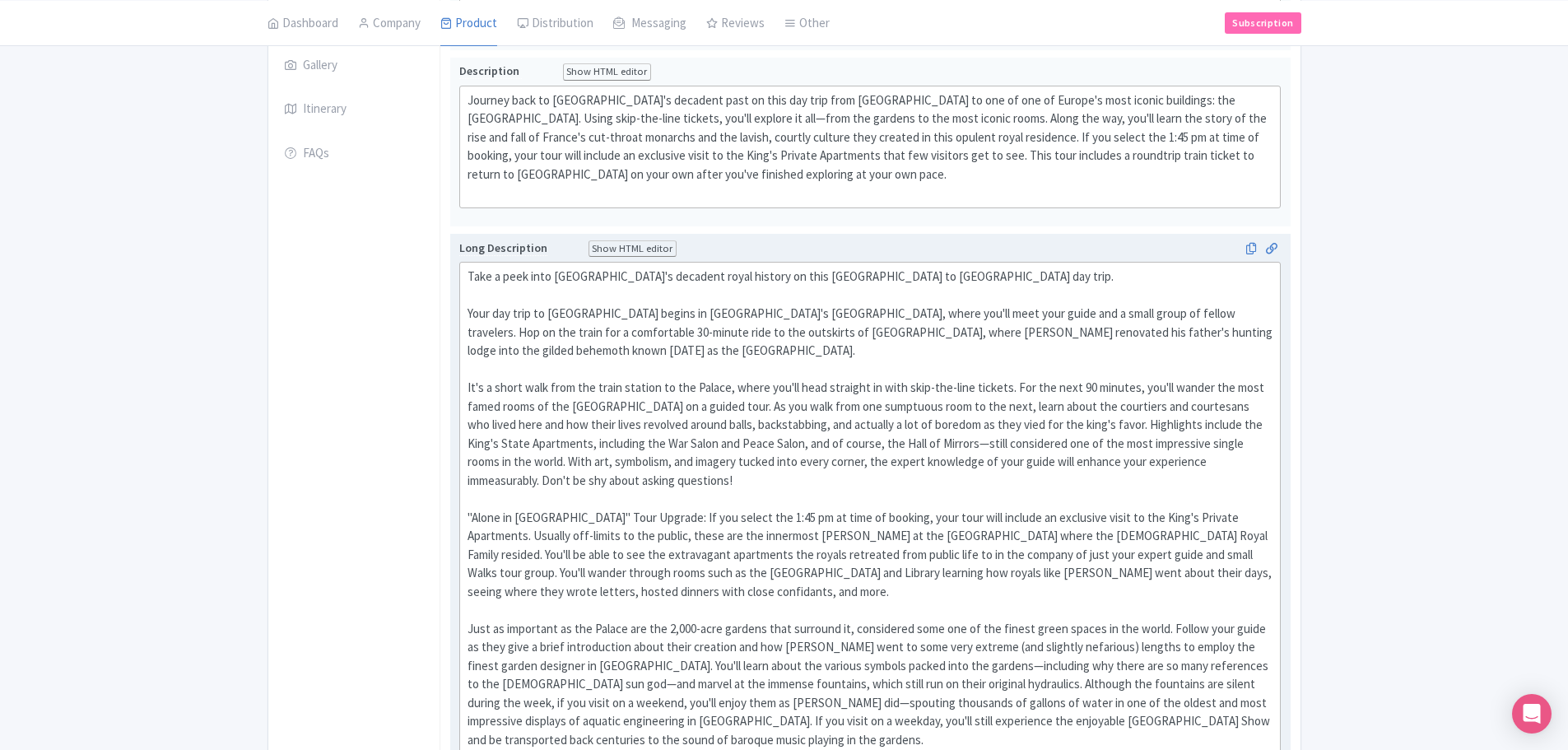
scroll to position [494, 0]
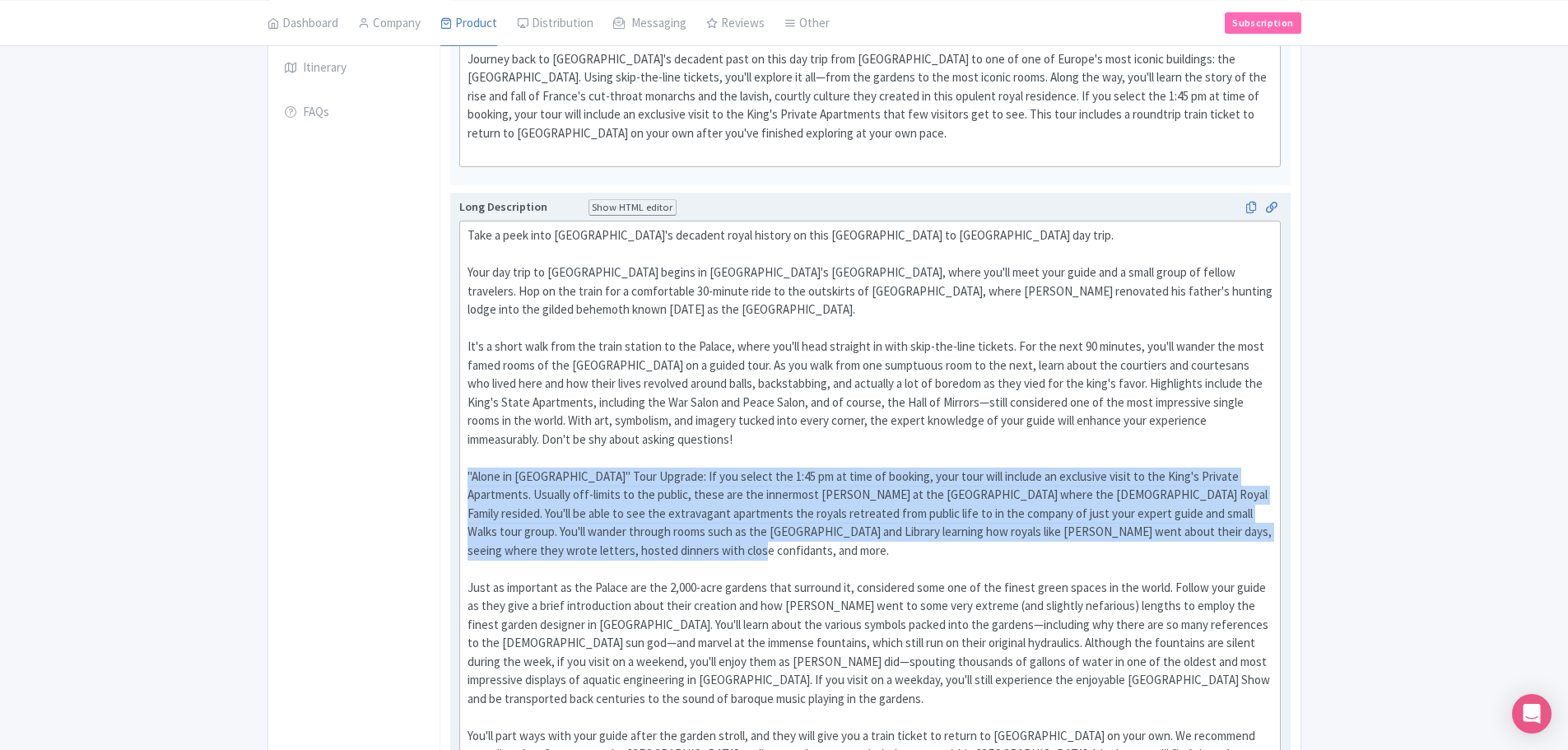
drag, startPoint x: 652, startPoint y: 546, endPoint x: 463, endPoint y: 477, distance: 201.2
click at [463, 477] on trix-editor "Take a peek into France's decadent royal history on this Paris to Versailles da…" at bounding box center [870, 597] width 822 height 753
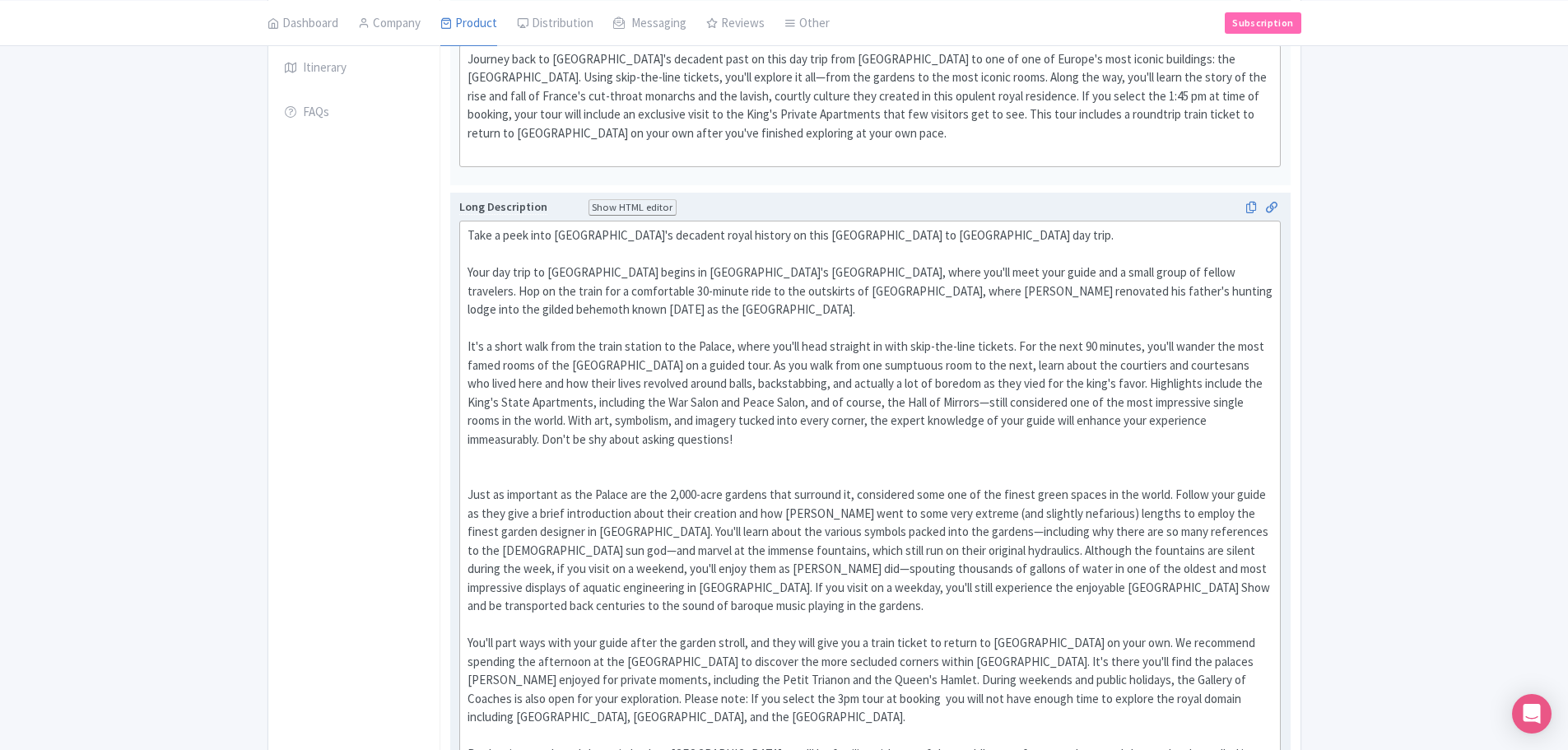
type trix-editor "<div>Take a peek into France's decadent royal history on this Paris to Versaill…"
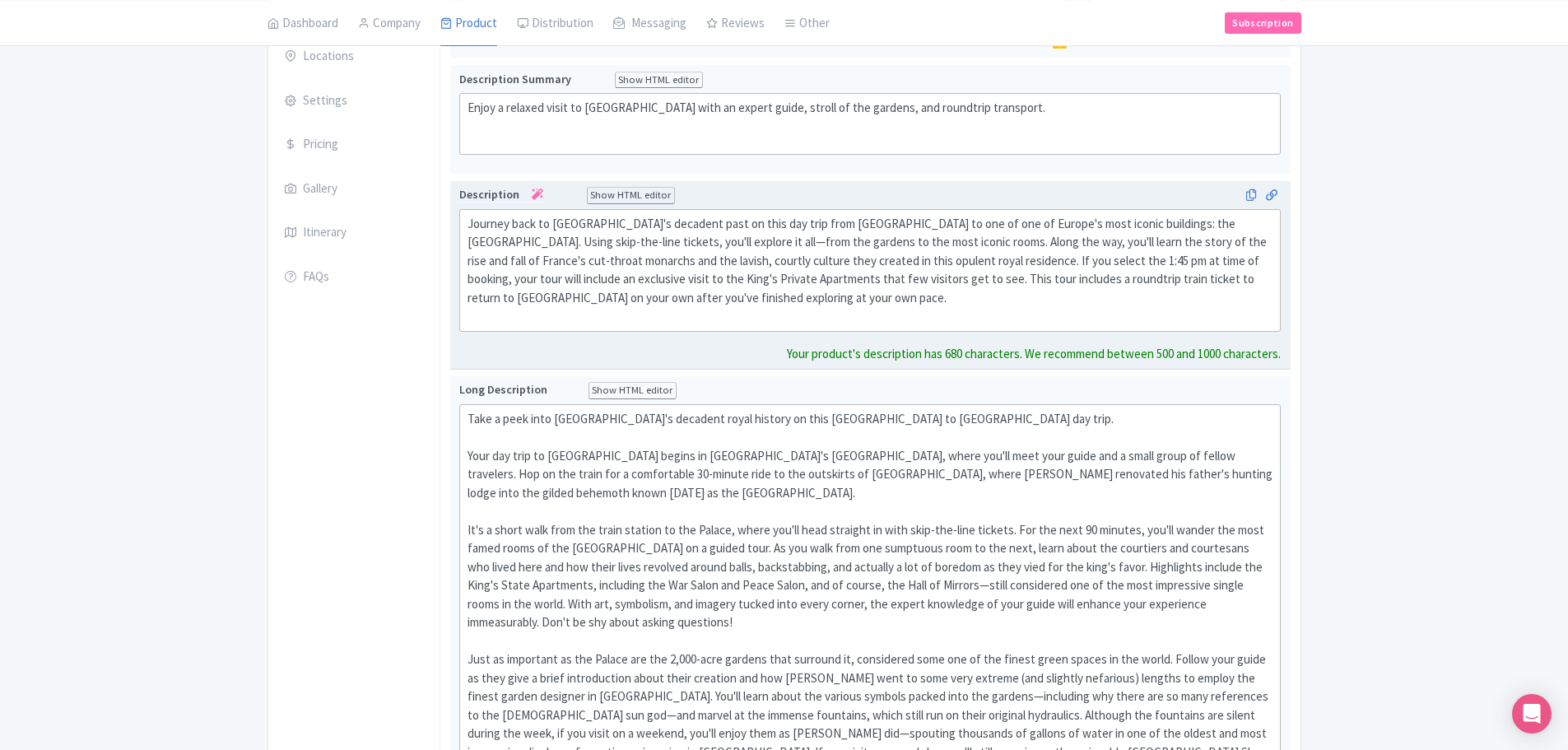
scroll to position [348, 0]
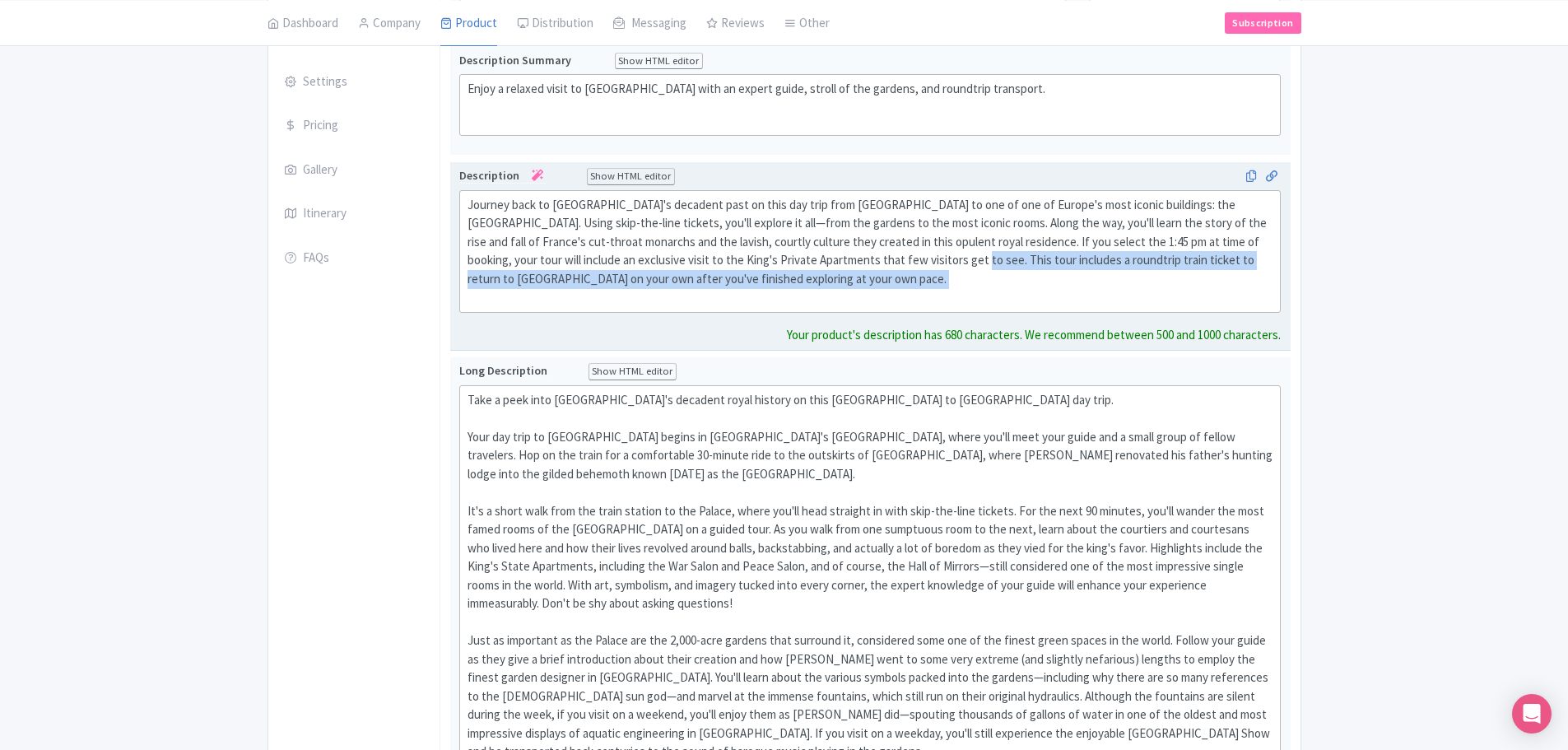
drag, startPoint x: 902, startPoint y: 263, endPoint x: 906, endPoint y: 298, distance: 35.2
click at [906, 298] on div "Journey back to France's decadent past on this day trip from Paris to one of on…" at bounding box center [870, 251] width 806 height 111
click at [906, 287] on div "Journey back to France's decadent past on this day trip from Paris to one of on…" at bounding box center [870, 251] width 806 height 111
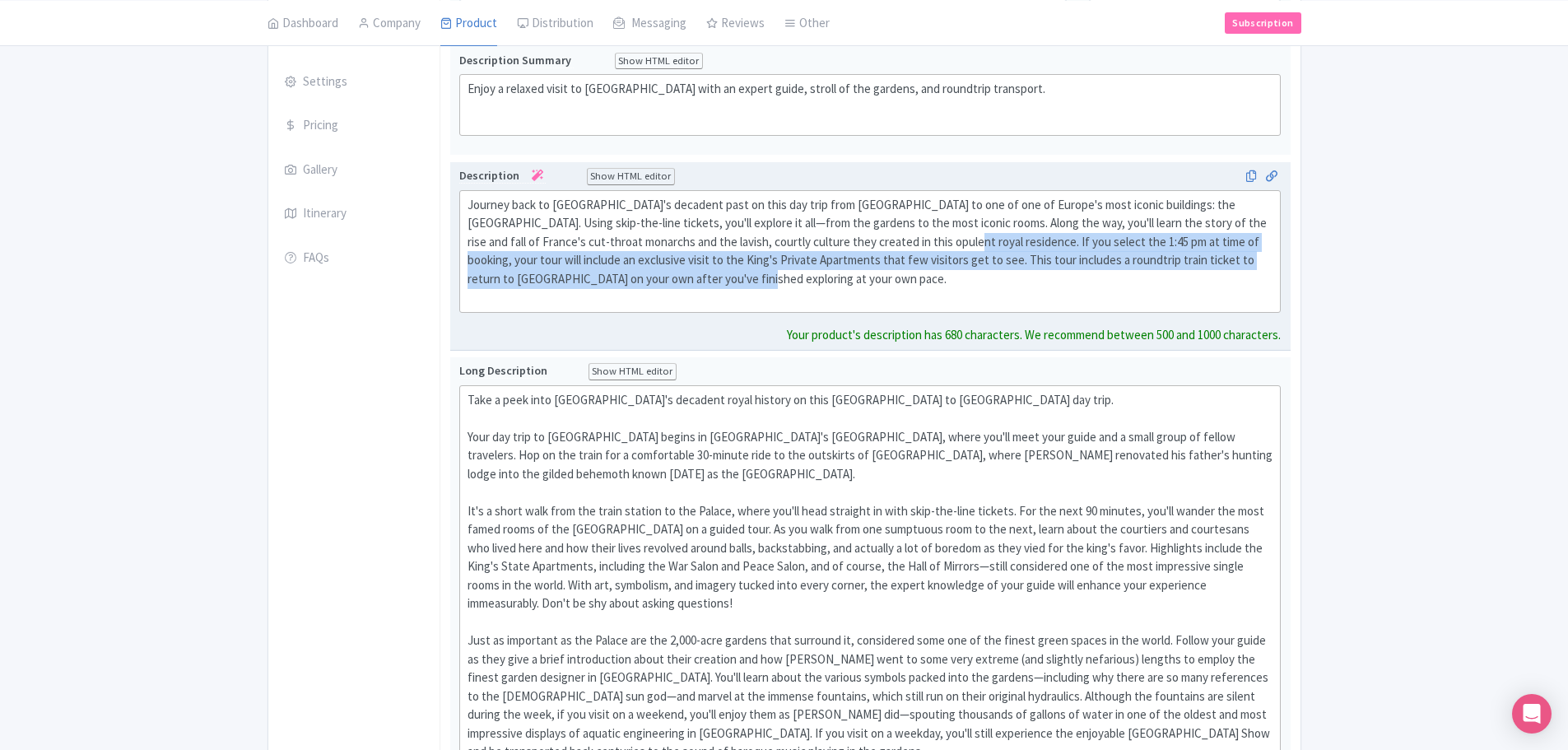
drag, startPoint x: 903, startPoint y: 239, endPoint x: 909, endPoint y: 275, distance: 36.5
click at [909, 275] on div "Journey back to France's decadent past on this day trip from Paris to one of on…" at bounding box center [870, 251] width 806 height 111
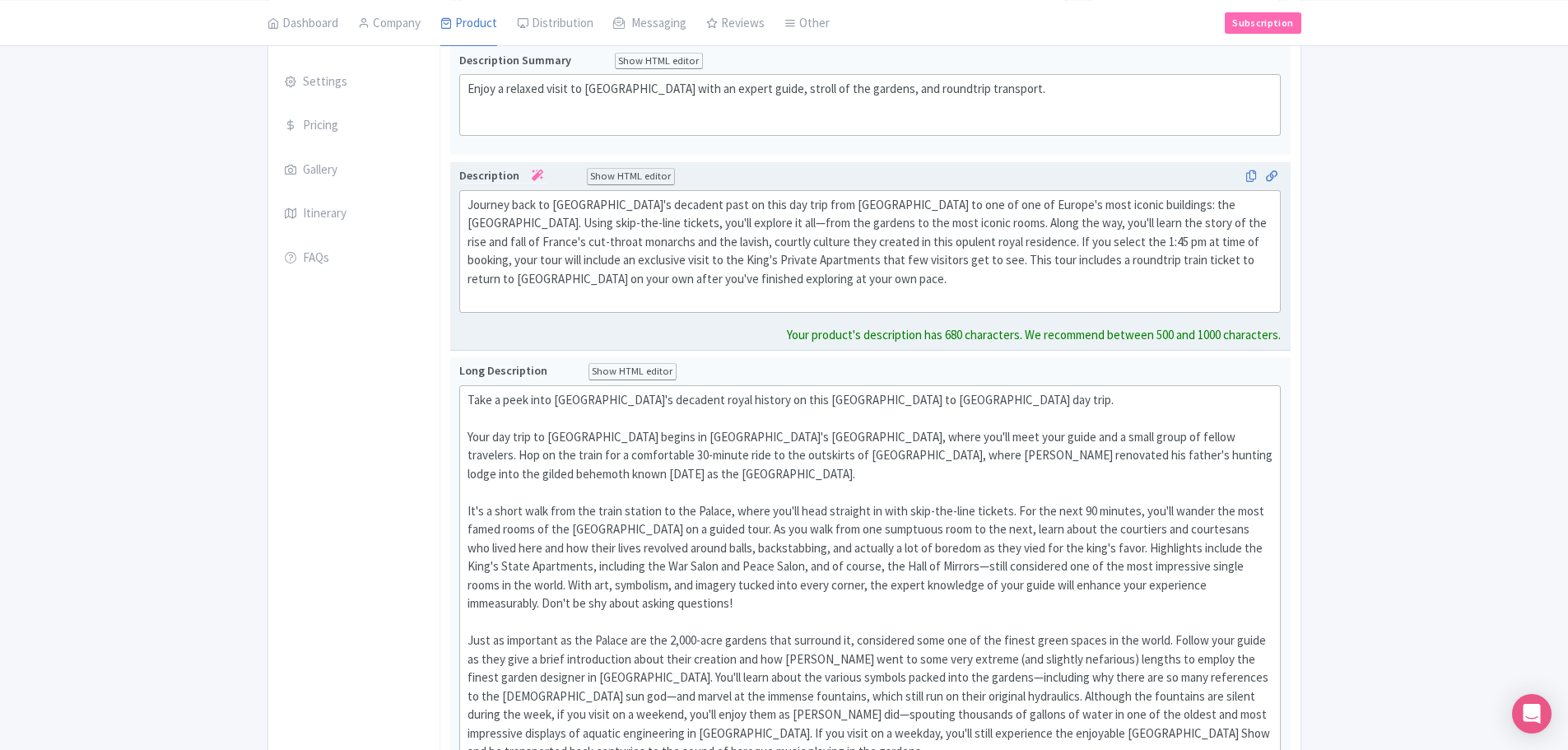
type trix-editor "<div>Journey back to France's decadent past on this day trip from Paris to one …"
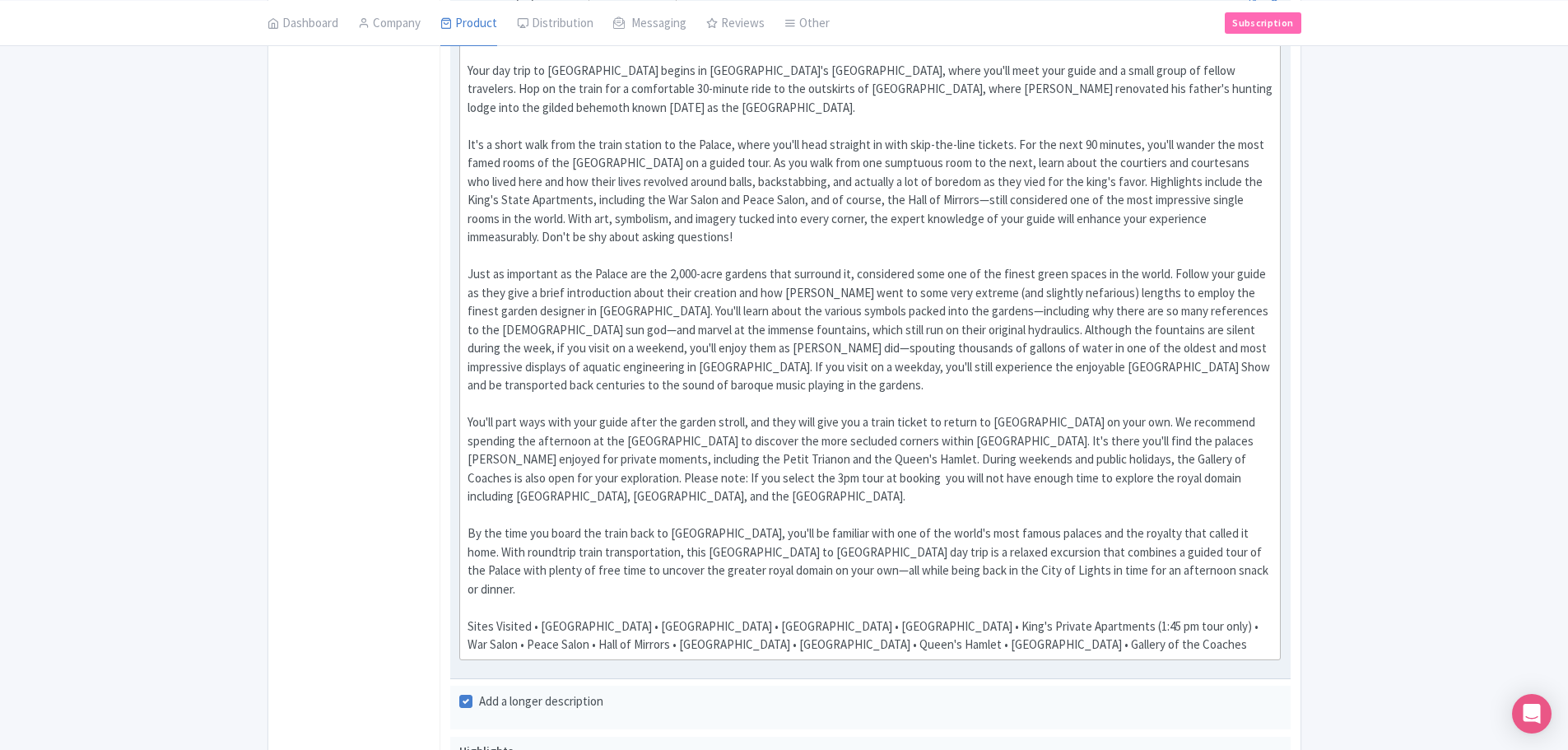
scroll to position [658, 0]
click at [473, 268] on div "Take a peek into France's decadent royal history on this Paris to Versailles da…" at bounding box center [870, 340] width 806 height 630
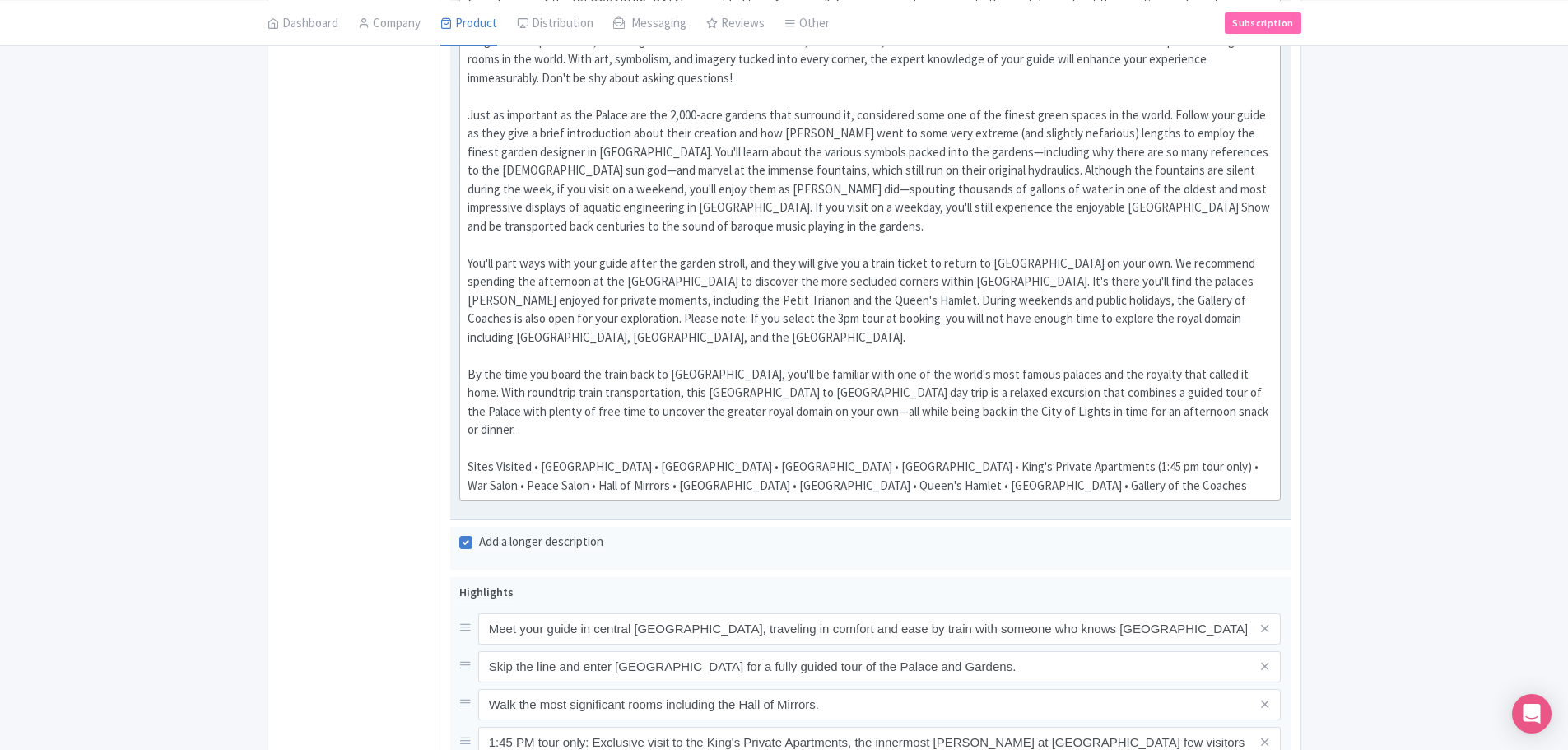
scroll to position [824, 0]
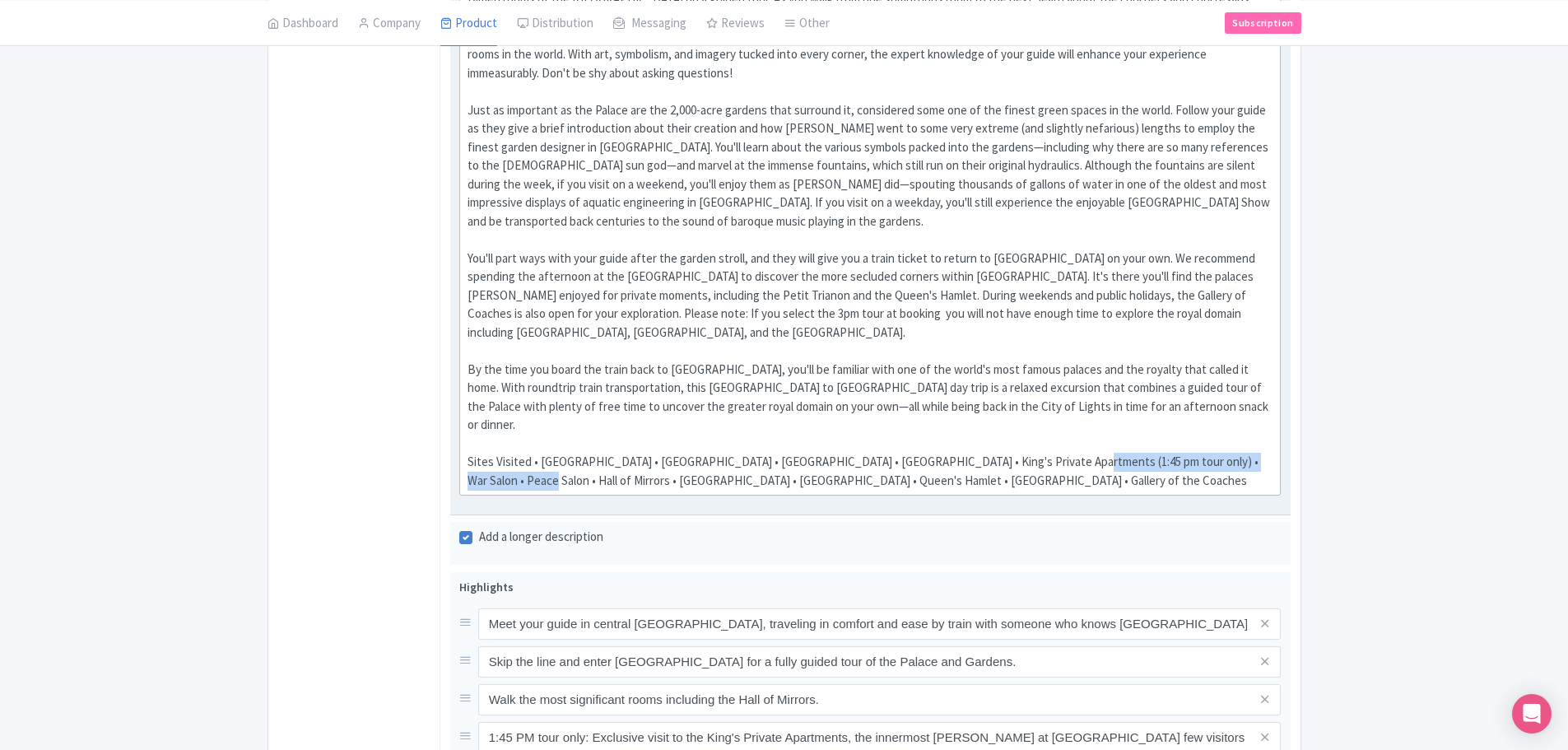
drag, startPoint x: 1029, startPoint y: 443, endPoint x: 1267, endPoint y: 441, distance: 238.0
click at [1267, 441] on div "Take a peek into France's decadent royal history on this Paris to Versailles da…" at bounding box center [870, 174] width 806 height 630
type trix-editor "<div>Take a peek into France's decadent royal history on this Paris to Versaill…"
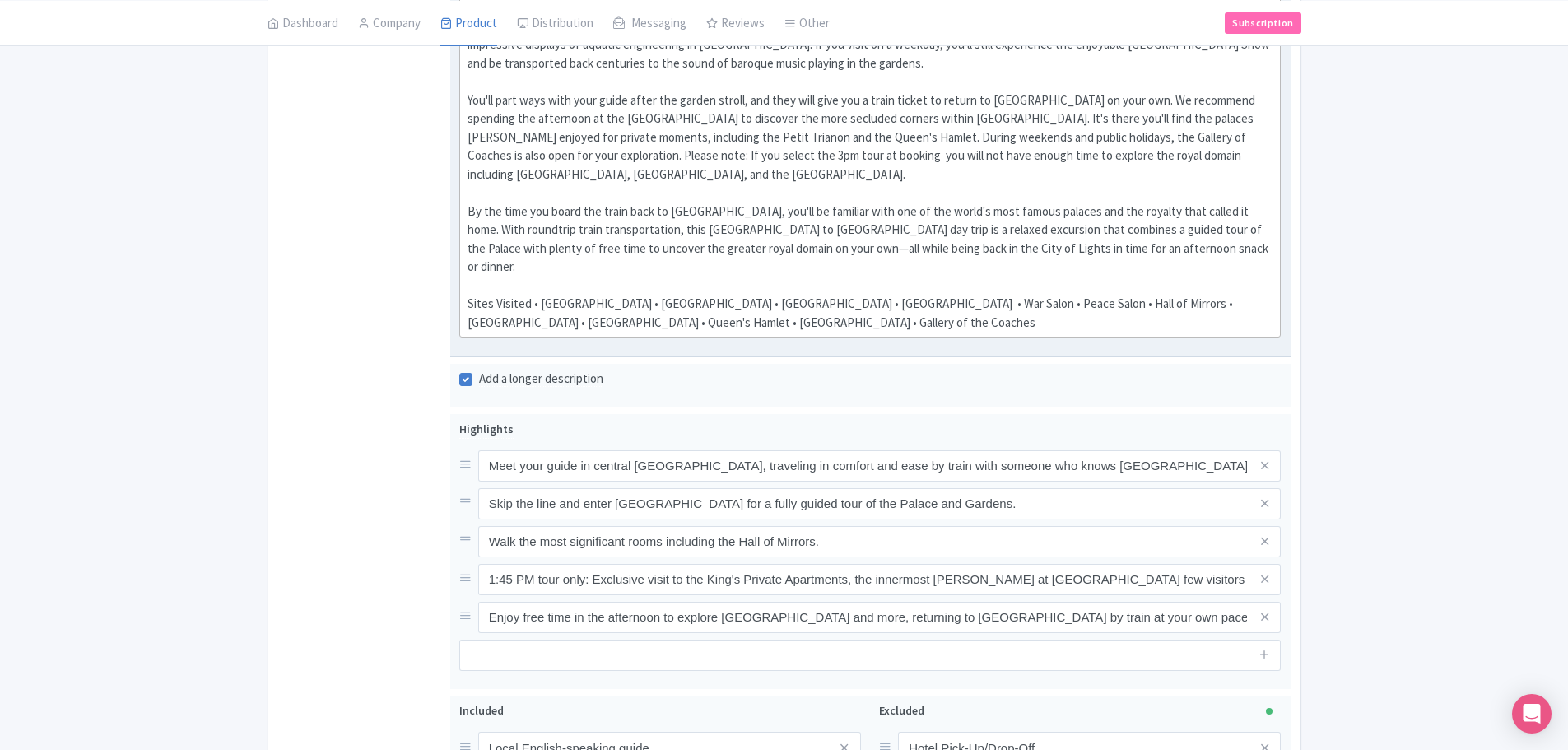
scroll to position [988, 0]
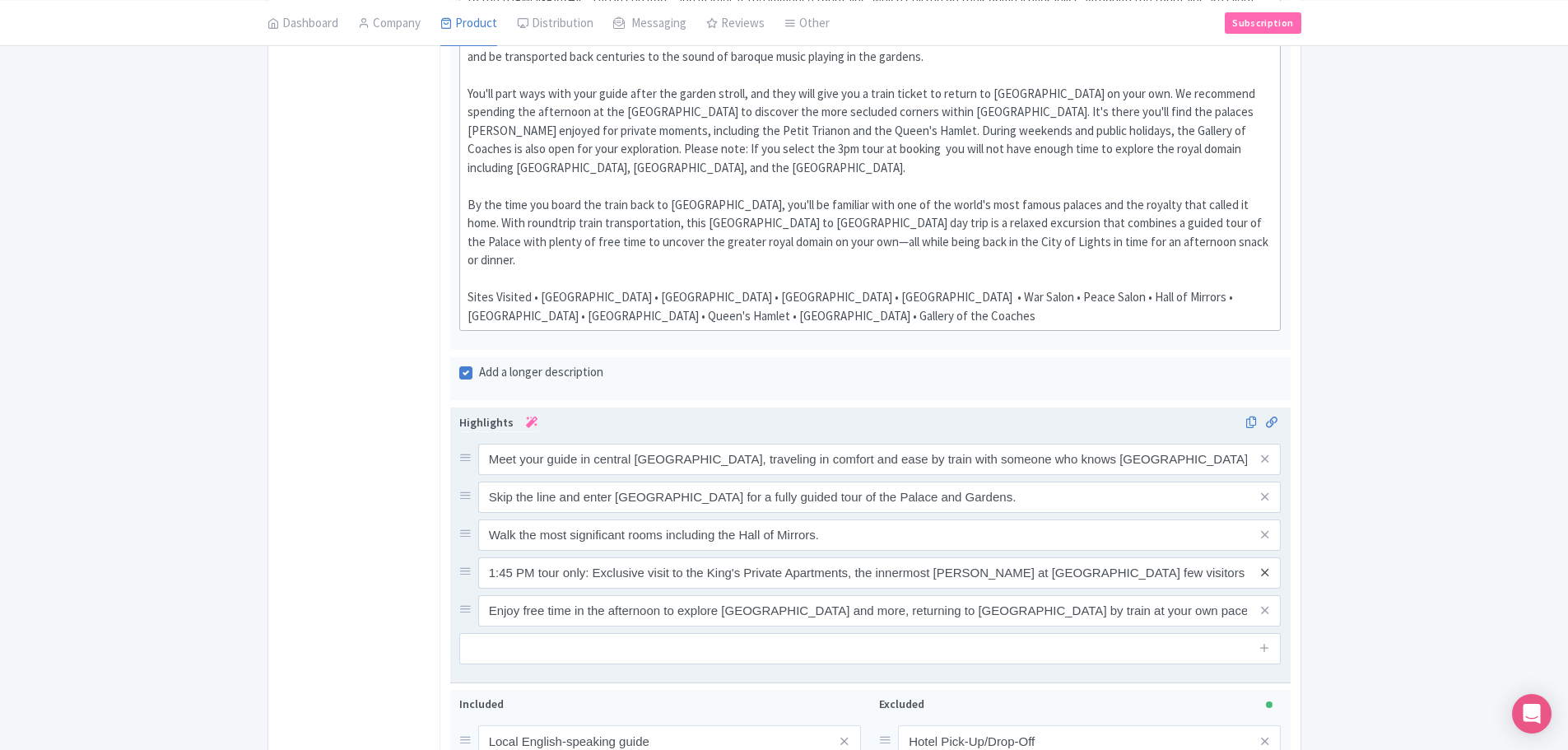
click at [1262, 566] on icon at bounding box center [1264, 572] width 8 height 12
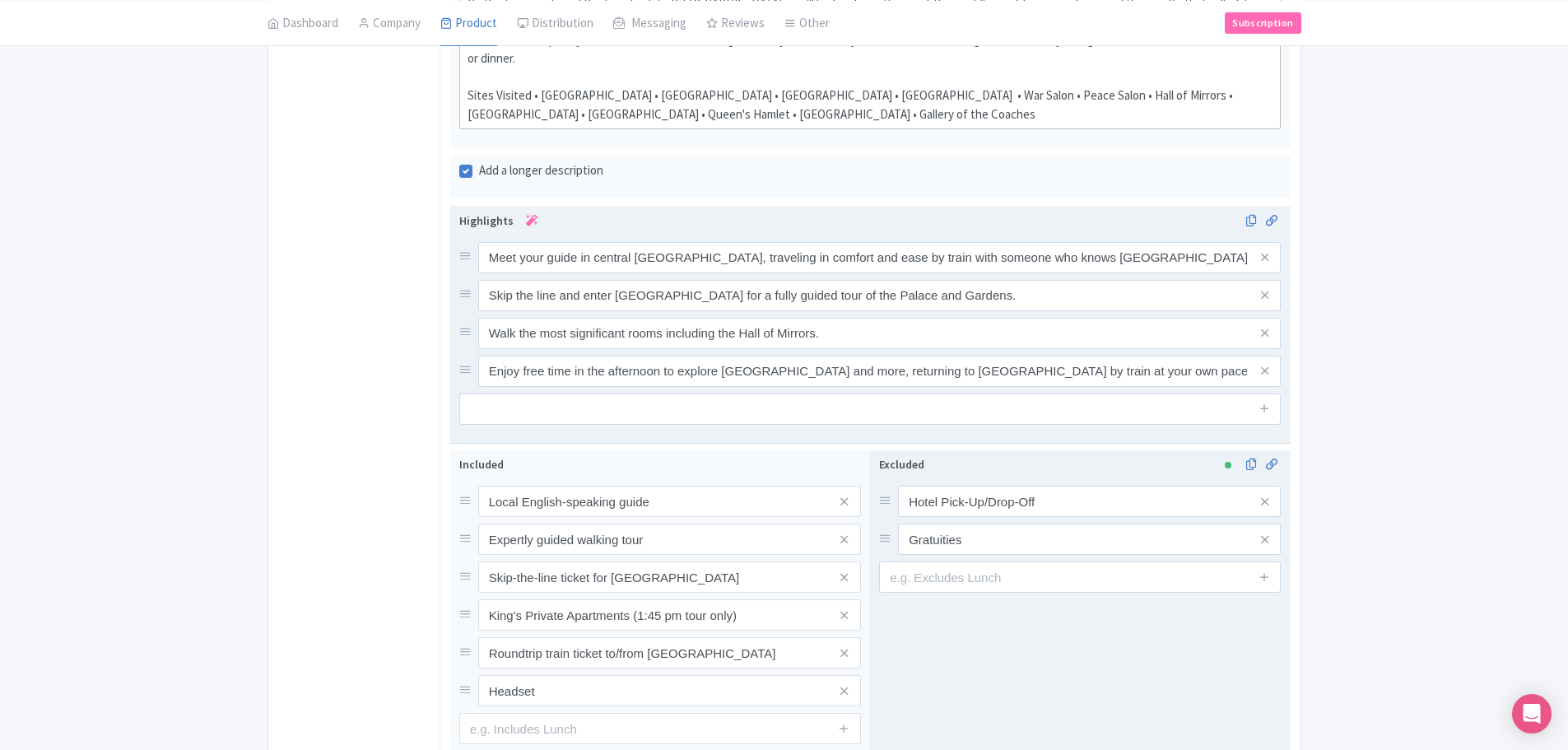
scroll to position [1235, 0]
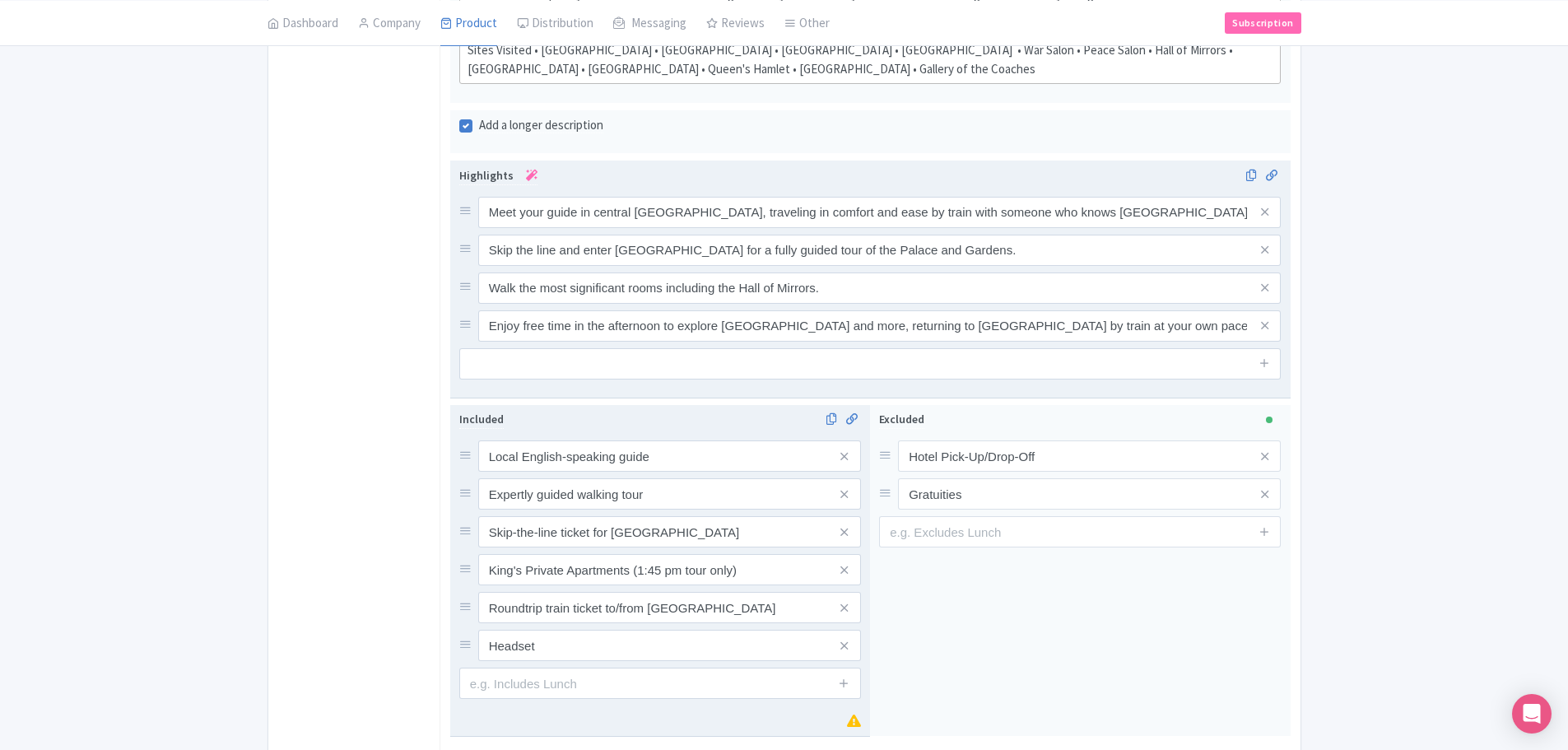
click at [849, 554] on span at bounding box center [845, 570] width 33 height 32
click at [845, 564] on icon at bounding box center [844, 570] width 8 height 12
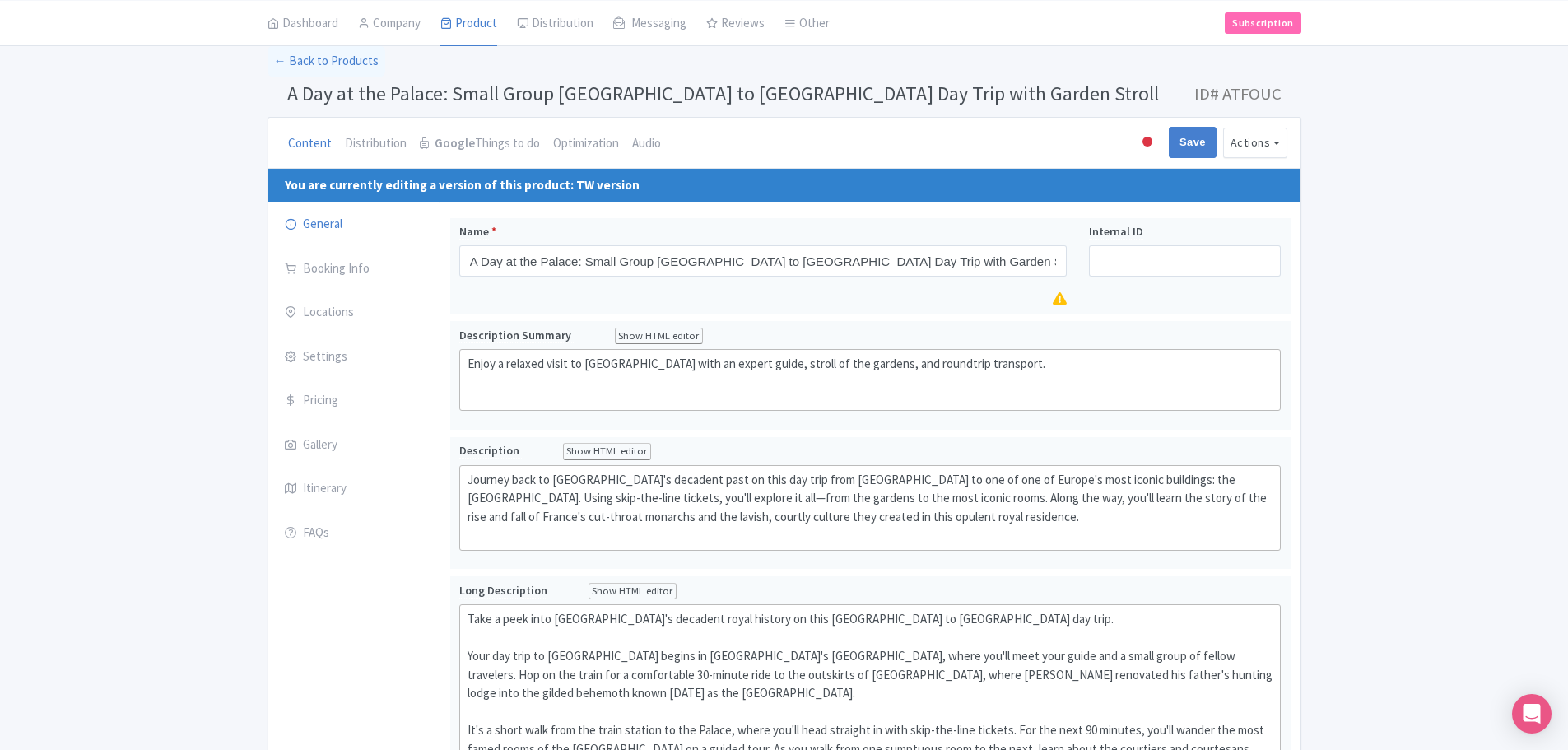
scroll to position [0, 0]
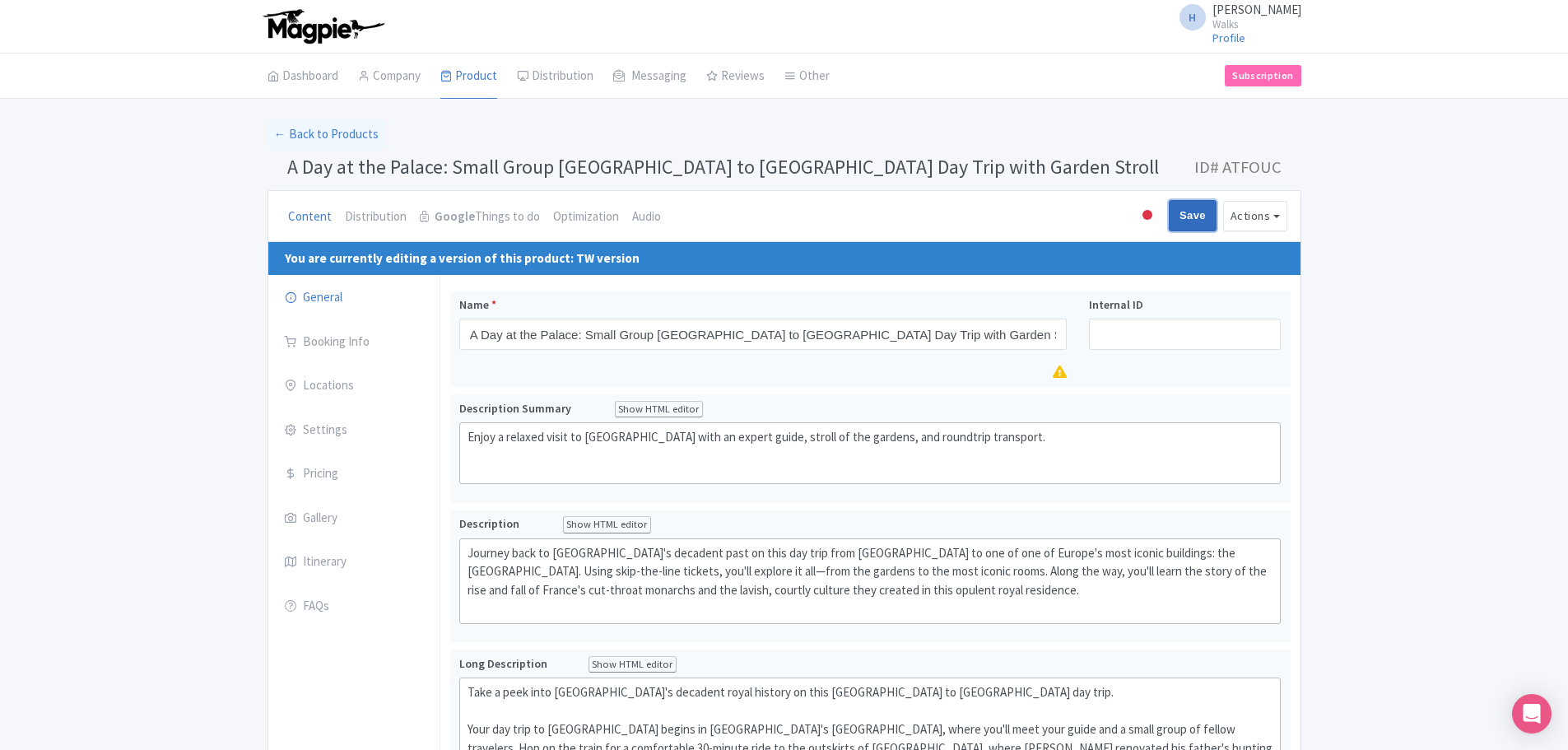
click at [1185, 227] on input "Save" at bounding box center [1193, 216] width 48 height 32
type input "Saving..."
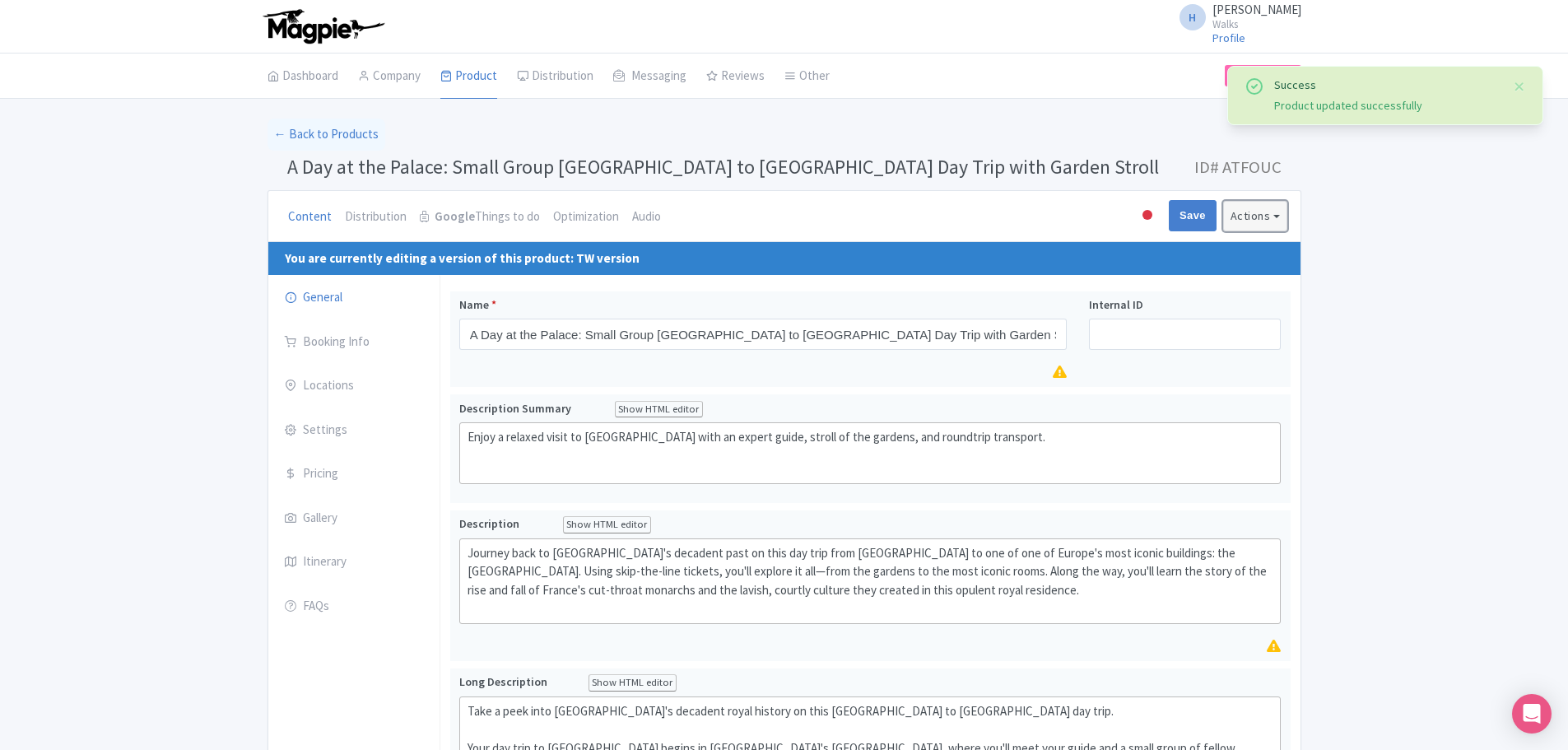
click at [1246, 219] on button "Actions" at bounding box center [1255, 216] width 64 height 31
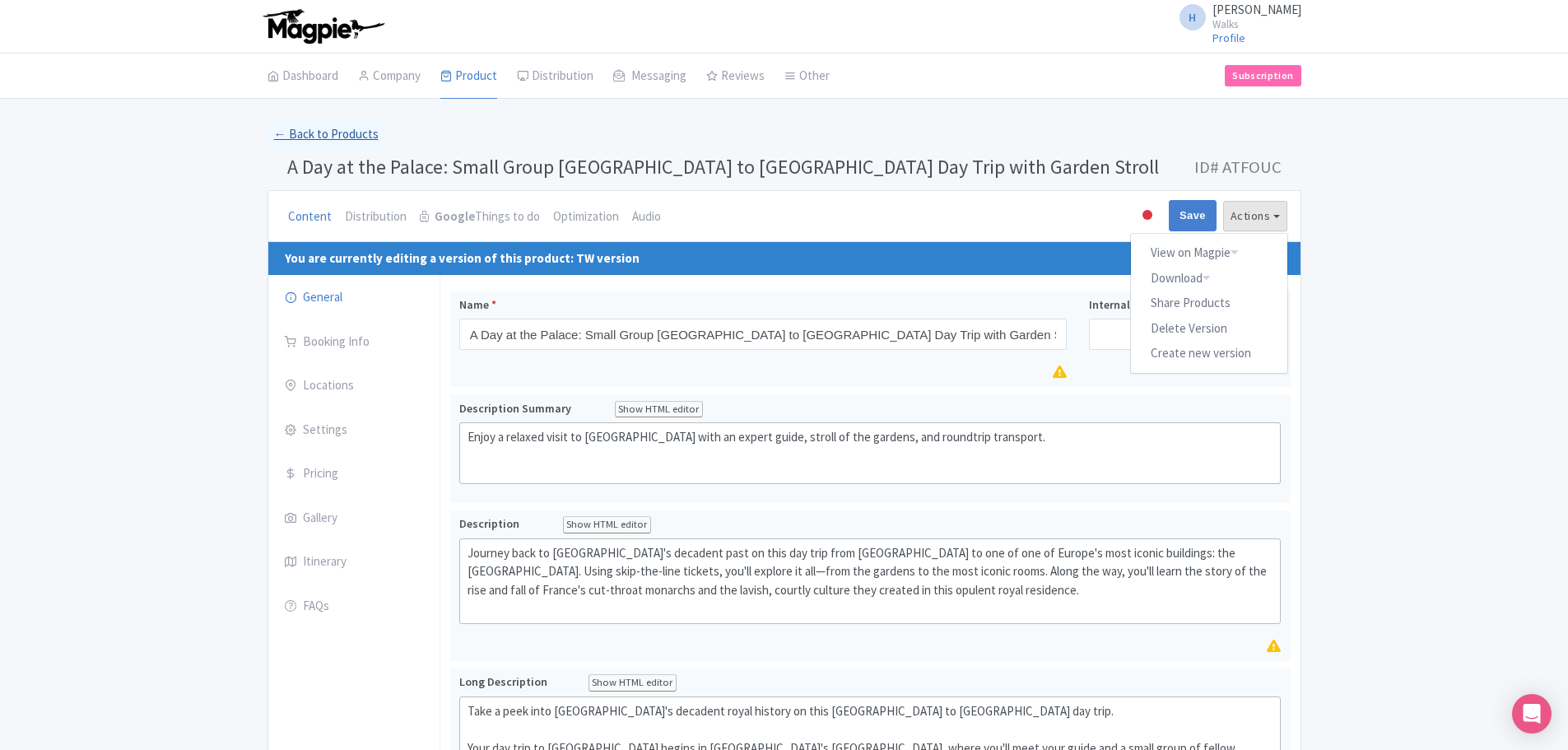
click at [349, 129] on link "← Back to Products" at bounding box center [327, 135] width 118 height 32
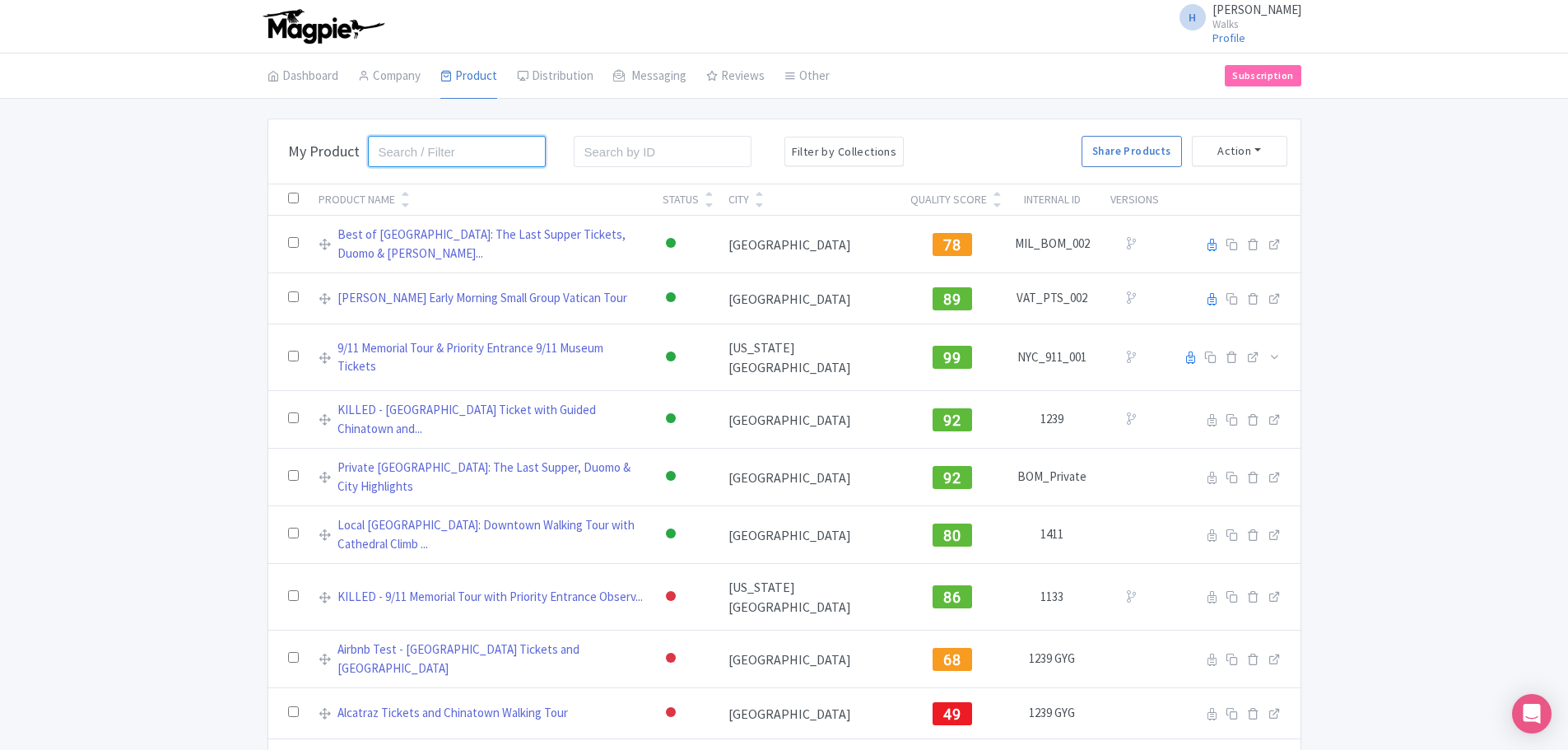
click at [387, 153] on input "search" at bounding box center [457, 151] width 179 height 32
type input "versailles"
click button "Search" at bounding box center [0, 0] width 0 height 0
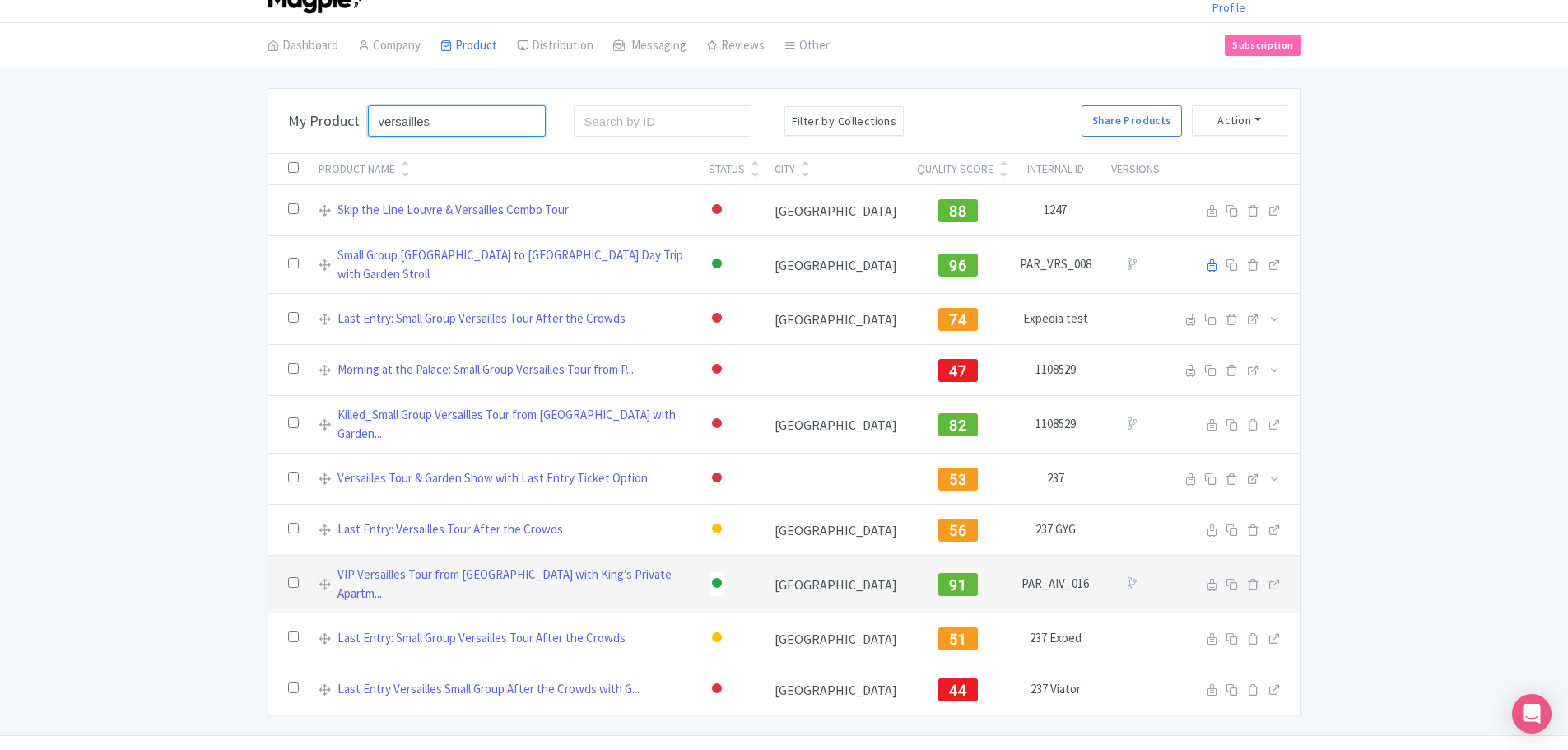
scroll to position [47, 0]
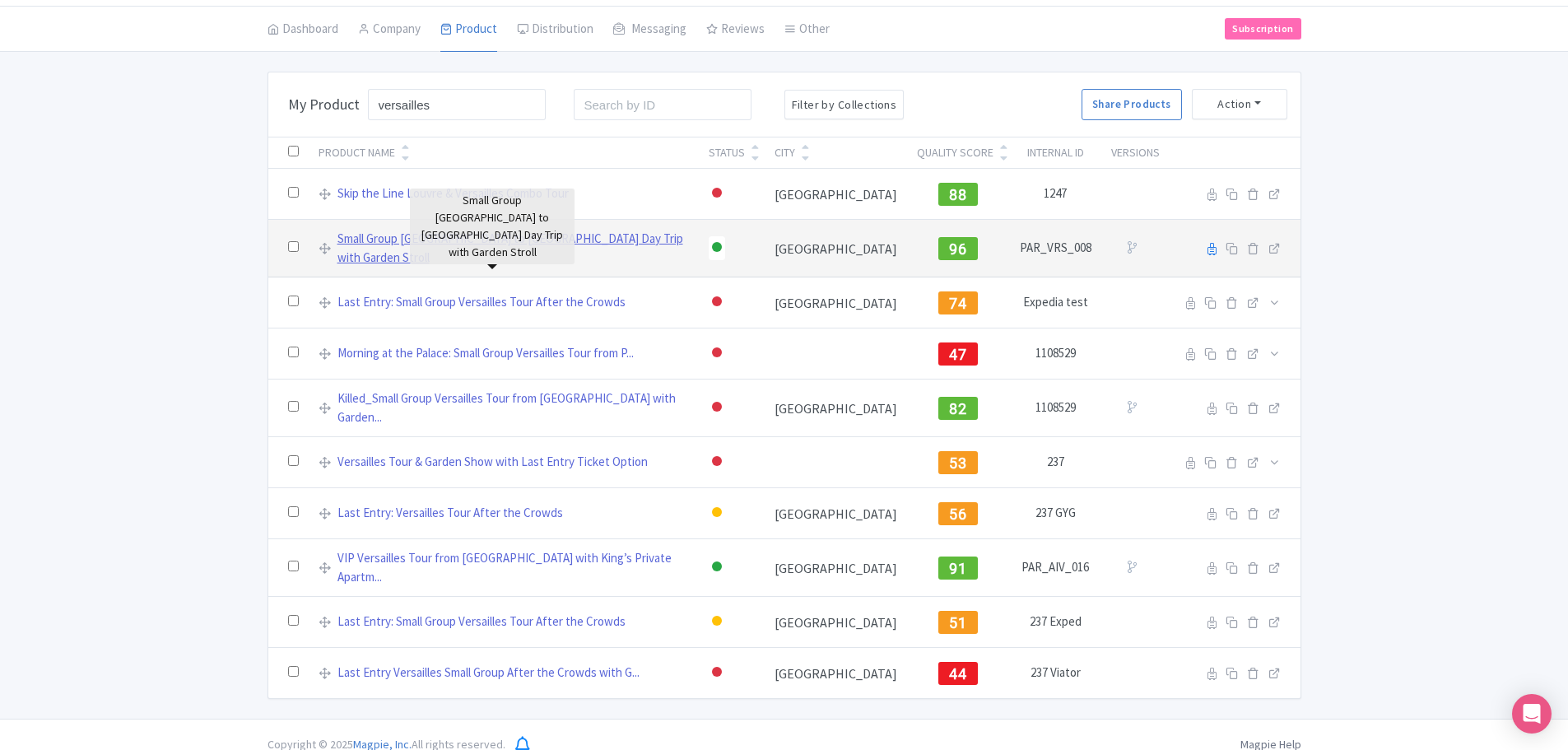
click at [483, 239] on link "Small Group [GEOGRAPHIC_DATA] to [GEOGRAPHIC_DATA] Day Trip with Garden Stroll" at bounding box center [513, 248] width 351 height 37
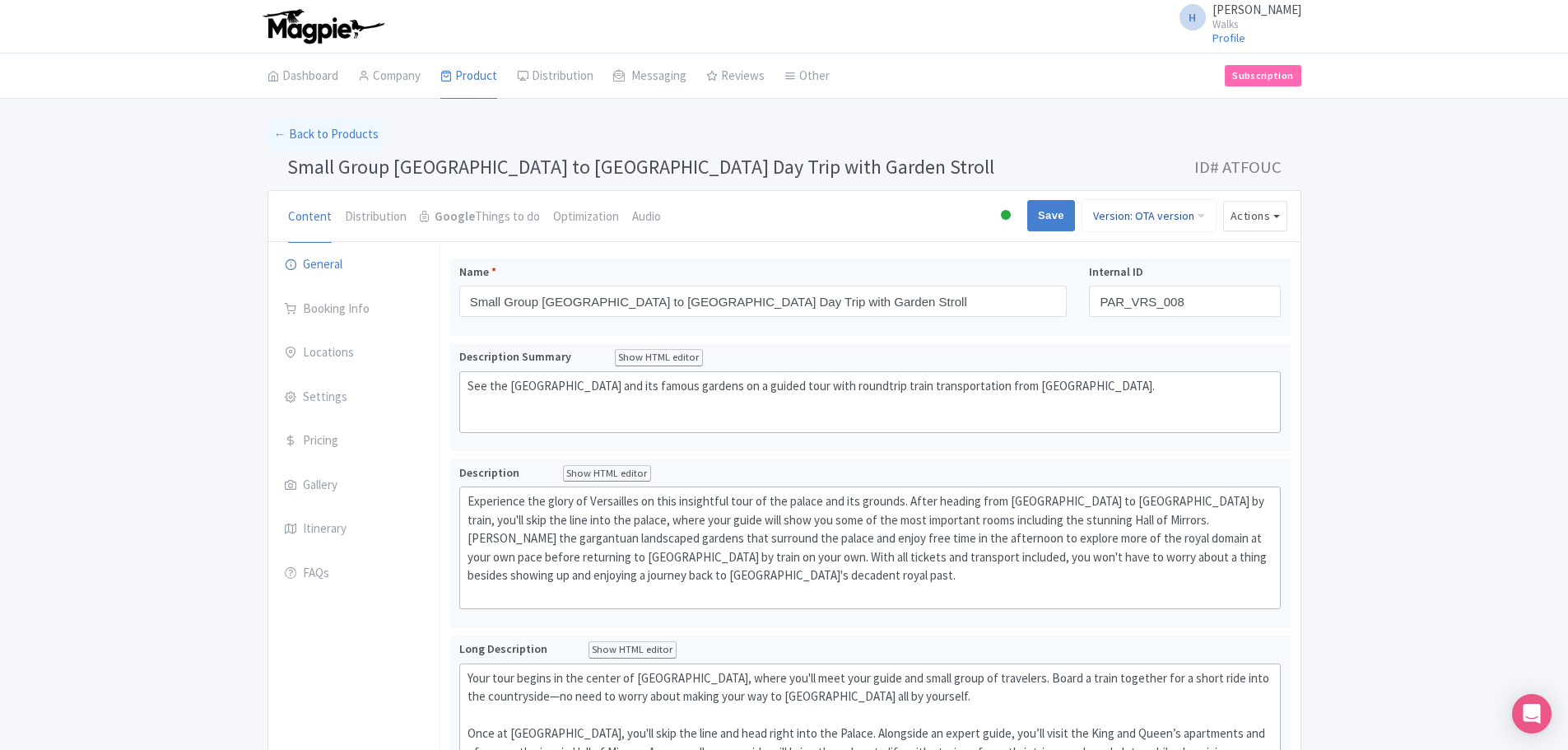
click at [1187, 221] on link "Version: OTA version" at bounding box center [1149, 216] width 135 height 33
